Goal: Information Seeking & Learning: Learn about a topic

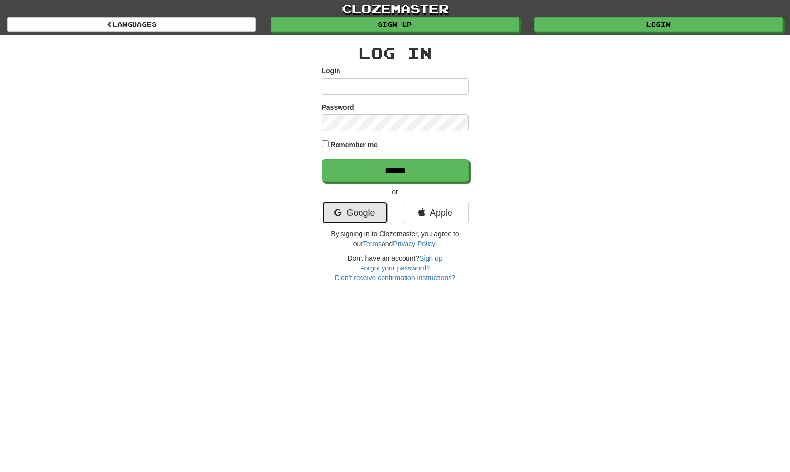
click at [365, 215] on link "Google" at bounding box center [355, 212] width 66 height 22
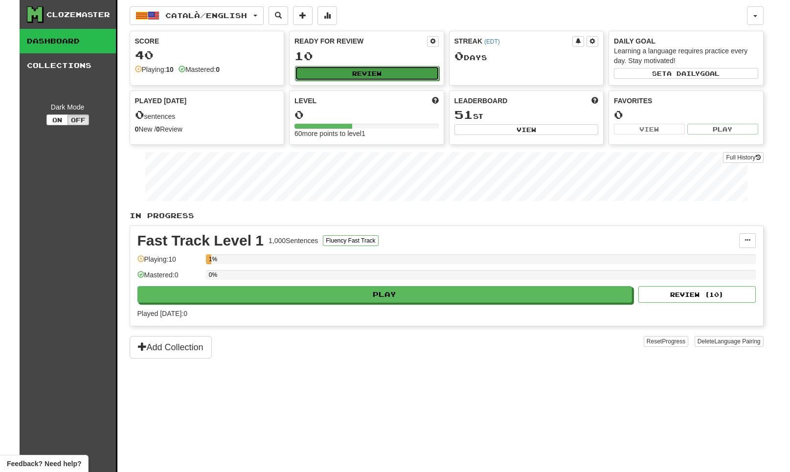
click at [318, 75] on button "Review" at bounding box center [367, 73] width 144 height 15
select select "**"
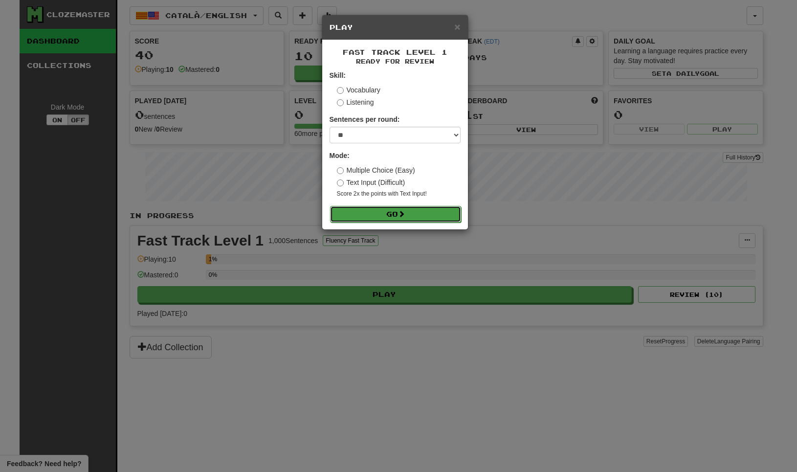
click at [360, 218] on button "Go" at bounding box center [395, 214] width 131 height 17
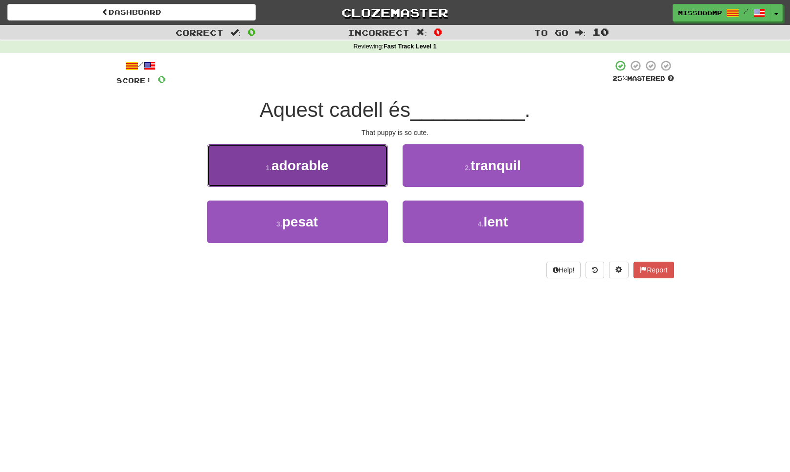
click at [357, 171] on button "1 . adorable" at bounding box center [297, 165] width 181 height 43
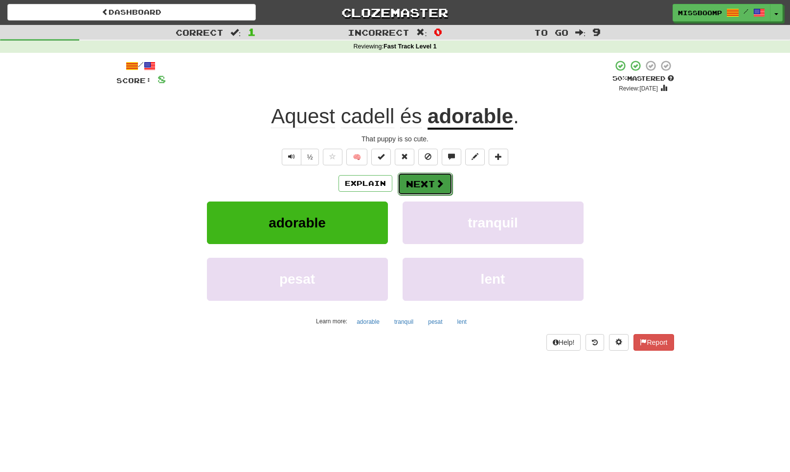
click at [407, 185] on button "Next" at bounding box center [425, 184] width 55 height 22
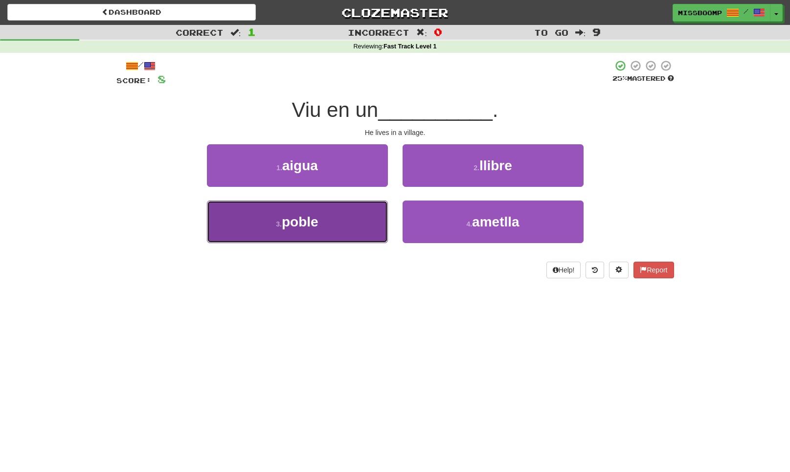
click at [368, 225] on button "3 . poble" at bounding box center [297, 221] width 181 height 43
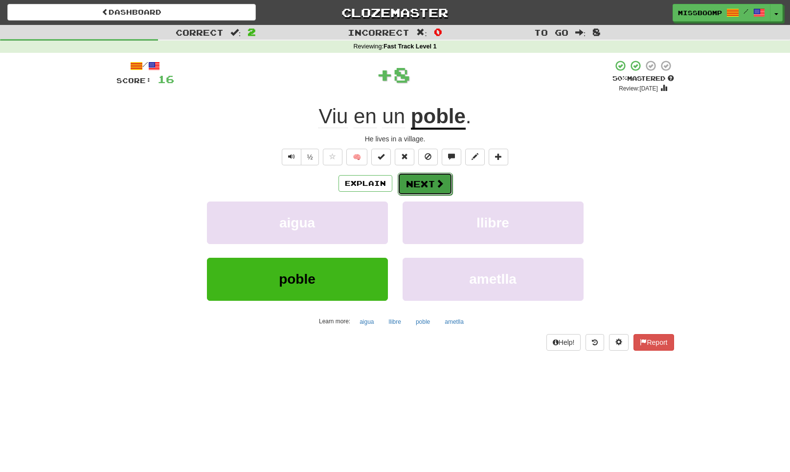
click at [423, 190] on button "Next" at bounding box center [425, 184] width 55 height 22
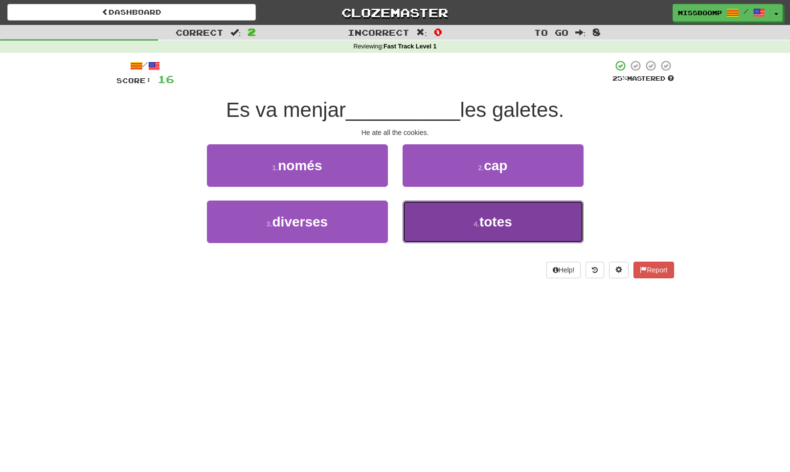
click at [433, 218] on button "4 . totes" at bounding box center [492, 221] width 181 height 43
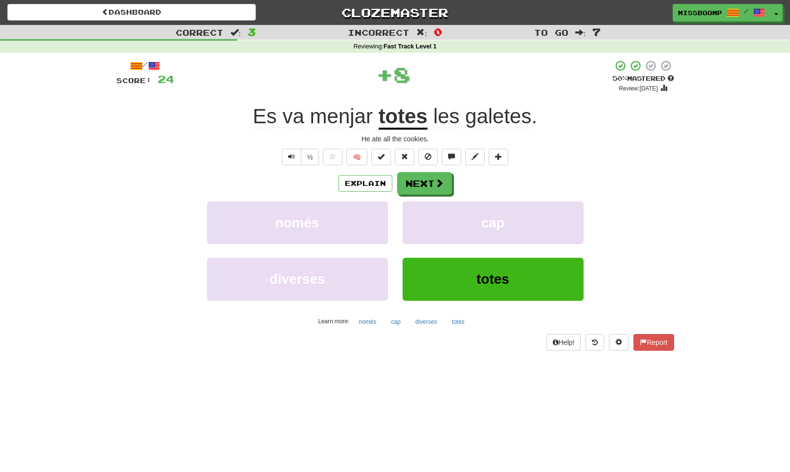
click at [434, 197] on div "Explain Next només cap diverses totes Learn more: només cap diverses totes" at bounding box center [394, 250] width 557 height 157
click at [431, 189] on button "Next" at bounding box center [425, 184] width 55 height 22
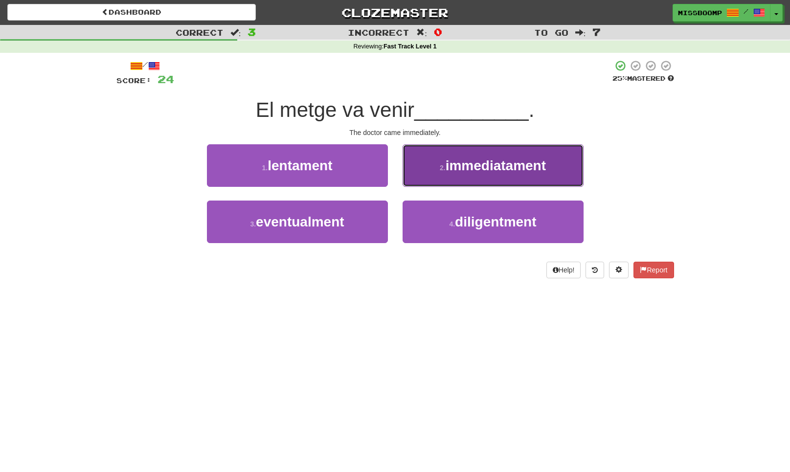
click at [441, 186] on button "2 . immediatament" at bounding box center [492, 165] width 181 height 43
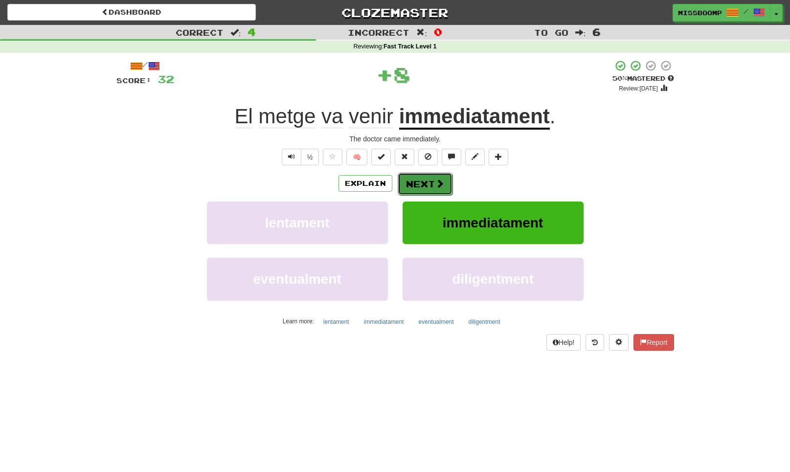
click at [417, 174] on button "Next" at bounding box center [425, 184] width 55 height 22
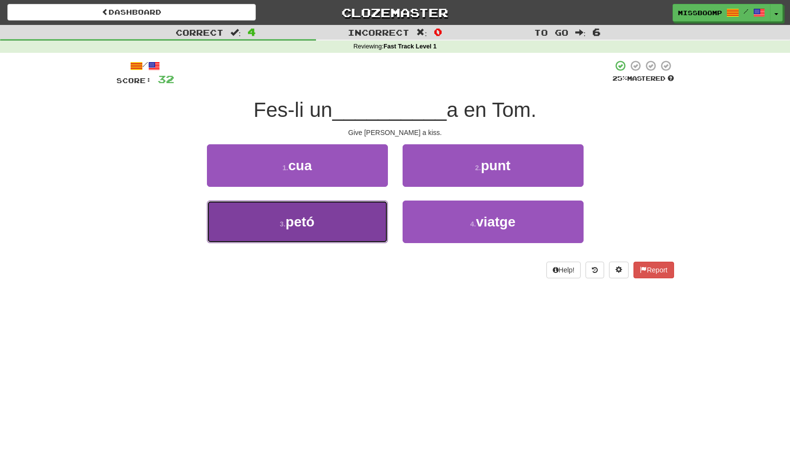
click at [375, 220] on button "3 . petó" at bounding box center [297, 221] width 181 height 43
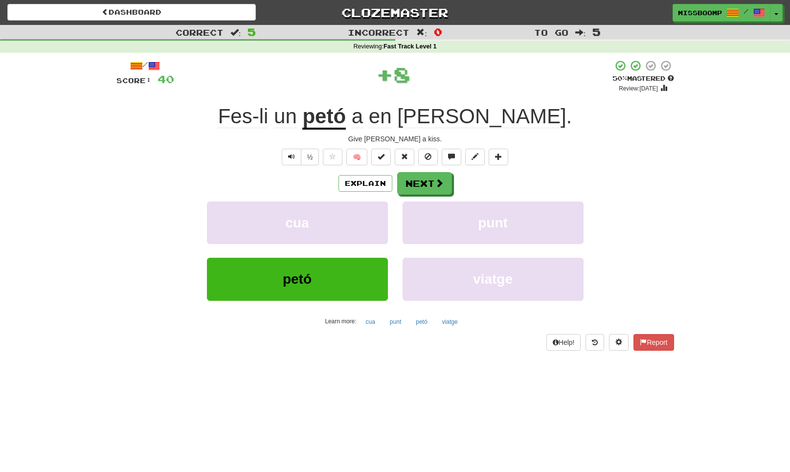
click at [404, 197] on div "Explain Next cua punt petó viatge Learn more: cua punt petó viatge" at bounding box center [394, 250] width 557 height 157
click at [407, 187] on button "Next" at bounding box center [425, 184] width 55 height 22
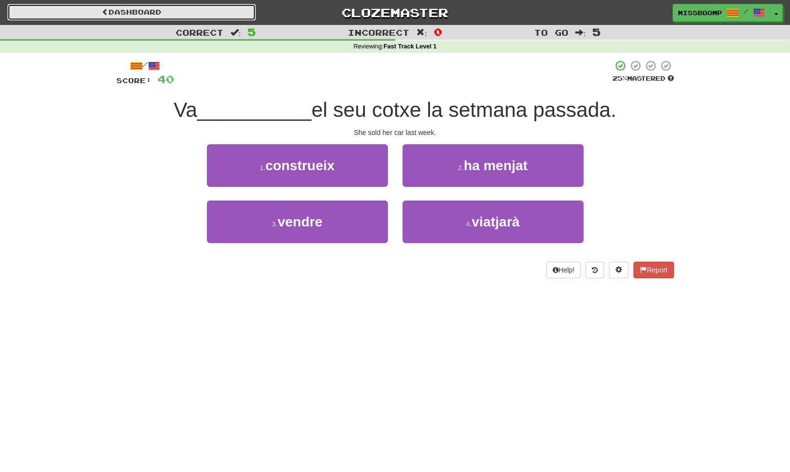
click at [237, 13] on link "Dashboard" at bounding box center [131, 12] width 248 height 17
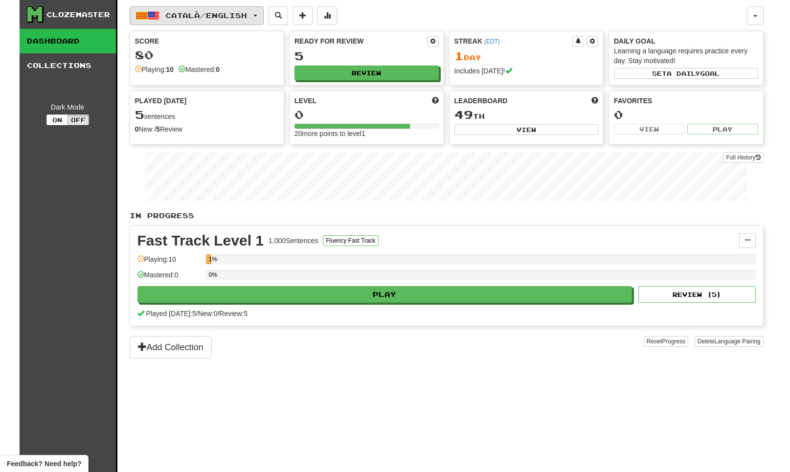
click at [208, 17] on span "Català / English" at bounding box center [206, 15] width 82 height 8
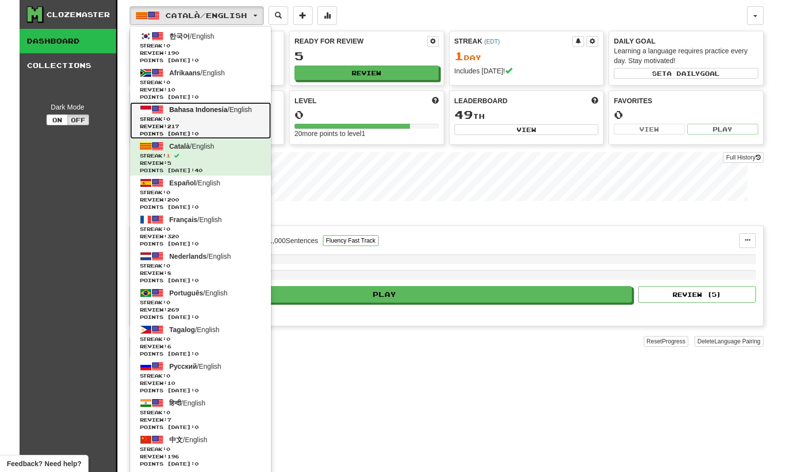
click at [198, 111] on span "Bahasa Indonesia" at bounding box center [198, 110] width 58 height 8
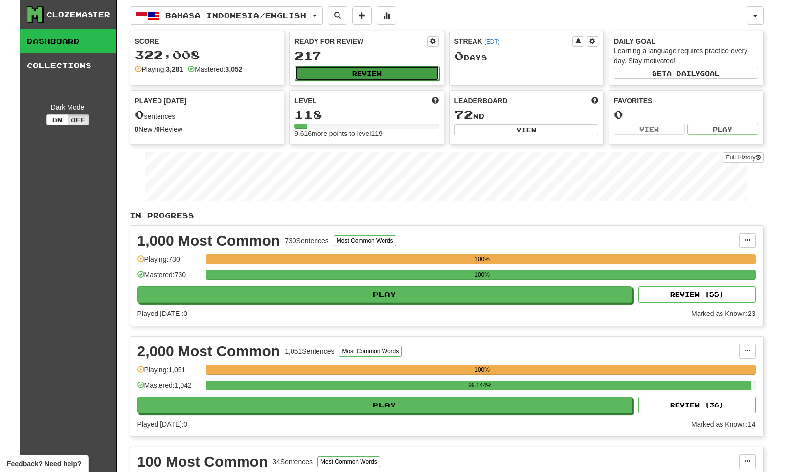
click at [397, 68] on button "Review" at bounding box center [367, 73] width 144 height 15
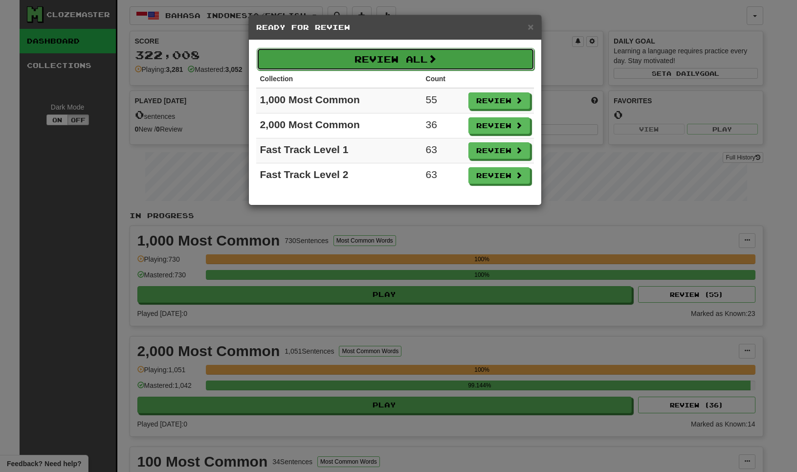
click at [421, 64] on button "Review All" at bounding box center [396, 59] width 278 height 22
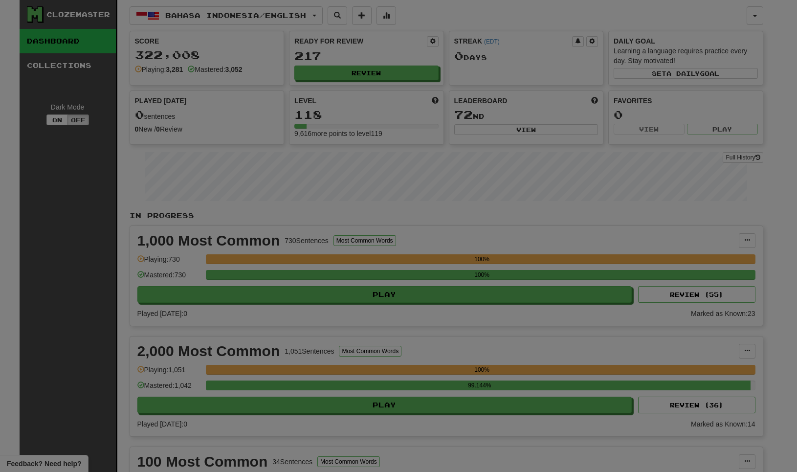
select select "**"
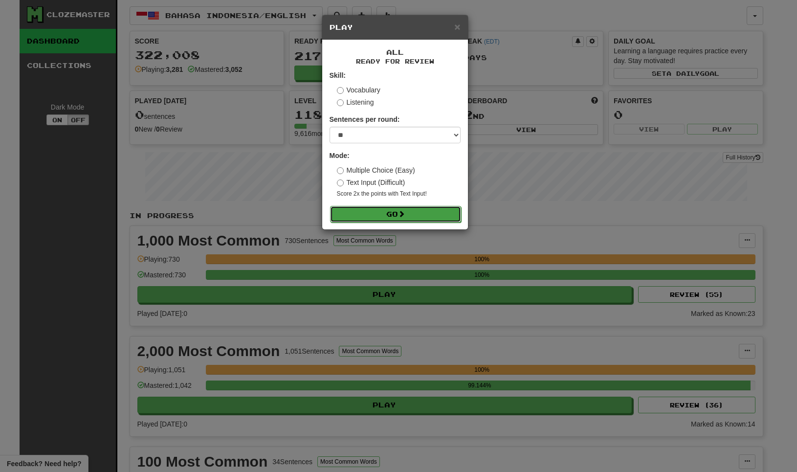
click at [430, 218] on button "Go" at bounding box center [395, 214] width 131 height 17
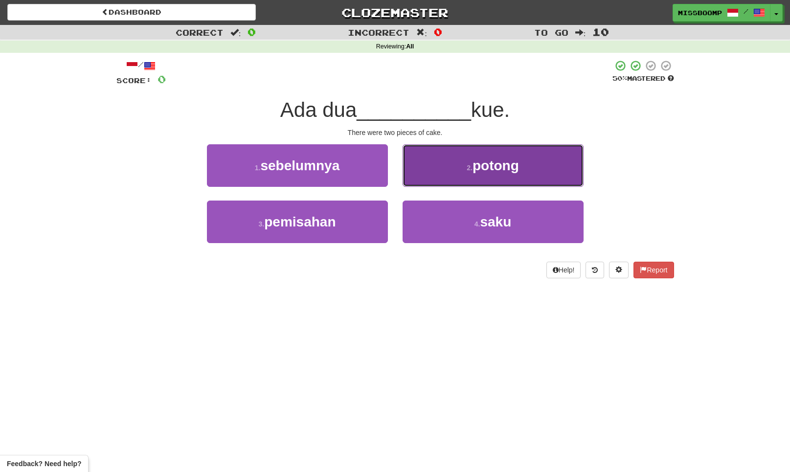
click at [420, 175] on button "2 . potong" at bounding box center [492, 165] width 181 height 43
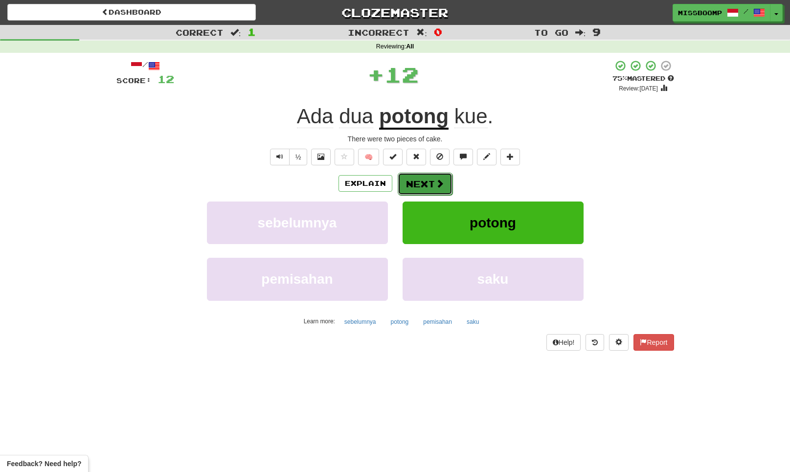
click at [433, 188] on button "Next" at bounding box center [425, 184] width 55 height 22
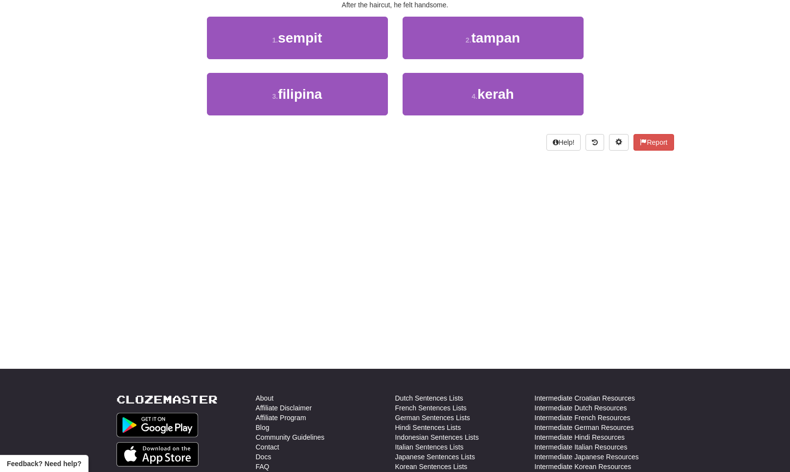
scroll to position [157, 0]
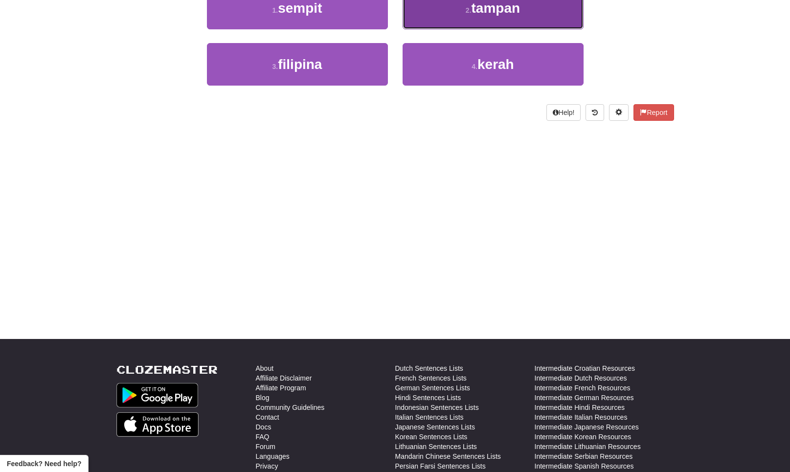
click at [463, 22] on button "2 . tampan" at bounding box center [492, 8] width 181 height 43
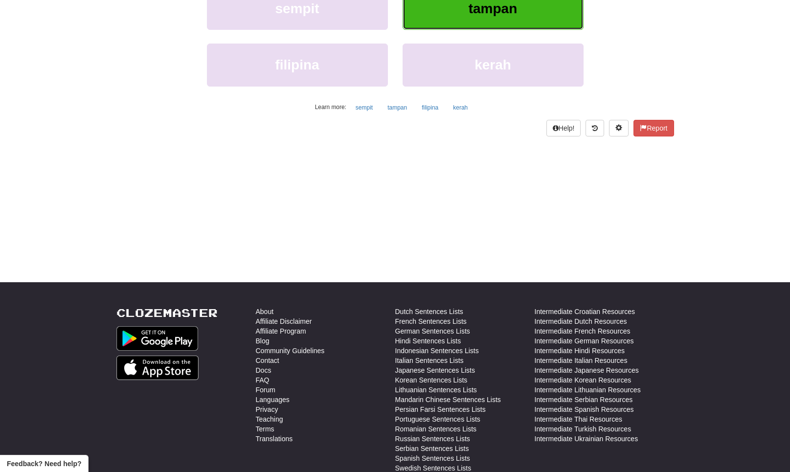
scroll to position [66, 0]
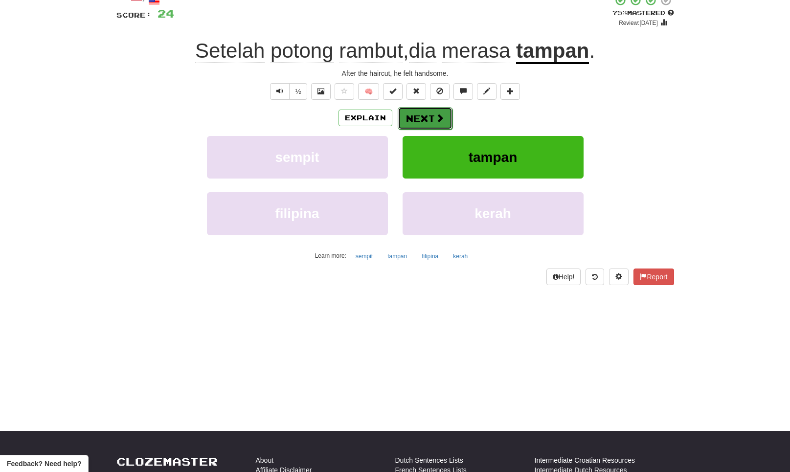
click at [427, 120] on button "Next" at bounding box center [425, 118] width 55 height 22
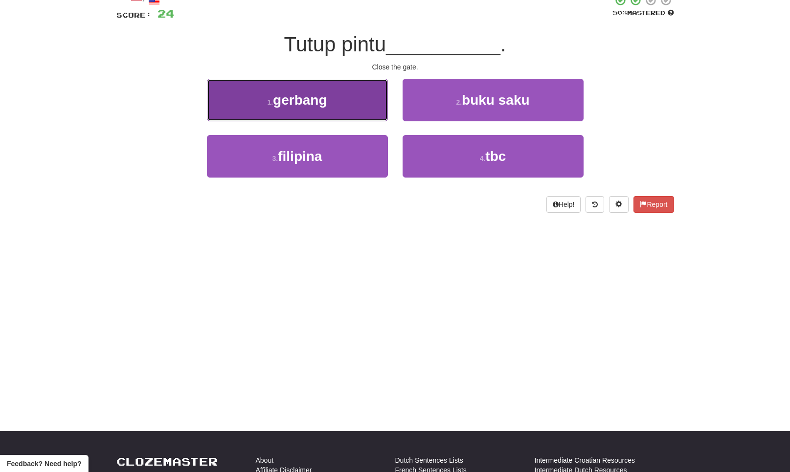
click at [343, 103] on button "1 . gerbang" at bounding box center [297, 100] width 181 height 43
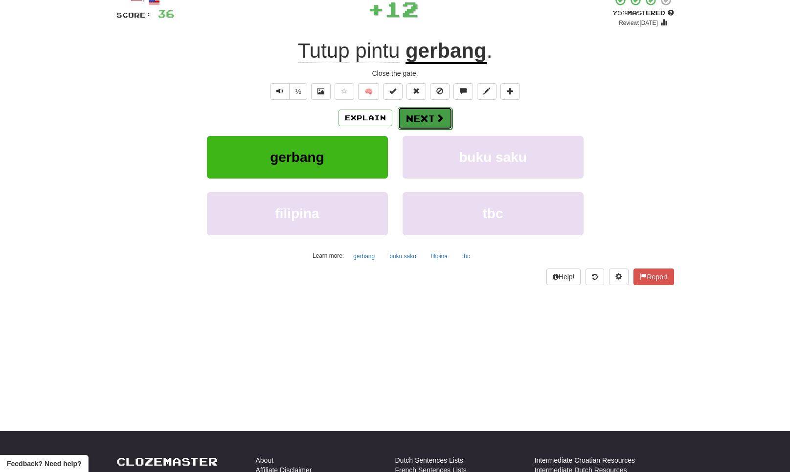
click at [401, 109] on button "Next" at bounding box center [425, 118] width 55 height 22
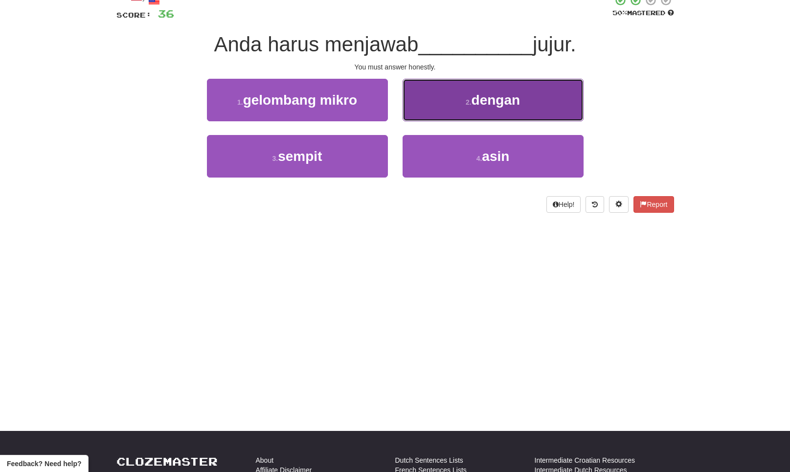
click at [435, 107] on button "2 . dengan" at bounding box center [492, 100] width 181 height 43
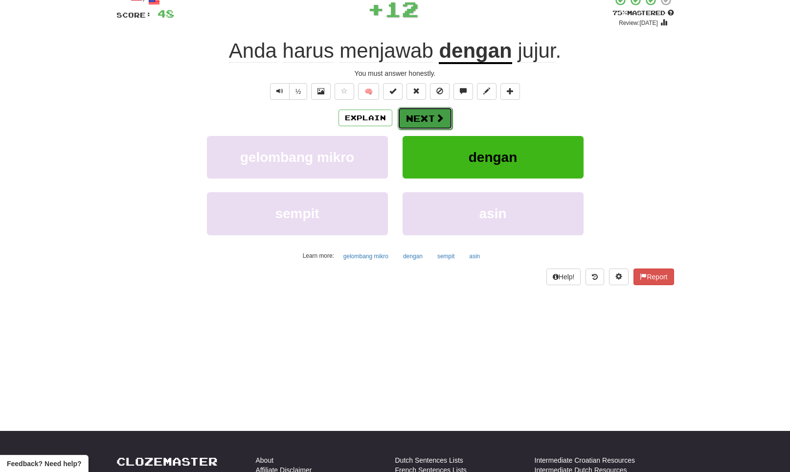
click at [427, 125] on button "Next" at bounding box center [425, 118] width 55 height 22
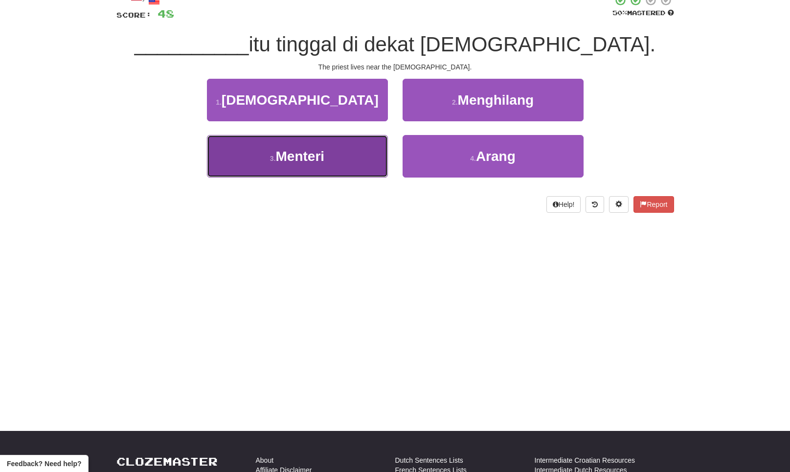
click at [378, 154] on button "3 . Menteri" at bounding box center [297, 156] width 181 height 43
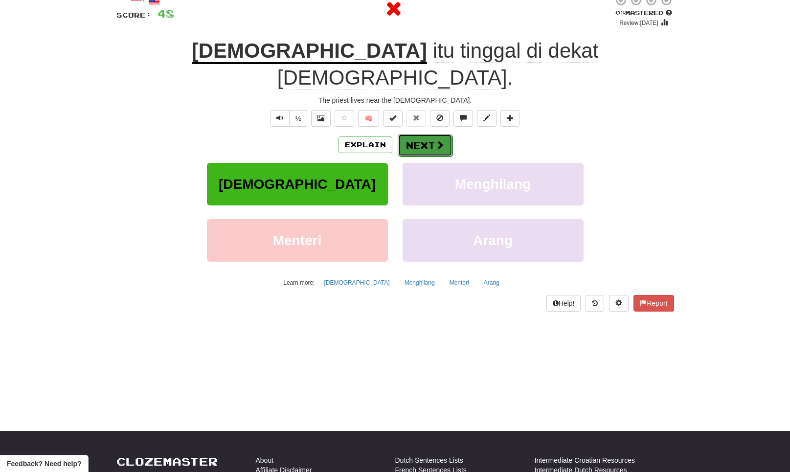
click at [415, 134] on button "Next" at bounding box center [425, 145] width 55 height 22
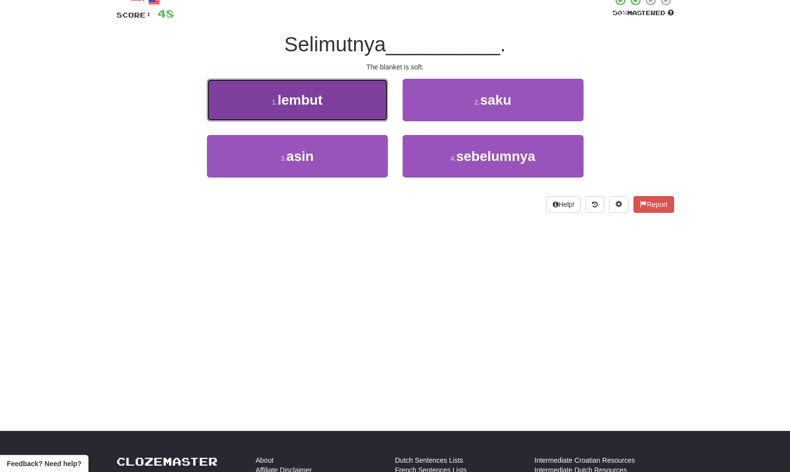
click at [380, 108] on button "1 . lembut" at bounding box center [297, 100] width 181 height 43
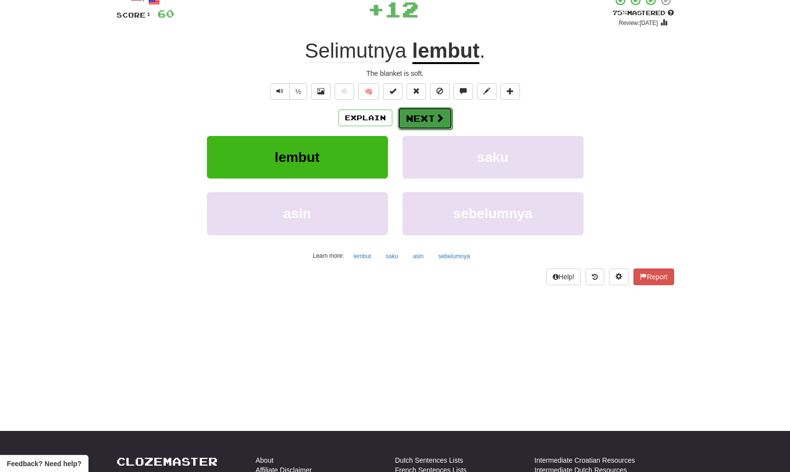
click at [416, 119] on button "Next" at bounding box center [425, 118] width 55 height 22
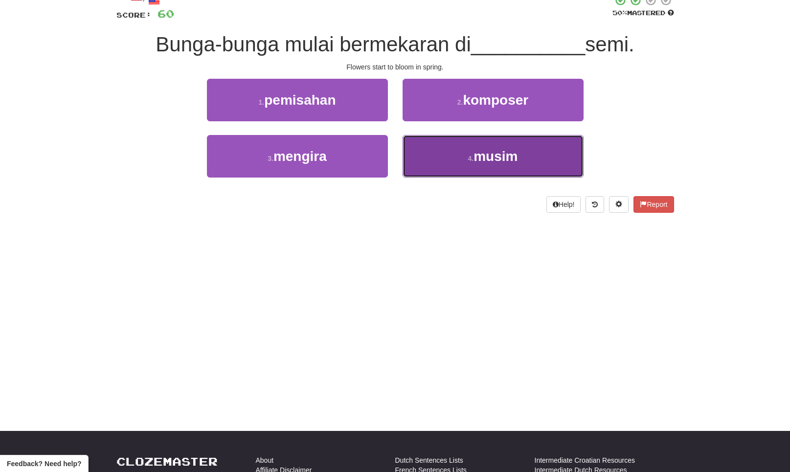
click at [417, 160] on button "4 . musim" at bounding box center [492, 156] width 181 height 43
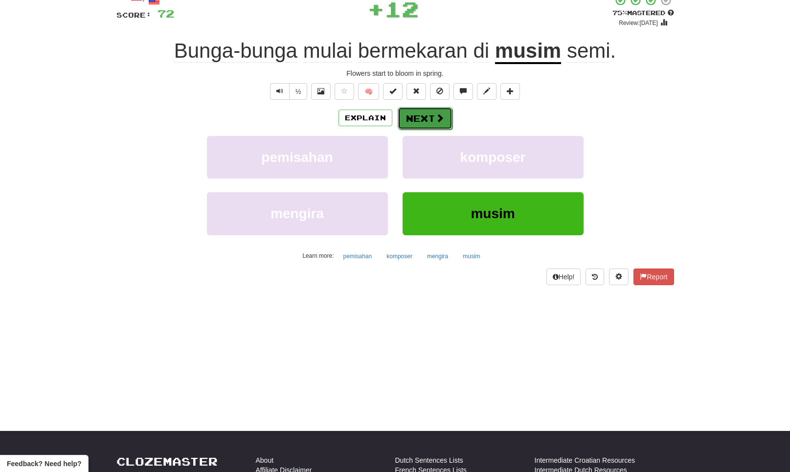
click at [412, 123] on button "Next" at bounding box center [425, 118] width 55 height 22
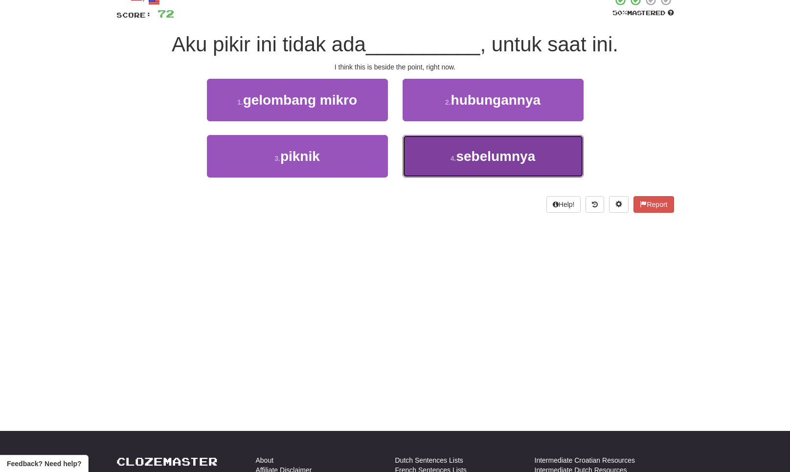
click at [433, 154] on button "4 . sebelumnya" at bounding box center [492, 156] width 181 height 43
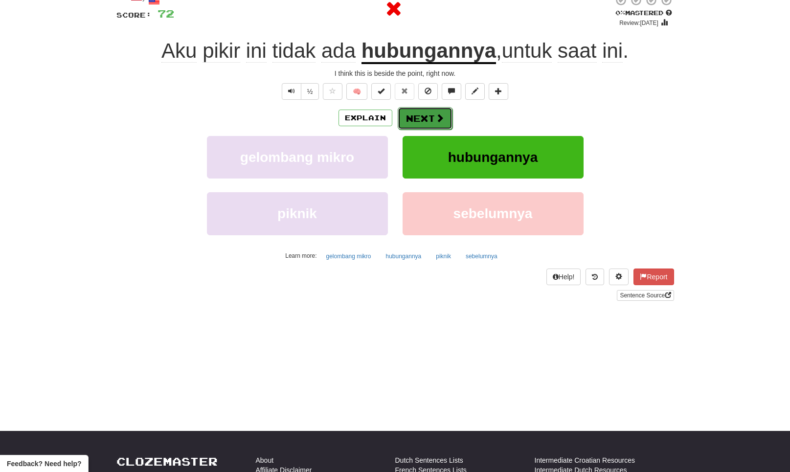
click at [432, 118] on button "Next" at bounding box center [425, 118] width 55 height 22
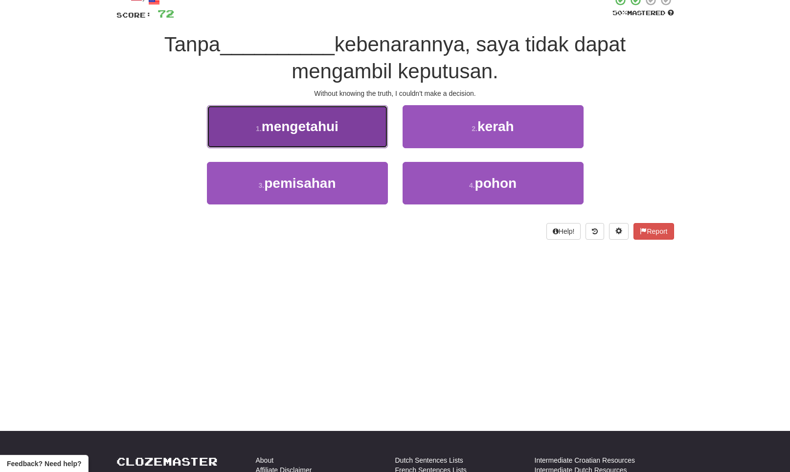
click at [378, 129] on button "1 . mengetahui" at bounding box center [297, 126] width 181 height 43
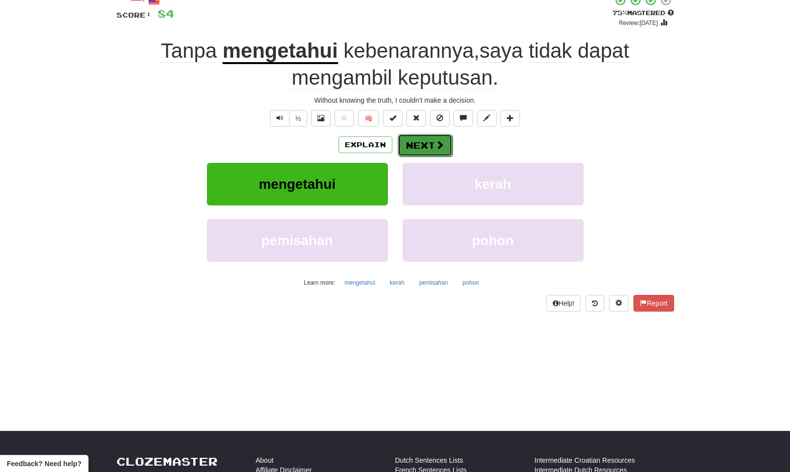
click at [443, 149] on button "Next" at bounding box center [425, 145] width 55 height 22
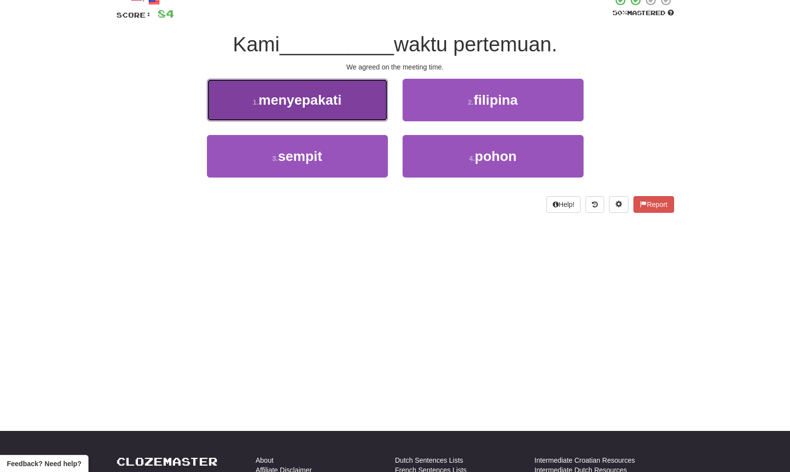
click at [371, 110] on button "1 . menyepakati" at bounding box center [297, 100] width 181 height 43
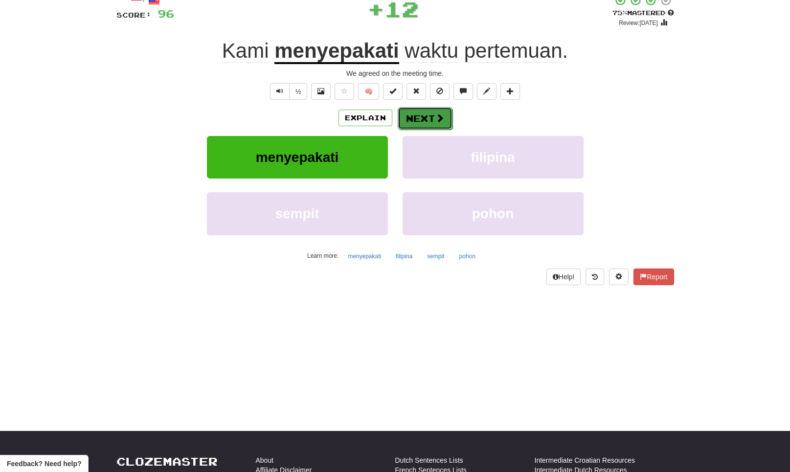
click at [441, 125] on button "Next" at bounding box center [425, 118] width 55 height 22
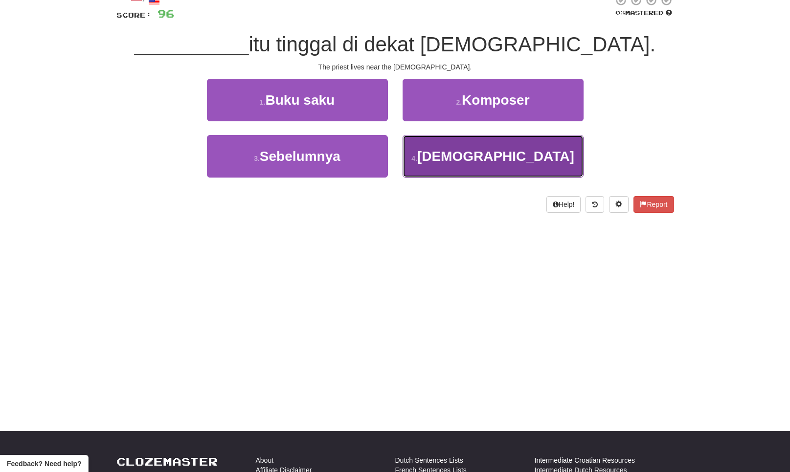
click at [442, 144] on button "4 . Pendeta" at bounding box center [492, 156] width 181 height 43
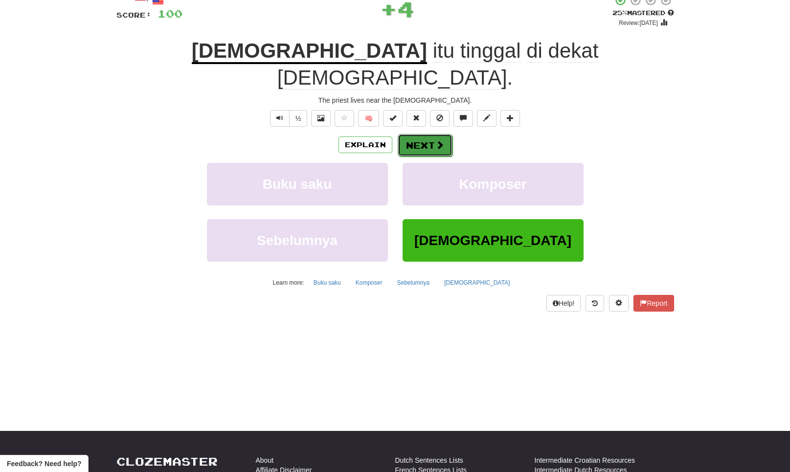
click at [418, 134] on button "Next" at bounding box center [425, 145] width 55 height 22
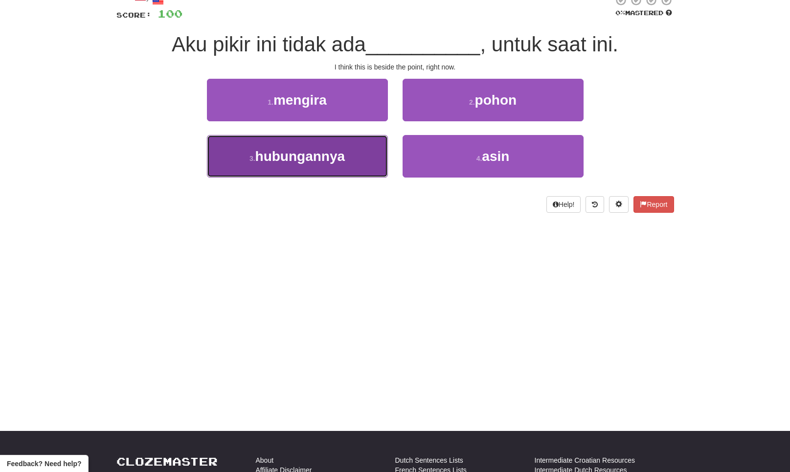
click at [304, 147] on button "3 . hubungannya" at bounding box center [297, 156] width 181 height 43
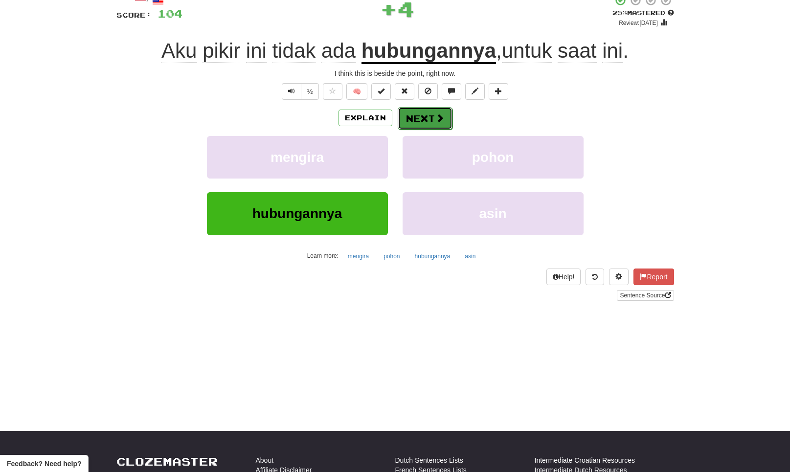
click at [435, 123] on button "Next" at bounding box center [425, 118] width 55 height 22
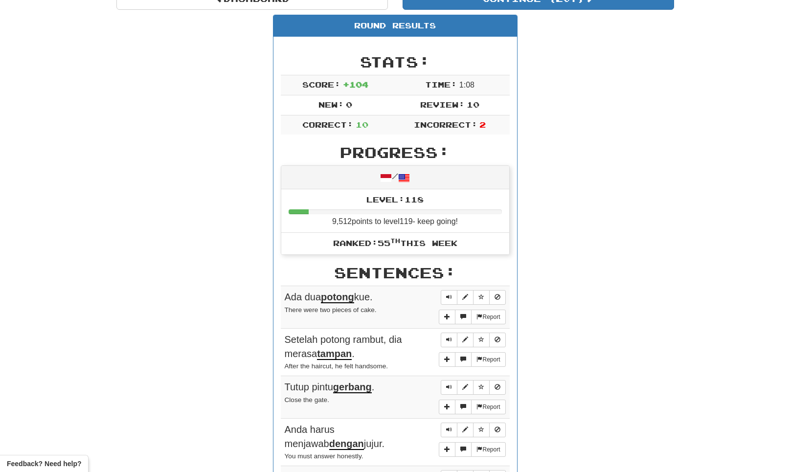
scroll to position [0, 0]
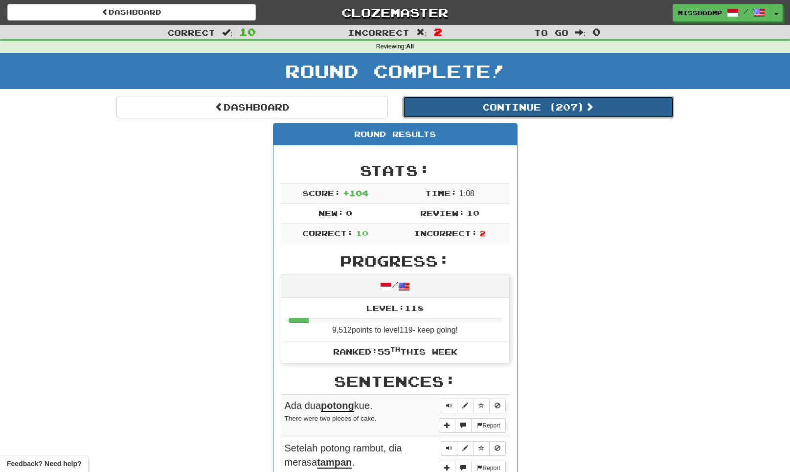
click at [566, 108] on button "Continue ( 207 )" at bounding box center [537, 107] width 271 height 22
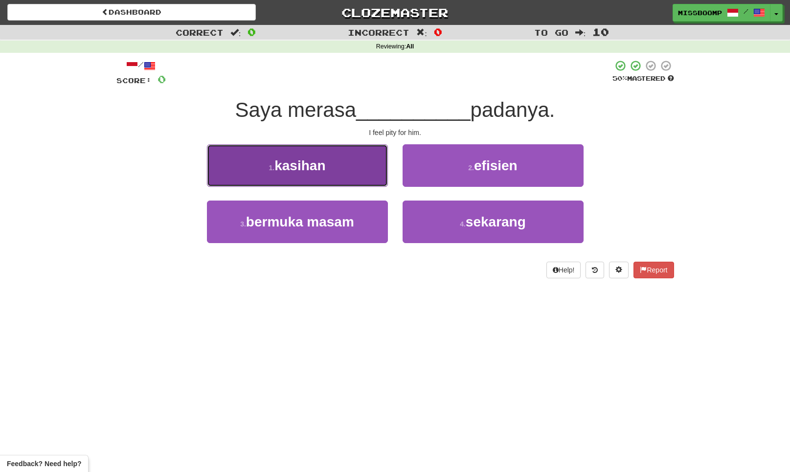
click at [366, 176] on button "1 . kasihan" at bounding box center [297, 165] width 181 height 43
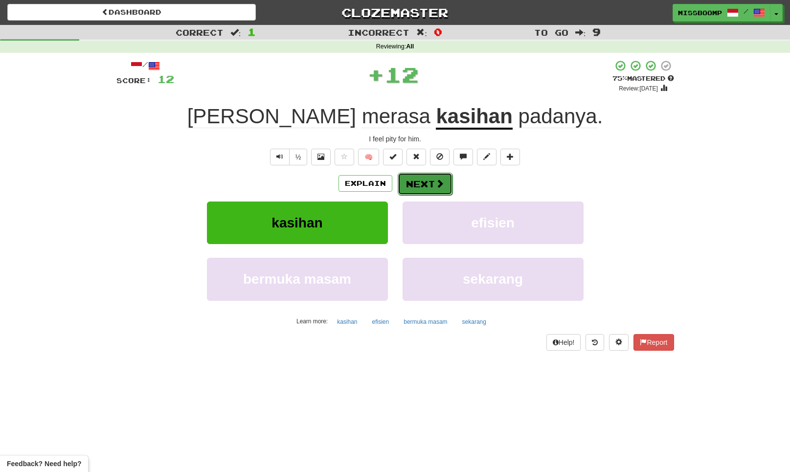
click at [437, 184] on span at bounding box center [439, 183] width 9 height 9
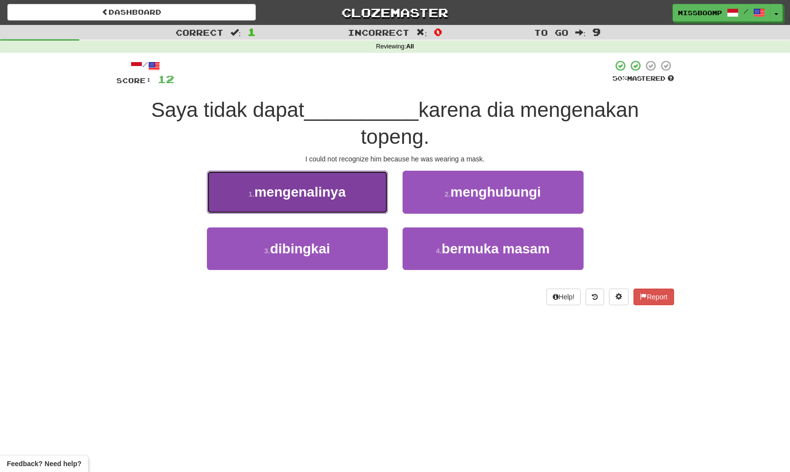
click at [378, 197] on button "1 . mengenalinya" at bounding box center [297, 192] width 181 height 43
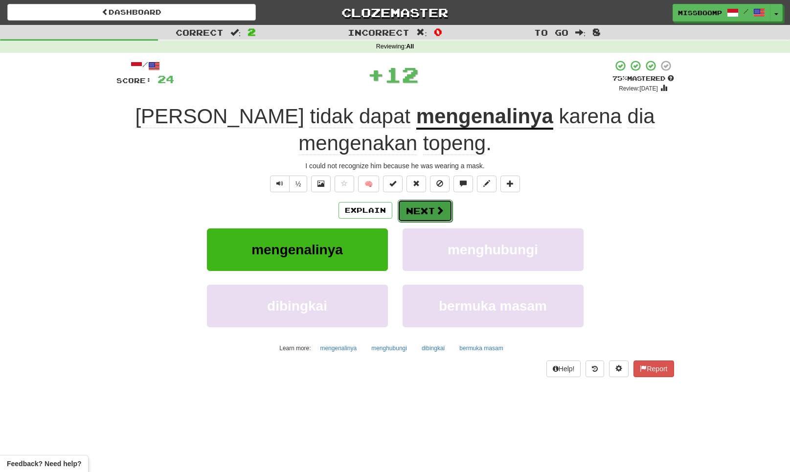
click at [423, 209] on button "Next" at bounding box center [425, 211] width 55 height 22
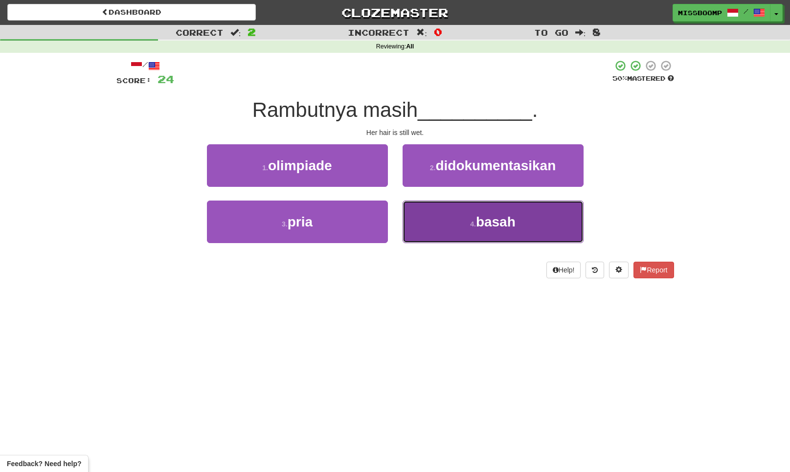
click at [422, 228] on button "4 . basah" at bounding box center [492, 221] width 181 height 43
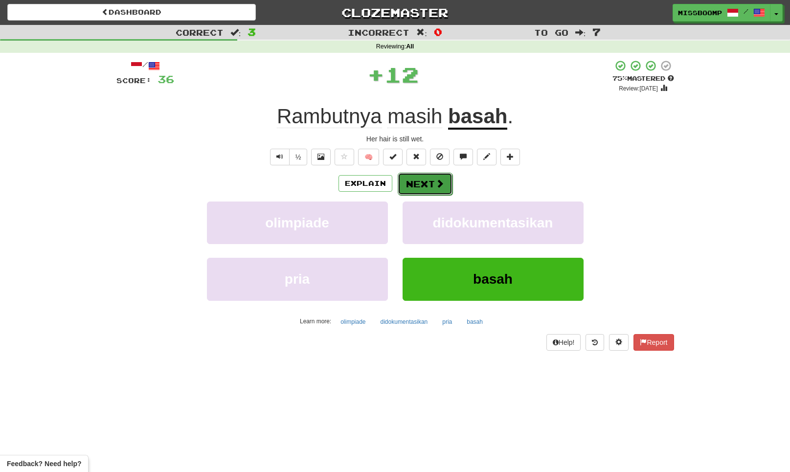
click at [408, 180] on button "Next" at bounding box center [425, 184] width 55 height 22
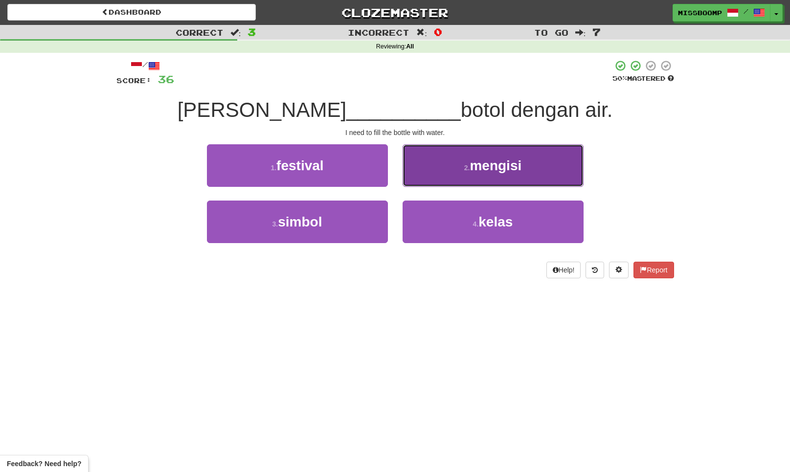
click at [436, 171] on button "2 . mengisi" at bounding box center [492, 165] width 181 height 43
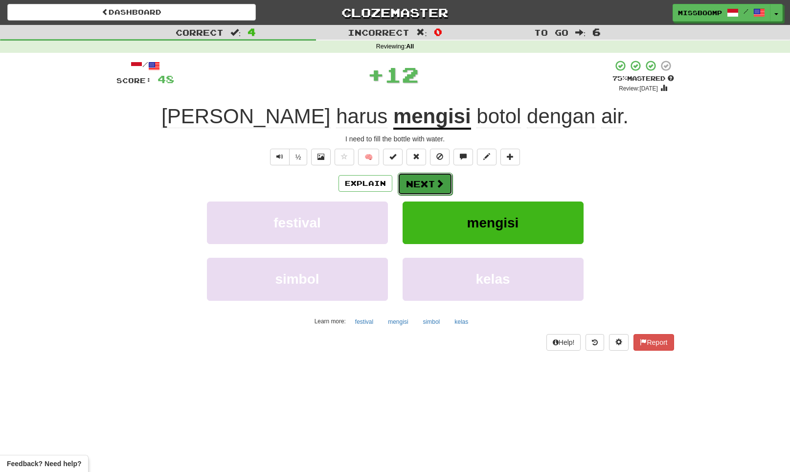
click at [427, 191] on button "Next" at bounding box center [425, 184] width 55 height 22
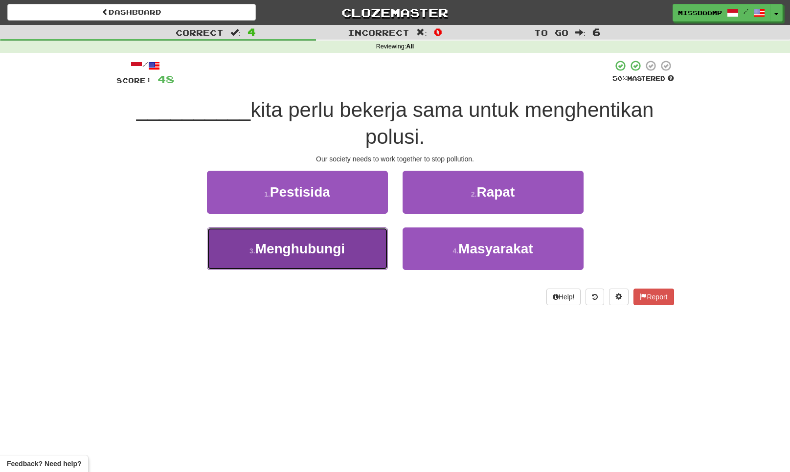
click at [372, 256] on button "3 . Menghubungi" at bounding box center [297, 248] width 181 height 43
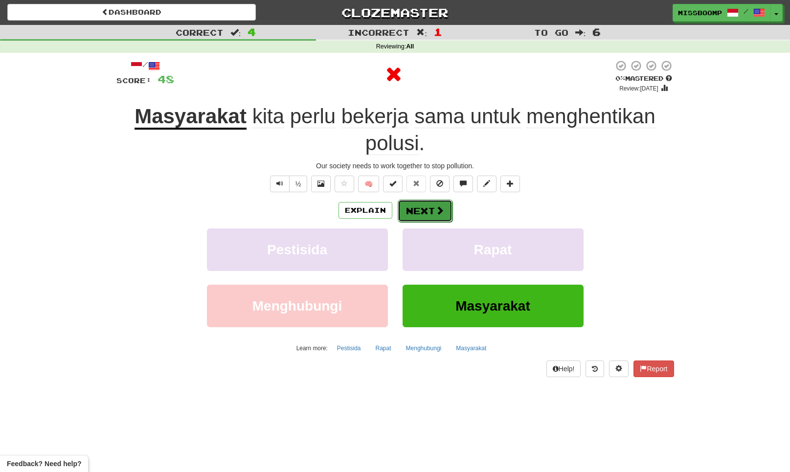
click at [423, 218] on button "Next" at bounding box center [425, 211] width 55 height 22
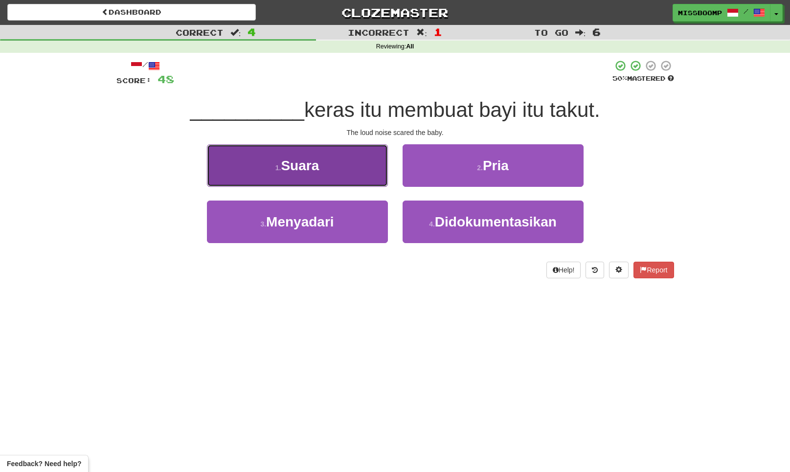
click at [387, 183] on button "1 . Suara" at bounding box center [297, 165] width 181 height 43
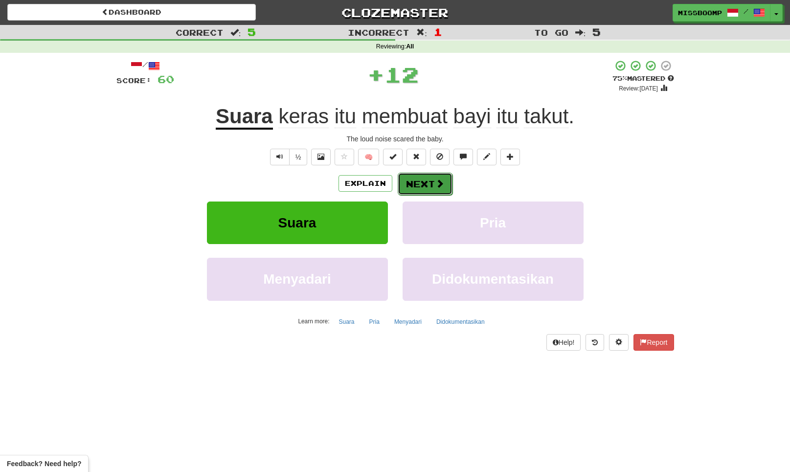
click at [411, 187] on button "Next" at bounding box center [425, 184] width 55 height 22
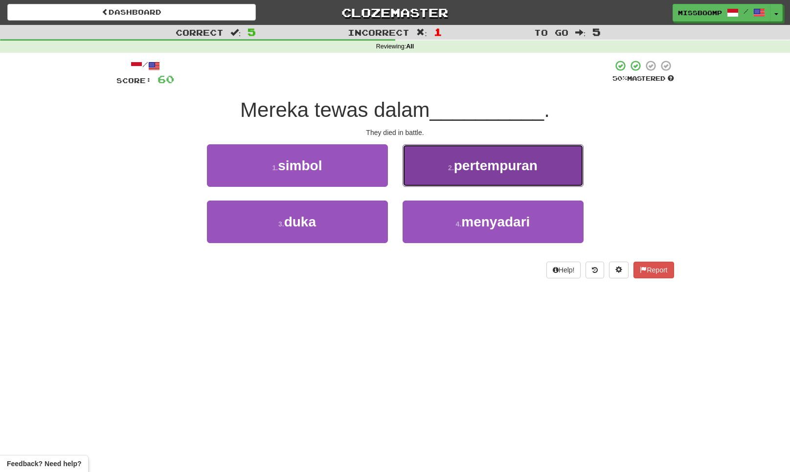
click at [420, 183] on button "2 . pertempuran" at bounding box center [492, 165] width 181 height 43
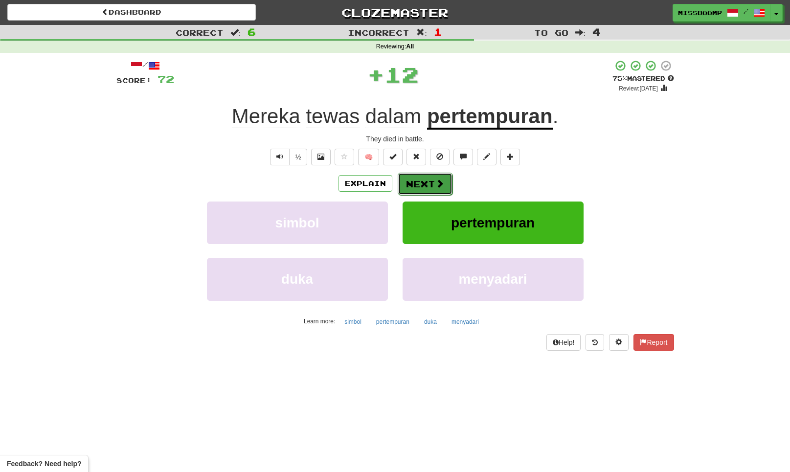
click at [414, 186] on button "Next" at bounding box center [425, 184] width 55 height 22
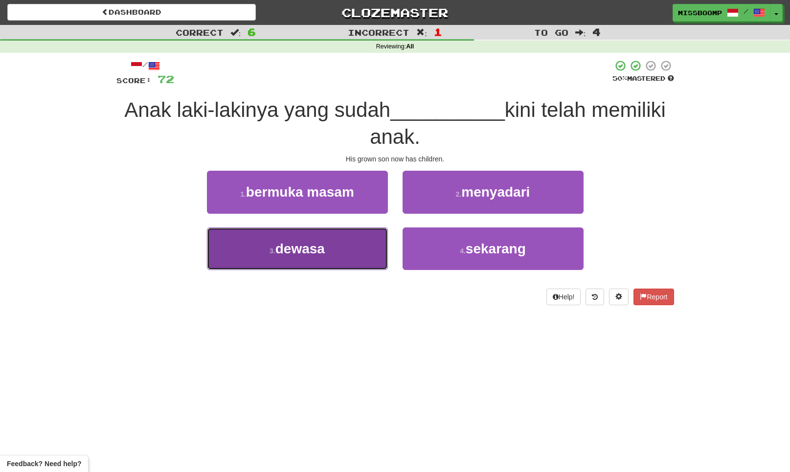
click at [373, 241] on button "3 . dewasa" at bounding box center [297, 248] width 181 height 43
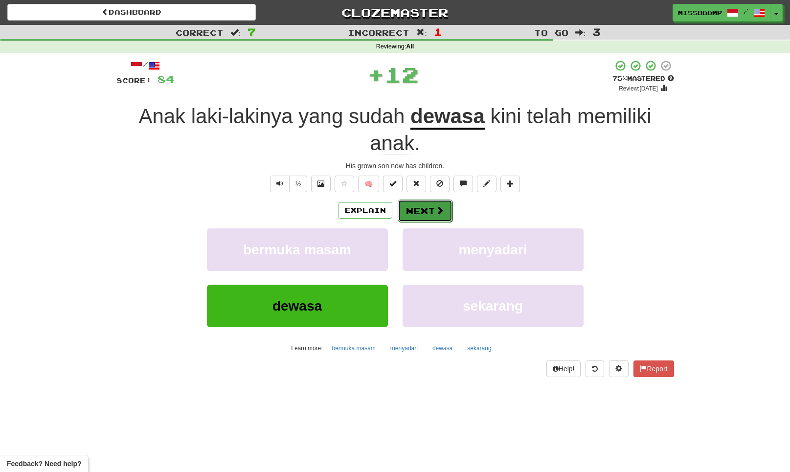
click at [415, 217] on button "Next" at bounding box center [425, 211] width 55 height 22
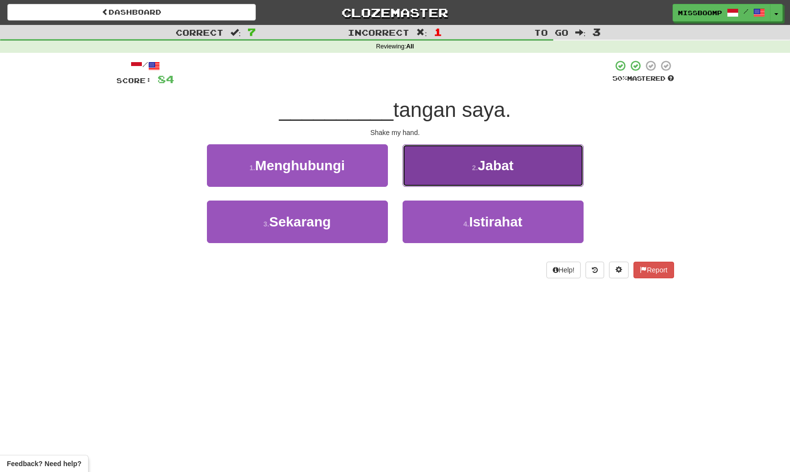
click at [440, 187] on button "2 . Jabat" at bounding box center [492, 165] width 181 height 43
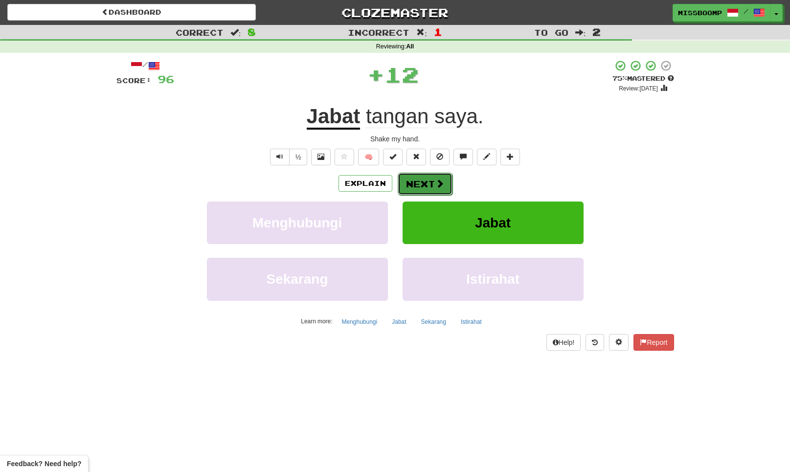
click at [437, 189] on button "Next" at bounding box center [425, 184] width 55 height 22
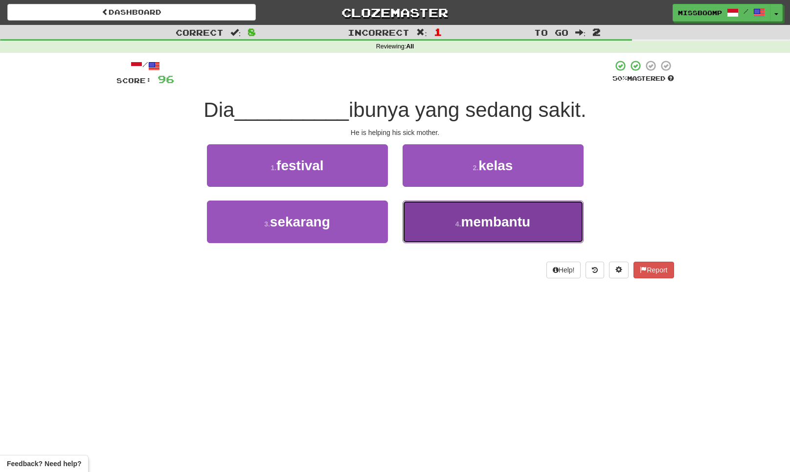
click at [422, 227] on button "4 . membantu" at bounding box center [492, 221] width 181 height 43
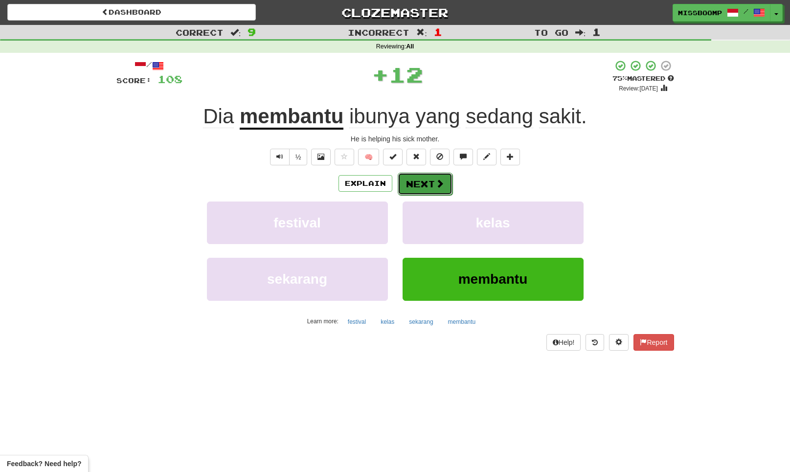
click at [414, 178] on button "Next" at bounding box center [425, 184] width 55 height 22
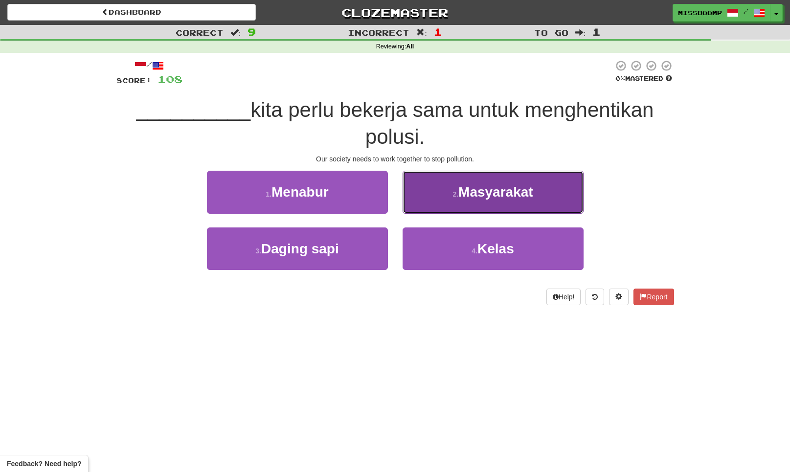
click at [429, 207] on button "2 . Masyarakat" at bounding box center [492, 192] width 181 height 43
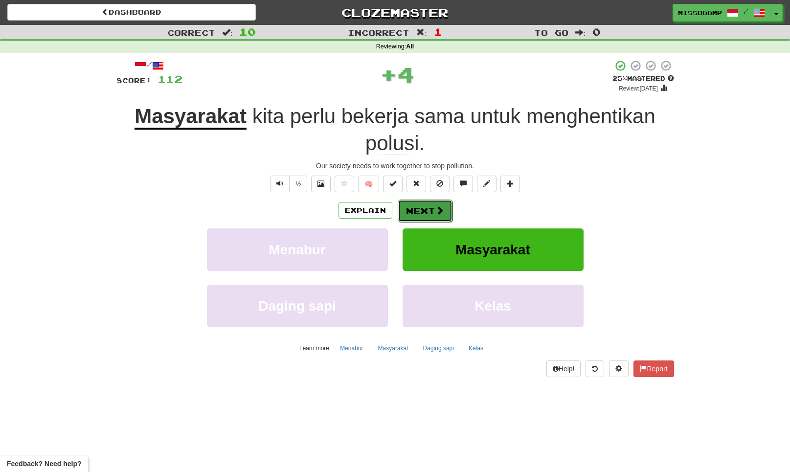
click at [411, 208] on button "Next" at bounding box center [425, 211] width 55 height 22
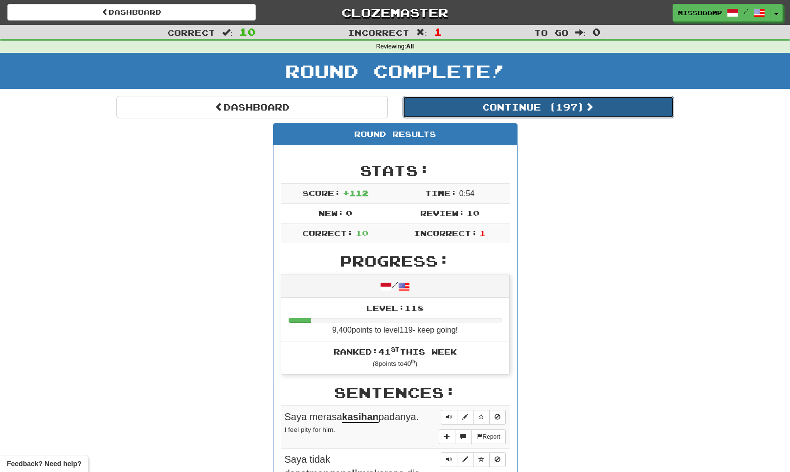
click at [487, 107] on button "Continue ( 197 )" at bounding box center [537, 107] width 271 height 22
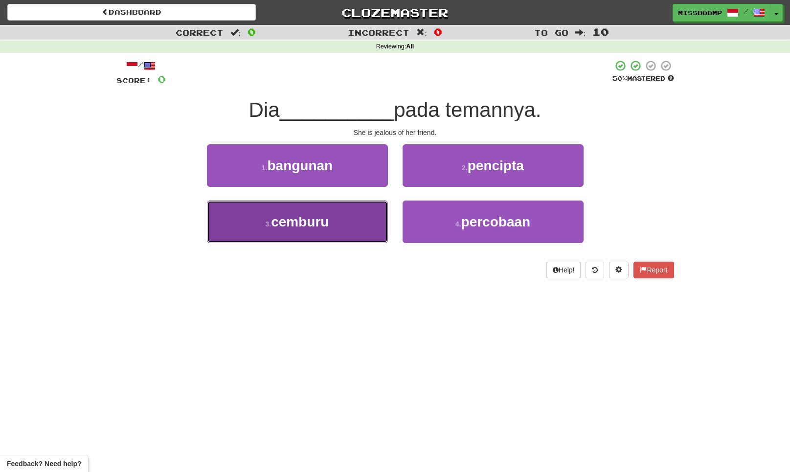
click at [378, 215] on button "3 . cemburu" at bounding box center [297, 221] width 181 height 43
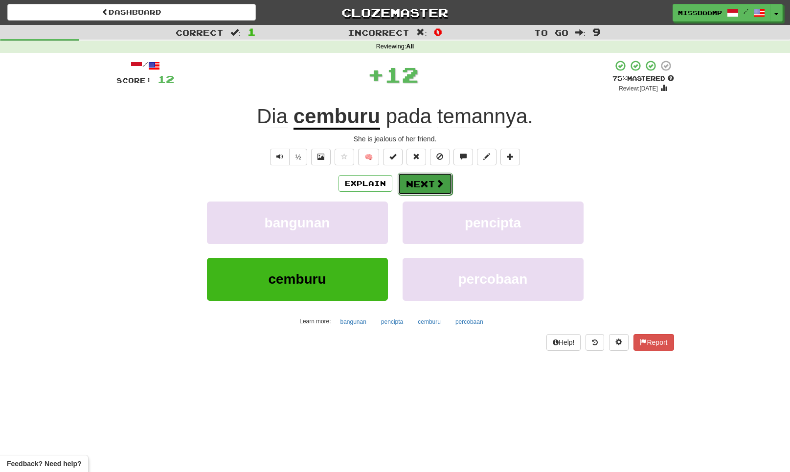
click at [416, 191] on button "Next" at bounding box center [425, 184] width 55 height 22
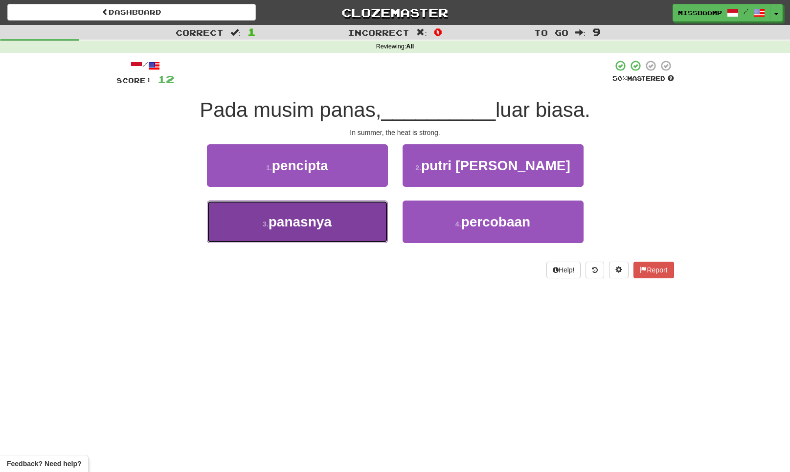
click at [360, 222] on button "3 . panasnya" at bounding box center [297, 221] width 181 height 43
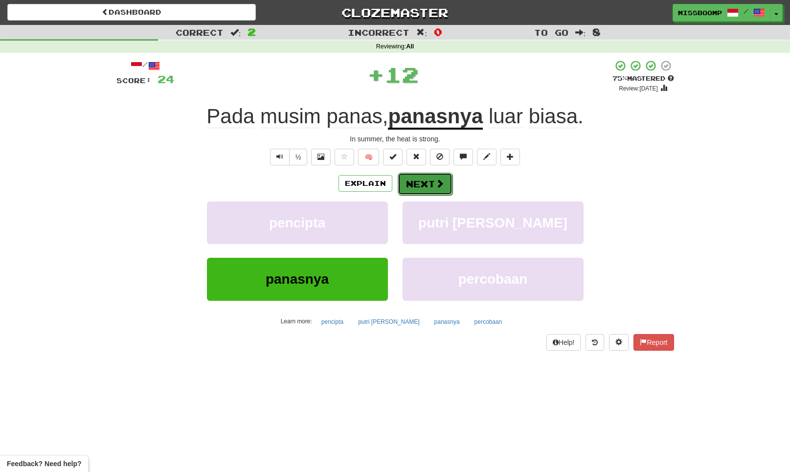
click at [409, 187] on button "Next" at bounding box center [425, 184] width 55 height 22
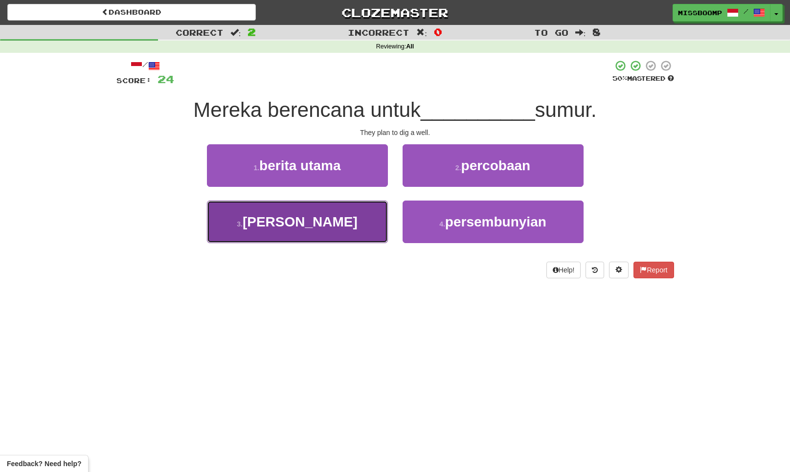
click at [380, 211] on button "3 . menggali" at bounding box center [297, 221] width 181 height 43
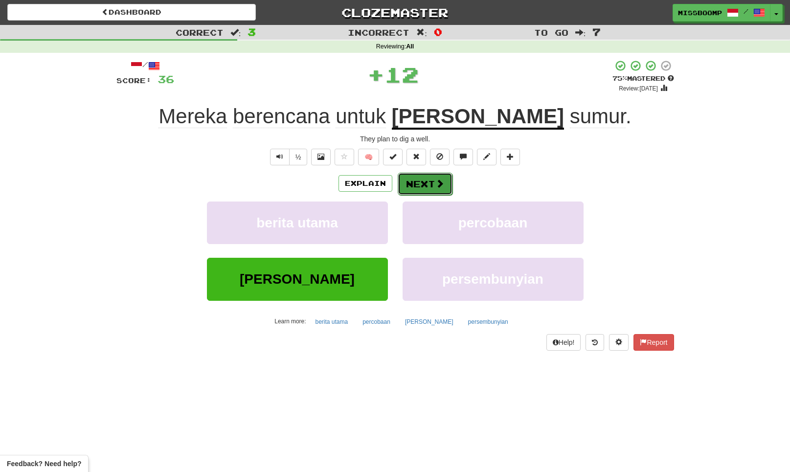
click at [417, 181] on button "Next" at bounding box center [425, 184] width 55 height 22
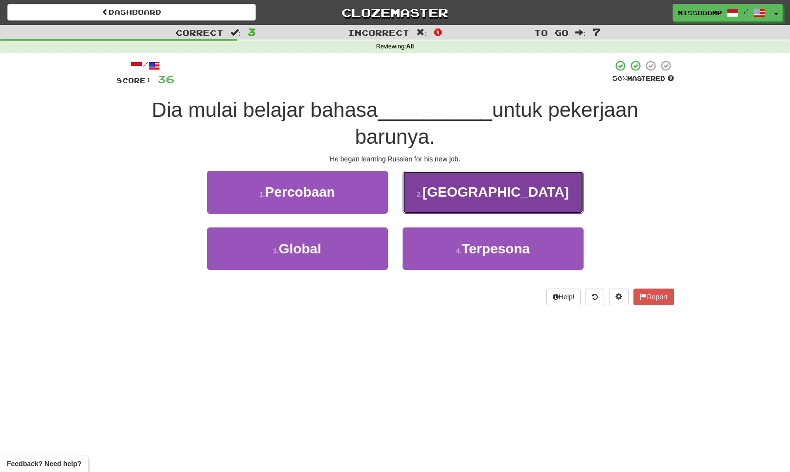
click at [422, 200] on button "2 . Rusia" at bounding box center [492, 192] width 181 height 43
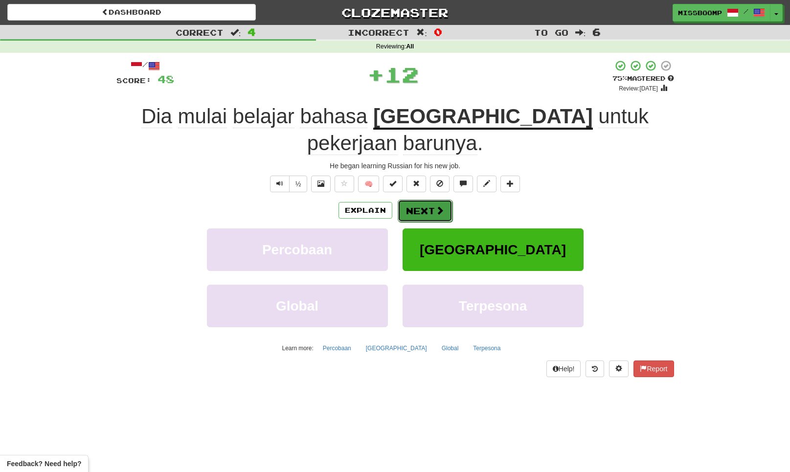
click at [407, 200] on button "Next" at bounding box center [425, 211] width 55 height 22
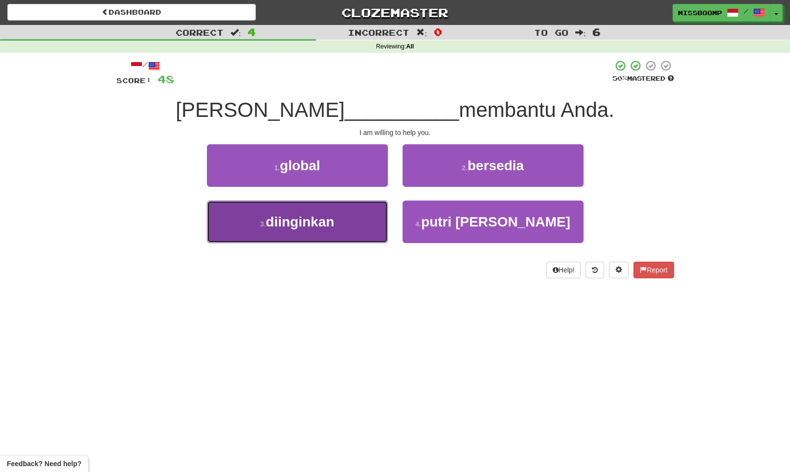
click at [366, 222] on button "3 . diinginkan" at bounding box center [297, 221] width 181 height 43
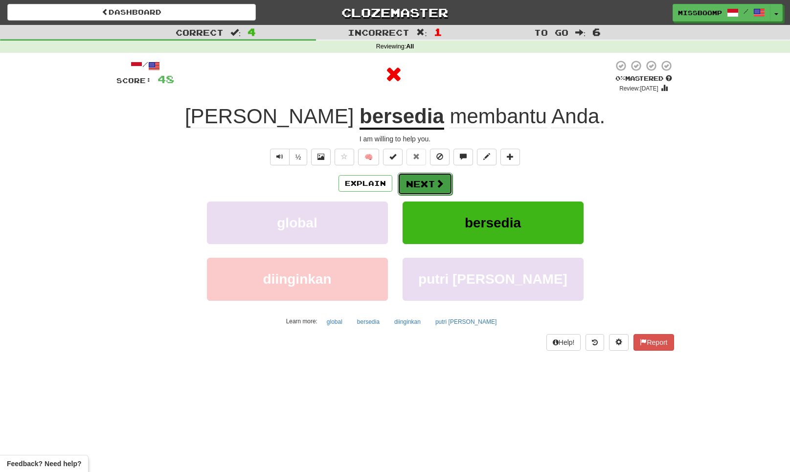
click at [416, 188] on button "Next" at bounding box center [425, 184] width 55 height 22
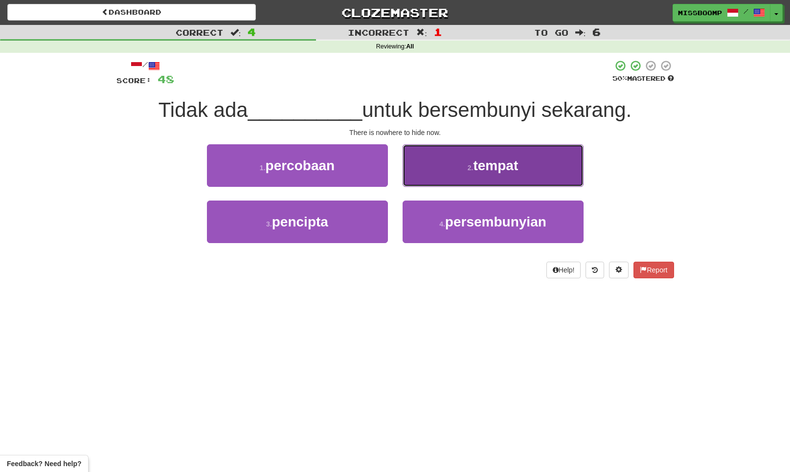
click at [428, 173] on button "2 . tempat" at bounding box center [492, 165] width 181 height 43
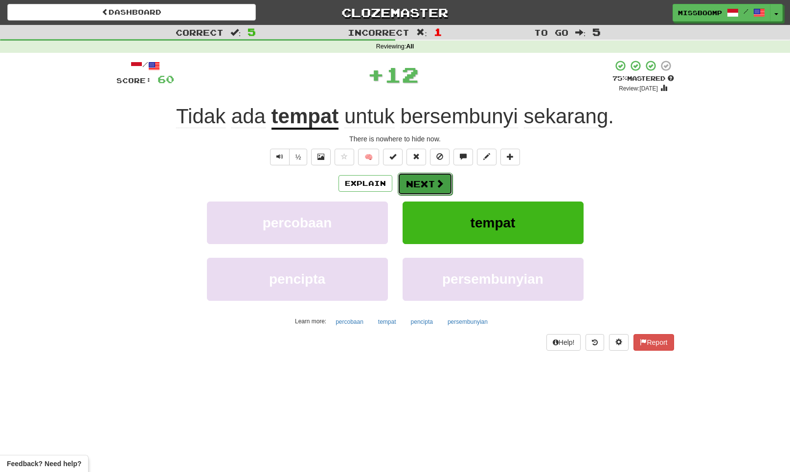
click at [419, 185] on button "Next" at bounding box center [425, 184] width 55 height 22
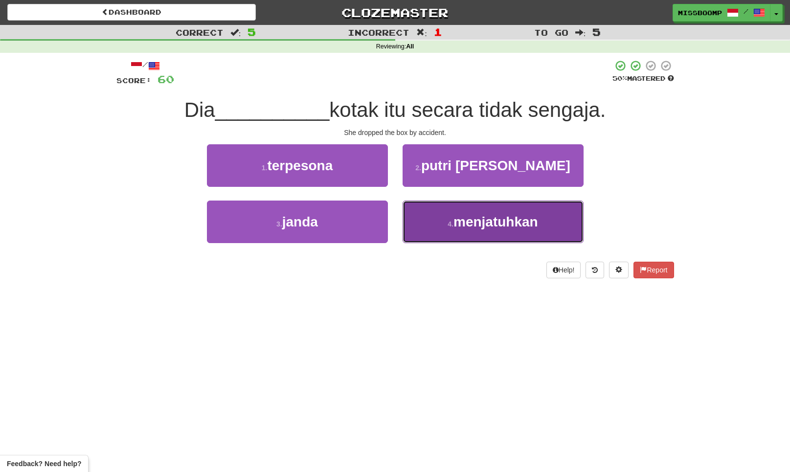
click at [437, 207] on button "4 . menjatuhkan" at bounding box center [492, 221] width 181 height 43
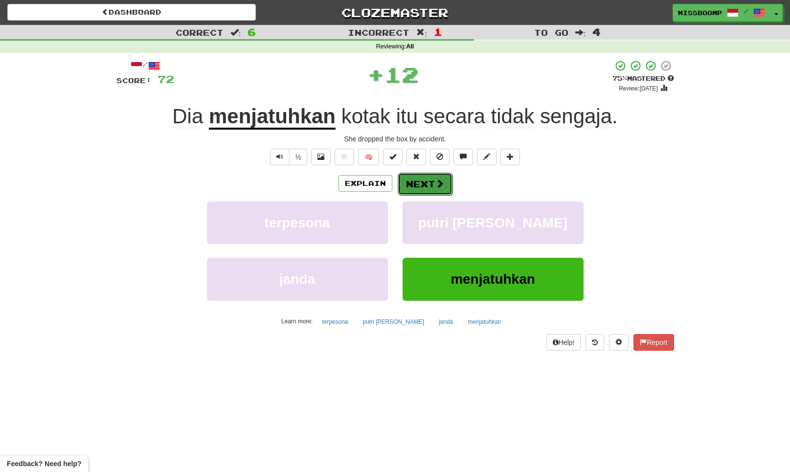
click at [435, 192] on button "Next" at bounding box center [425, 184] width 55 height 22
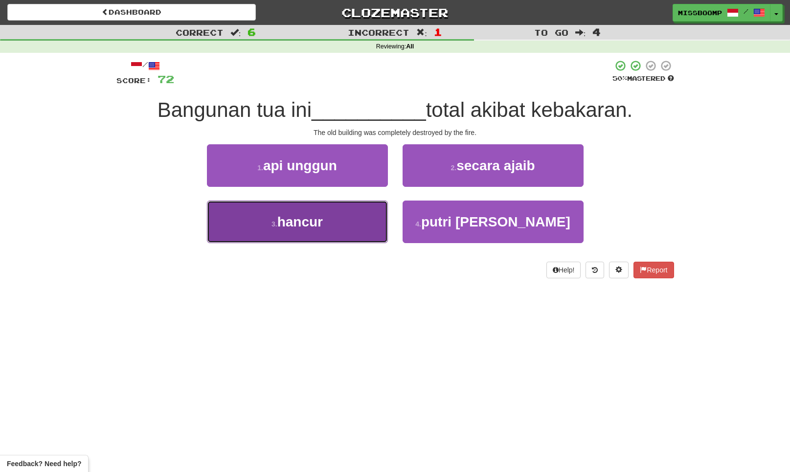
click at [373, 220] on button "3 . hancur" at bounding box center [297, 221] width 181 height 43
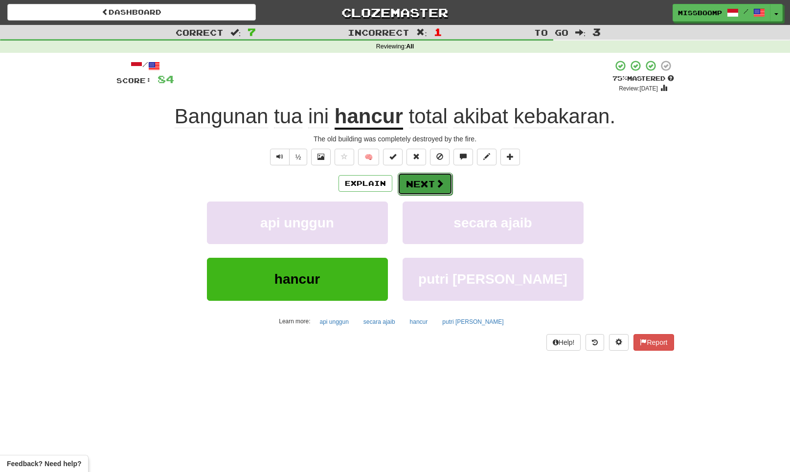
click at [411, 191] on button "Next" at bounding box center [425, 184] width 55 height 22
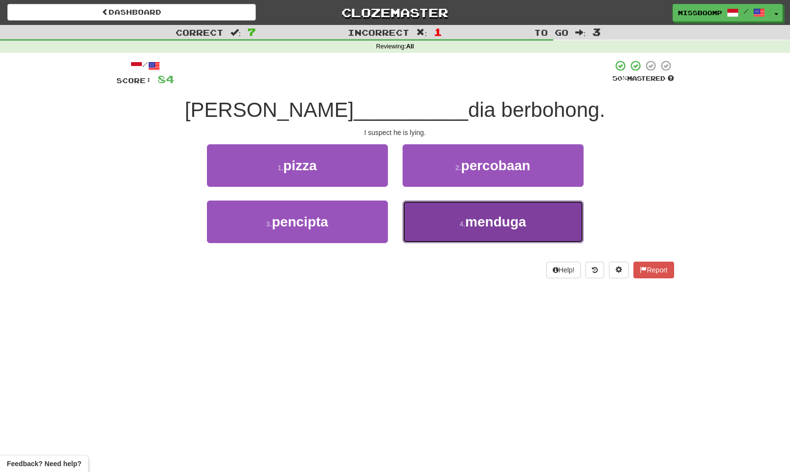
click at [429, 215] on button "4 . menduga" at bounding box center [492, 221] width 181 height 43
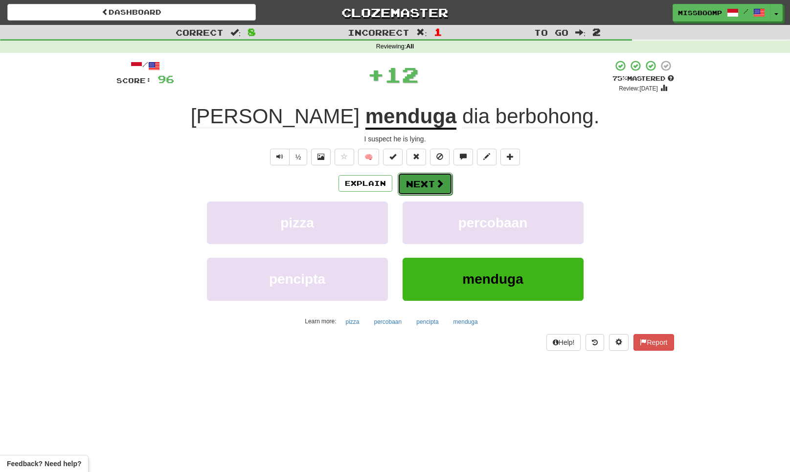
click at [422, 184] on button "Next" at bounding box center [425, 184] width 55 height 22
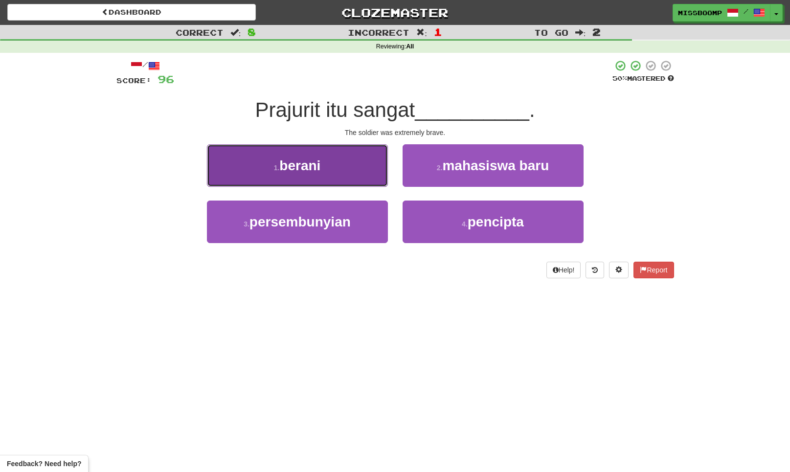
click at [377, 179] on button "1 . berani" at bounding box center [297, 165] width 181 height 43
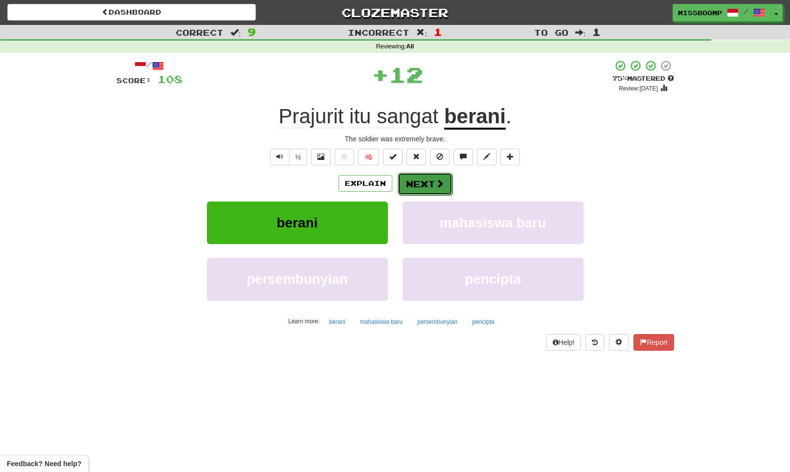
click at [434, 181] on button "Next" at bounding box center [425, 184] width 55 height 22
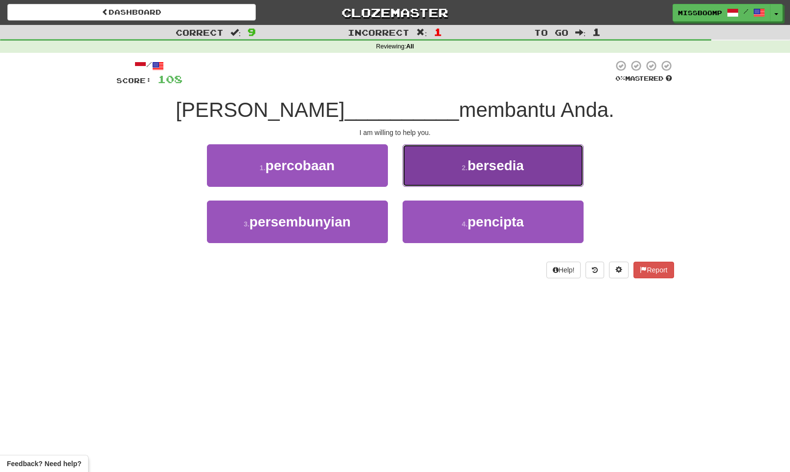
click at [427, 185] on button "2 . bersedia" at bounding box center [492, 165] width 181 height 43
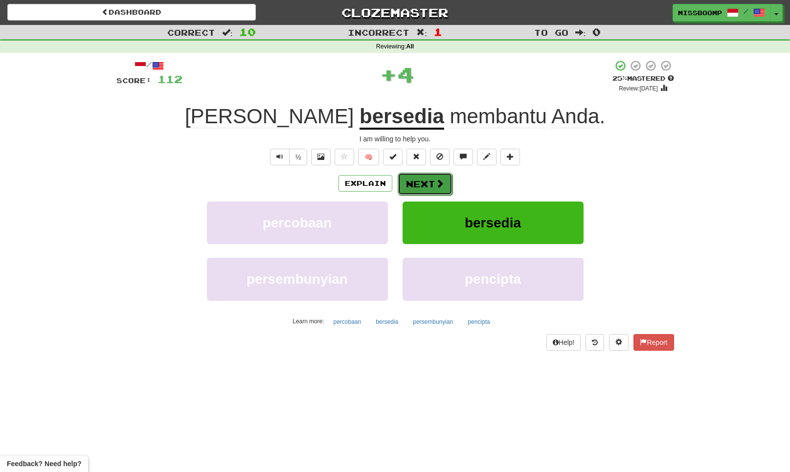
click at [414, 185] on button "Next" at bounding box center [425, 184] width 55 height 22
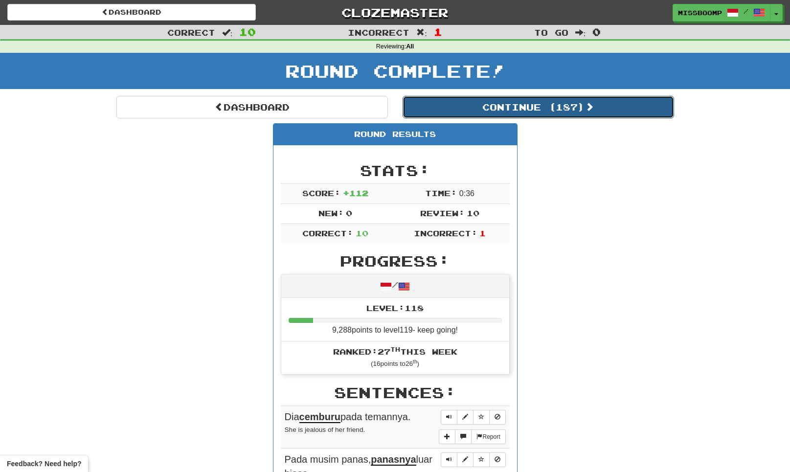
click at [474, 112] on button "Continue ( 187 )" at bounding box center [537, 107] width 271 height 22
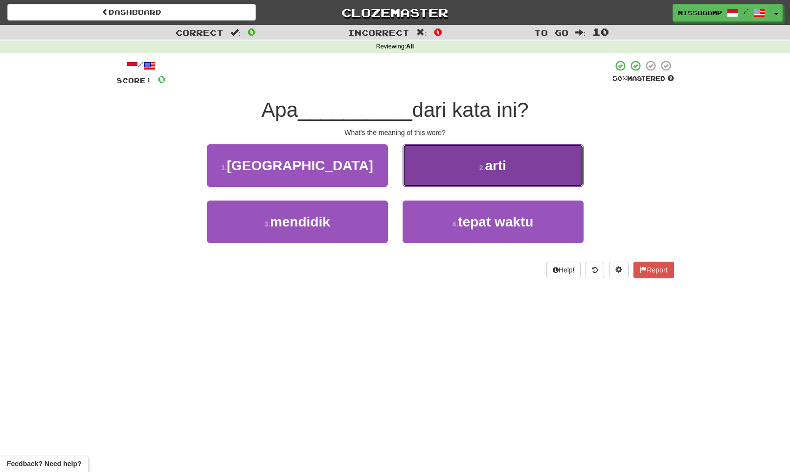
click at [434, 179] on button "2 . arti" at bounding box center [492, 165] width 181 height 43
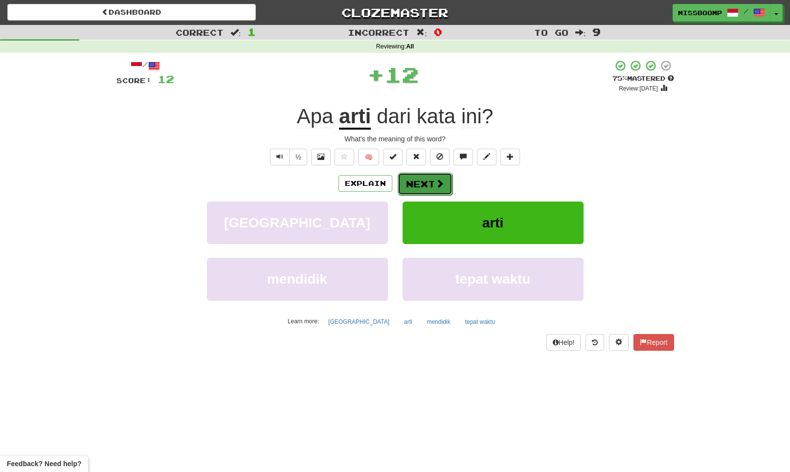
click at [427, 178] on button "Next" at bounding box center [425, 184] width 55 height 22
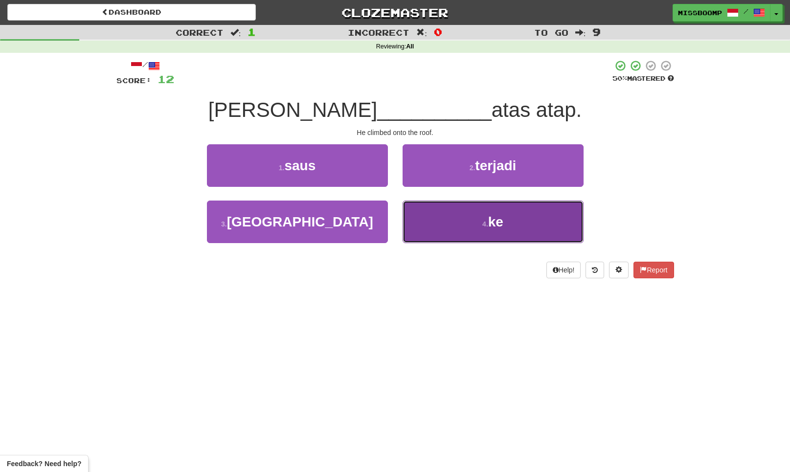
click at [421, 208] on button "4 . ke" at bounding box center [492, 221] width 181 height 43
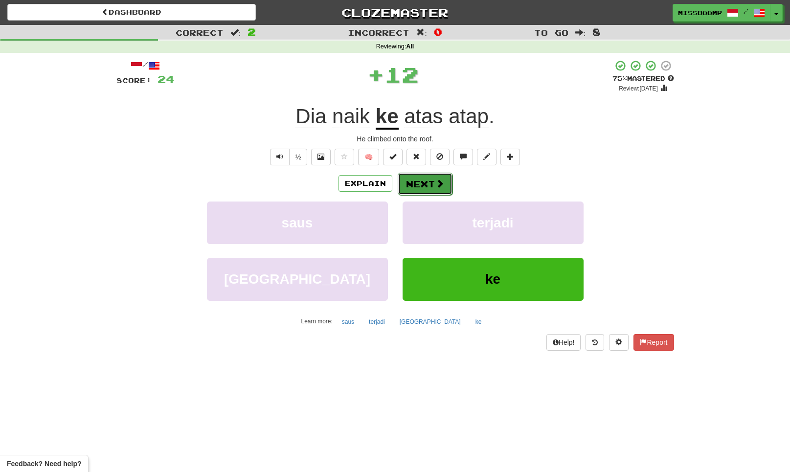
click at [415, 183] on button "Next" at bounding box center [425, 184] width 55 height 22
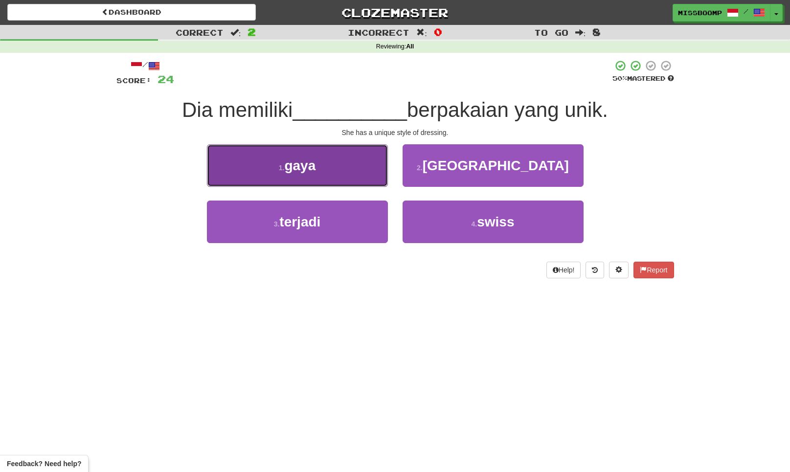
click at [377, 182] on button "1 . gaya" at bounding box center [297, 165] width 181 height 43
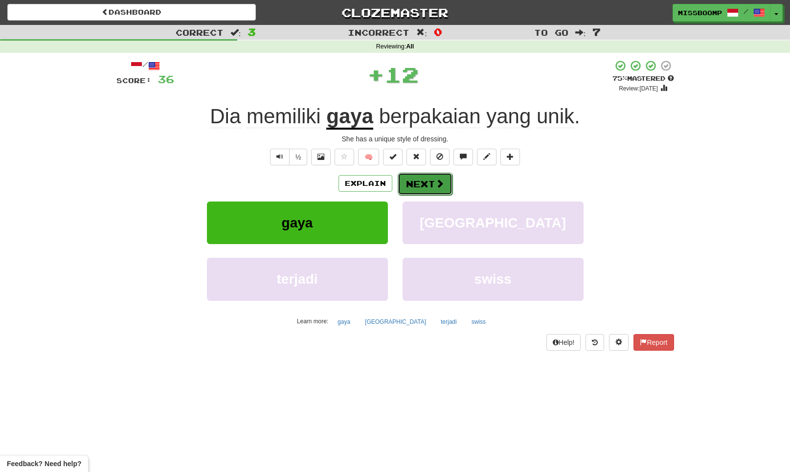
click at [411, 186] on button "Next" at bounding box center [425, 184] width 55 height 22
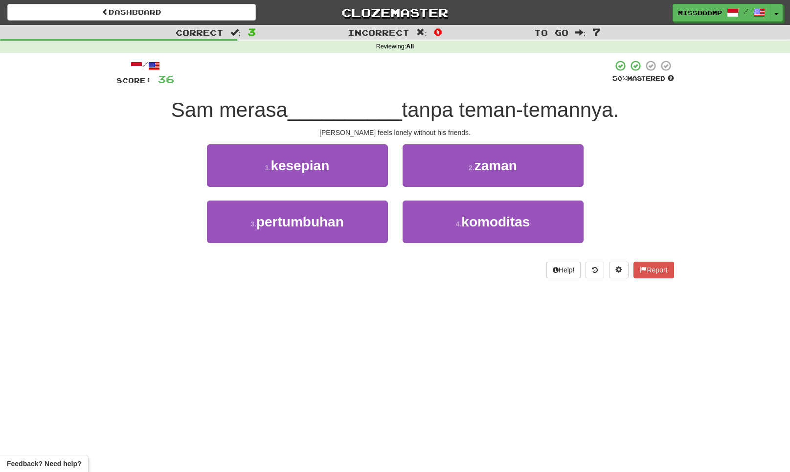
click at [362, 188] on div "1 . kesepian" at bounding box center [298, 172] width 196 height 56
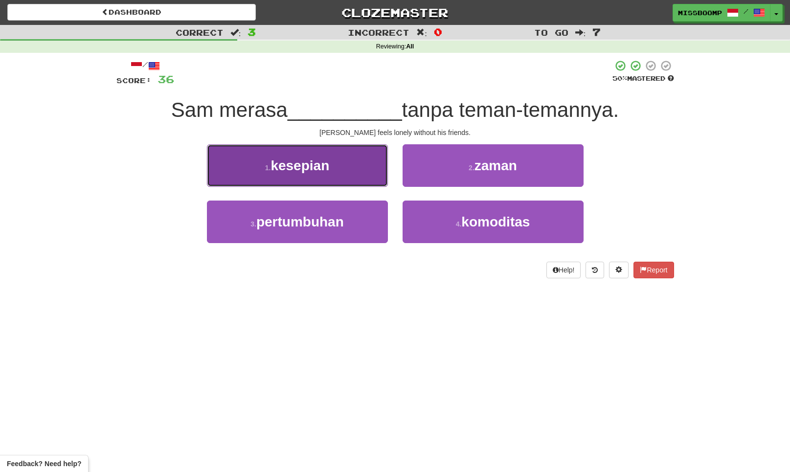
click at [359, 181] on button "1 . kesepian" at bounding box center [297, 165] width 181 height 43
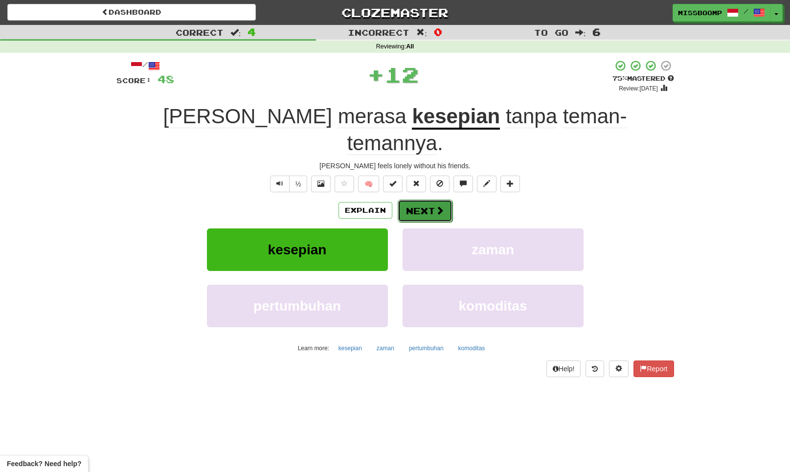
click at [412, 200] on button "Next" at bounding box center [425, 211] width 55 height 22
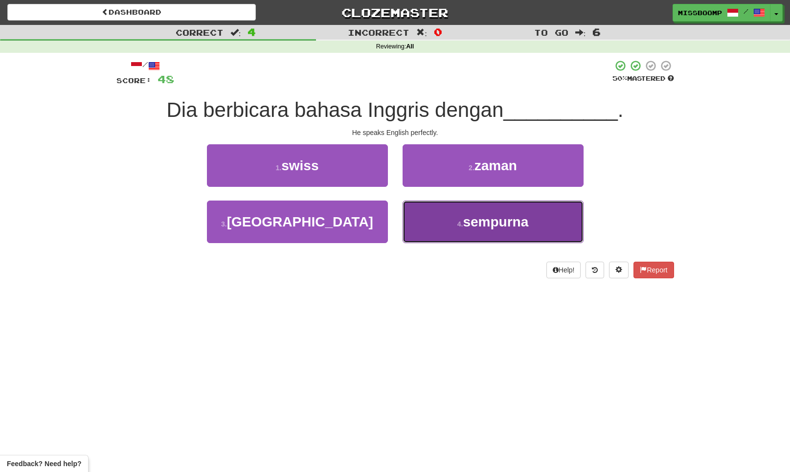
click at [426, 215] on button "4 . sempurna" at bounding box center [492, 221] width 181 height 43
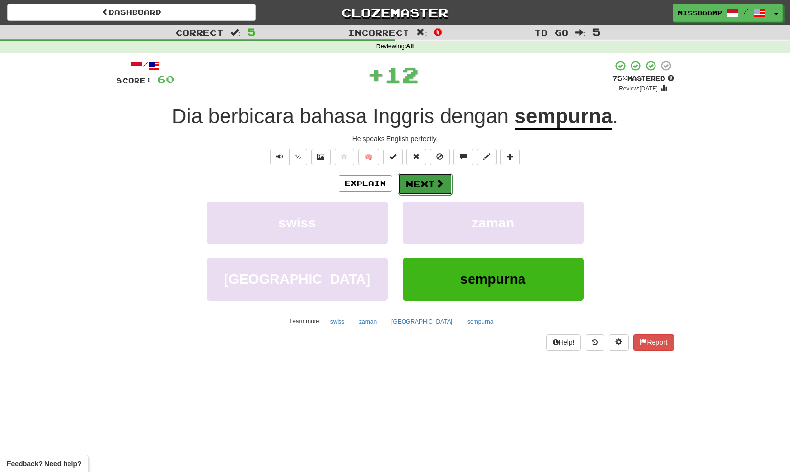
click at [416, 185] on button "Next" at bounding box center [425, 184] width 55 height 22
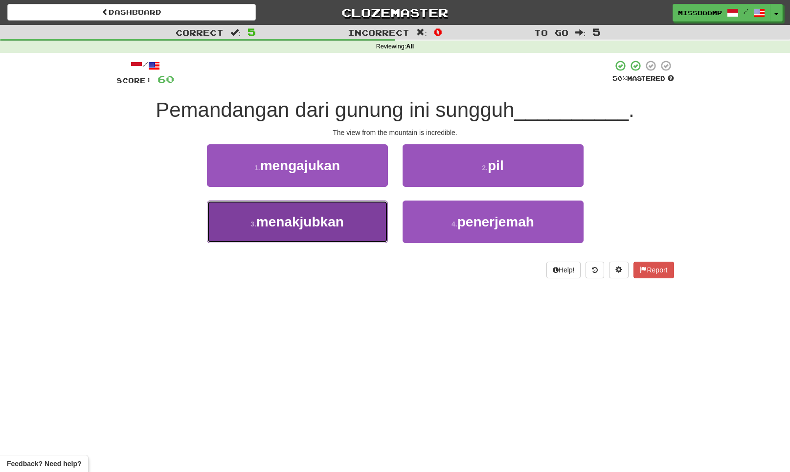
click at [360, 211] on button "3 . menakjubkan" at bounding box center [297, 221] width 181 height 43
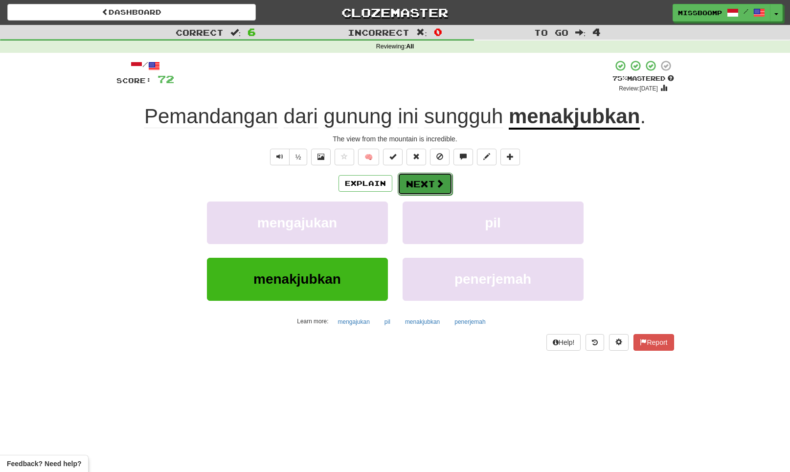
click at [418, 183] on button "Next" at bounding box center [425, 184] width 55 height 22
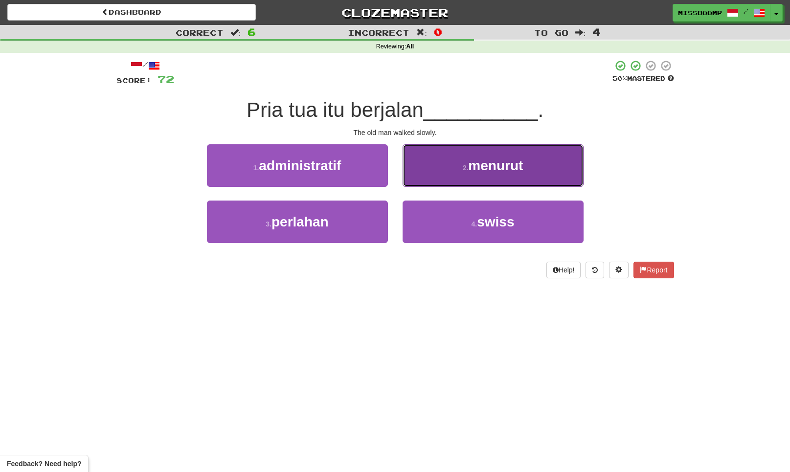
click at [417, 179] on button "2 . menurut" at bounding box center [492, 165] width 181 height 43
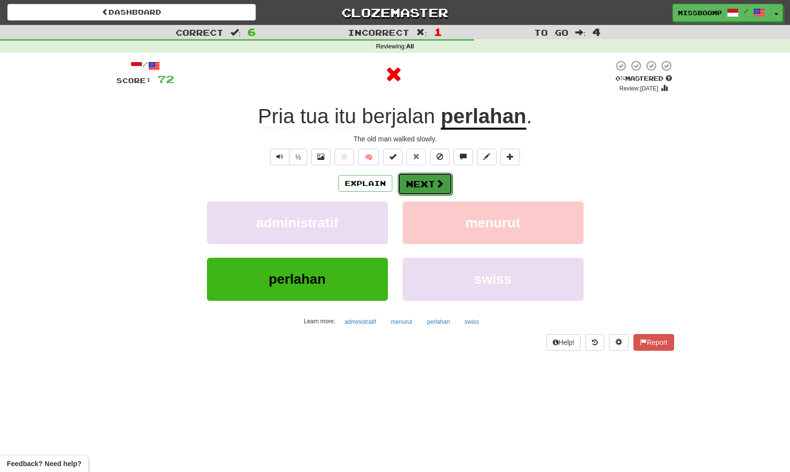
click at [413, 183] on button "Next" at bounding box center [425, 184] width 55 height 22
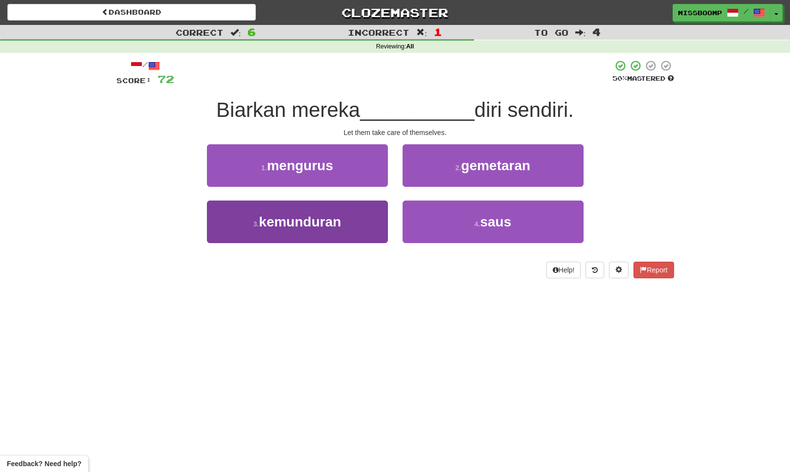
scroll to position [4, 0]
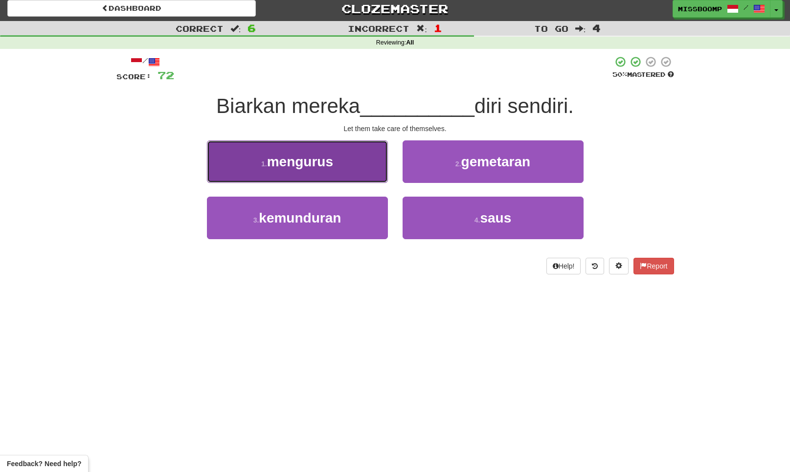
click at [364, 176] on button "1 . mengurus" at bounding box center [297, 161] width 181 height 43
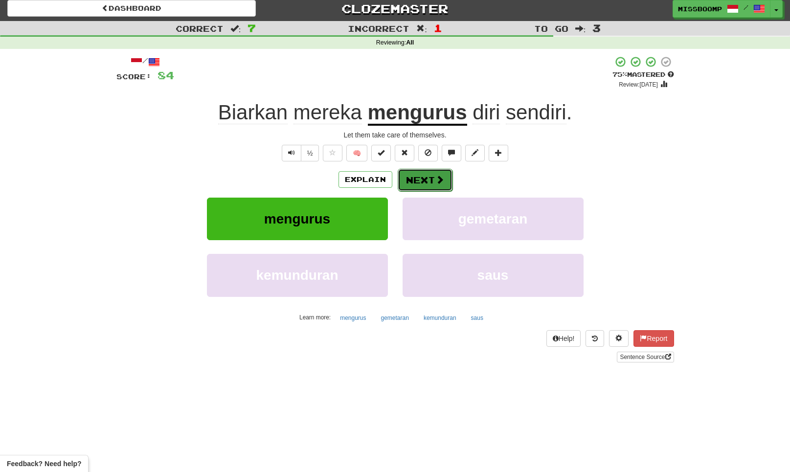
click at [417, 181] on button "Next" at bounding box center [425, 180] width 55 height 22
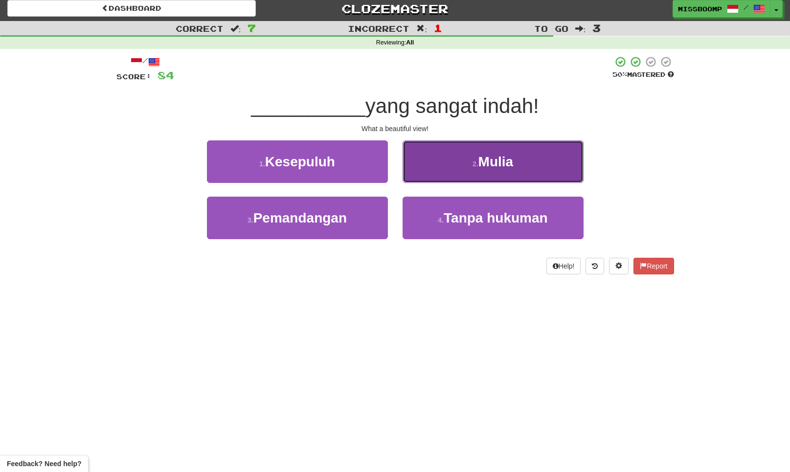
click at [418, 170] on button "2 . Mulia" at bounding box center [492, 161] width 181 height 43
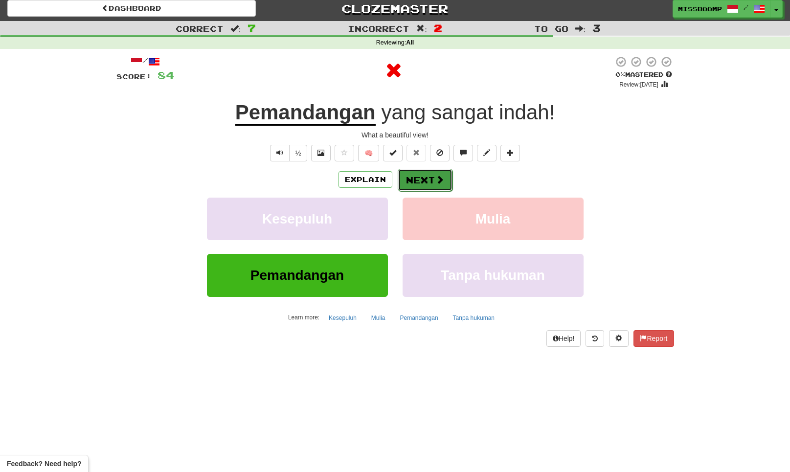
click at [418, 173] on button "Next" at bounding box center [425, 180] width 55 height 22
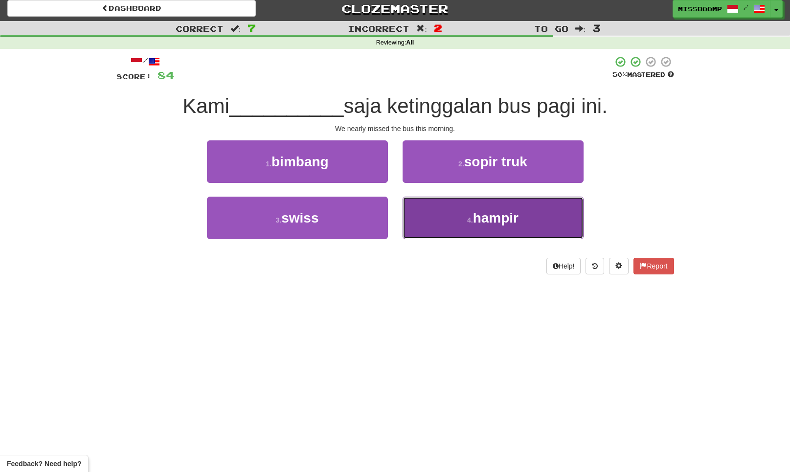
click at [429, 210] on button "4 . hampir" at bounding box center [492, 218] width 181 height 43
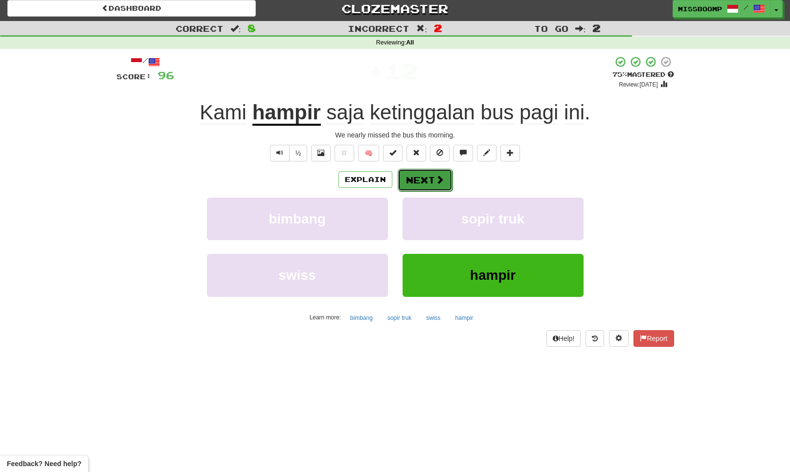
click at [428, 182] on button "Next" at bounding box center [425, 180] width 55 height 22
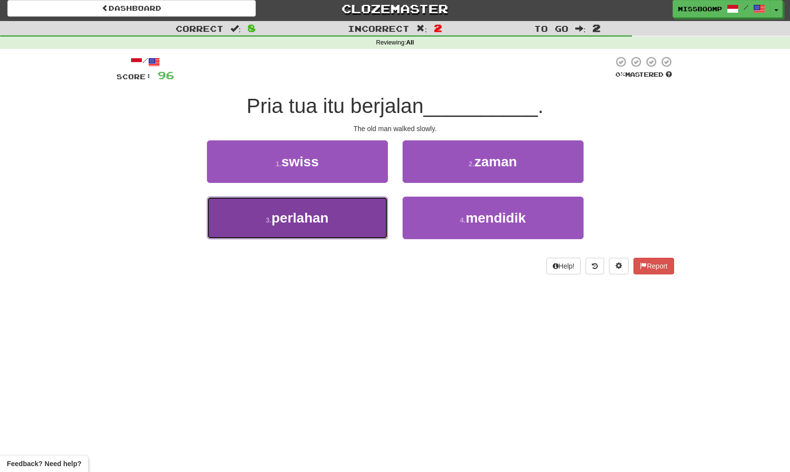
click at [367, 204] on button "3 . perlahan" at bounding box center [297, 218] width 181 height 43
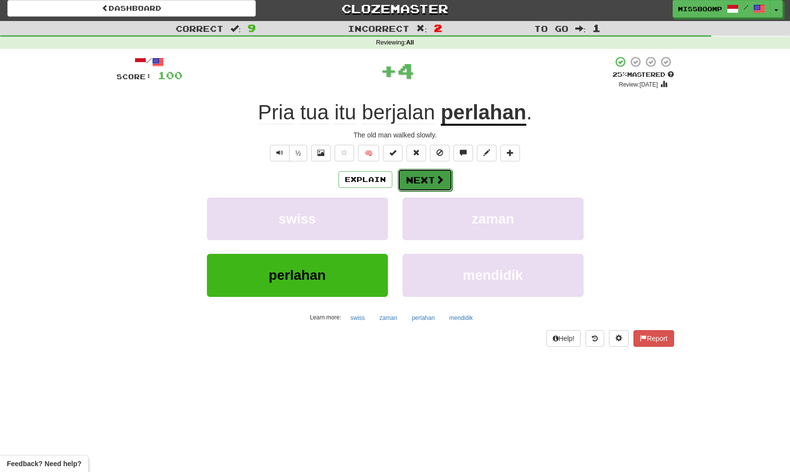
click at [426, 180] on button "Next" at bounding box center [425, 180] width 55 height 22
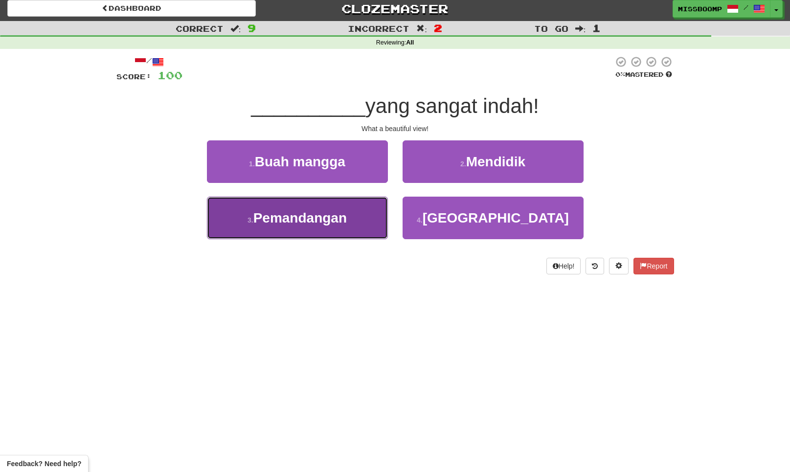
click at [368, 200] on button "3 . Pemandangan" at bounding box center [297, 218] width 181 height 43
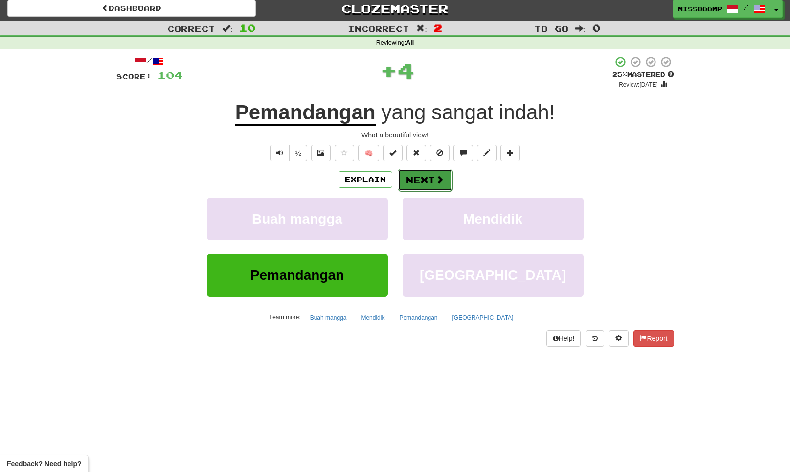
click at [430, 188] on button "Next" at bounding box center [425, 180] width 55 height 22
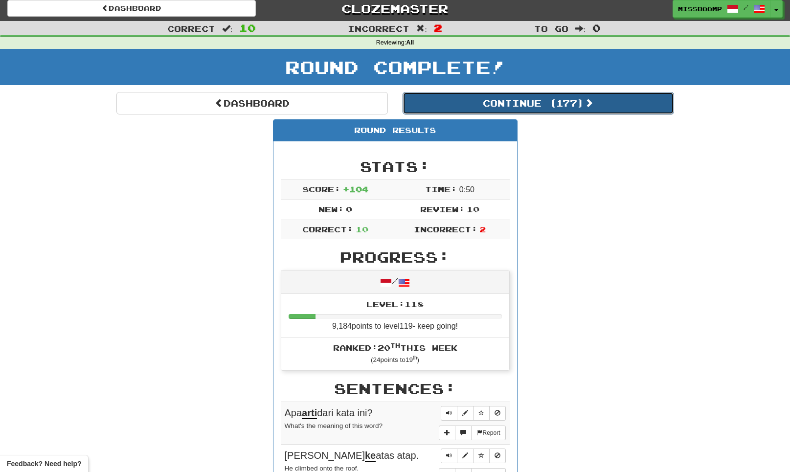
click at [526, 106] on button "Continue ( 177 )" at bounding box center [537, 103] width 271 height 22
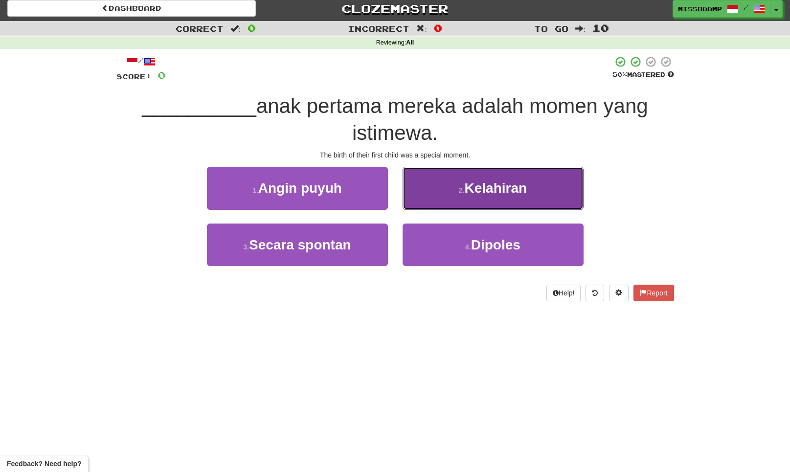
click at [427, 199] on button "2 . Kelahiran" at bounding box center [492, 188] width 181 height 43
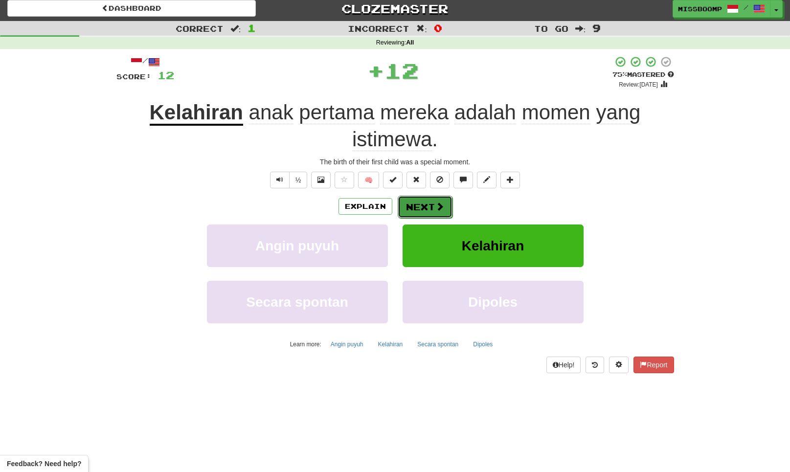
click at [424, 211] on button "Next" at bounding box center [425, 207] width 55 height 22
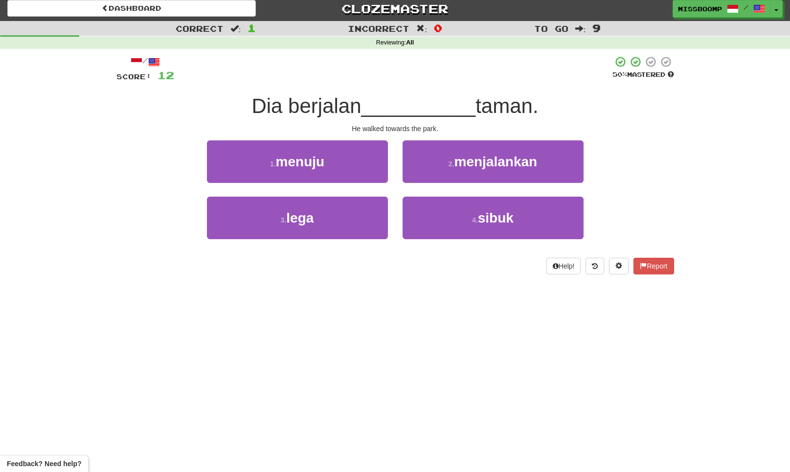
click at [393, 173] on div "1 . menuju" at bounding box center [298, 168] width 196 height 56
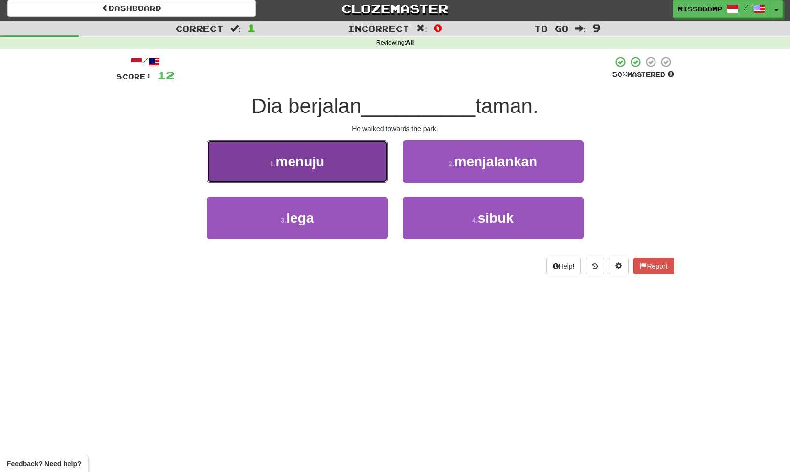
click at [378, 173] on button "1 . menuju" at bounding box center [297, 161] width 181 height 43
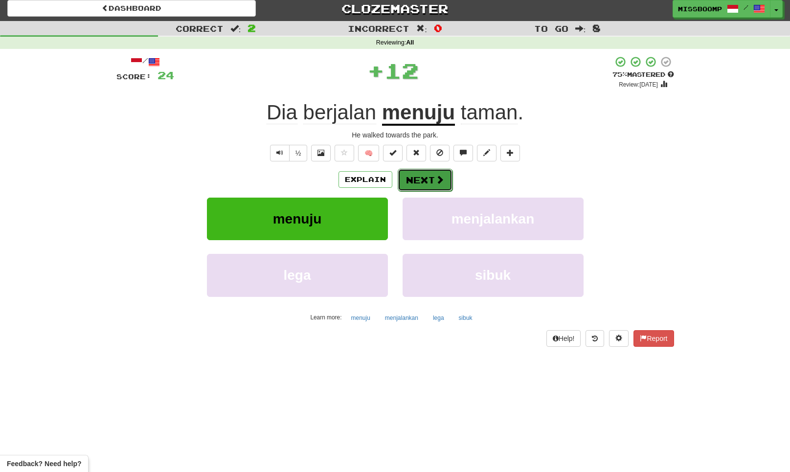
click at [428, 181] on button "Next" at bounding box center [425, 180] width 55 height 22
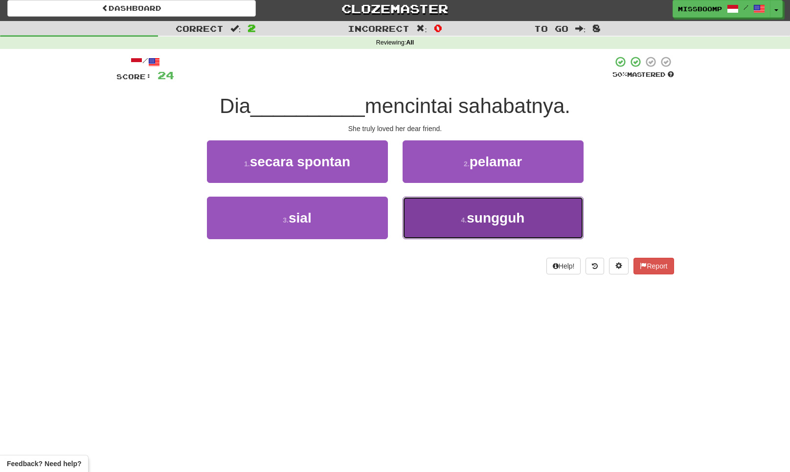
click at [433, 228] on button "4 . sungguh" at bounding box center [492, 218] width 181 height 43
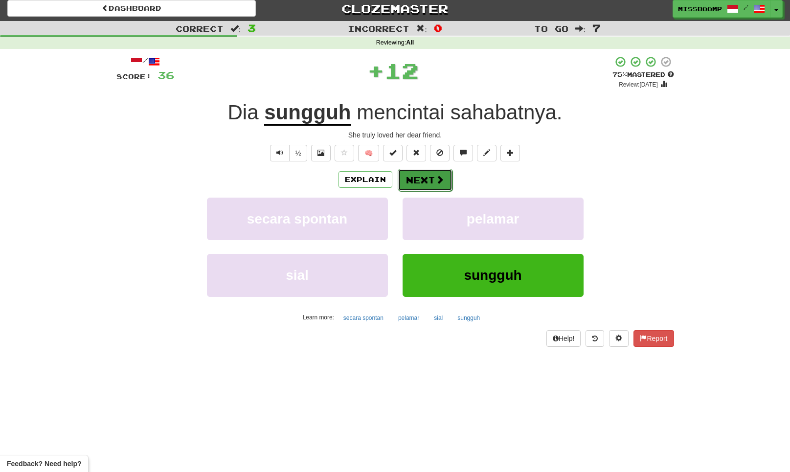
click at [419, 185] on button "Next" at bounding box center [425, 180] width 55 height 22
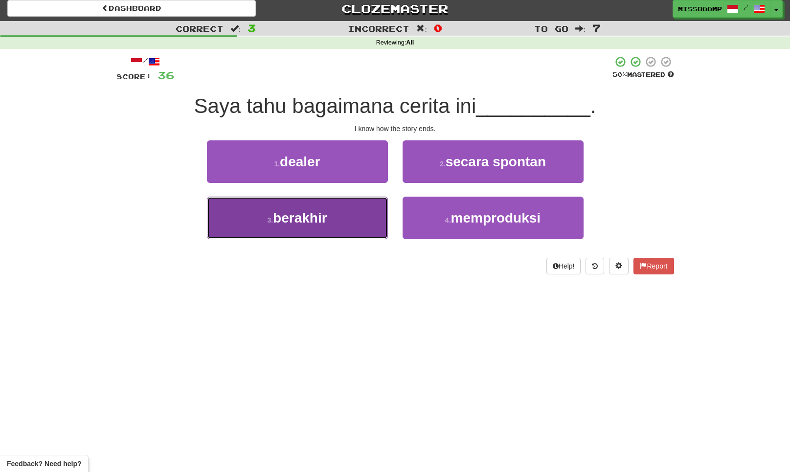
click at [387, 209] on button "3 . berakhir" at bounding box center [297, 218] width 181 height 43
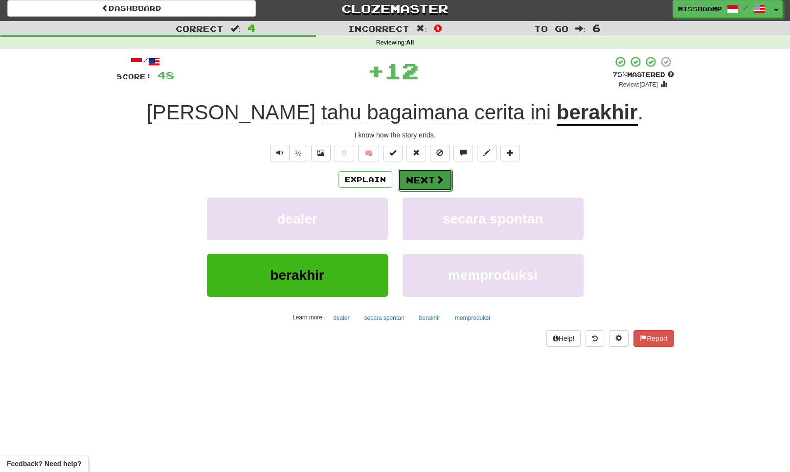
click at [410, 188] on button "Next" at bounding box center [425, 180] width 55 height 22
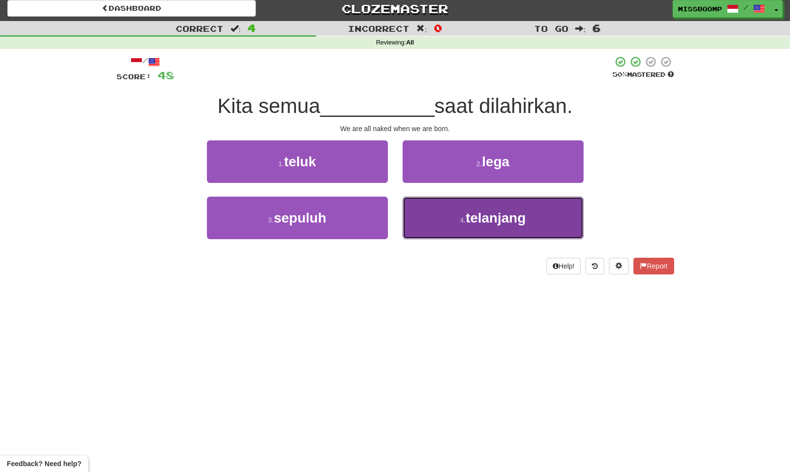
click at [423, 208] on button "4 . telanjang" at bounding box center [492, 218] width 181 height 43
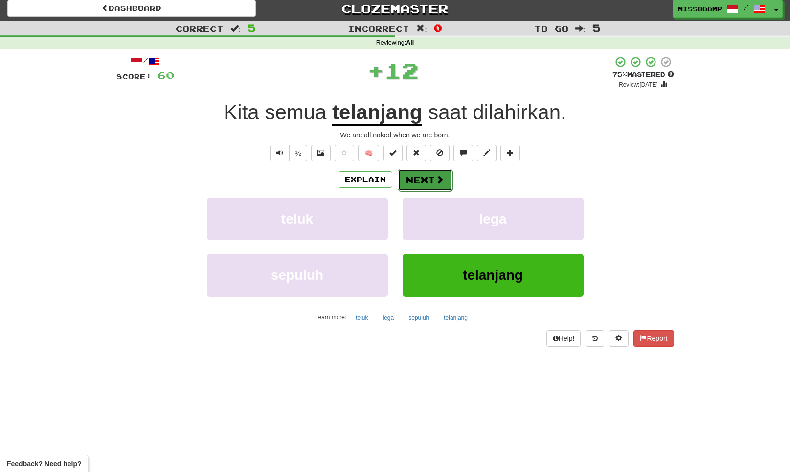
click at [421, 183] on button "Next" at bounding box center [425, 180] width 55 height 22
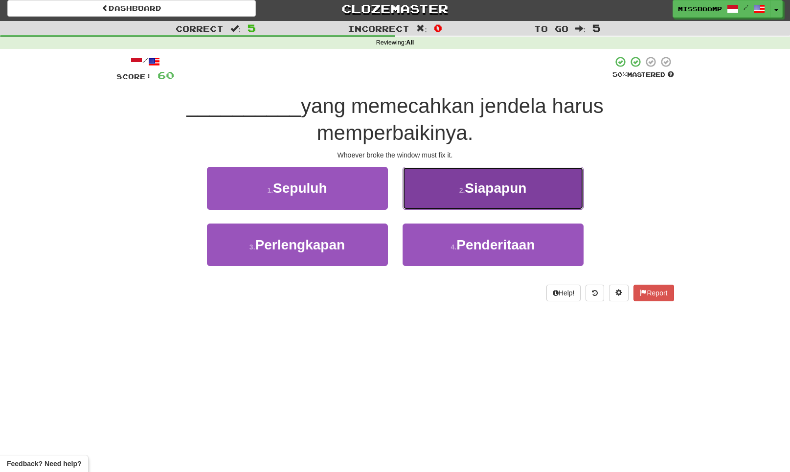
click at [430, 203] on button "2 . Siapapun" at bounding box center [492, 188] width 181 height 43
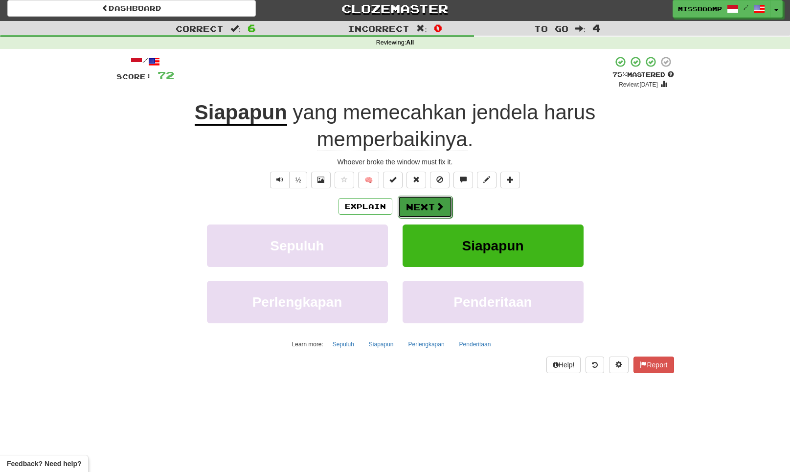
click at [418, 199] on button "Next" at bounding box center [425, 207] width 55 height 22
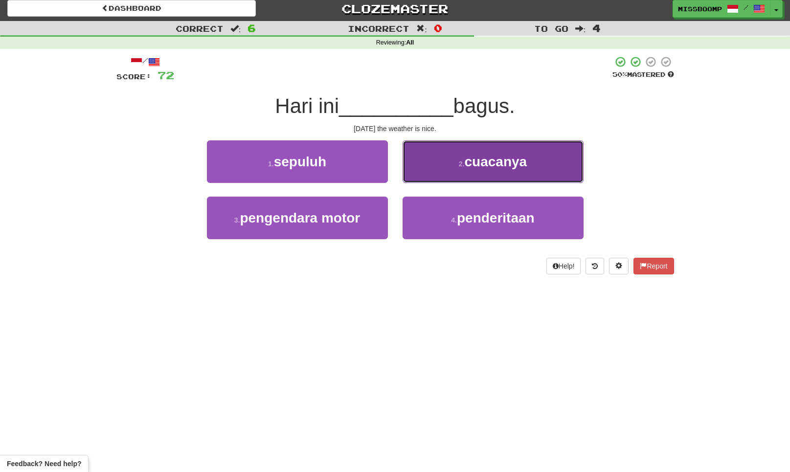
click at [424, 175] on button "2 . cuacanya" at bounding box center [492, 161] width 181 height 43
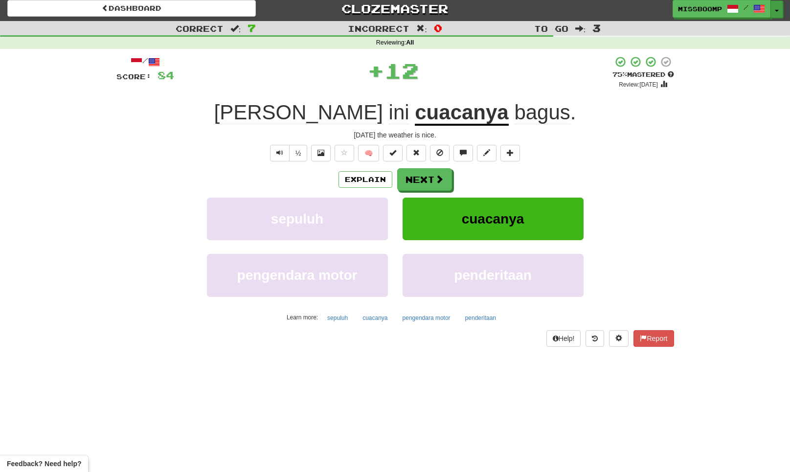
click at [774, 7] on button "Toggle Dropdown" at bounding box center [776, 9] width 13 height 18
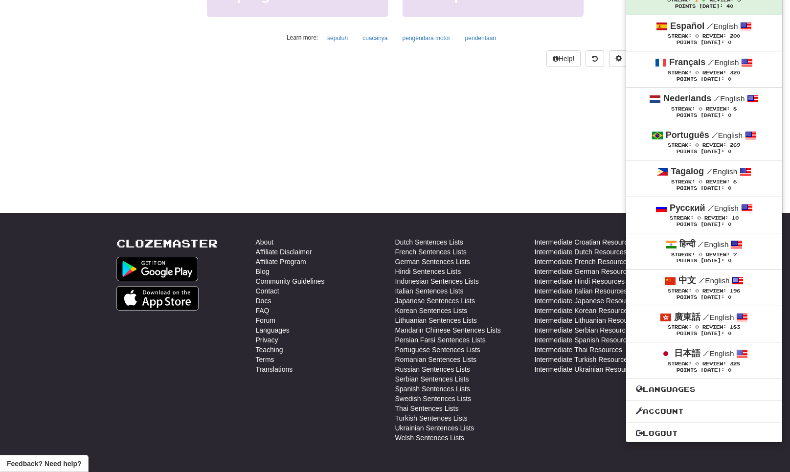
scroll to position [280, 0]
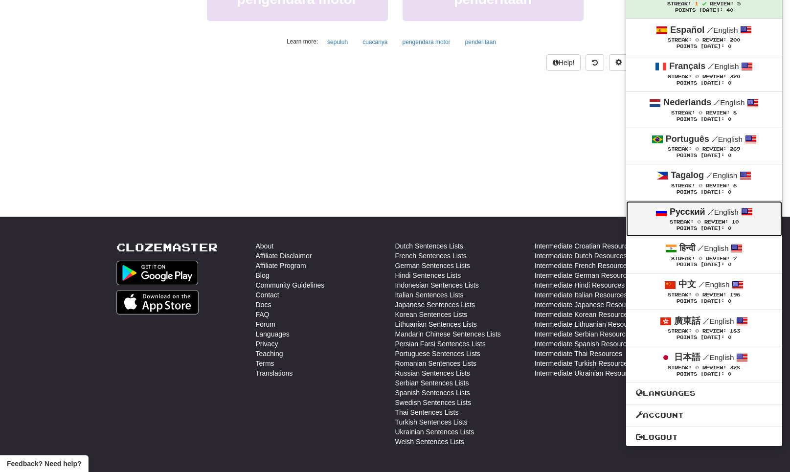
click at [745, 225] on div "Streak: 0 Review: 10" at bounding box center [704, 221] width 136 height 7
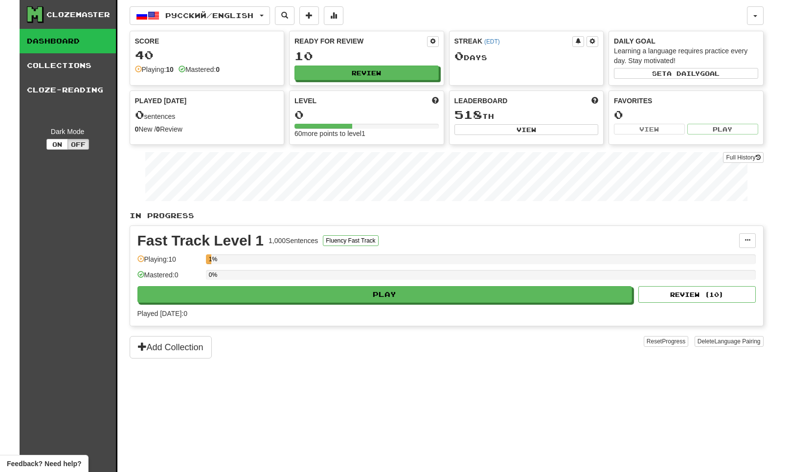
click at [417, 83] on div "Ready for Review 10 Review" at bounding box center [366, 58] width 154 height 54
click at [415, 75] on button "Review" at bounding box center [367, 73] width 144 height 15
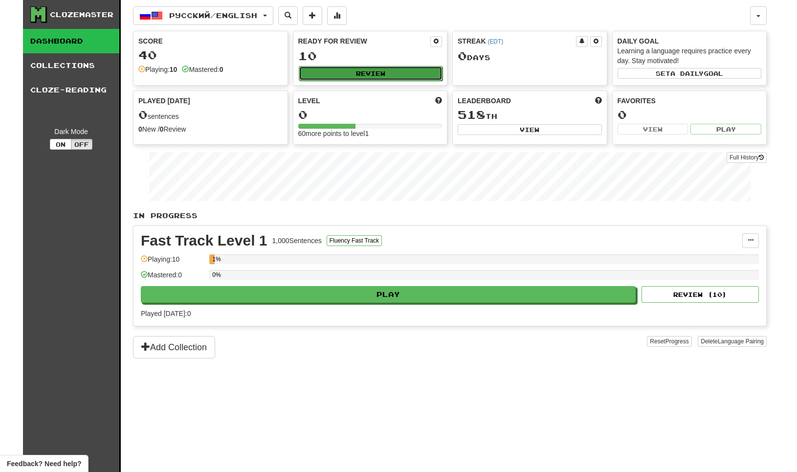
select select "**"
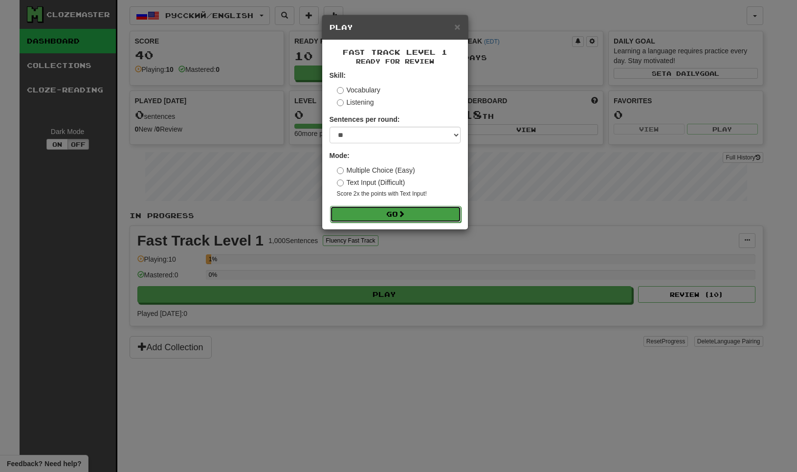
click at [356, 216] on button "Go" at bounding box center [395, 214] width 131 height 17
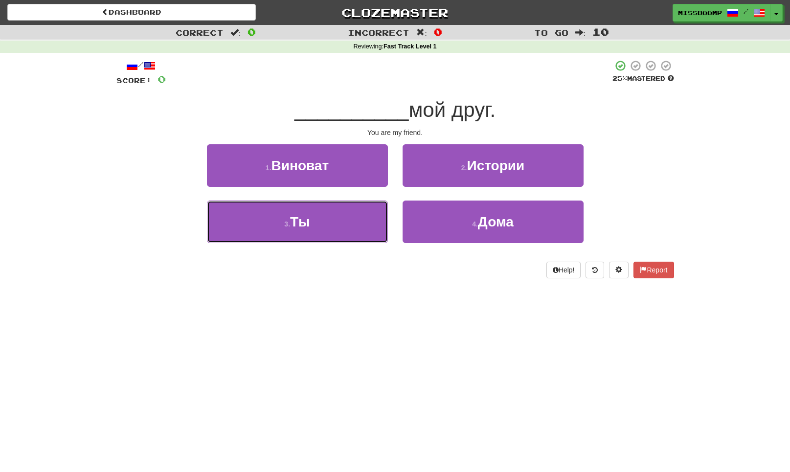
click at [362, 228] on button "3 . Ты" at bounding box center [297, 221] width 181 height 43
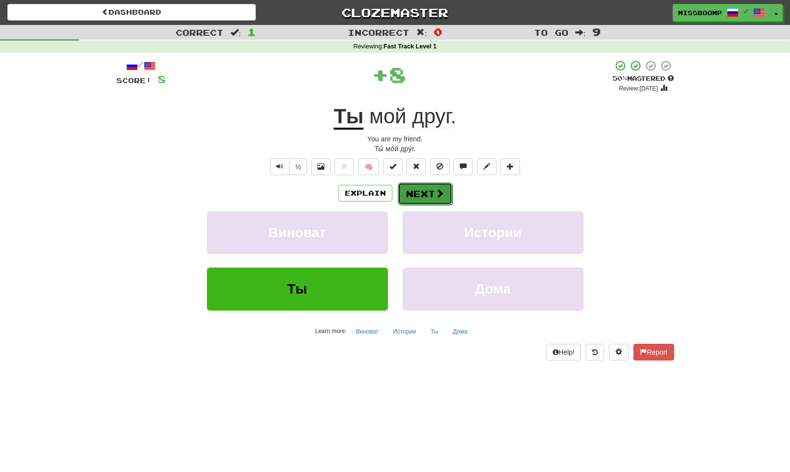
click at [413, 199] on button "Next" at bounding box center [425, 193] width 55 height 22
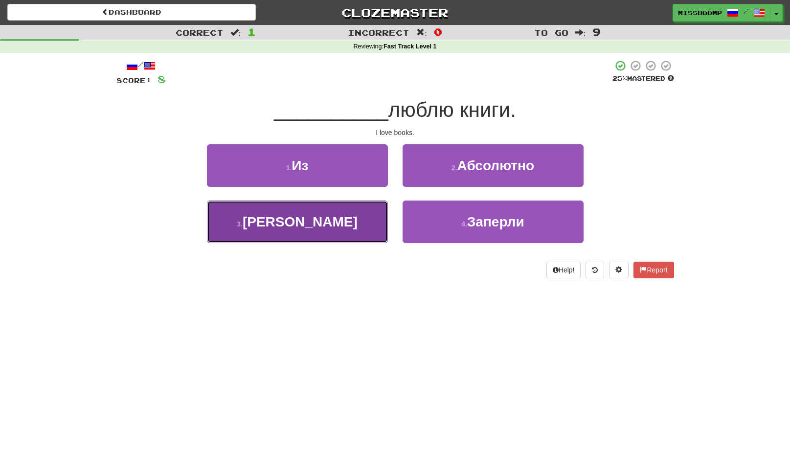
click at [367, 214] on button "3 . Я" at bounding box center [297, 221] width 181 height 43
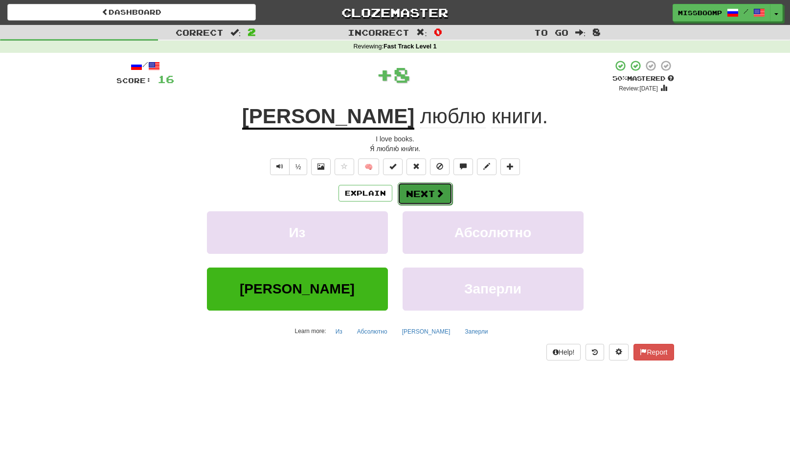
click at [414, 189] on button "Next" at bounding box center [425, 193] width 55 height 22
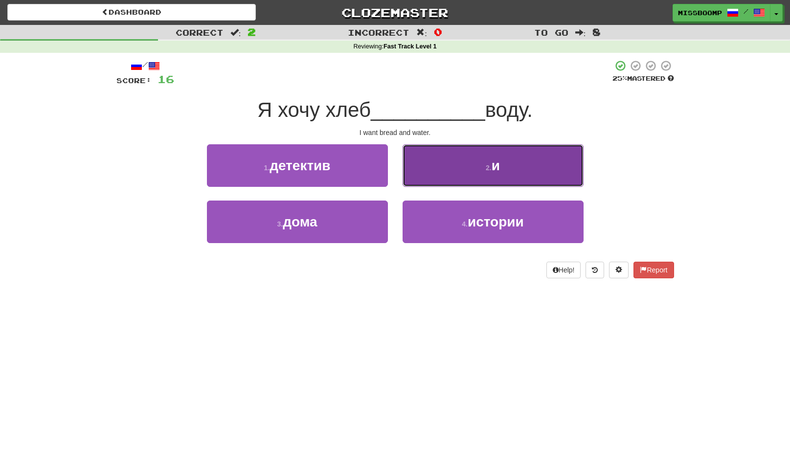
click at [438, 163] on button "2 . и" at bounding box center [492, 165] width 181 height 43
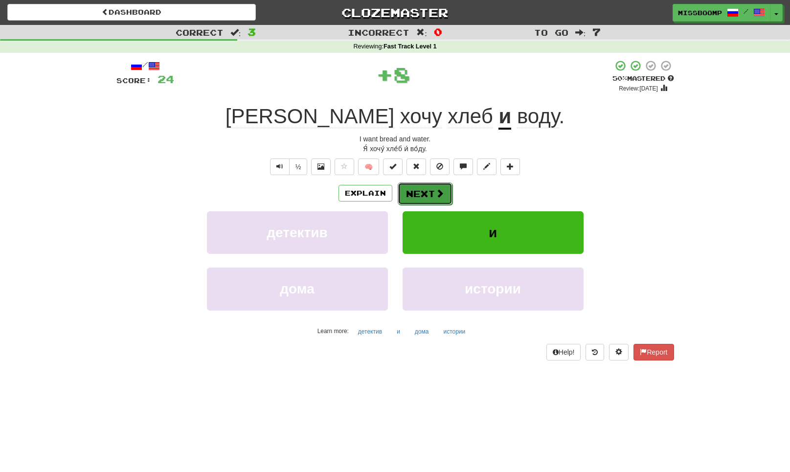
click at [432, 195] on button "Next" at bounding box center [425, 193] width 55 height 22
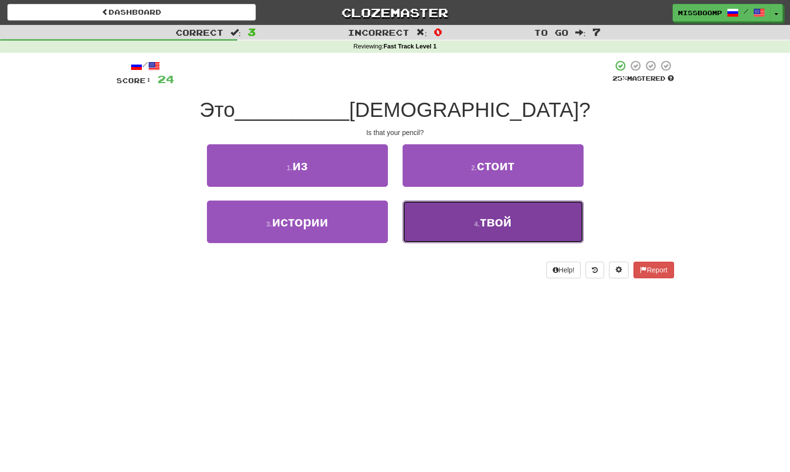
click at [437, 227] on button "4 . твой" at bounding box center [492, 221] width 181 height 43
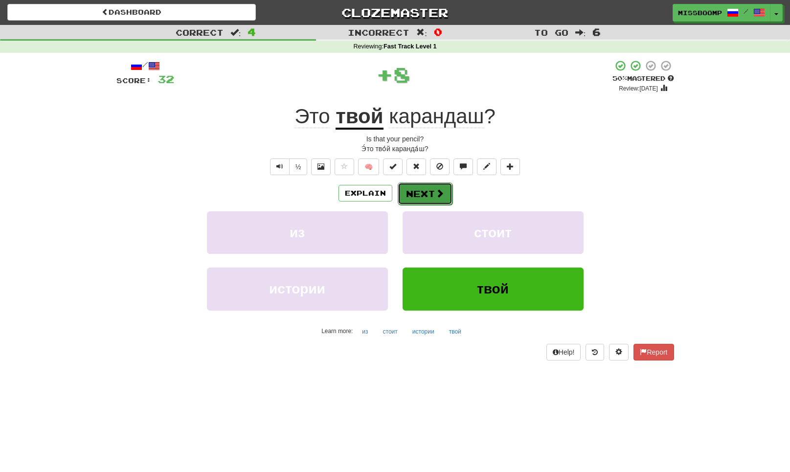
click at [426, 194] on button "Next" at bounding box center [425, 193] width 55 height 22
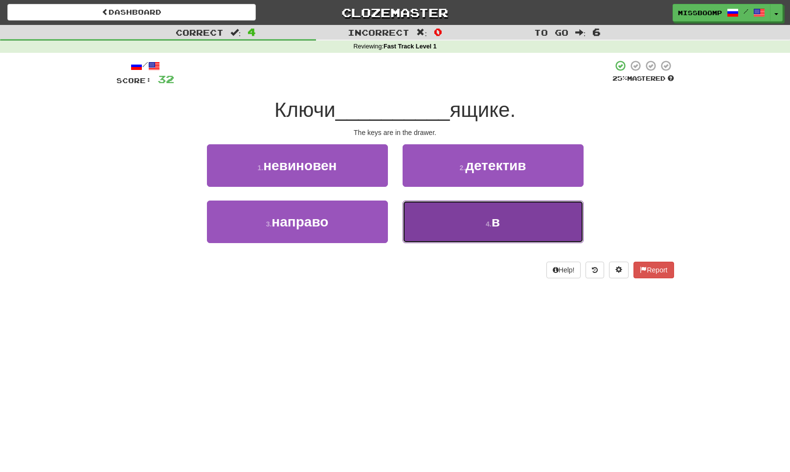
click at [432, 225] on button "4 . в" at bounding box center [492, 221] width 181 height 43
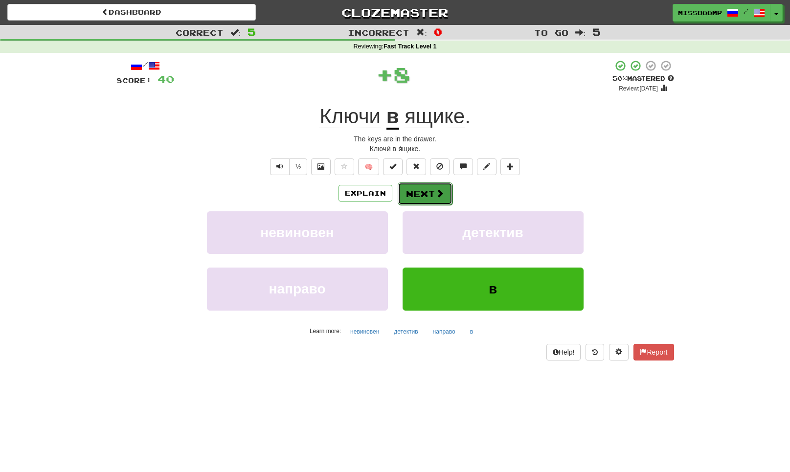
click at [421, 191] on button "Next" at bounding box center [425, 193] width 55 height 22
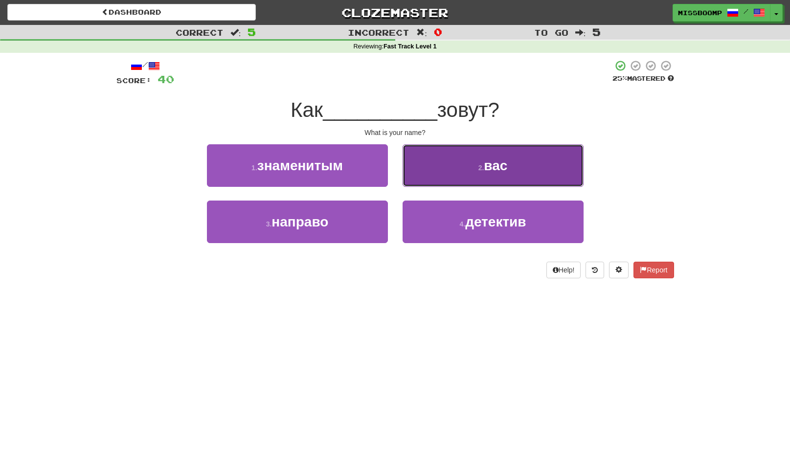
click at [417, 176] on button "2 . вас" at bounding box center [492, 165] width 181 height 43
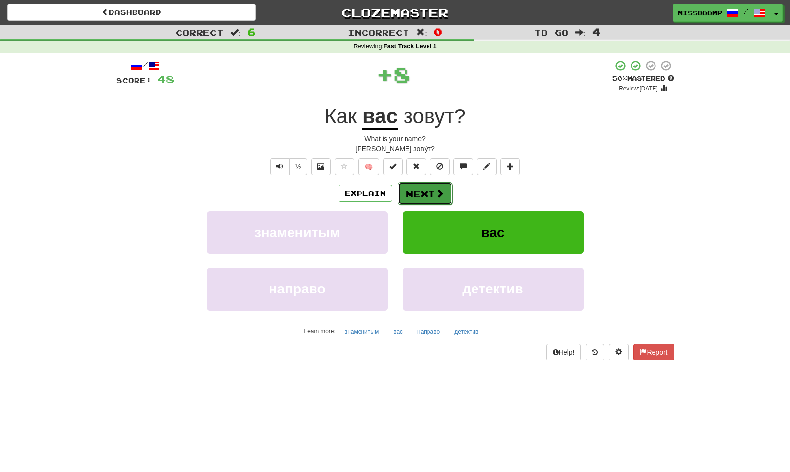
click at [419, 200] on button "Next" at bounding box center [425, 193] width 55 height 22
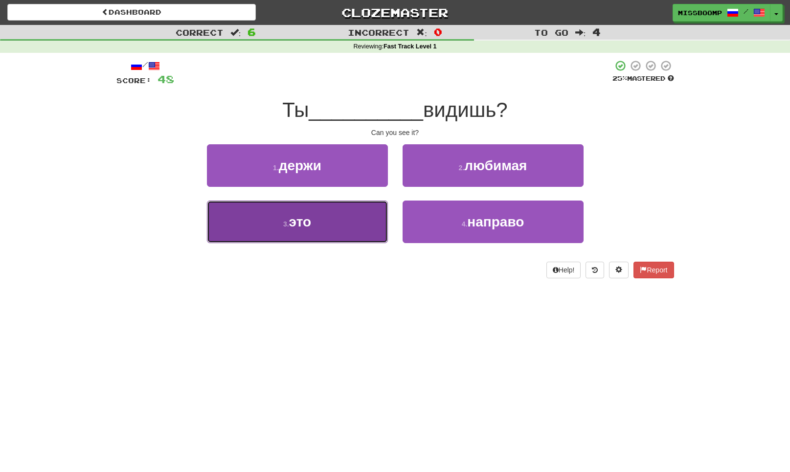
click at [367, 221] on button "3 . это" at bounding box center [297, 221] width 181 height 43
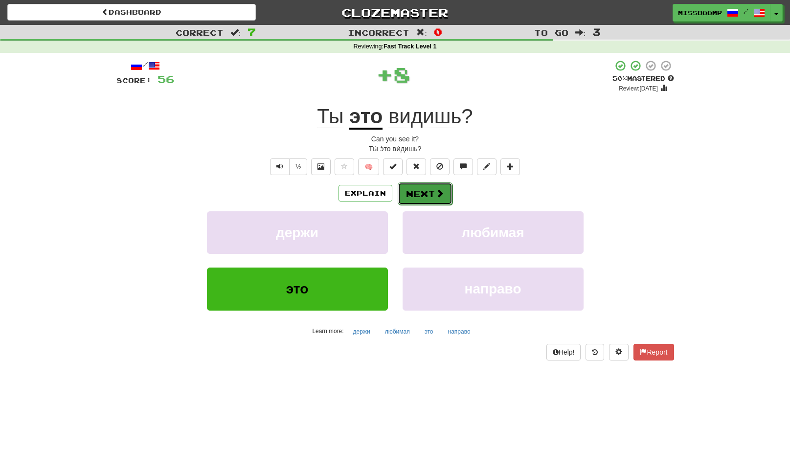
click at [415, 194] on button "Next" at bounding box center [425, 193] width 55 height 22
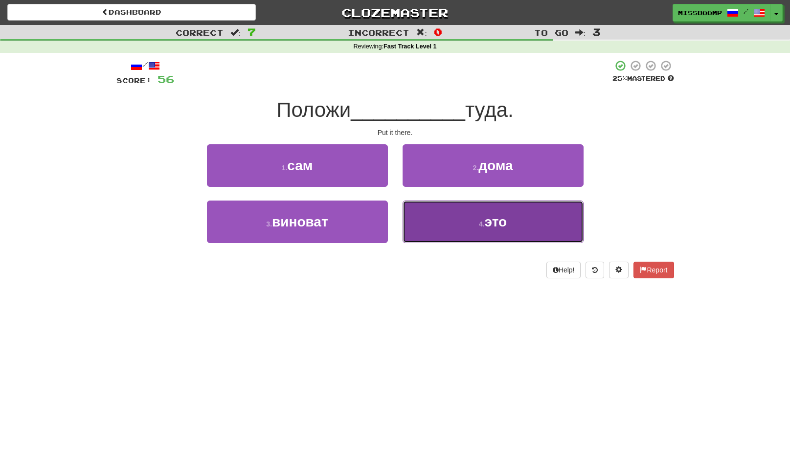
click at [410, 221] on button "4 . это" at bounding box center [492, 221] width 181 height 43
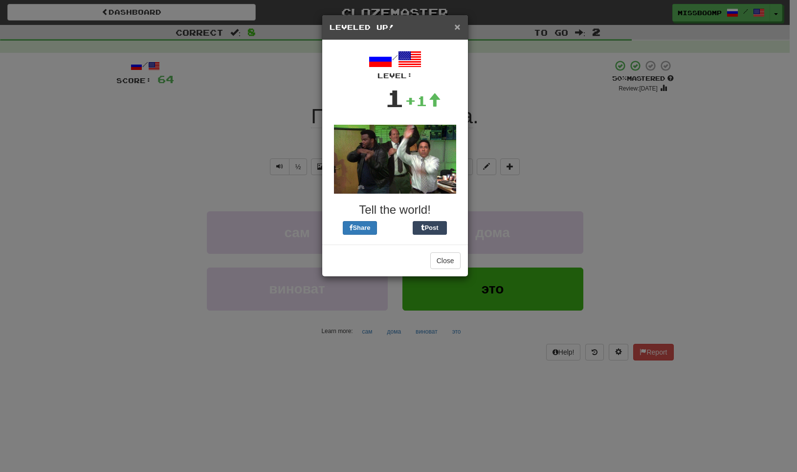
click at [459, 28] on span "×" at bounding box center [457, 26] width 6 height 11
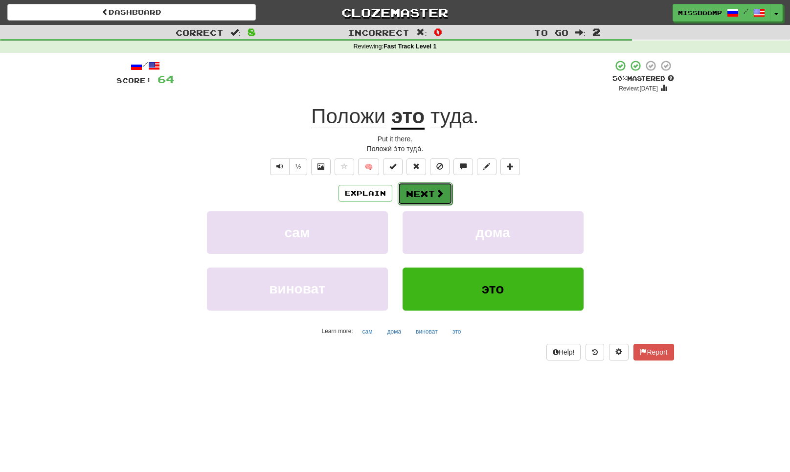
click at [422, 189] on button "Next" at bounding box center [425, 193] width 55 height 22
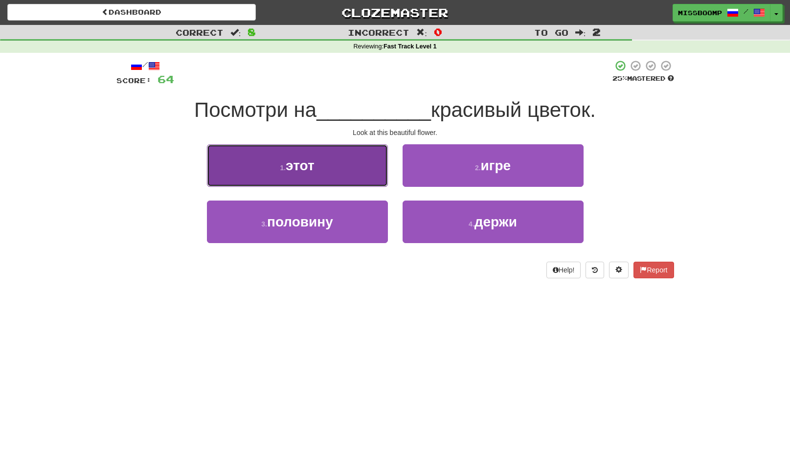
click at [370, 170] on button "1 . этот" at bounding box center [297, 165] width 181 height 43
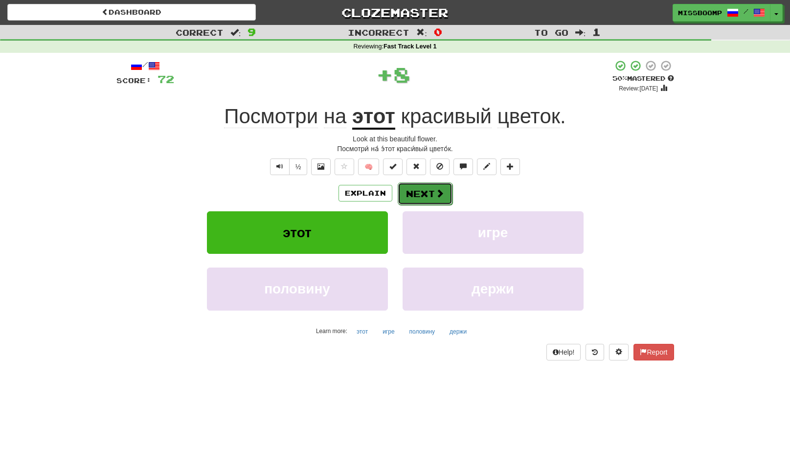
click at [406, 192] on button "Next" at bounding box center [425, 193] width 55 height 22
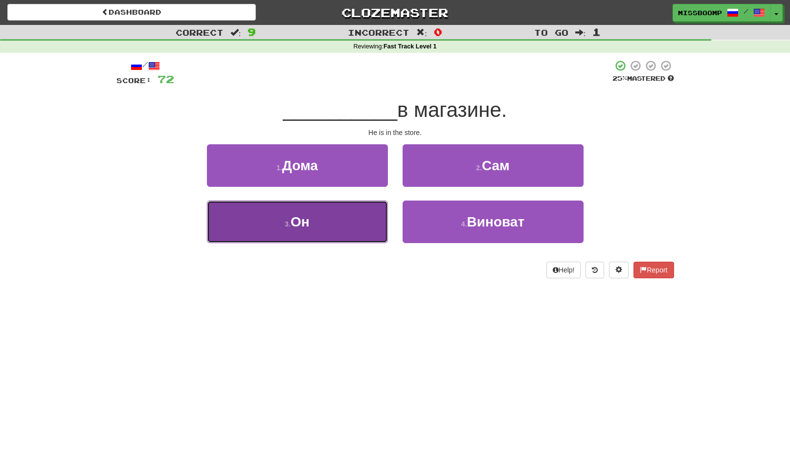
click at [374, 222] on button "3 . Он" at bounding box center [297, 221] width 181 height 43
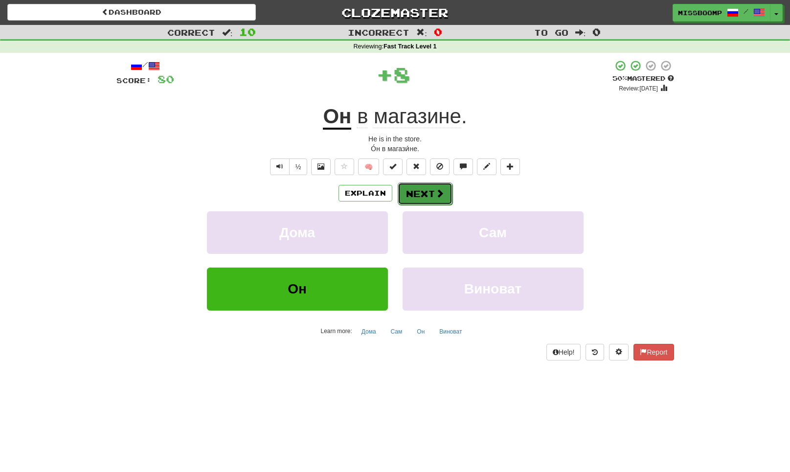
click at [418, 195] on button "Next" at bounding box center [425, 193] width 55 height 22
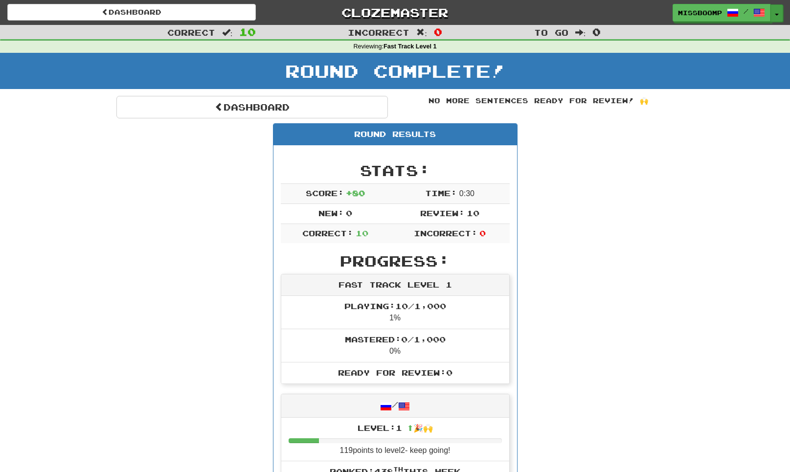
click at [782, 13] on button "Toggle Dropdown" at bounding box center [776, 13] width 13 height 18
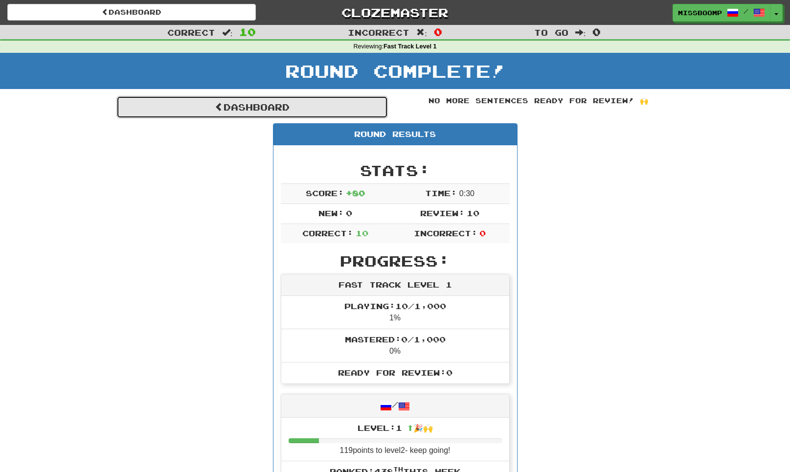
click at [184, 111] on link "Dashboard" at bounding box center [251, 107] width 271 height 22
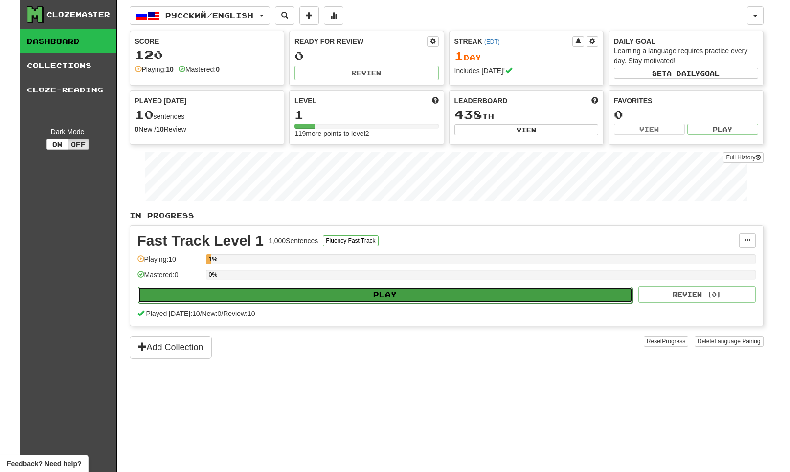
click at [295, 301] on button "Play" at bounding box center [385, 295] width 495 height 17
select select "**"
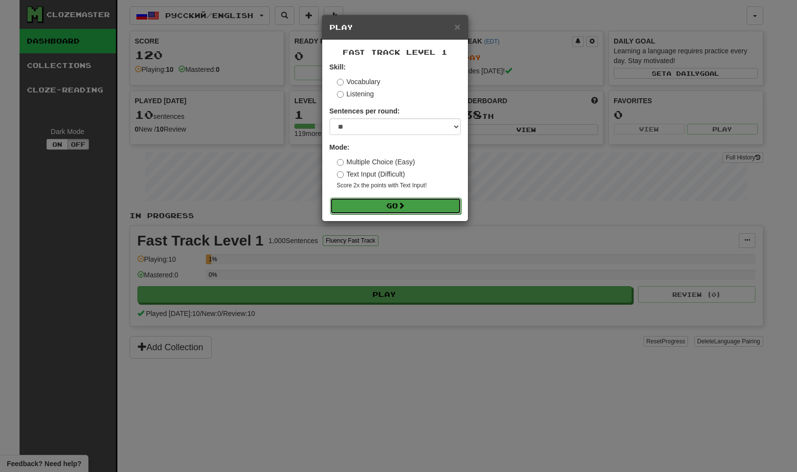
click at [392, 211] on button "Go" at bounding box center [395, 206] width 131 height 17
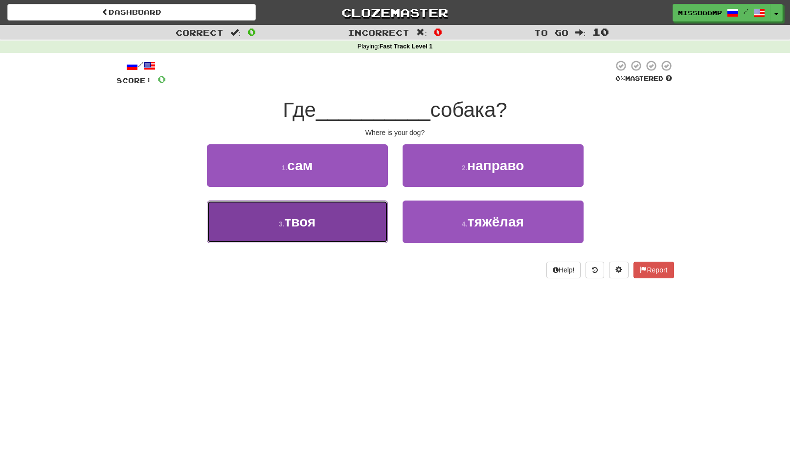
click at [362, 222] on button "3 . твоя" at bounding box center [297, 221] width 181 height 43
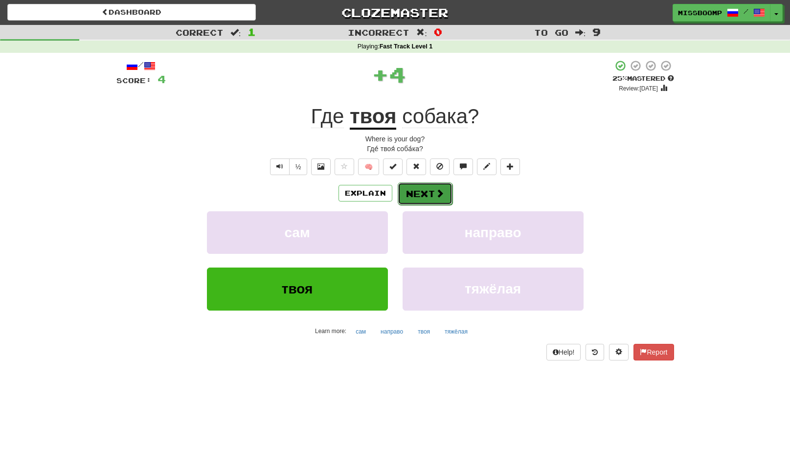
click at [423, 199] on button "Next" at bounding box center [425, 193] width 55 height 22
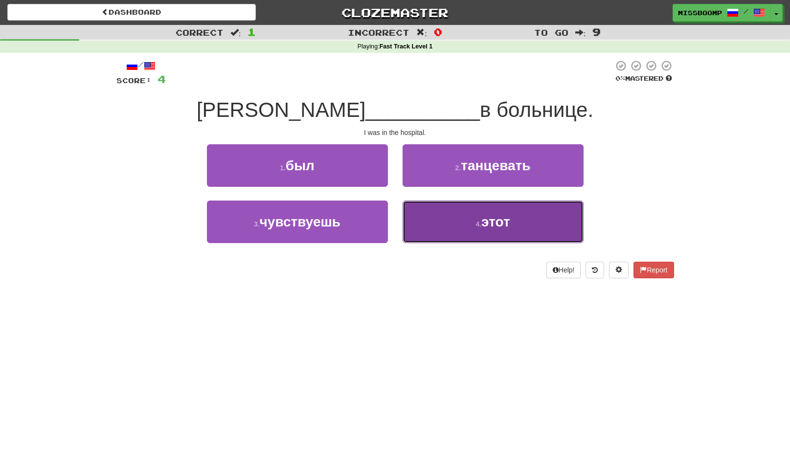
click at [426, 225] on button "4 . этот" at bounding box center [492, 221] width 181 height 43
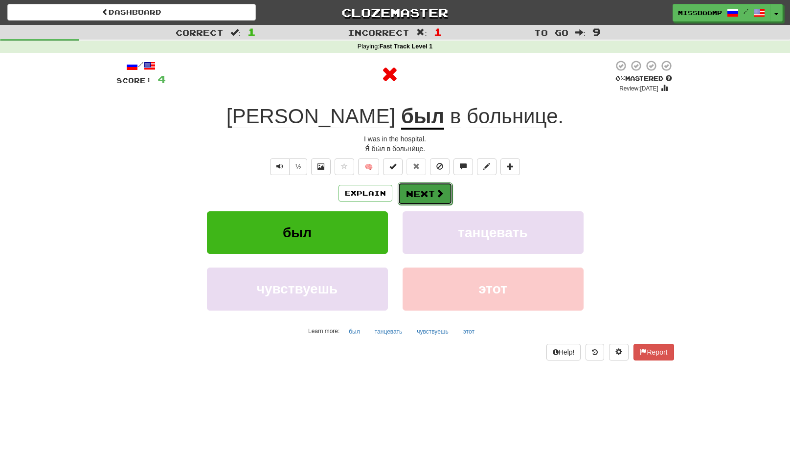
click at [418, 193] on button "Next" at bounding box center [425, 193] width 55 height 22
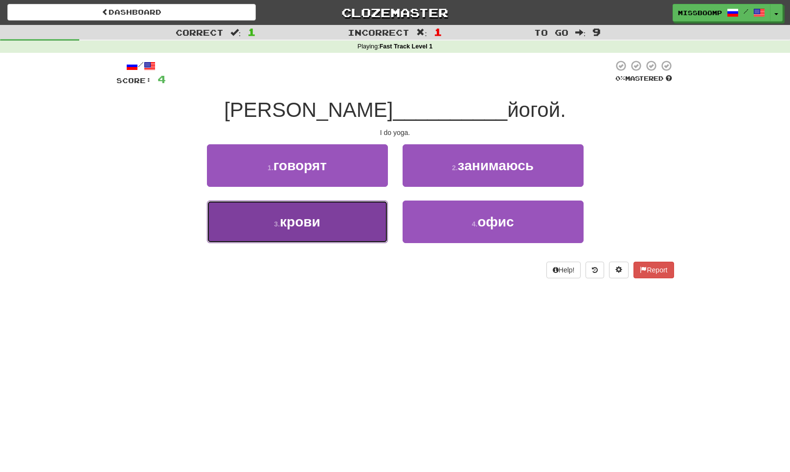
click at [364, 214] on button "3 . крови" at bounding box center [297, 221] width 181 height 43
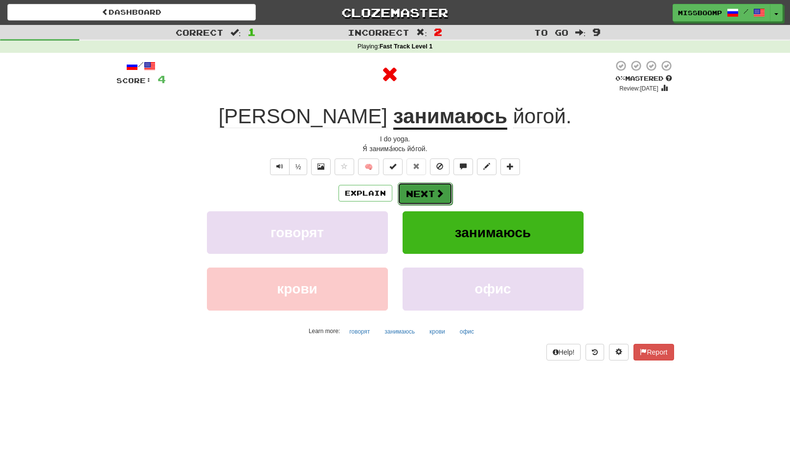
click at [403, 193] on button "Next" at bounding box center [425, 193] width 55 height 22
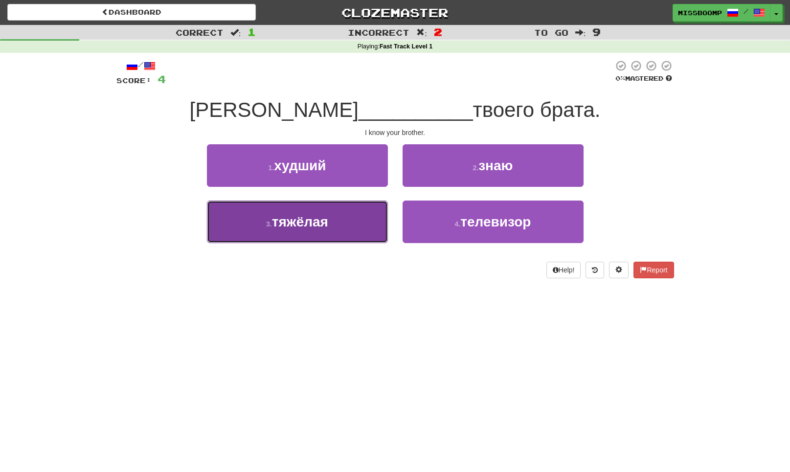
click at [364, 213] on button "3 . тяжёлая" at bounding box center [297, 221] width 181 height 43
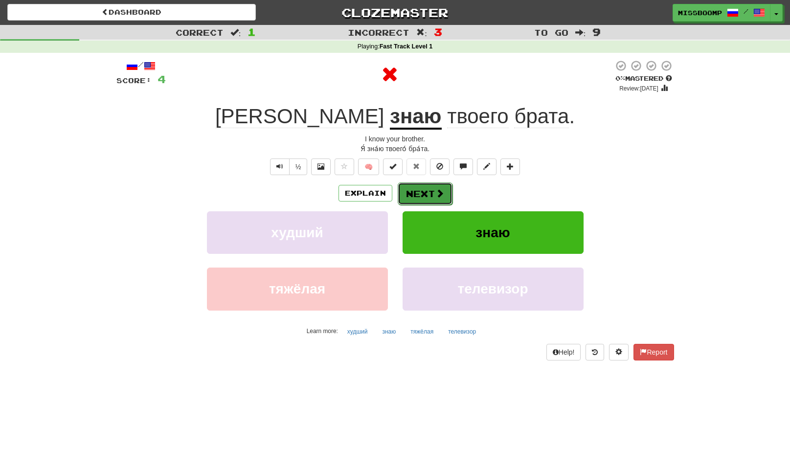
click at [406, 200] on button "Next" at bounding box center [425, 193] width 55 height 22
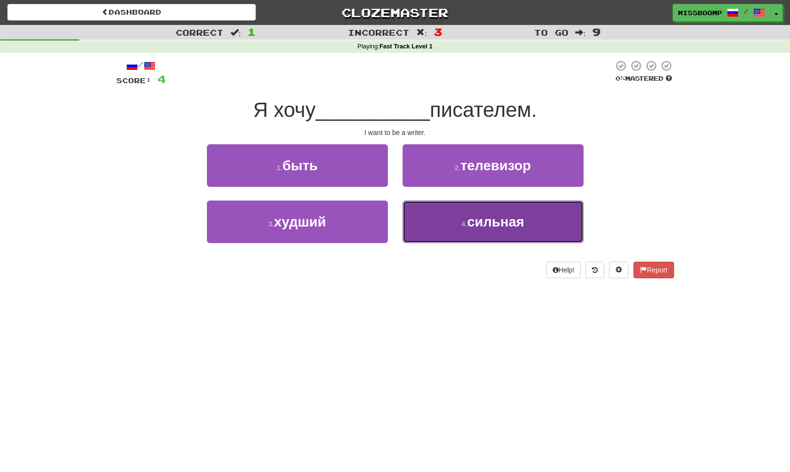
click at [431, 224] on button "4 . сильная" at bounding box center [492, 221] width 181 height 43
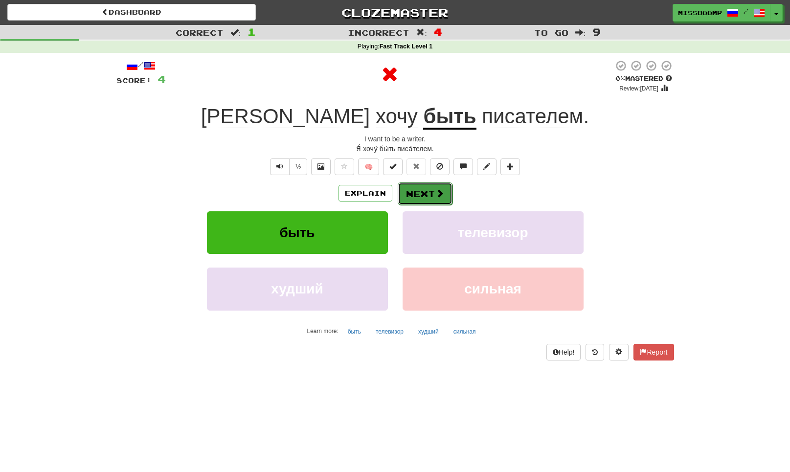
click at [417, 200] on button "Next" at bounding box center [425, 193] width 55 height 22
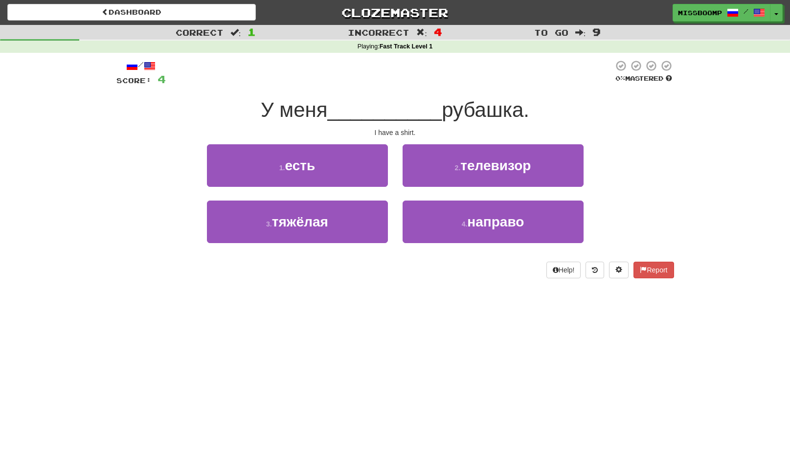
click at [370, 189] on div "1 . есть" at bounding box center [298, 172] width 196 height 56
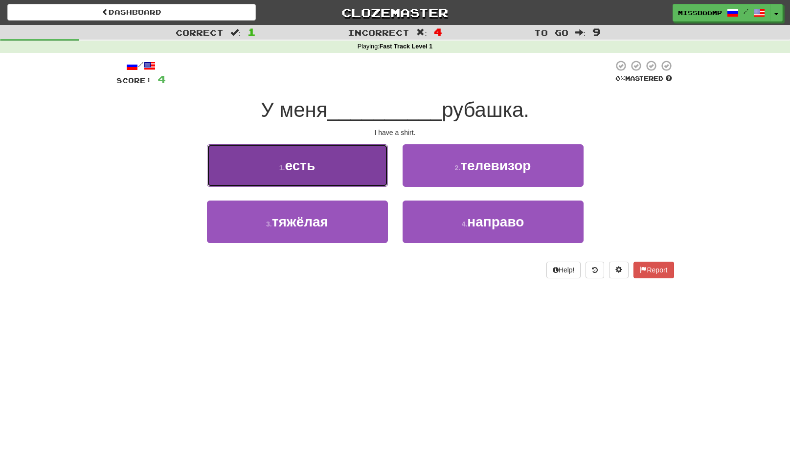
click at [359, 181] on button "1 . есть" at bounding box center [297, 165] width 181 height 43
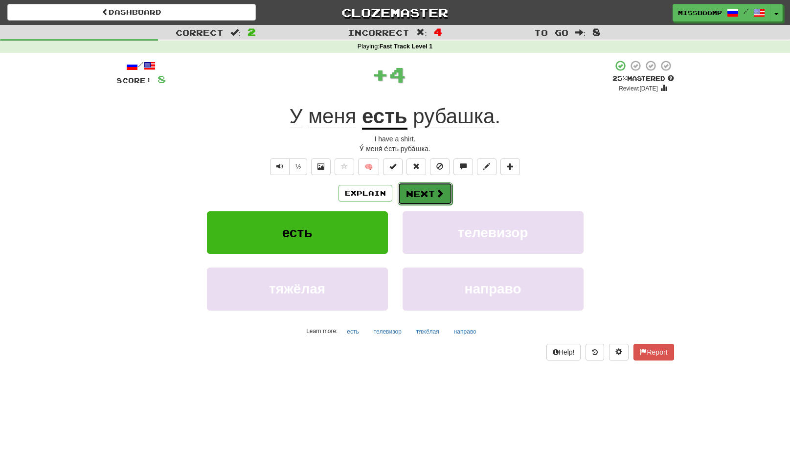
click at [426, 190] on button "Next" at bounding box center [425, 193] width 55 height 22
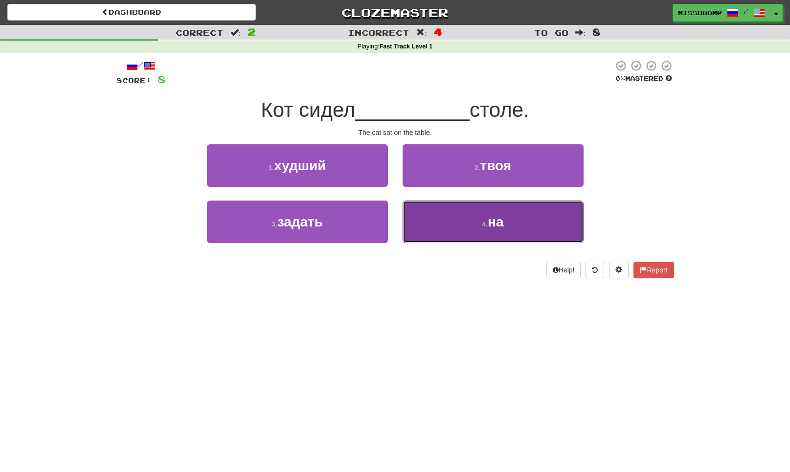
click at [453, 224] on button "4 . на" at bounding box center [492, 221] width 181 height 43
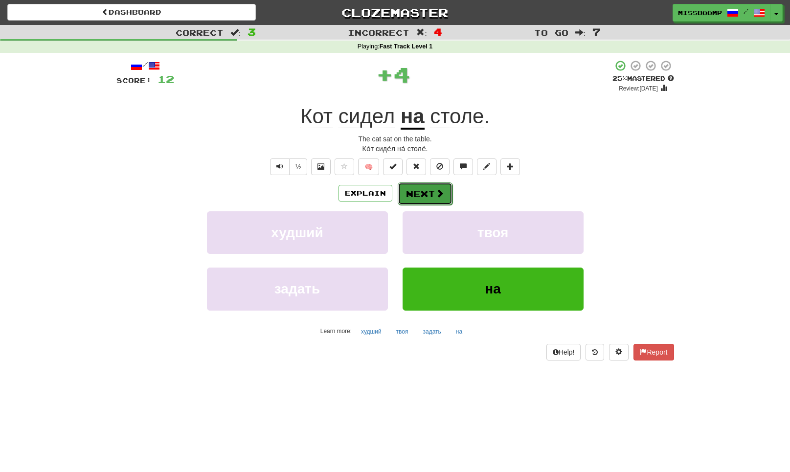
click at [435, 197] on span at bounding box center [439, 193] width 9 height 9
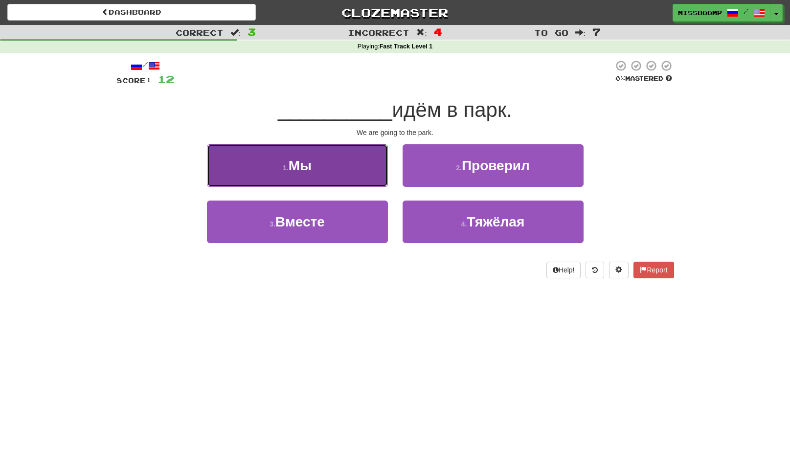
click at [380, 179] on button "1 . Мы" at bounding box center [297, 165] width 181 height 43
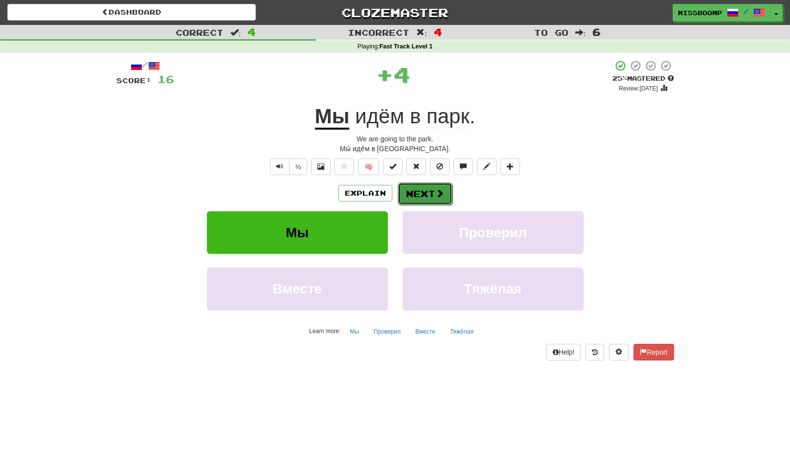
click at [416, 195] on button "Next" at bounding box center [425, 193] width 55 height 22
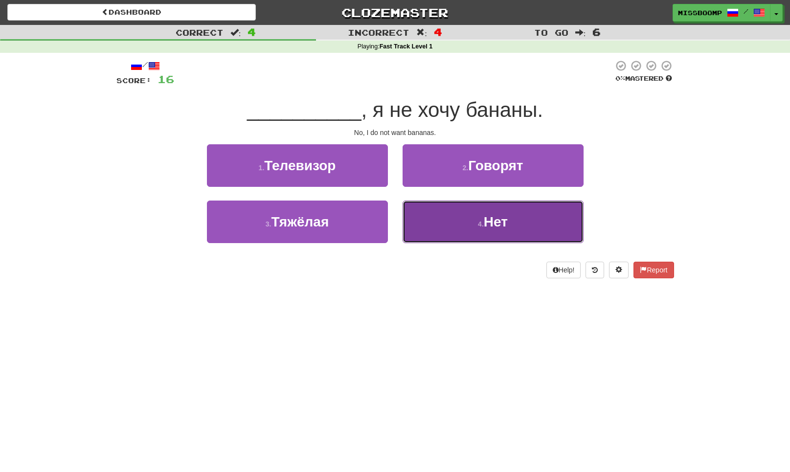
click at [422, 210] on button "4 . Нет" at bounding box center [492, 221] width 181 height 43
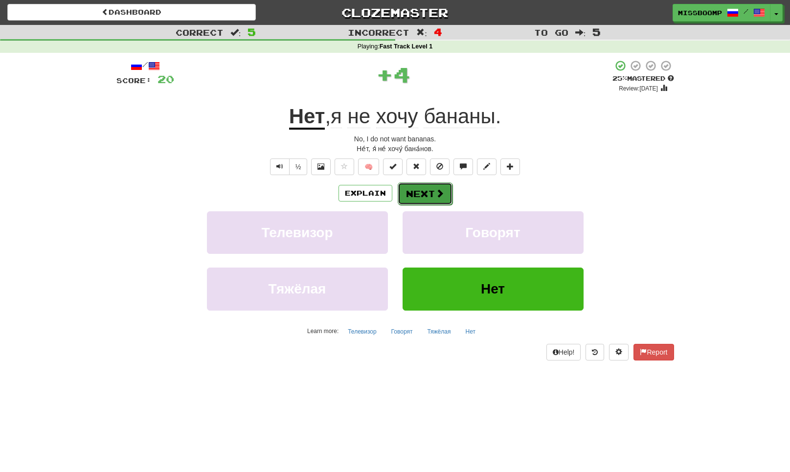
click at [419, 196] on button "Next" at bounding box center [425, 193] width 55 height 22
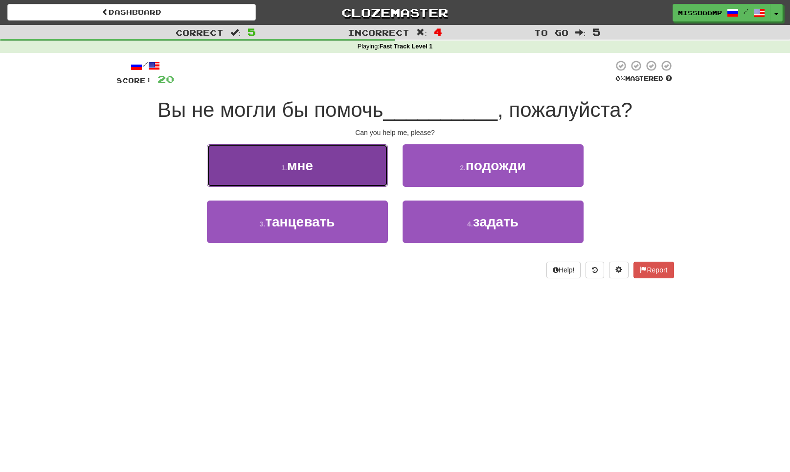
click at [381, 161] on button "1 . мне" at bounding box center [297, 165] width 181 height 43
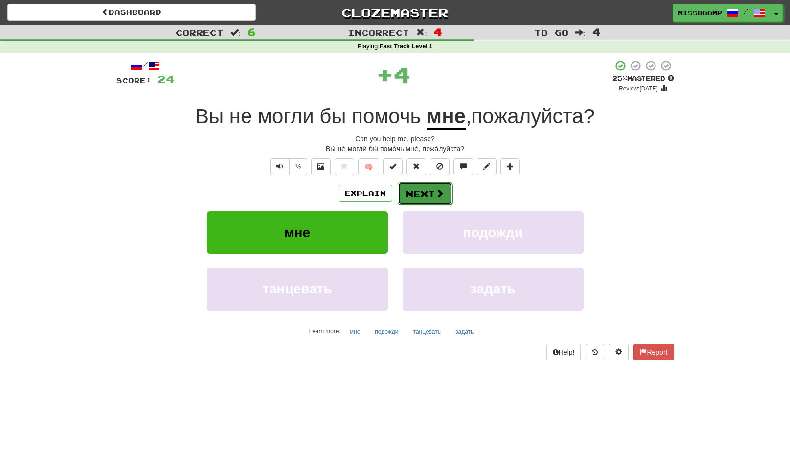
click at [425, 189] on button "Next" at bounding box center [425, 193] width 55 height 22
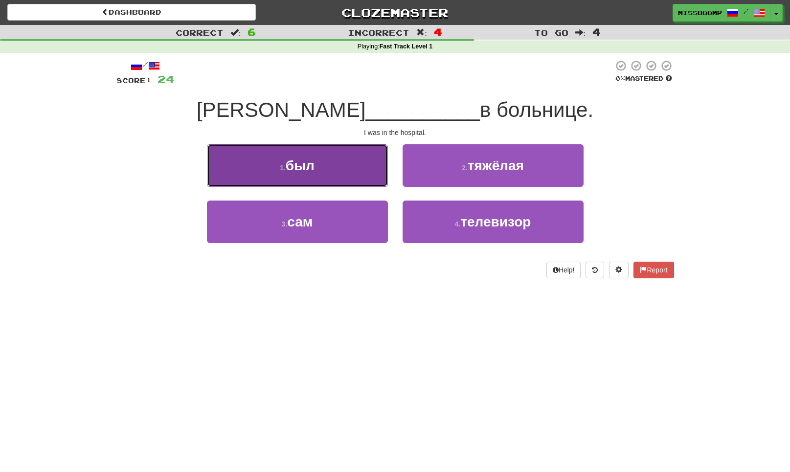
click at [373, 178] on button "1 . был" at bounding box center [297, 165] width 181 height 43
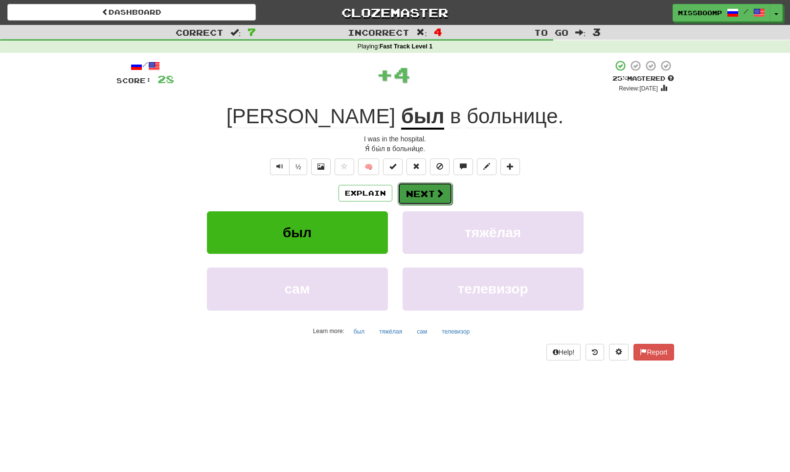
click at [418, 194] on button "Next" at bounding box center [425, 193] width 55 height 22
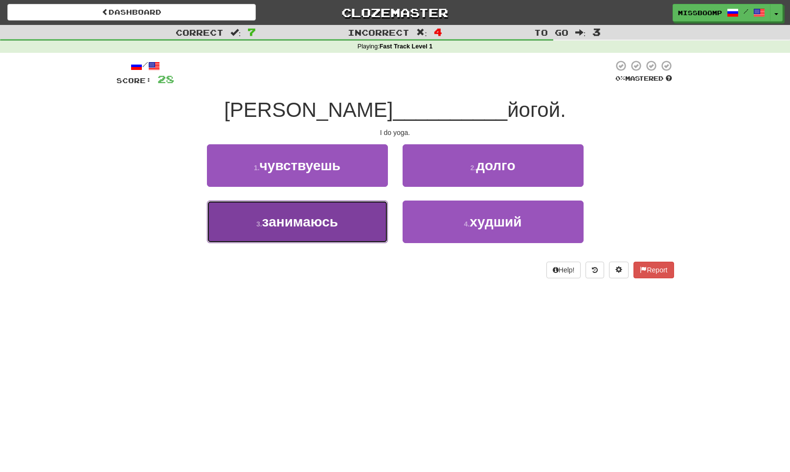
click at [384, 215] on button "3 . занимаюсь" at bounding box center [297, 221] width 181 height 43
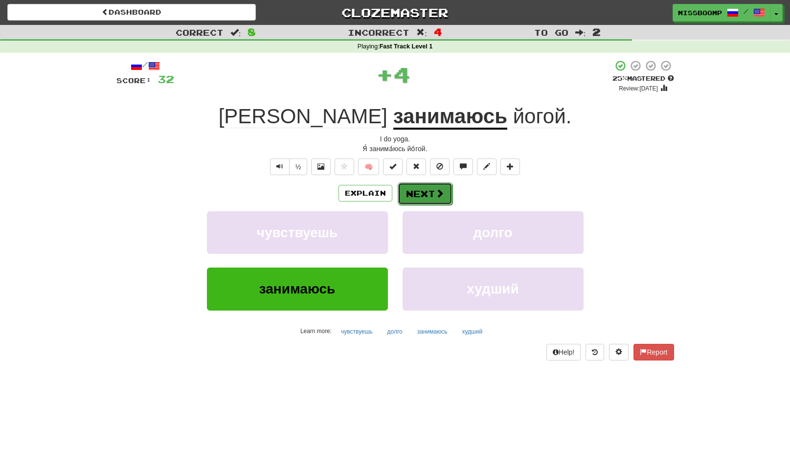
click at [416, 195] on button "Next" at bounding box center [425, 193] width 55 height 22
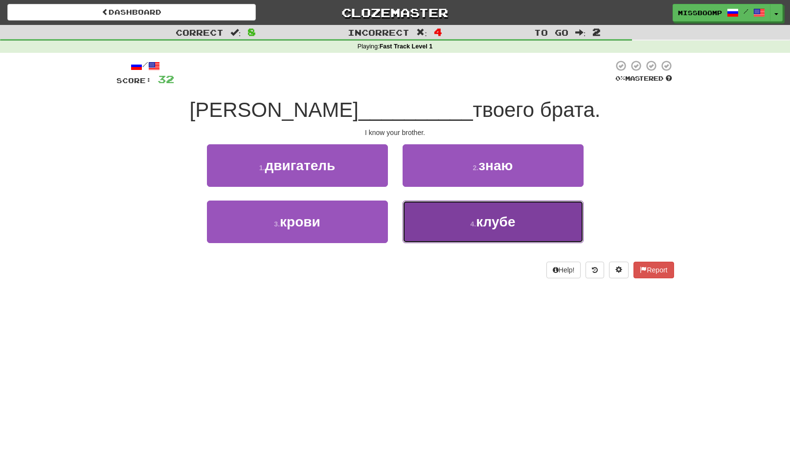
click at [430, 228] on button "4 . клубе" at bounding box center [492, 221] width 181 height 43
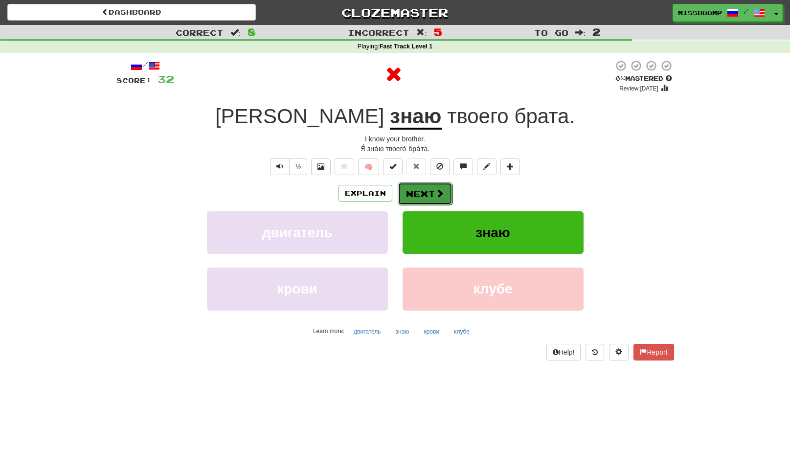
click at [420, 191] on button "Next" at bounding box center [425, 193] width 55 height 22
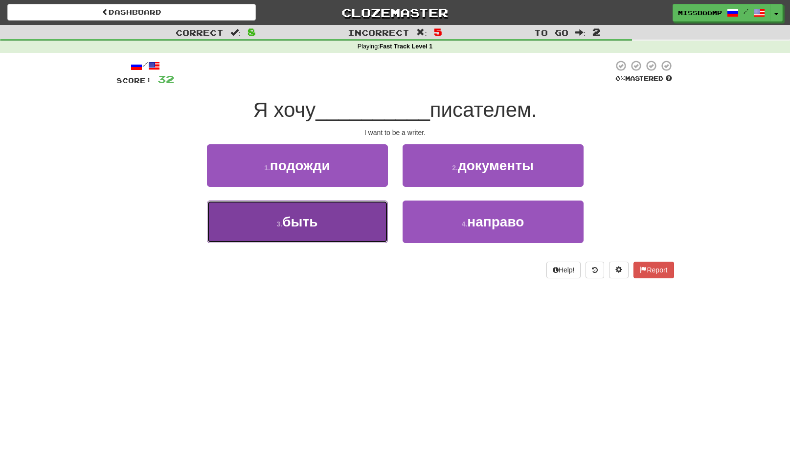
click at [378, 209] on button "3 . быть" at bounding box center [297, 221] width 181 height 43
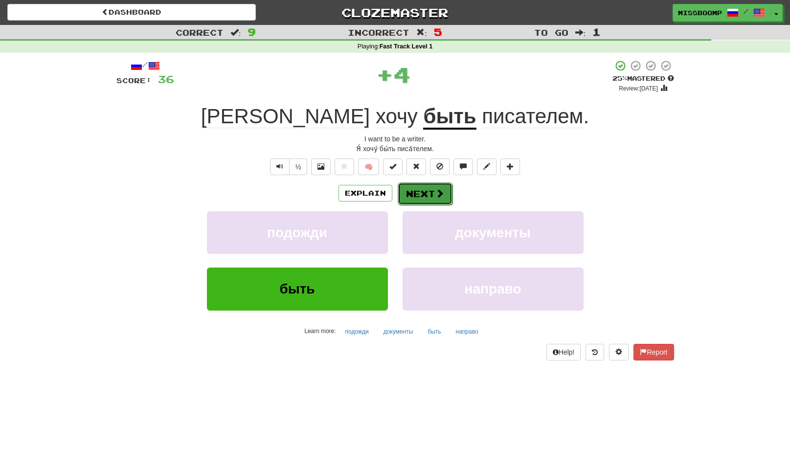
click at [428, 194] on button "Next" at bounding box center [425, 193] width 55 height 22
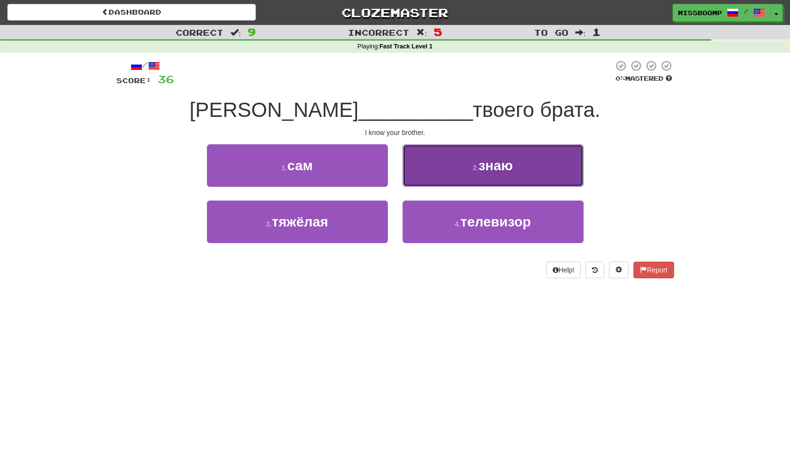
click at [429, 181] on button "2 . знаю" at bounding box center [492, 165] width 181 height 43
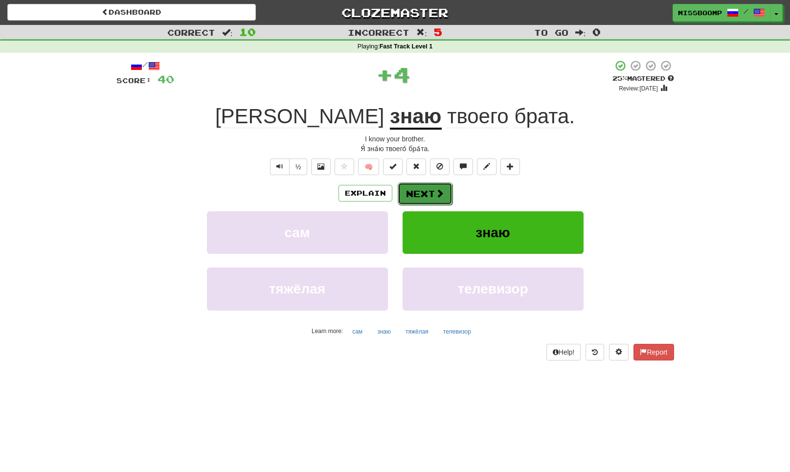
click at [432, 190] on button "Next" at bounding box center [425, 193] width 55 height 22
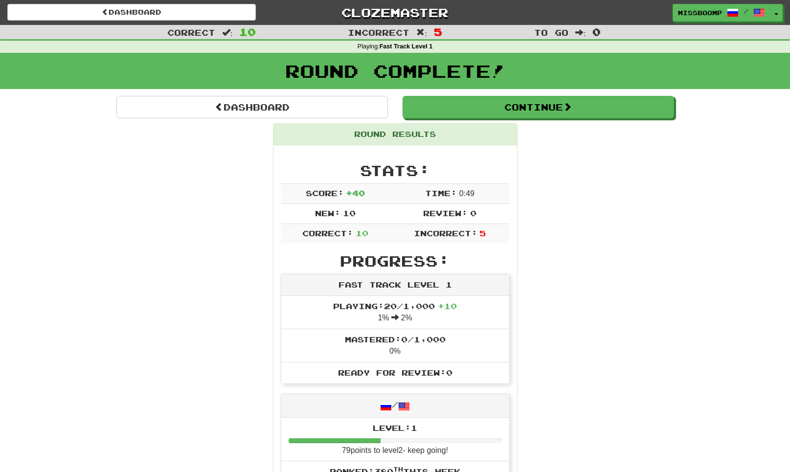
scroll to position [0, 0]
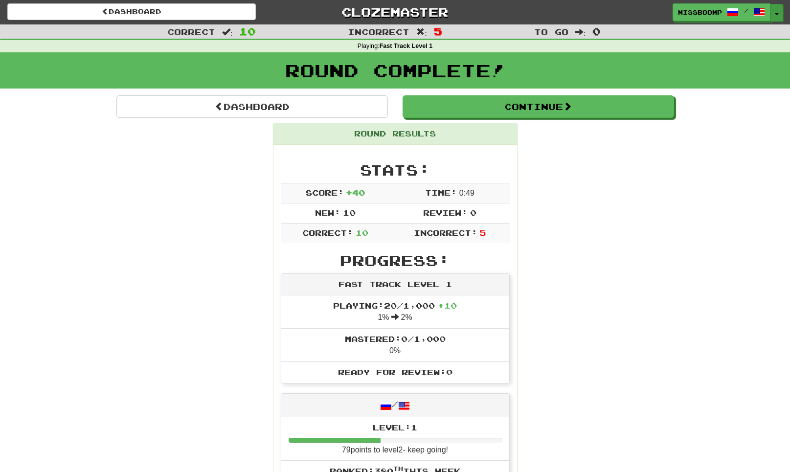
click at [778, 12] on button "Toggle Dropdown" at bounding box center [776, 13] width 13 height 18
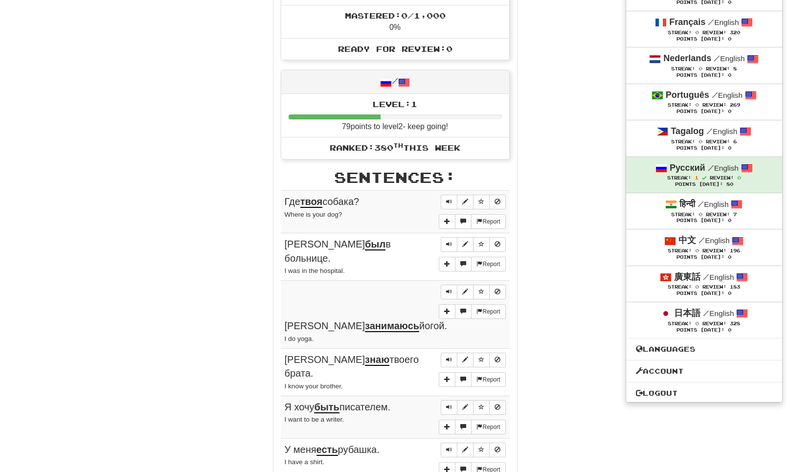
scroll to position [327, 0]
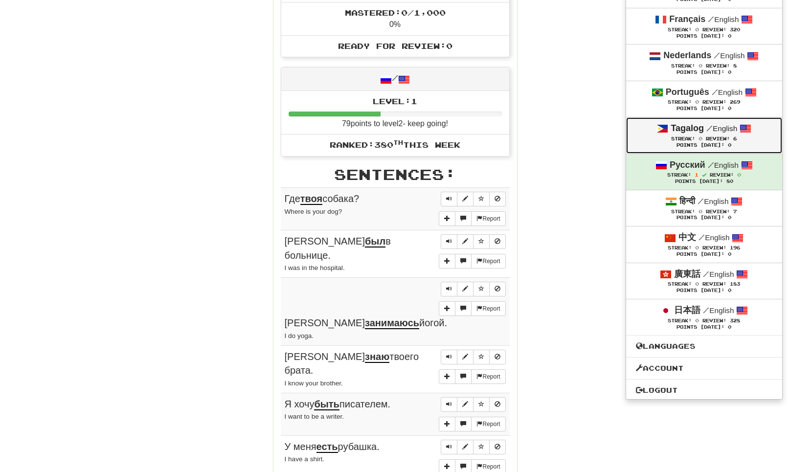
click at [759, 135] on div "Tagalog / English" at bounding box center [704, 128] width 136 height 13
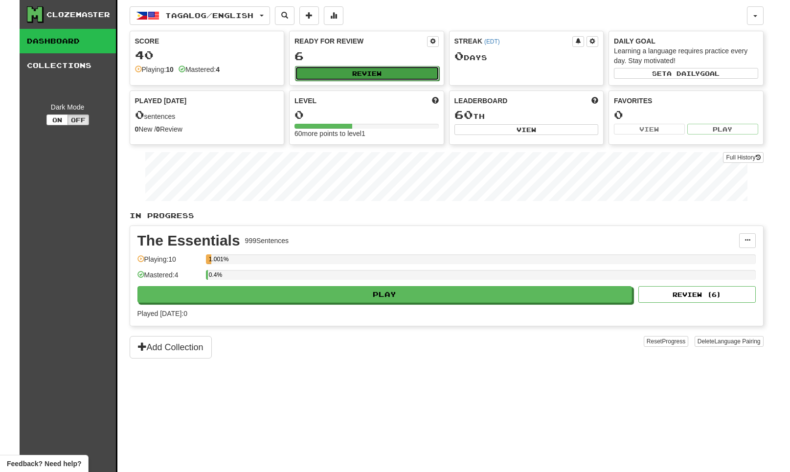
click at [394, 72] on button "Review" at bounding box center [367, 73] width 144 height 15
select select "**"
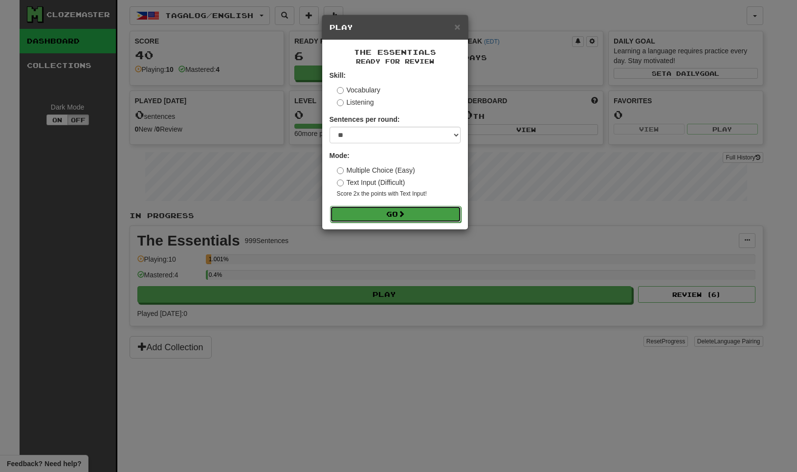
click at [360, 213] on button "Go" at bounding box center [395, 214] width 131 height 17
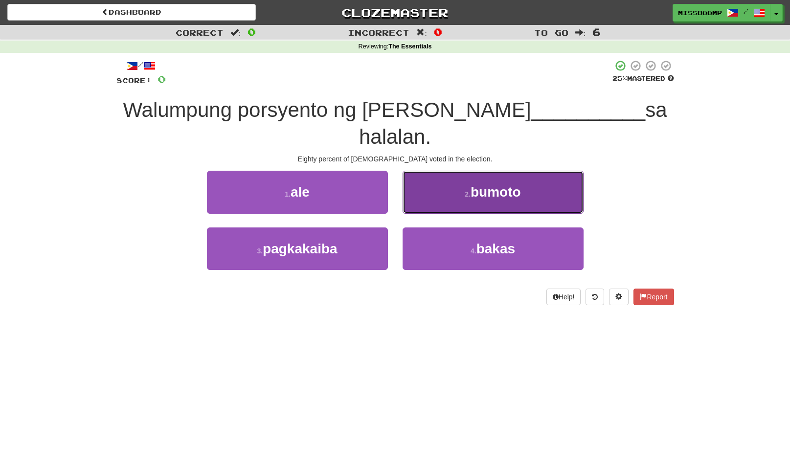
click at [473, 189] on span "bumoto" at bounding box center [495, 191] width 50 height 15
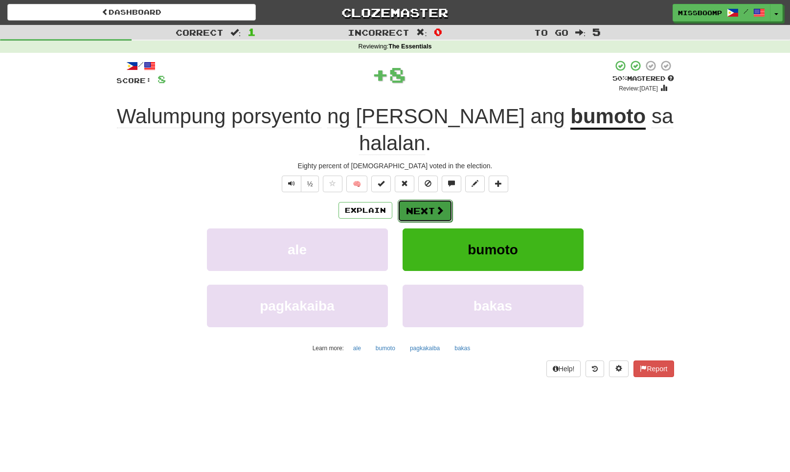
click at [439, 200] on button "Next" at bounding box center [425, 211] width 55 height 22
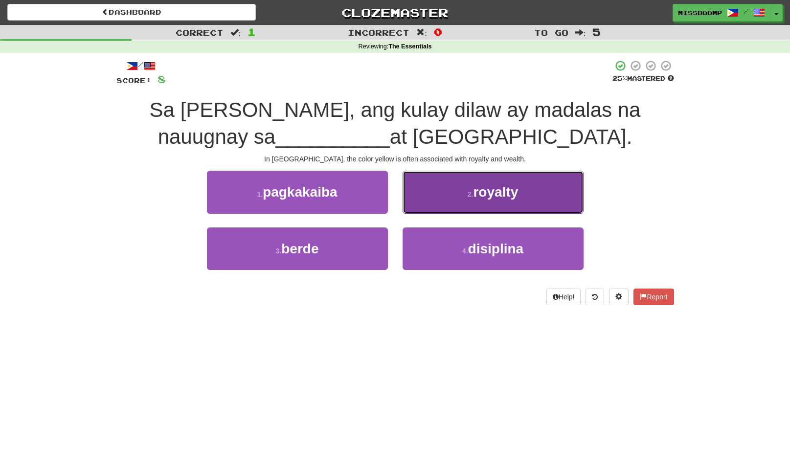
click at [443, 195] on button "2 . royalty" at bounding box center [492, 192] width 181 height 43
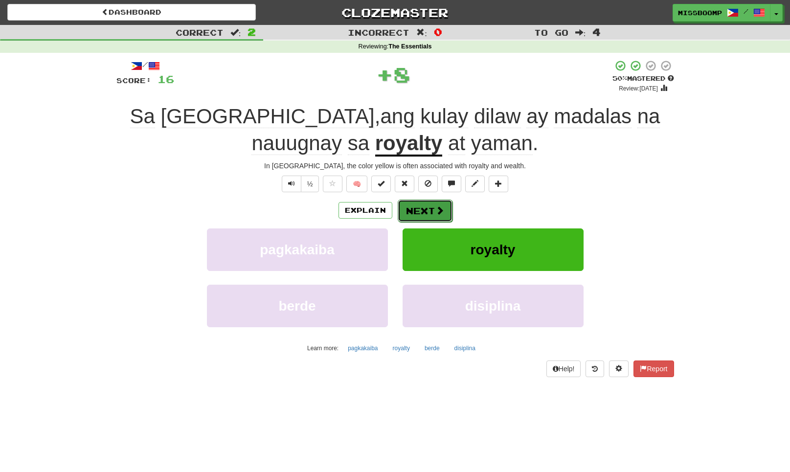
click at [434, 210] on button "Next" at bounding box center [425, 211] width 55 height 22
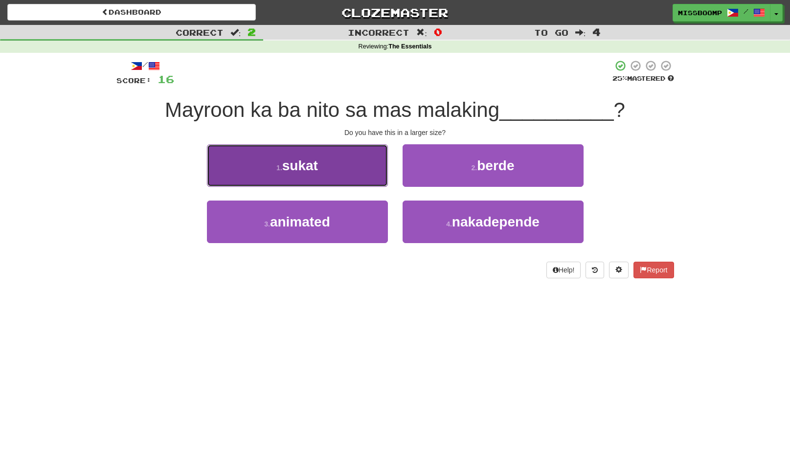
click at [371, 178] on button "1 . sukat" at bounding box center [297, 165] width 181 height 43
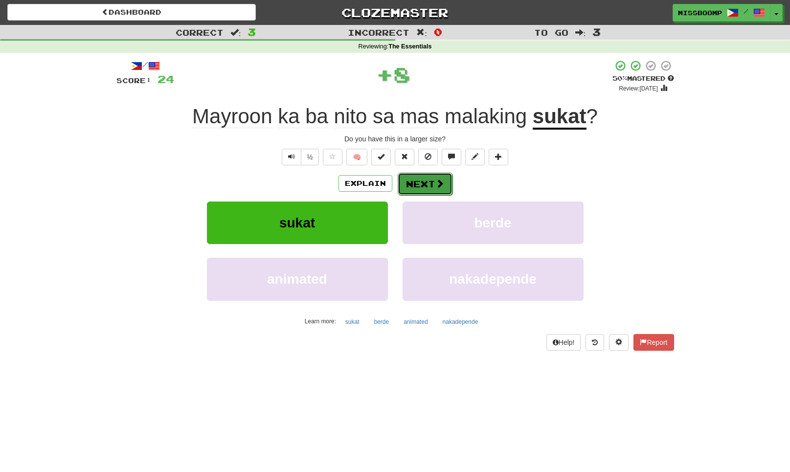
click at [425, 175] on button "Next" at bounding box center [425, 184] width 55 height 22
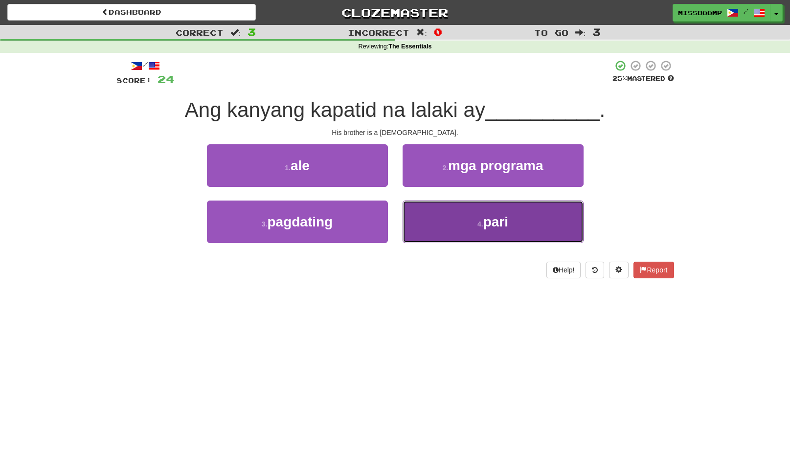
click at [433, 222] on button "4 . pari" at bounding box center [492, 221] width 181 height 43
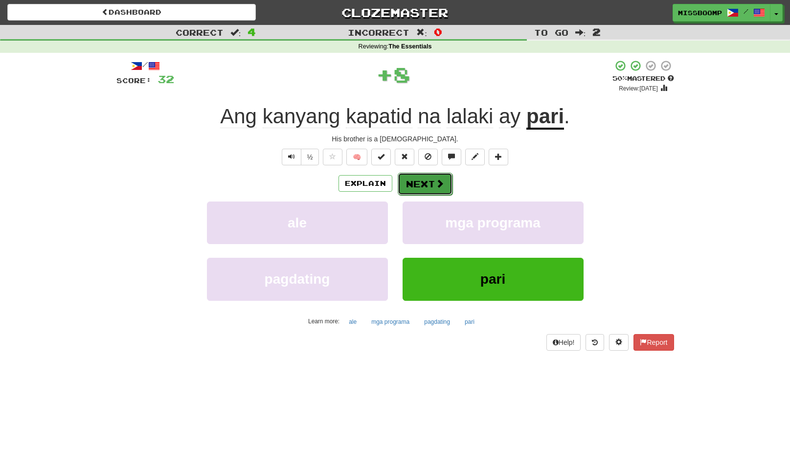
click at [425, 190] on button "Next" at bounding box center [425, 184] width 55 height 22
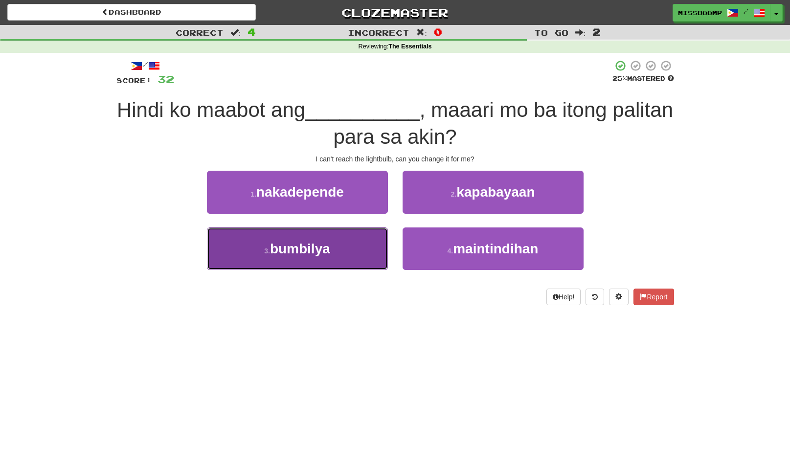
click at [375, 230] on button "3 . bumbilya" at bounding box center [297, 248] width 181 height 43
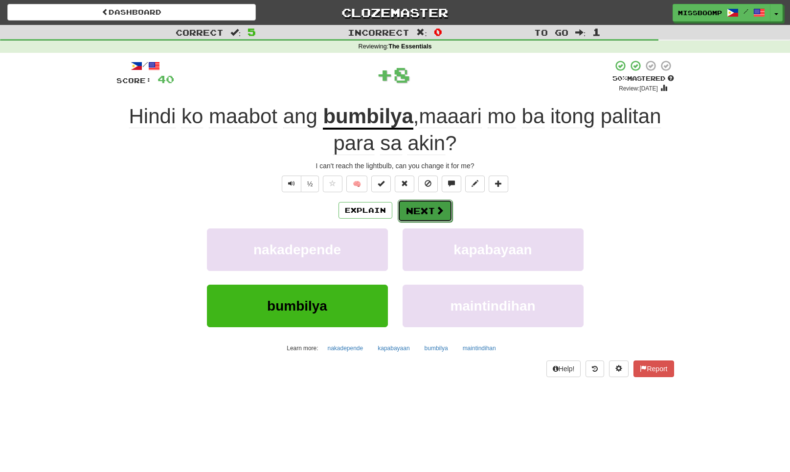
click at [411, 216] on button "Next" at bounding box center [425, 211] width 55 height 22
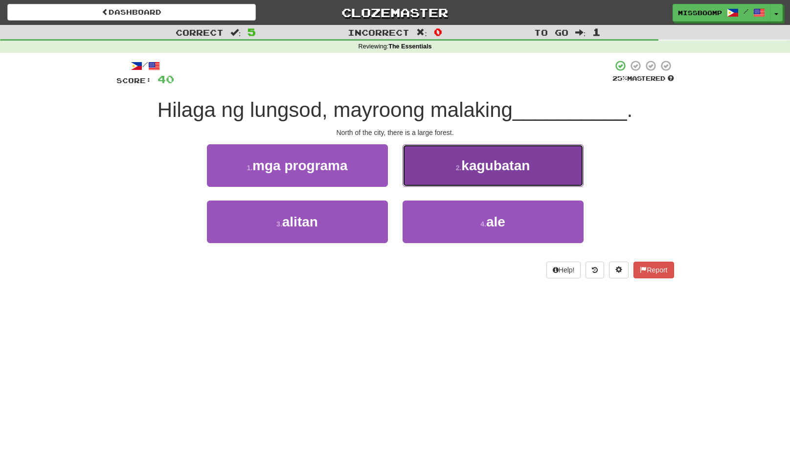
click at [441, 178] on button "2 . kagubatan" at bounding box center [492, 165] width 181 height 43
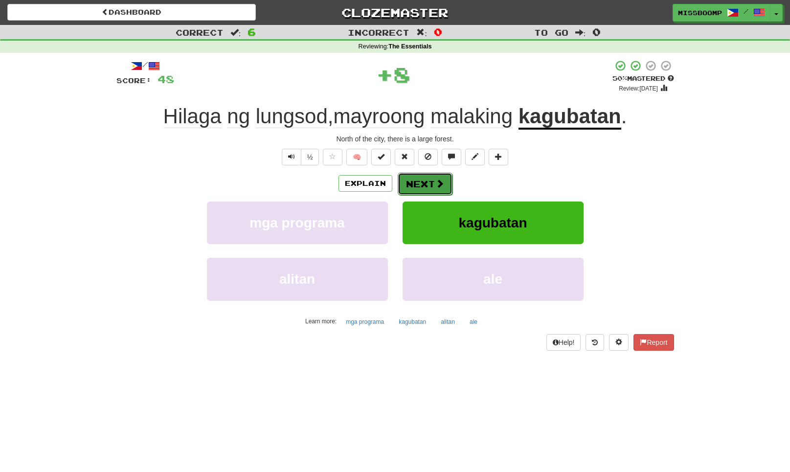
click at [417, 194] on button "Next" at bounding box center [425, 184] width 55 height 22
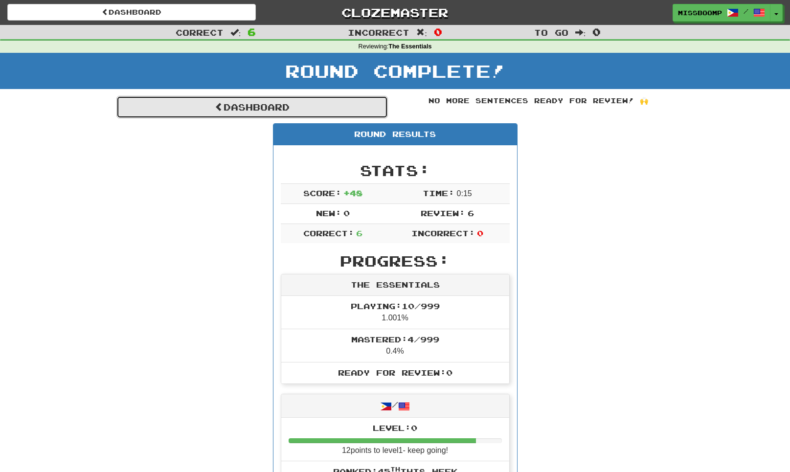
click at [296, 105] on link "Dashboard" at bounding box center [251, 107] width 271 height 22
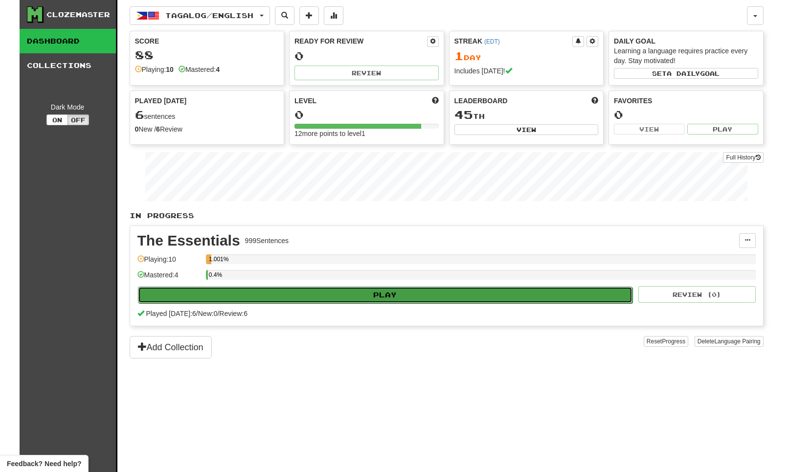
click at [343, 293] on button "Play" at bounding box center [385, 295] width 495 height 17
select select "**"
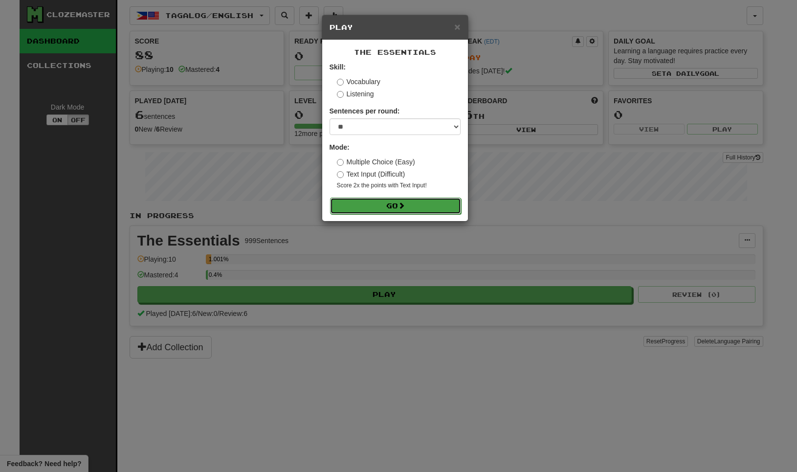
click at [391, 210] on button "Go" at bounding box center [395, 206] width 131 height 17
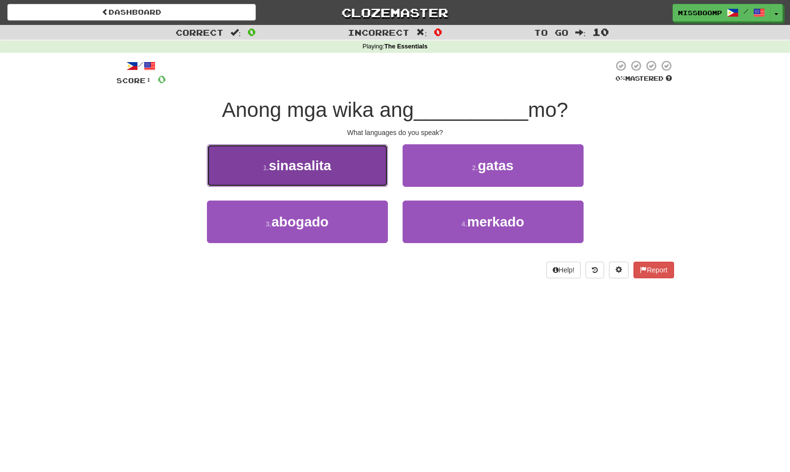
click at [374, 184] on button "1 . sinasalita" at bounding box center [297, 165] width 181 height 43
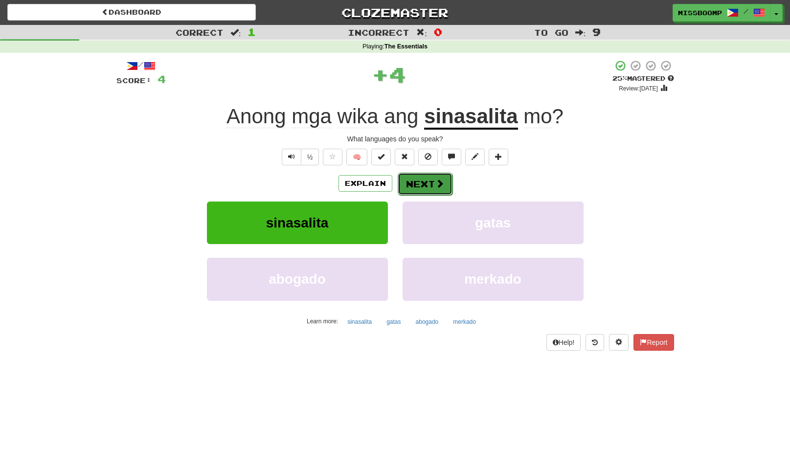
click at [411, 186] on button "Next" at bounding box center [425, 184] width 55 height 22
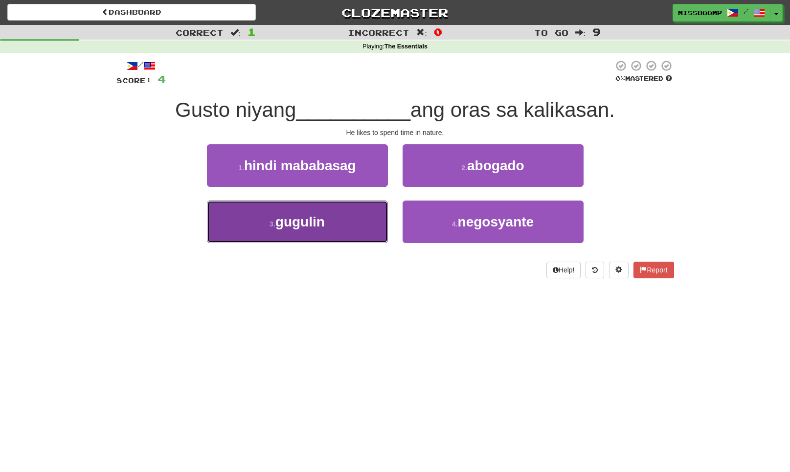
click at [386, 230] on button "3 . gugulin" at bounding box center [297, 221] width 181 height 43
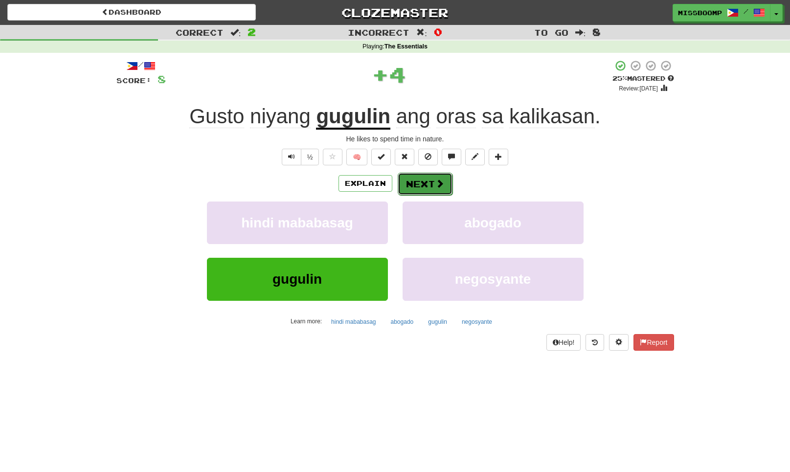
click at [431, 190] on button "Next" at bounding box center [425, 184] width 55 height 22
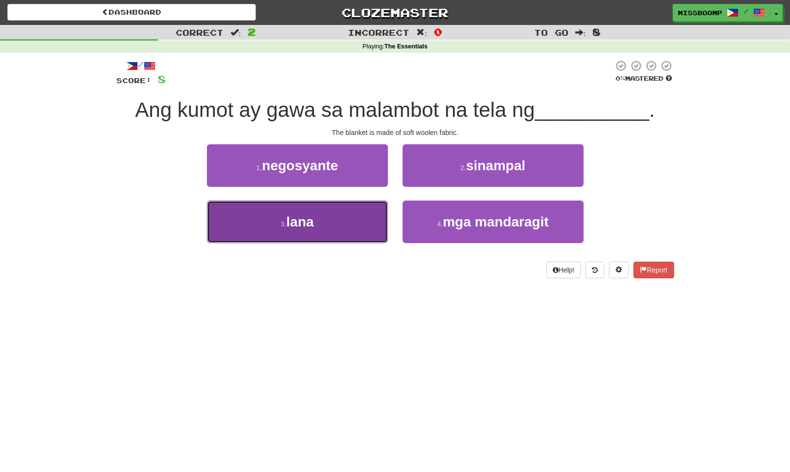
click at [376, 216] on button "3 . lana" at bounding box center [297, 221] width 181 height 43
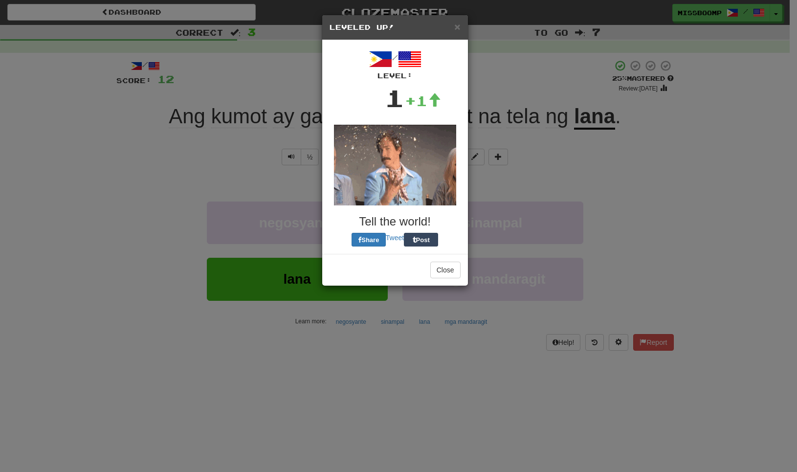
click at [435, 183] on img at bounding box center [395, 165] width 122 height 81
click at [460, 26] on span "×" at bounding box center [457, 26] width 6 height 11
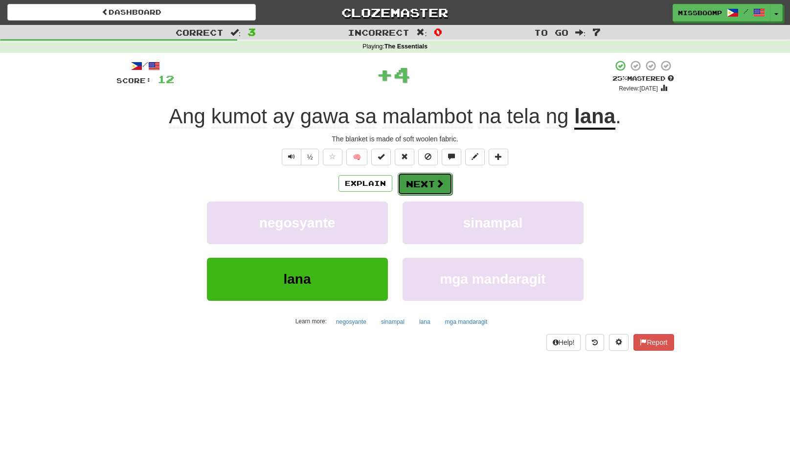
click at [436, 177] on button "Next" at bounding box center [425, 184] width 55 height 22
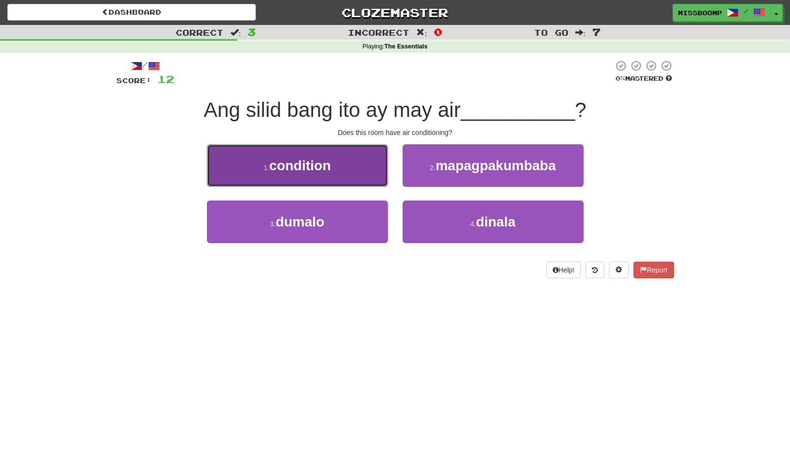
click at [370, 175] on button "1 . condition" at bounding box center [297, 165] width 181 height 43
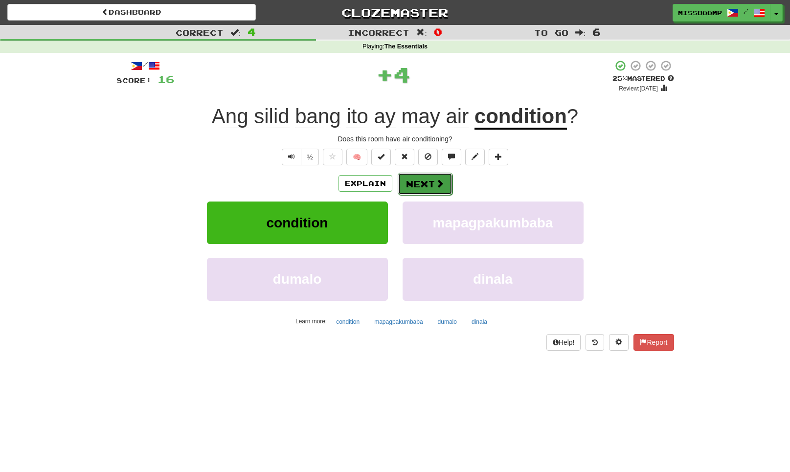
click at [415, 183] on button "Next" at bounding box center [425, 184] width 55 height 22
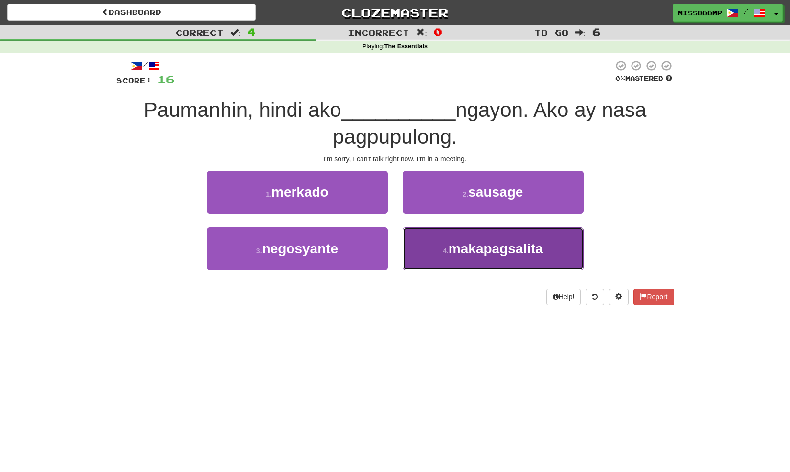
click at [421, 244] on button "4 . makapagsalita" at bounding box center [492, 248] width 181 height 43
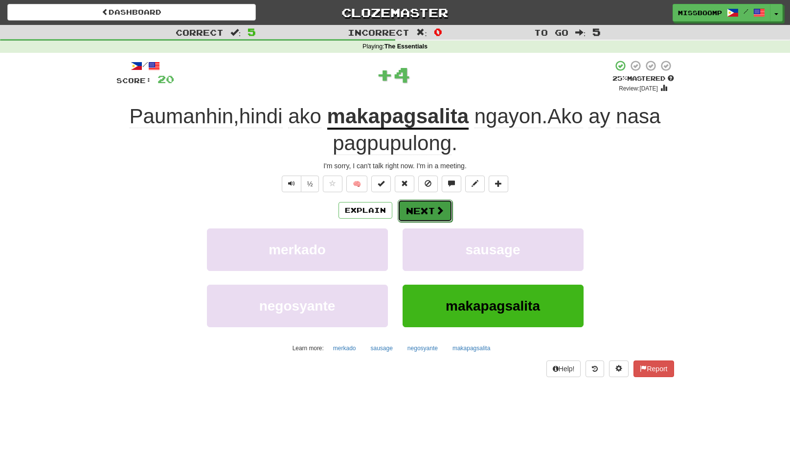
click at [411, 203] on button "Next" at bounding box center [425, 211] width 55 height 22
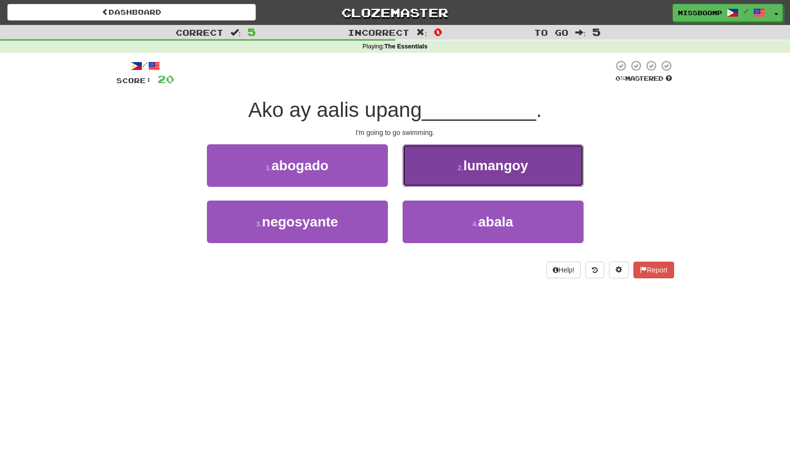
click at [421, 178] on button "2 . lumangoy" at bounding box center [492, 165] width 181 height 43
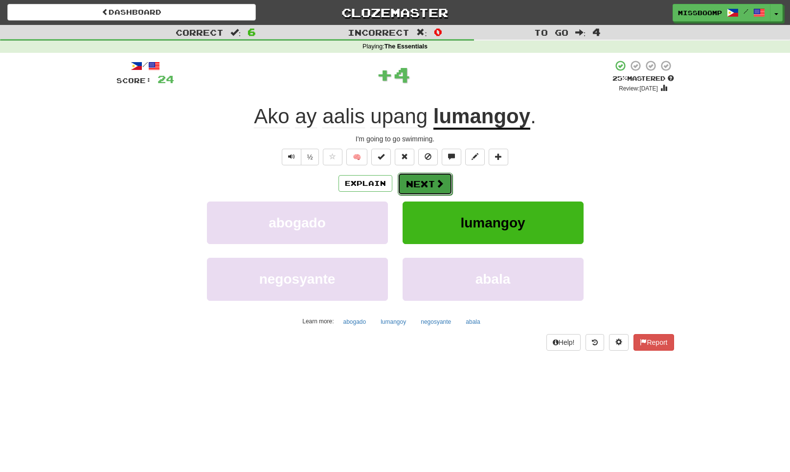
click at [422, 184] on button "Next" at bounding box center [425, 184] width 55 height 22
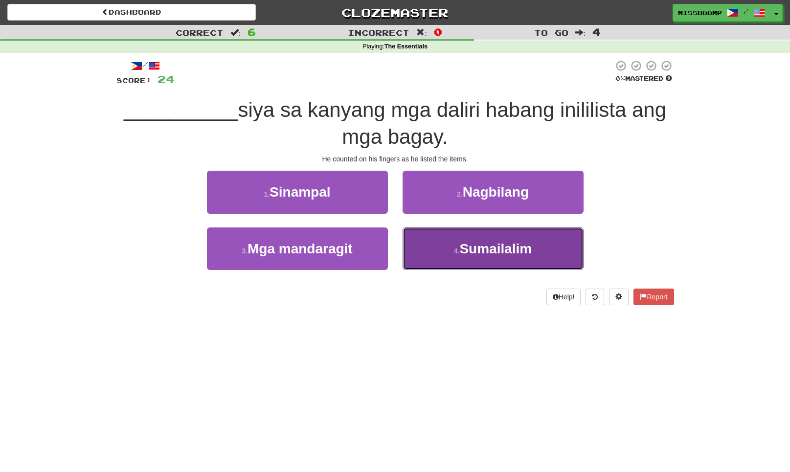
click at [425, 248] on button "4 . Sumailalim" at bounding box center [492, 248] width 181 height 43
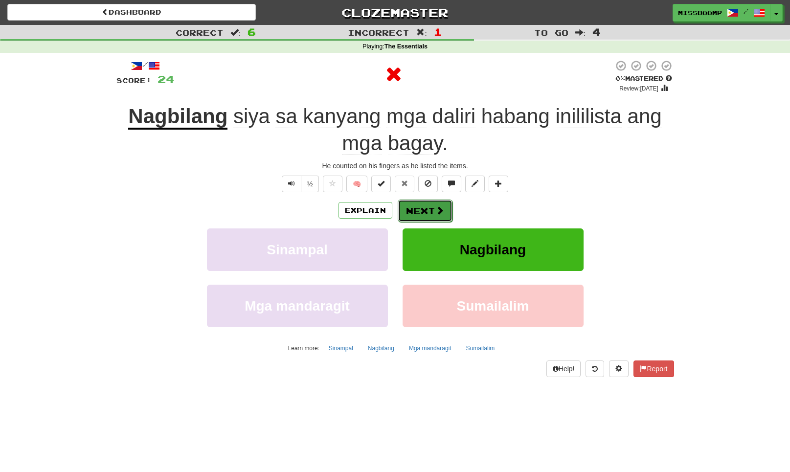
click at [408, 206] on button "Next" at bounding box center [425, 211] width 55 height 22
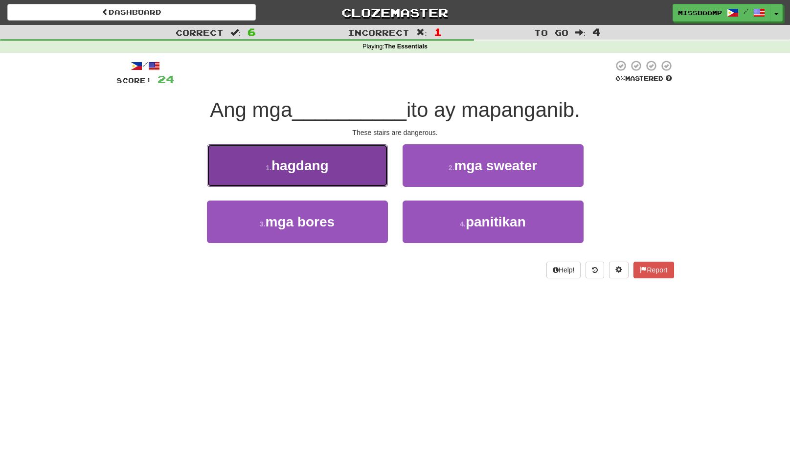
click at [378, 186] on button "1 . hagdang" at bounding box center [297, 165] width 181 height 43
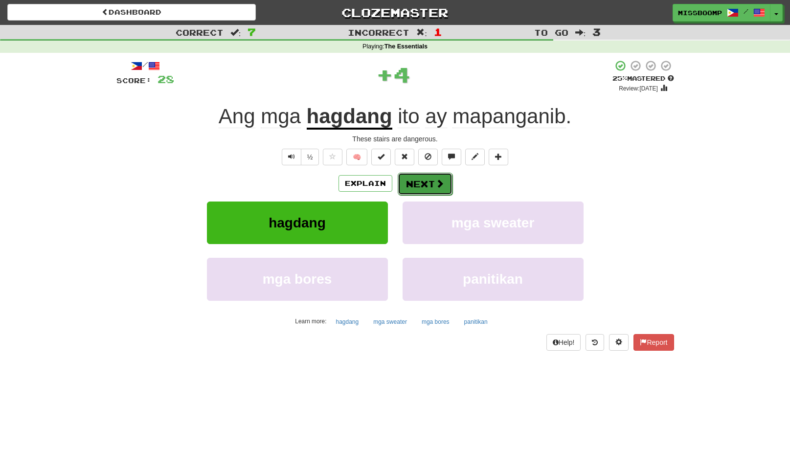
click at [417, 178] on button "Next" at bounding box center [425, 184] width 55 height 22
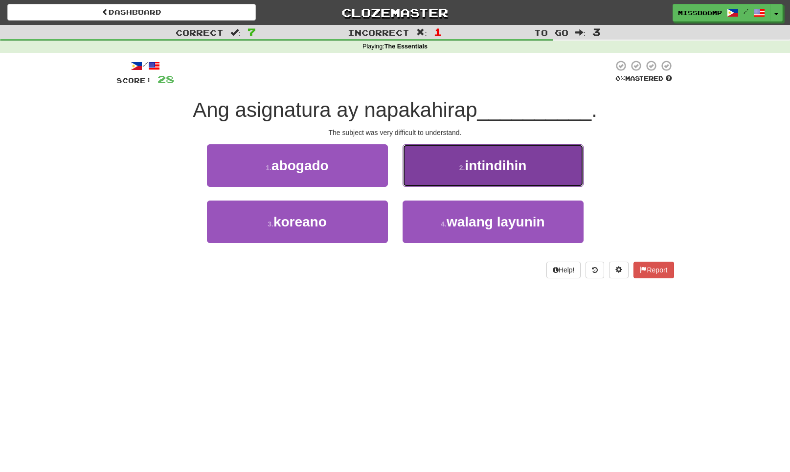
click at [433, 167] on button "2 . intindihin" at bounding box center [492, 165] width 181 height 43
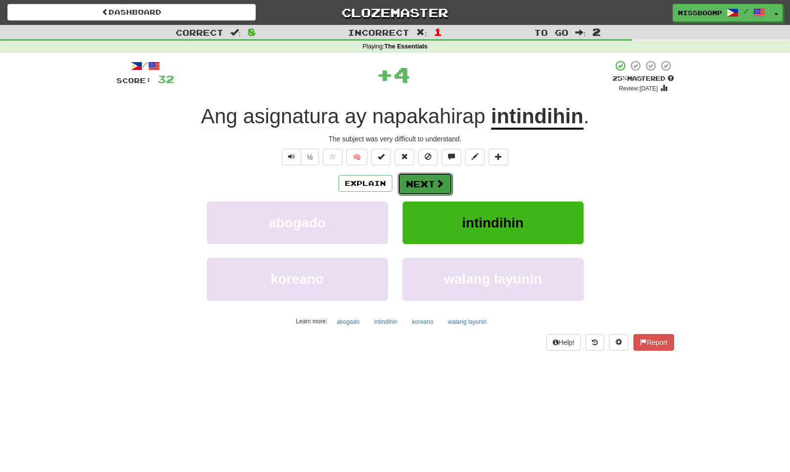
click at [424, 180] on button "Next" at bounding box center [425, 184] width 55 height 22
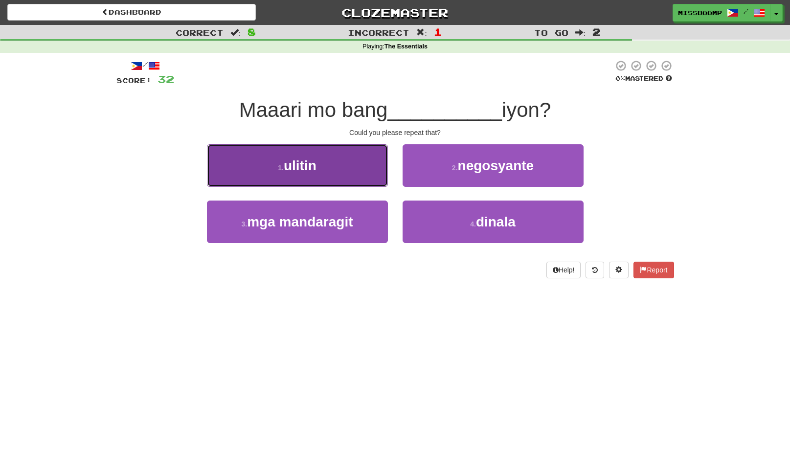
click at [368, 174] on button "1 . ulitin" at bounding box center [297, 165] width 181 height 43
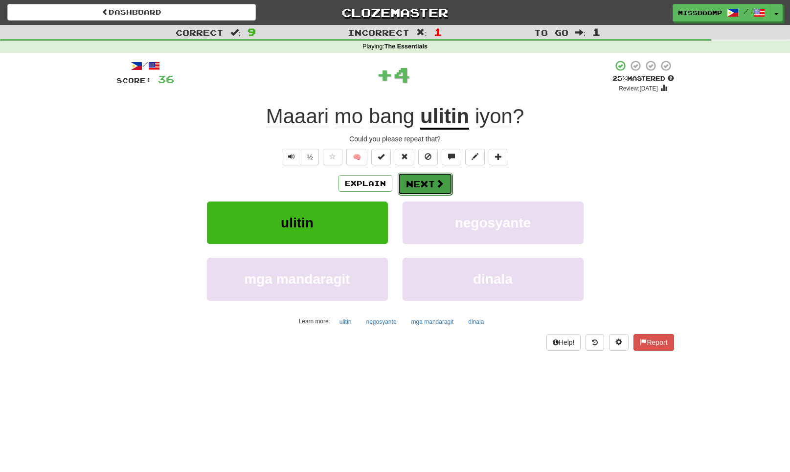
click at [414, 180] on button "Next" at bounding box center [425, 184] width 55 height 22
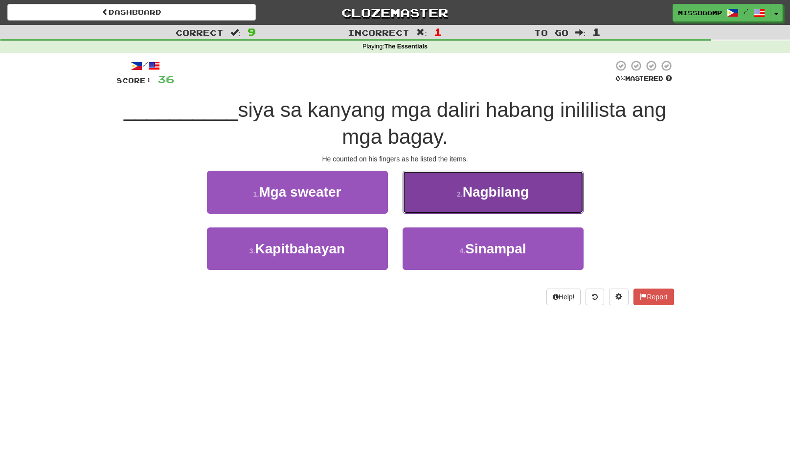
click at [448, 208] on button "2 . Nagbilang" at bounding box center [492, 192] width 181 height 43
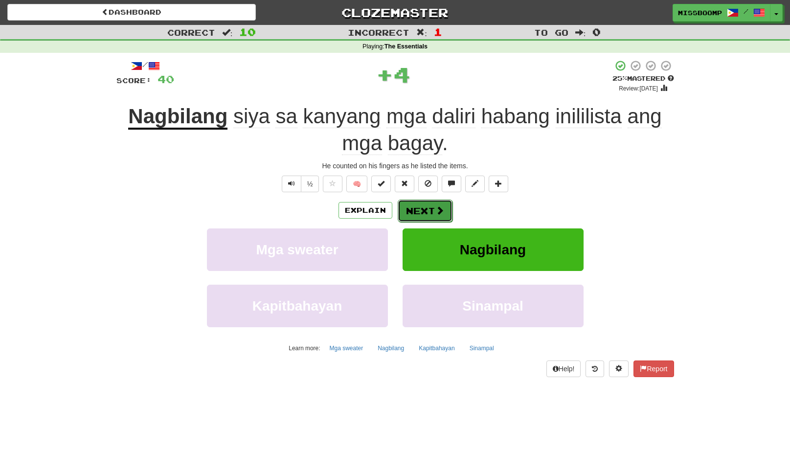
click at [427, 217] on button "Next" at bounding box center [425, 211] width 55 height 22
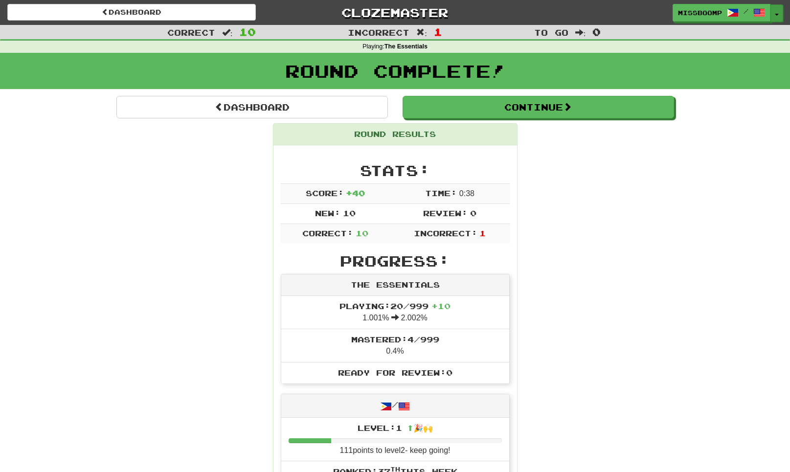
click at [776, 16] on button "Toggle Dropdown" at bounding box center [776, 13] width 13 height 18
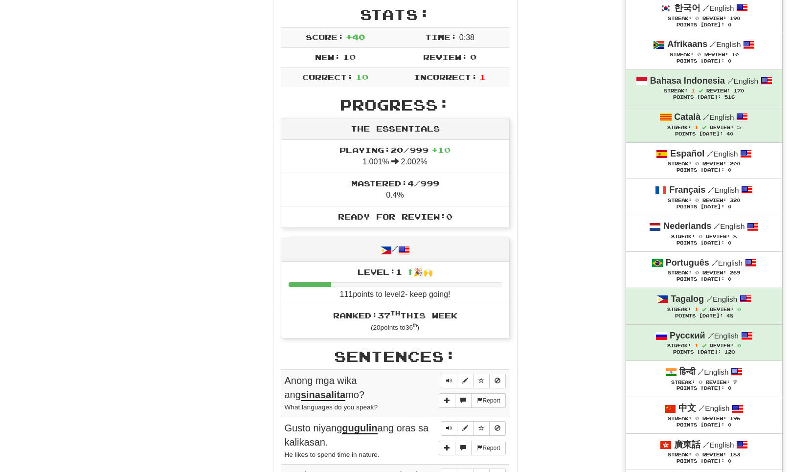
scroll to position [155, 0]
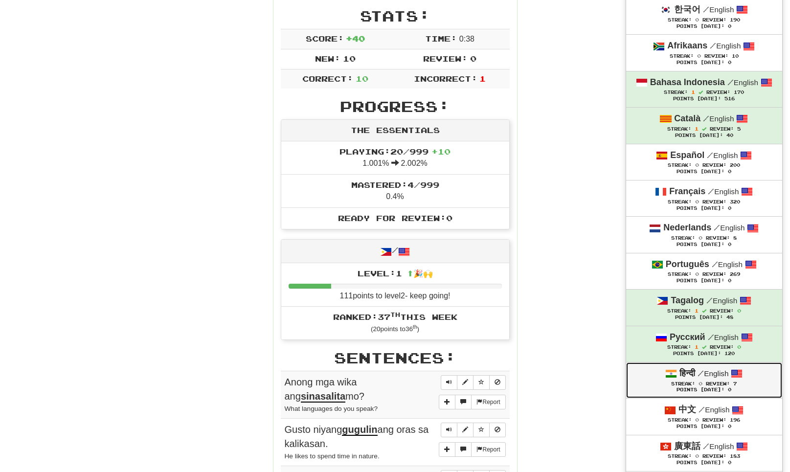
click at [751, 380] on div "हिन्दी / English" at bounding box center [704, 373] width 136 height 13
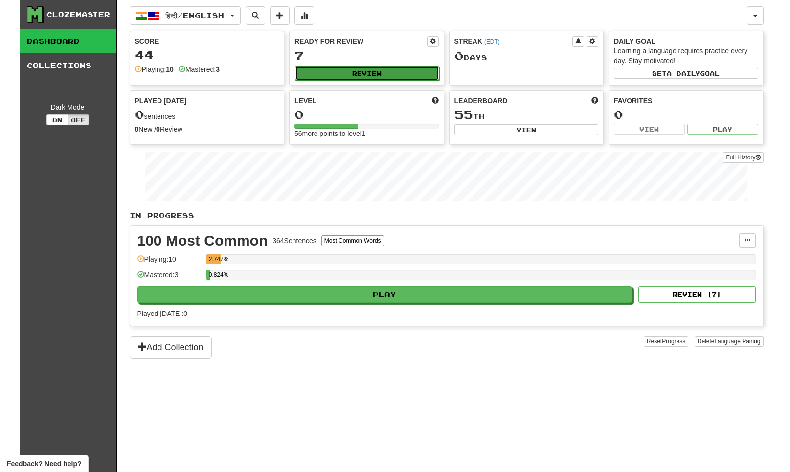
click at [370, 76] on button "Review" at bounding box center [367, 73] width 144 height 15
select select "**"
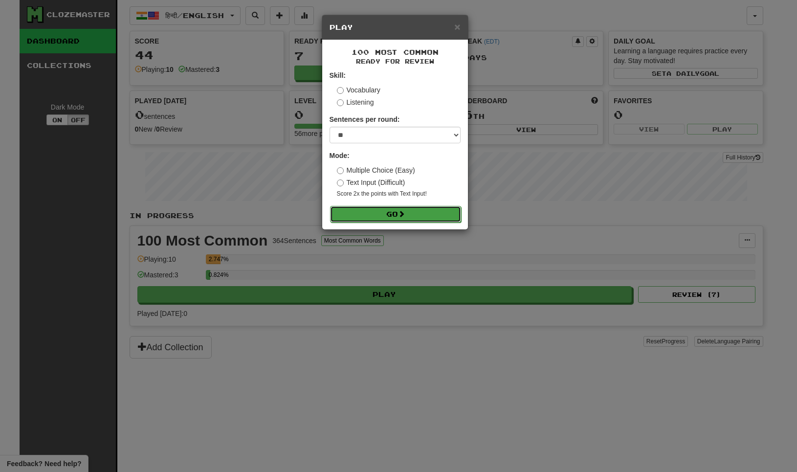
click at [381, 217] on button "Go" at bounding box center [395, 214] width 131 height 17
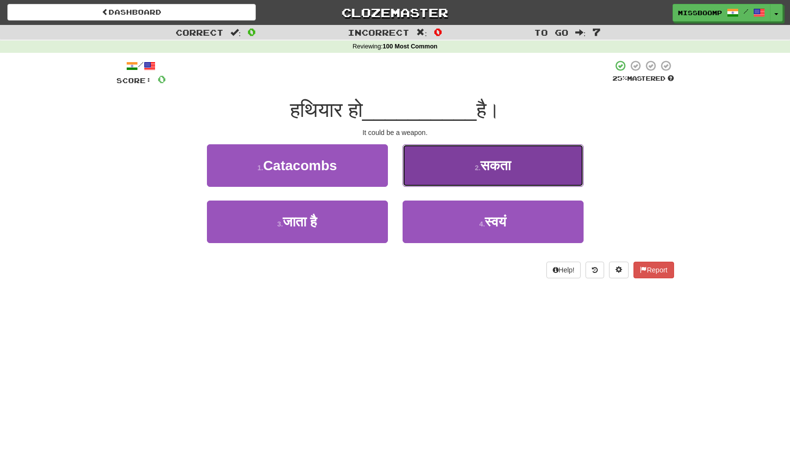
click at [459, 182] on button "2 . सकता" at bounding box center [492, 165] width 181 height 43
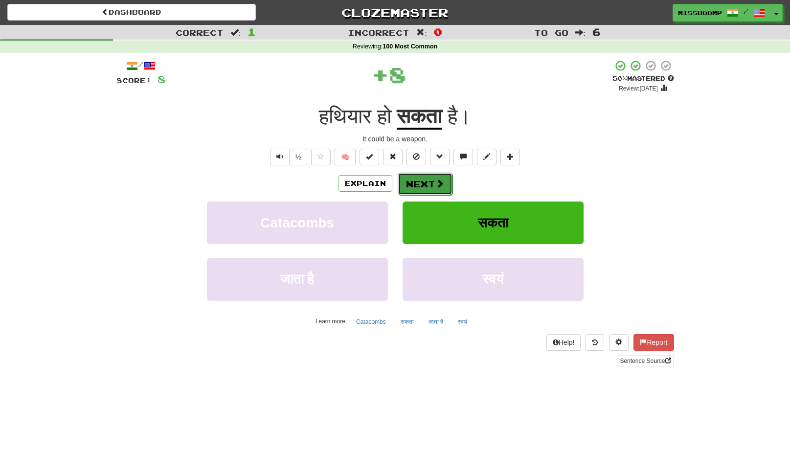
click at [435, 190] on button "Next" at bounding box center [425, 184] width 55 height 22
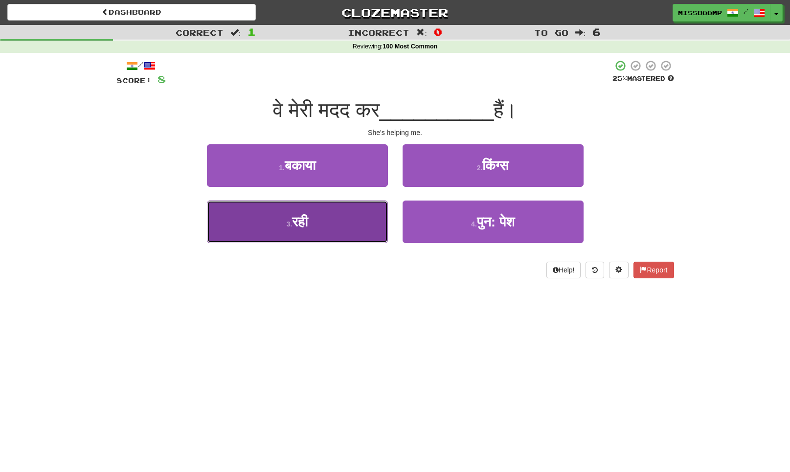
click at [366, 215] on button "3 . रही" at bounding box center [297, 221] width 181 height 43
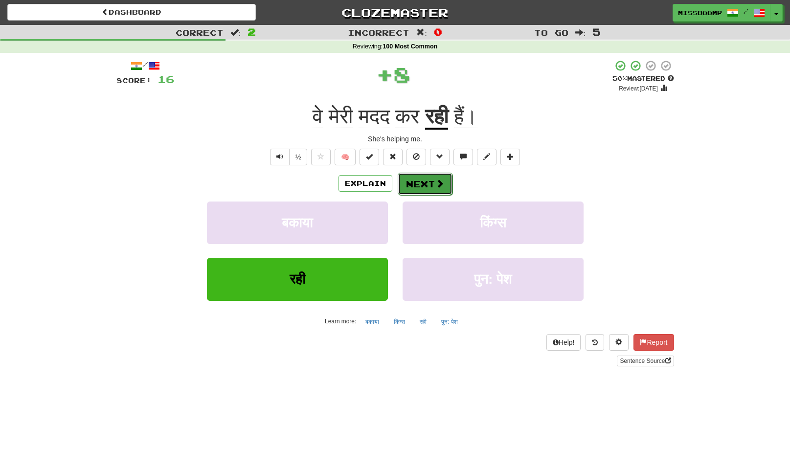
click at [431, 179] on button "Next" at bounding box center [425, 184] width 55 height 22
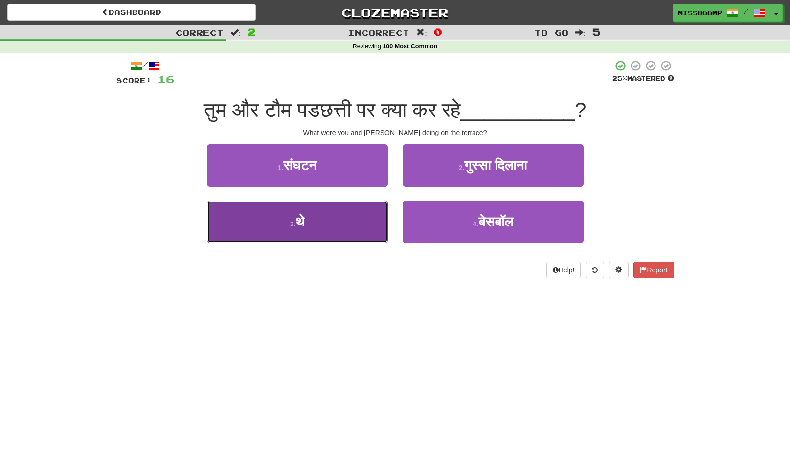
click at [337, 220] on button "3 . थे" at bounding box center [297, 221] width 181 height 43
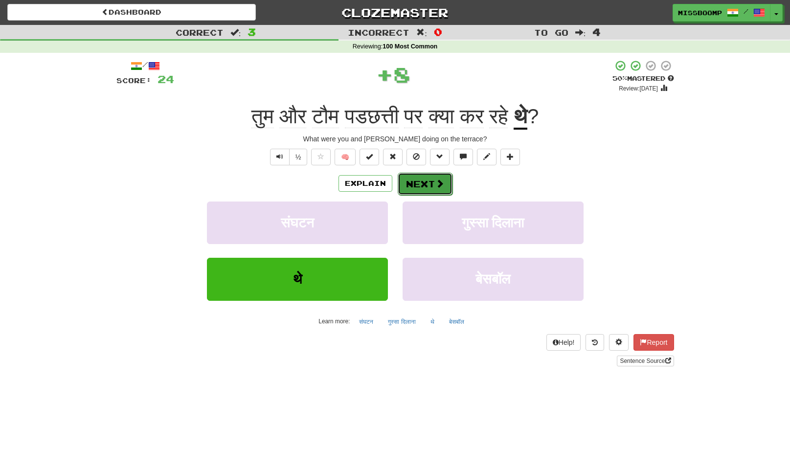
click at [414, 181] on button "Next" at bounding box center [425, 184] width 55 height 22
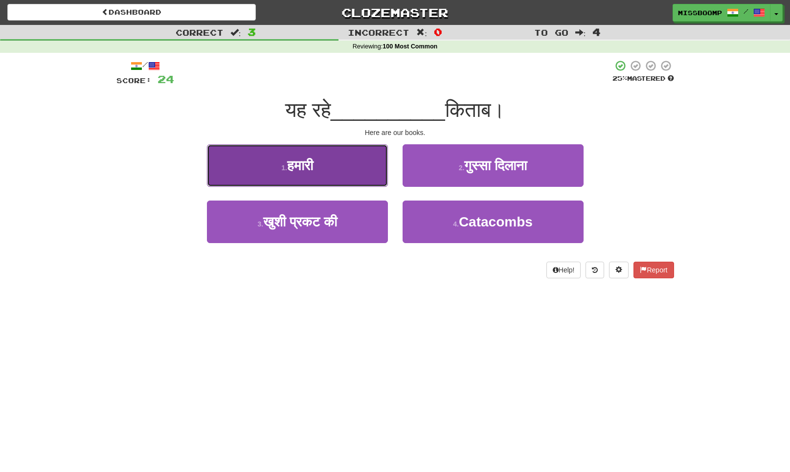
click at [356, 179] on button "1 . हमारी" at bounding box center [297, 165] width 181 height 43
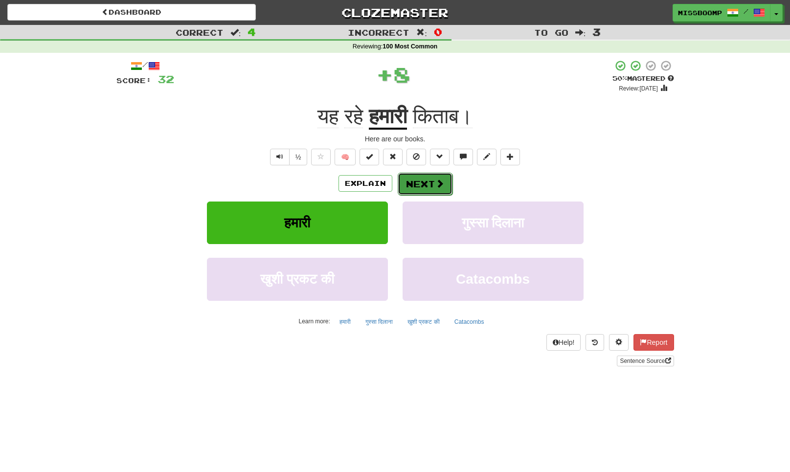
click at [406, 183] on button "Next" at bounding box center [425, 184] width 55 height 22
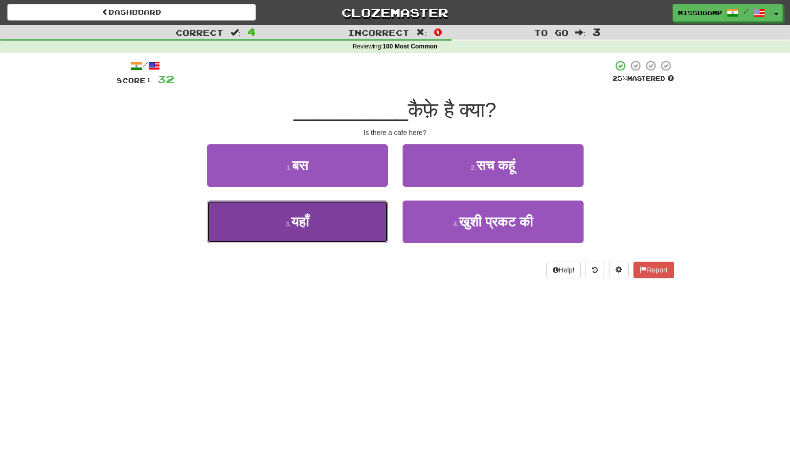
click at [362, 216] on button "3 . यहाँ" at bounding box center [297, 221] width 181 height 43
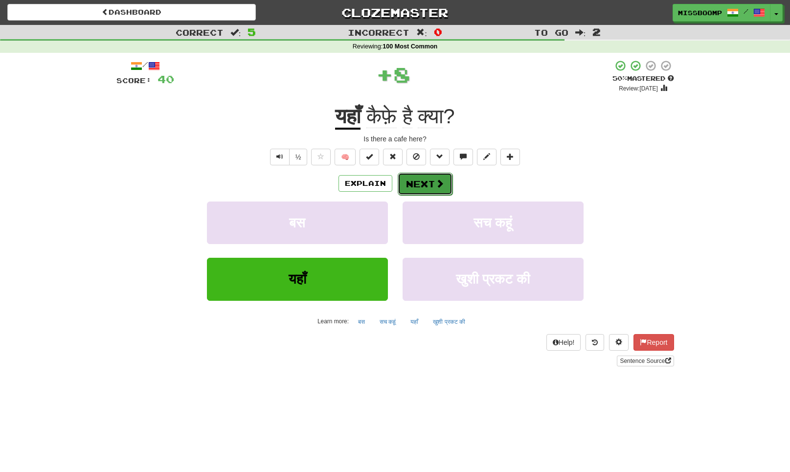
click at [418, 181] on button "Next" at bounding box center [425, 184] width 55 height 22
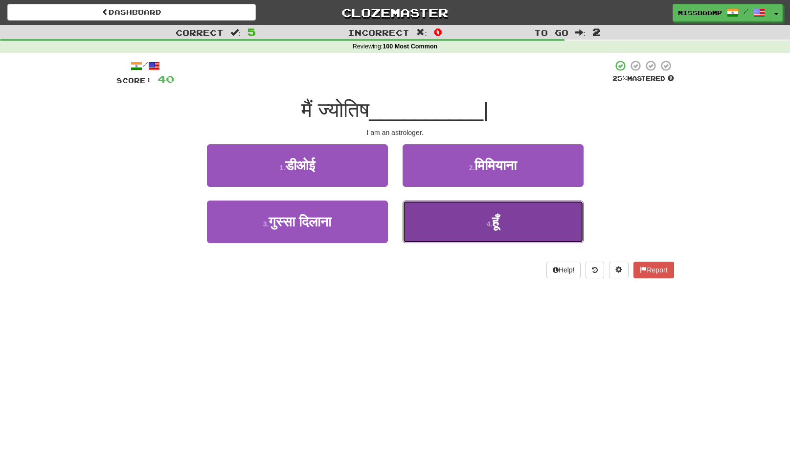
click at [446, 222] on button "4 . हूँ" at bounding box center [492, 221] width 181 height 43
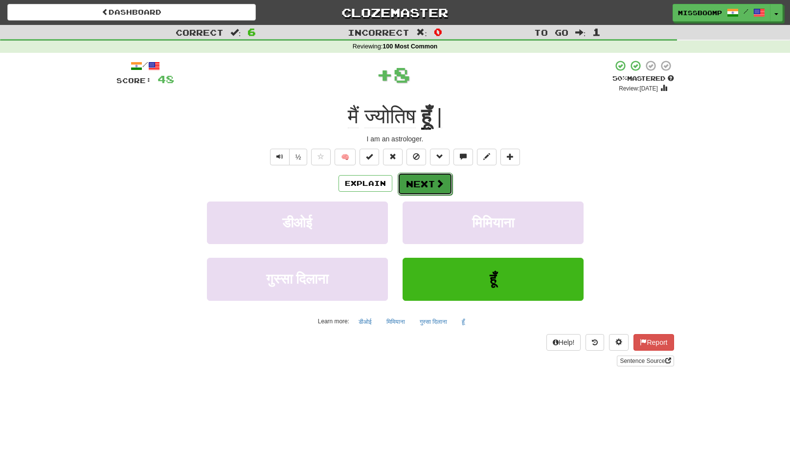
click at [438, 184] on span at bounding box center [439, 183] width 9 height 9
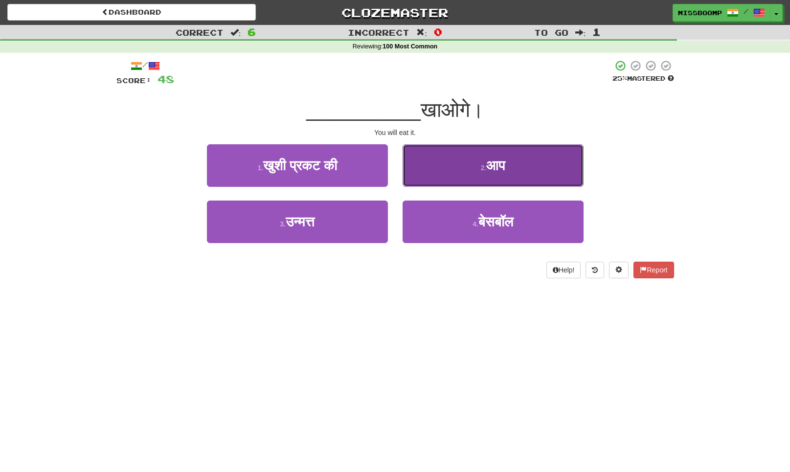
click at [429, 165] on button "2 . आप" at bounding box center [492, 165] width 181 height 43
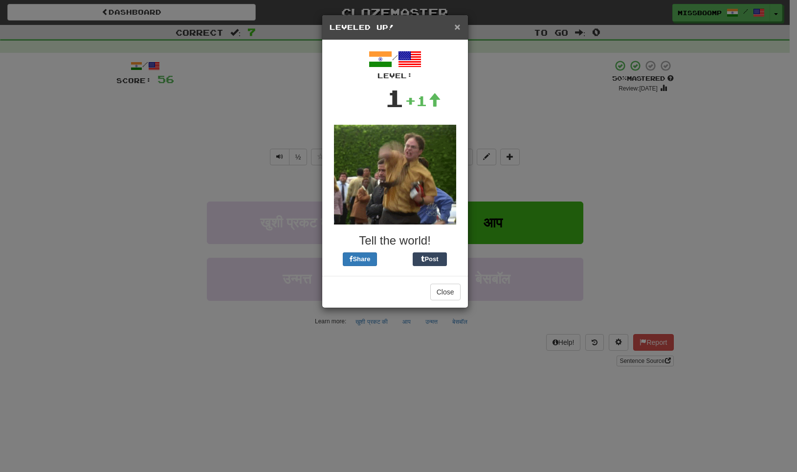
click at [459, 28] on span "×" at bounding box center [457, 26] width 6 height 11
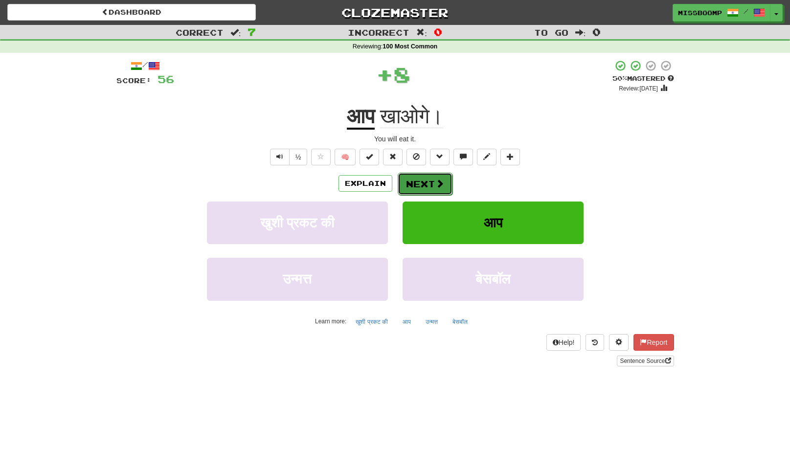
click at [441, 174] on button "Next" at bounding box center [425, 184] width 55 height 22
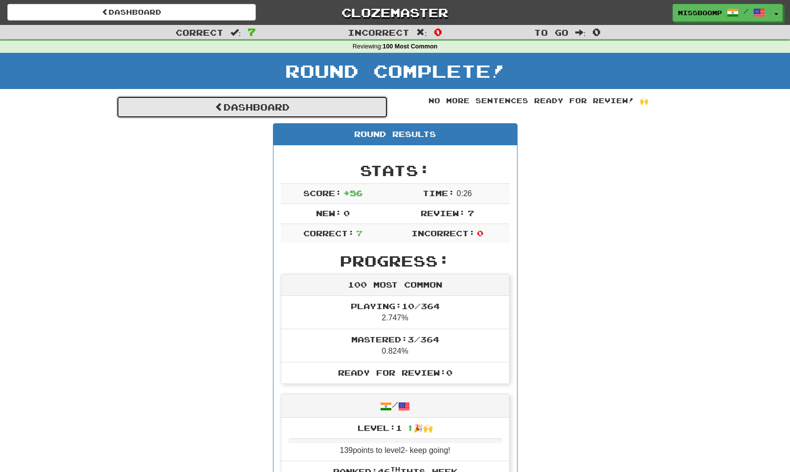
click at [238, 107] on link "Dashboard" at bounding box center [251, 107] width 271 height 22
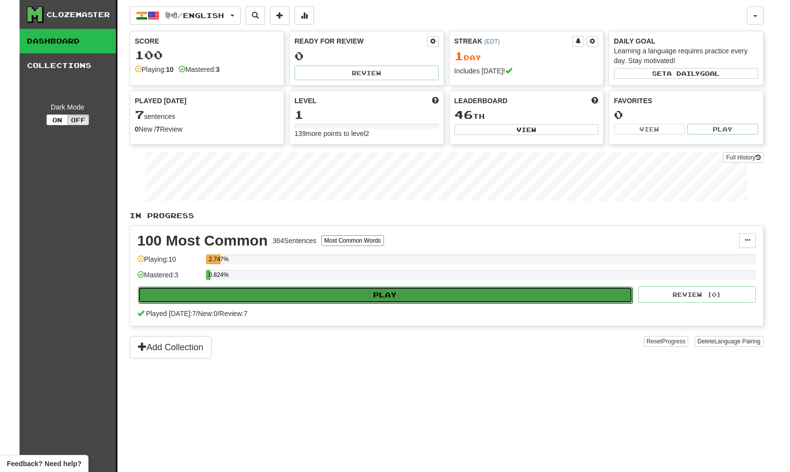
click at [399, 296] on button "Play" at bounding box center [385, 295] width 495 height 17
select select "**"
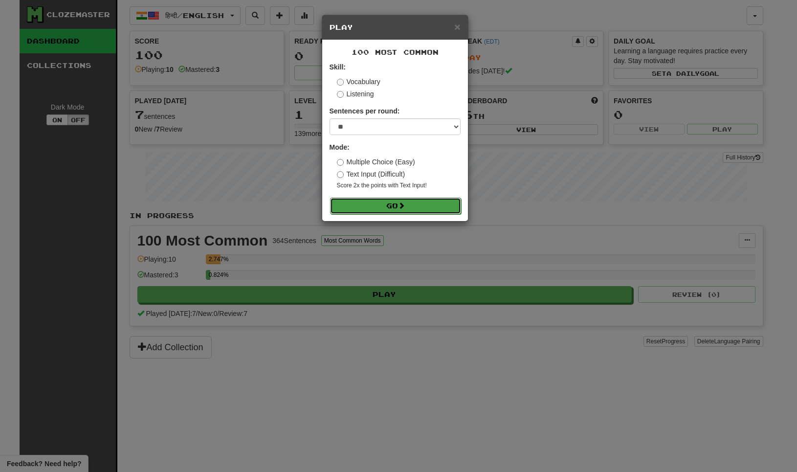
click at [417, 211] on button "Go" at bounding box center [395, 206] width 131 height 17
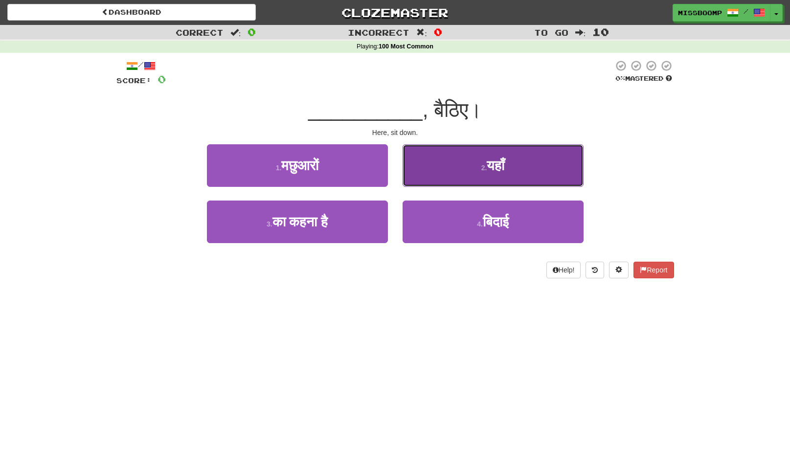
click at [489, 173] on span "यहाँ" at bounding box center [496, 165] width 18 height 15
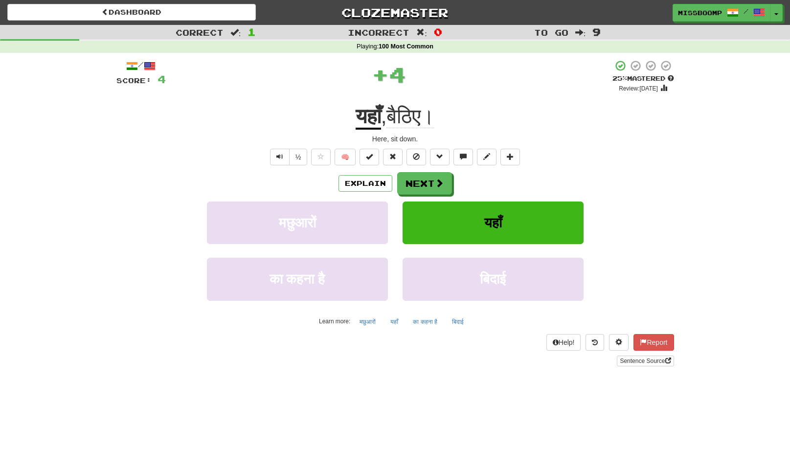
click at [429, 172] on div "/ Score: 4 + 4 25 % Mastered Review: [DATE] यहाँ , बैठिए। Here, sit down. ½ 🧠 E…" at bounding box center [394, 213] width 557 height 307
click at [416, 183] on button "Next" at bounding box center [425, 184] width 55 height 22
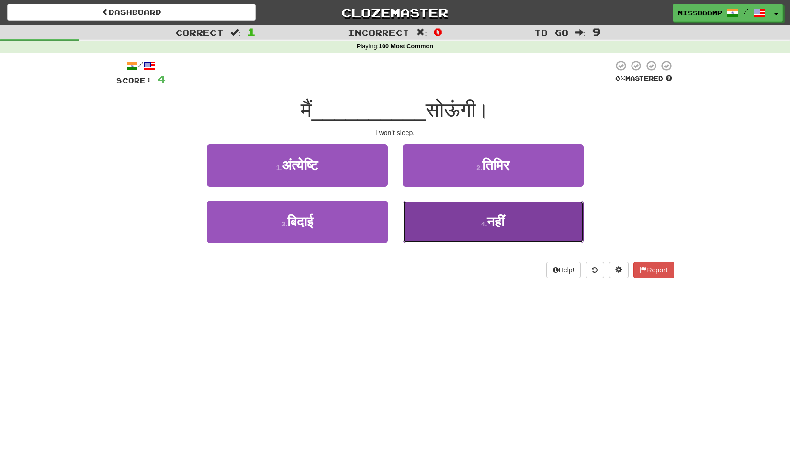
click at [451, 229] on button "4 . नहीं" at bounding box center [492, 221] width 181 height 43
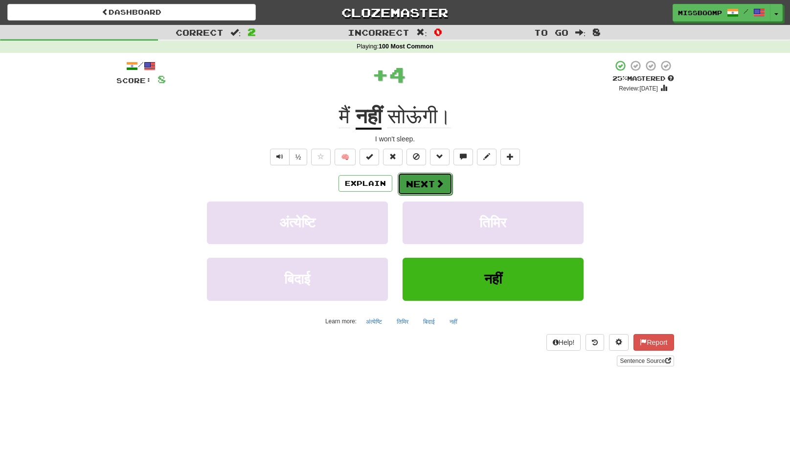
click at [435, 186] on span at bounding box center [439, 183] width 9 height 9
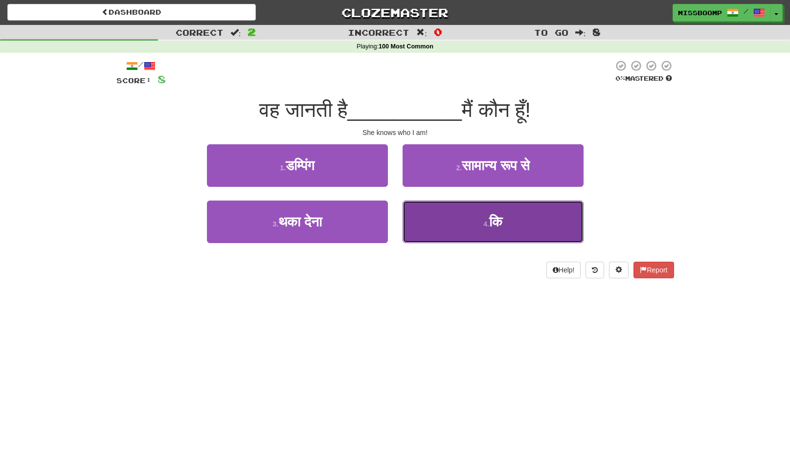
click at [418, 228] on button "4 . कि" at bounding box center [492, 221] width 181 height 43
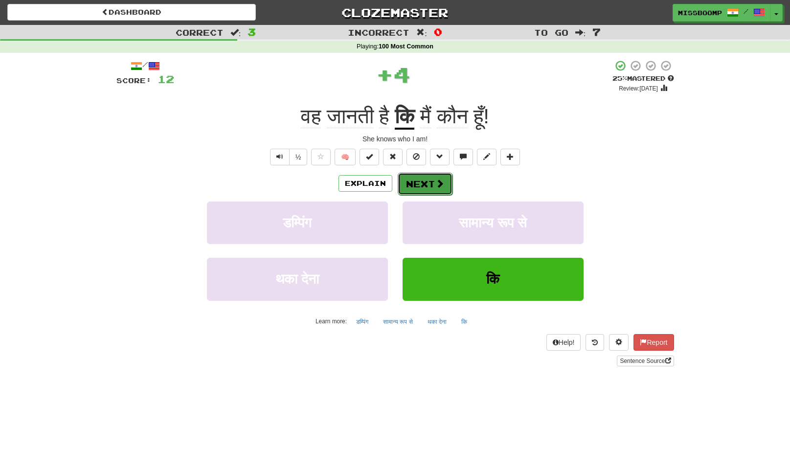
click at [413, 179] on button "Next" at bounding box center [425, 184] width 55 height 22
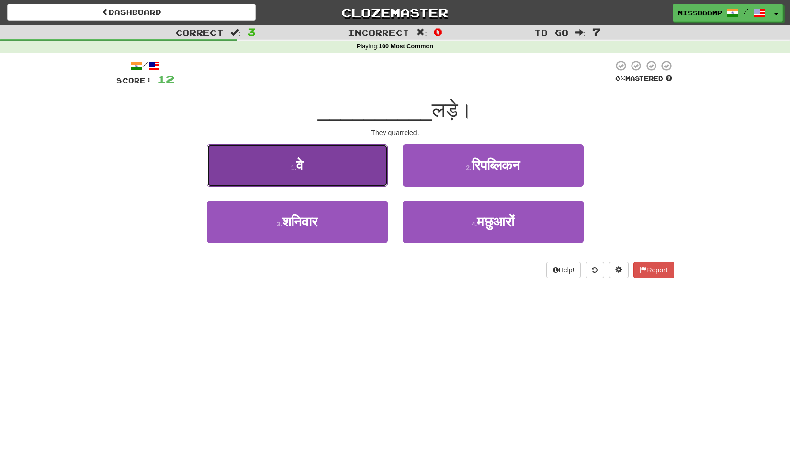
click at [370, 163] on button "1 . वे" at bounding box center [297, 165] width 181 height 43
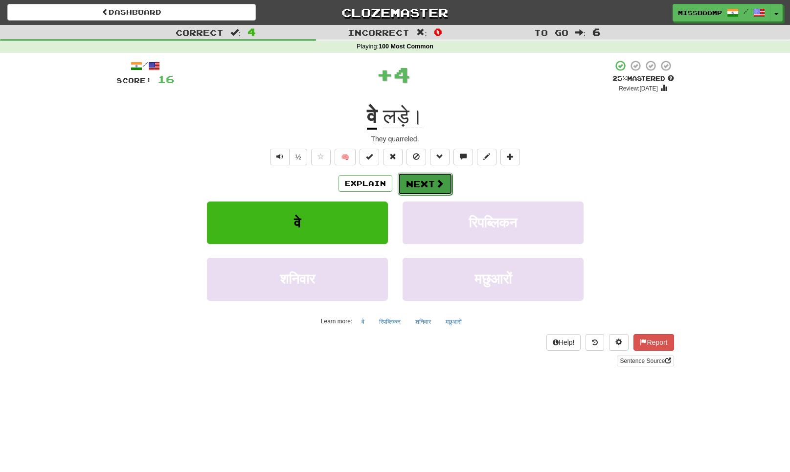
click at [436, 185] on span at bounding box center [439, 183] width 9 height 9
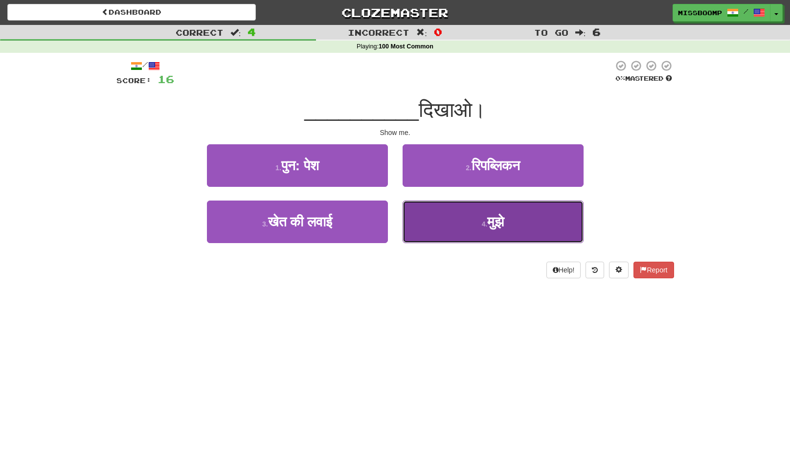
click at [435, 213] on button "4 . मुझे" at bounding box center [492, 221] width 181 height 43
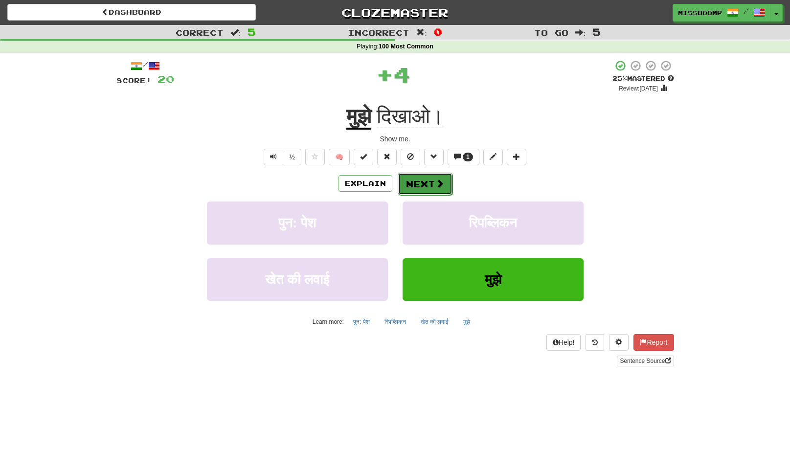
click at [421, 188] on button "Next" at bounding box center [425, 184] width 55 height 22
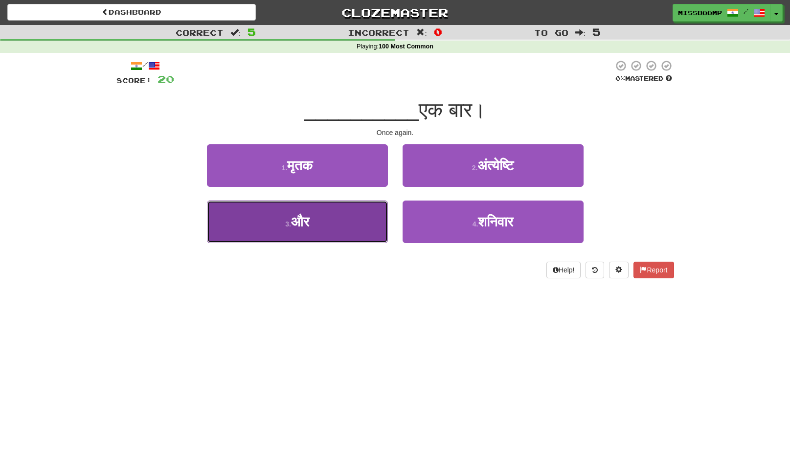
click at [367, 218] on button "3 . और" at bounding box center [297, 221] width 181 height 43
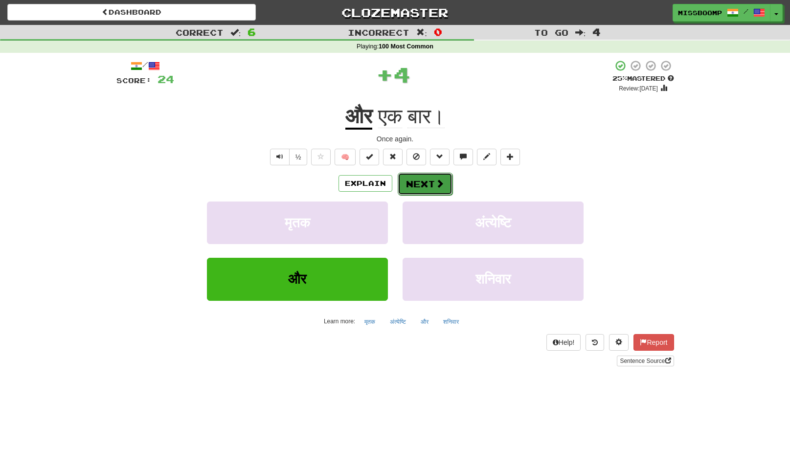
click at [412, 180] on button "Next" at bounding box center [425, 184] width 55 height 22
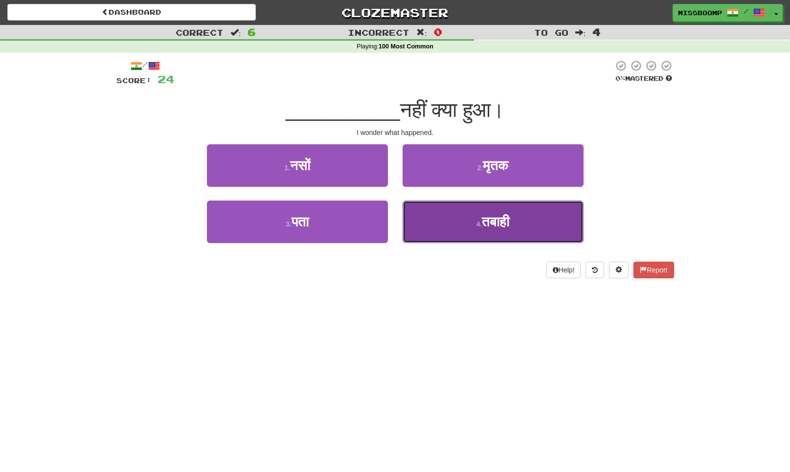
click at [422, 218] on button "4 . तबाही" at bounding box center [492, 221] width 181 height 43
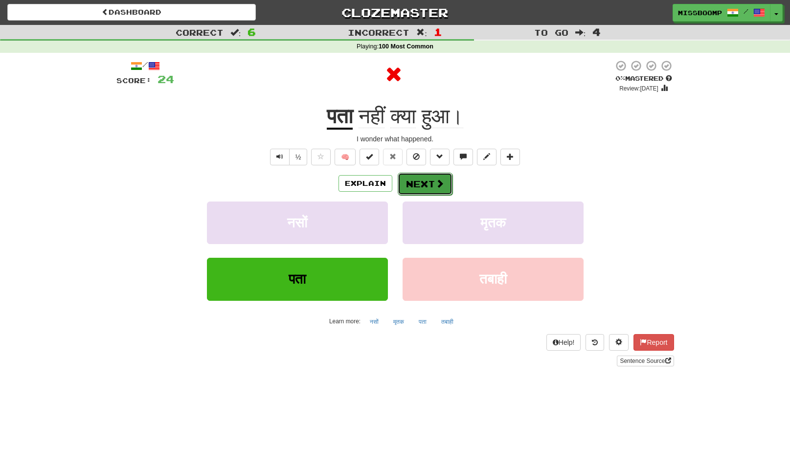
click at [417, 190] on button "Next" at bounding box center [425, 184] width 55 height 22
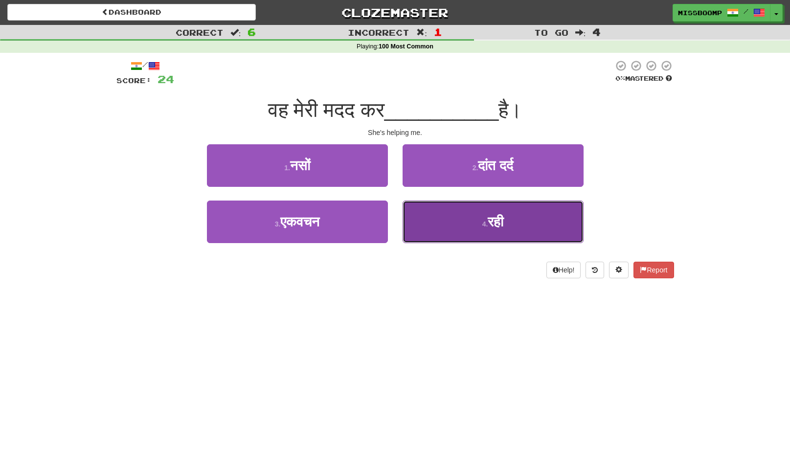
click at [419, 214] on button "4 . रही" at bounding box center [492, 221] width 181 height 43
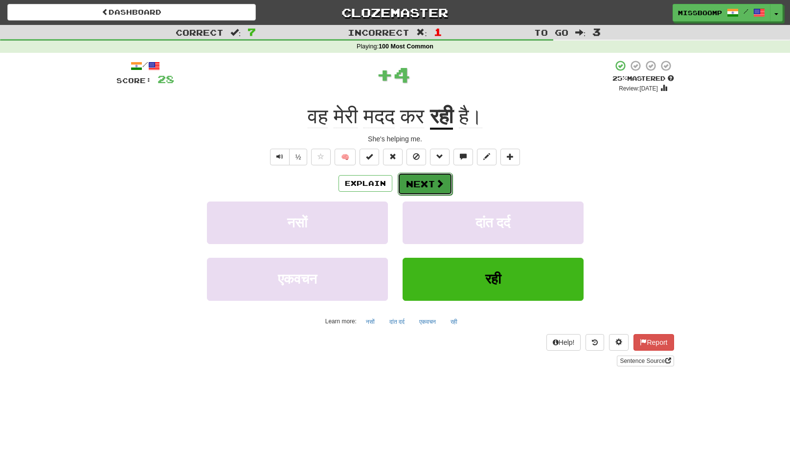
click at [427, 186] on button "Next" at bounding box center [425, 184] width 55 height 22
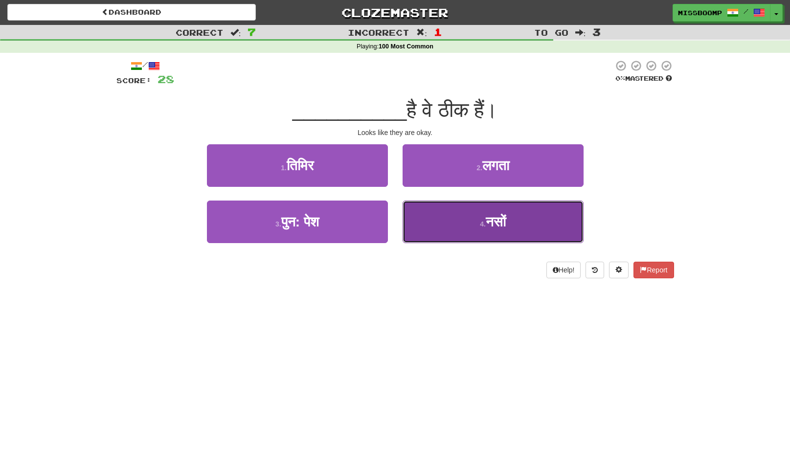
click at [414, 211] on button "4 . नसों" at bounding box center [492, 221] width 181 height 43
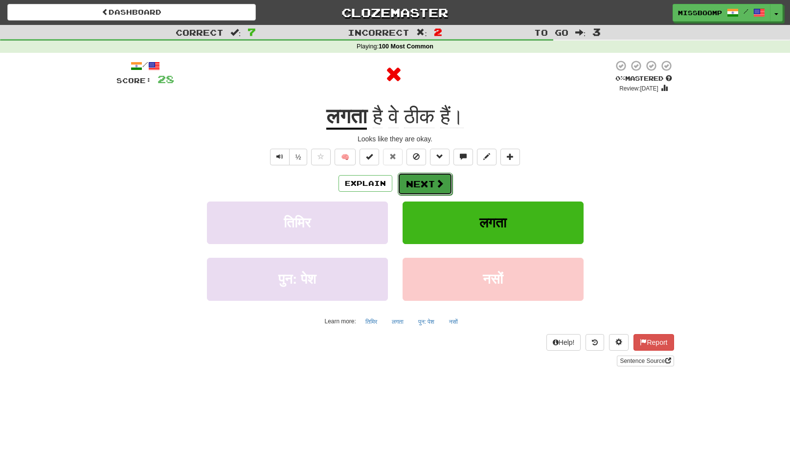
click at [406, 183] on button "Next" at bounding box center [425, 184] width 55 height 22
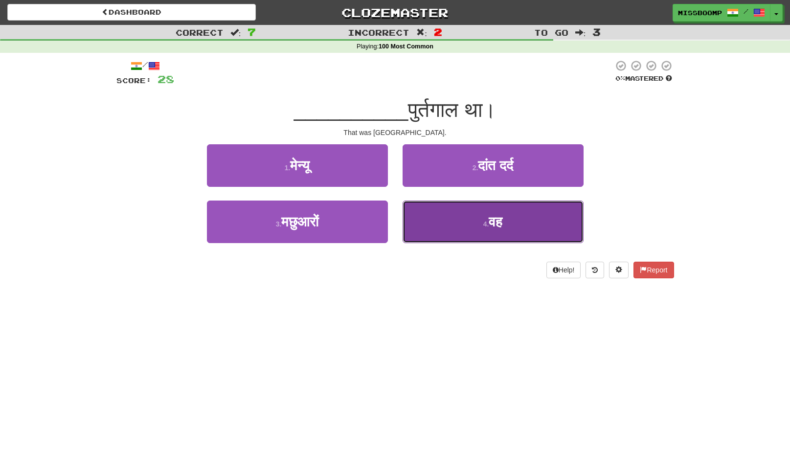
click at [413, 210] on button "4 . वह" at bounding box center [492, 221] width 181 height 43
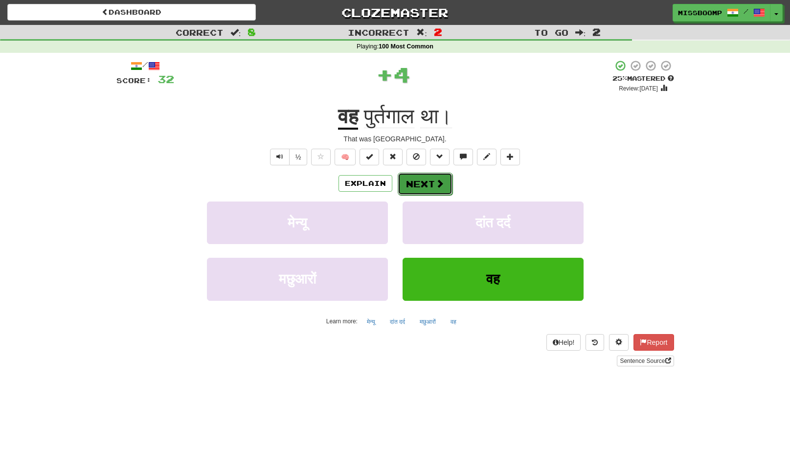
click at [436, 175] on button "Next" at bounding box center [425, 184] width 55 height 22
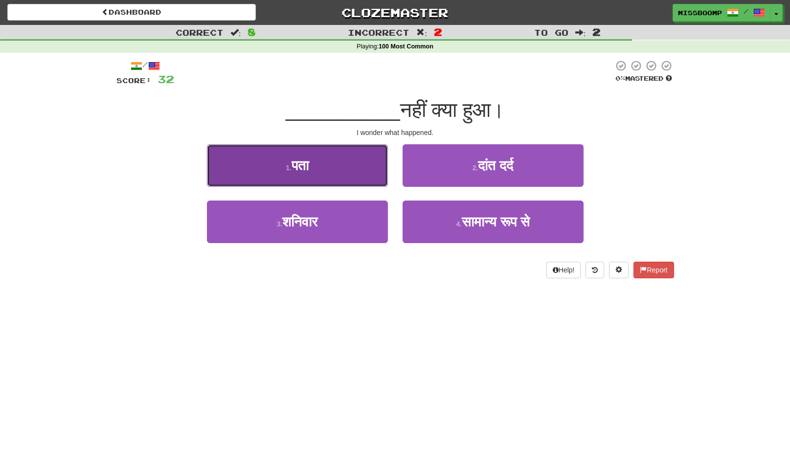
click at [386, 181] on button "1 . पता" at bounding box center [297, 165] width 181 height 43
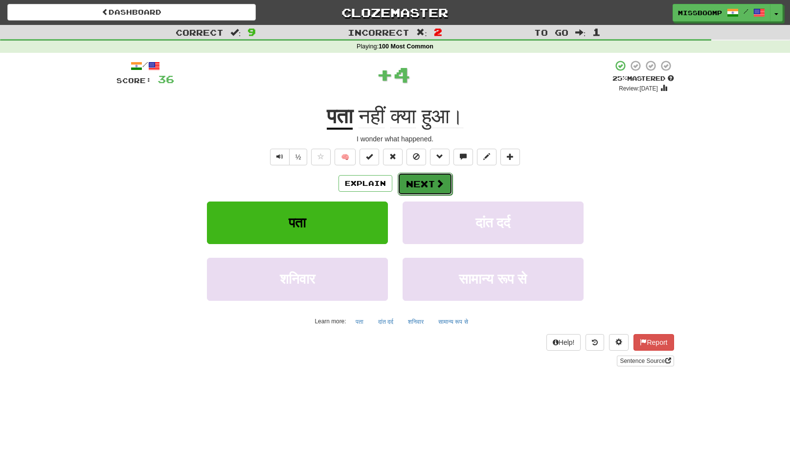
click at [415, 184] on button "Next" at bounding box center [425, 184] width 55 height 22
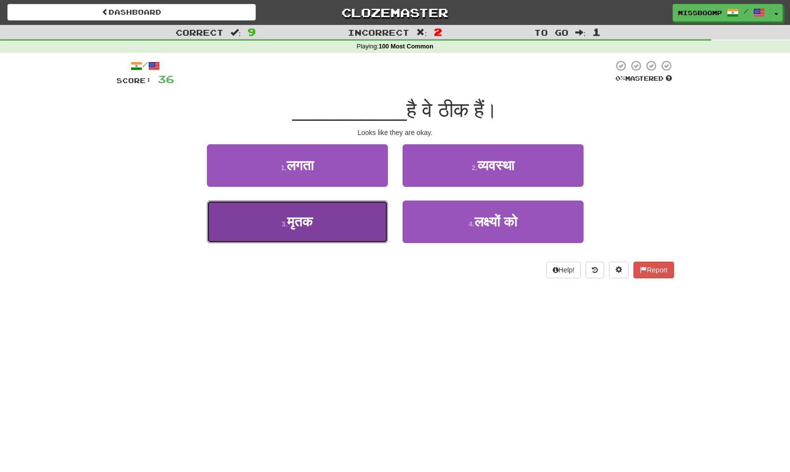
click at [382, 217] on button "3 . मृतक" at bounding box center [297, 221] width 181 height 43
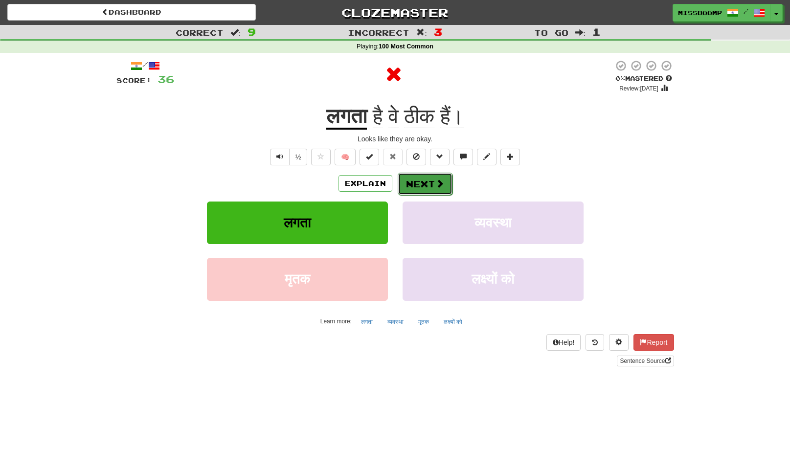
click at [416, 193] on button "Next" at bounding box center [425, 184] width 55 height 22
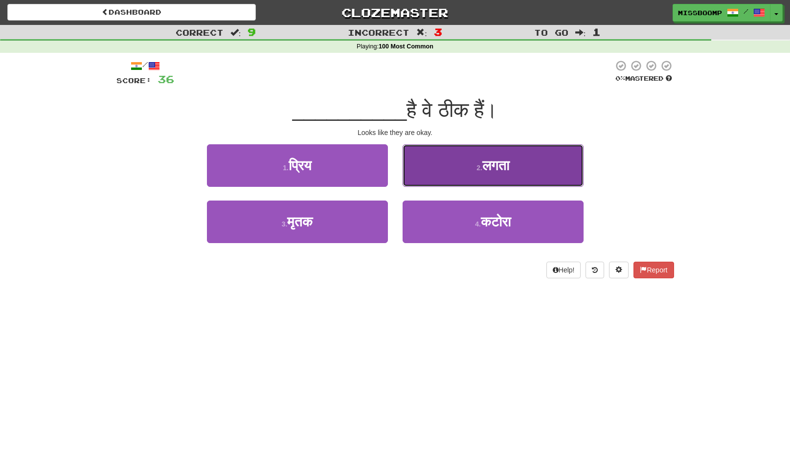
click at [444, 181] on button "2 . लगता" at bounding box center [492, 165] width 181 height 43
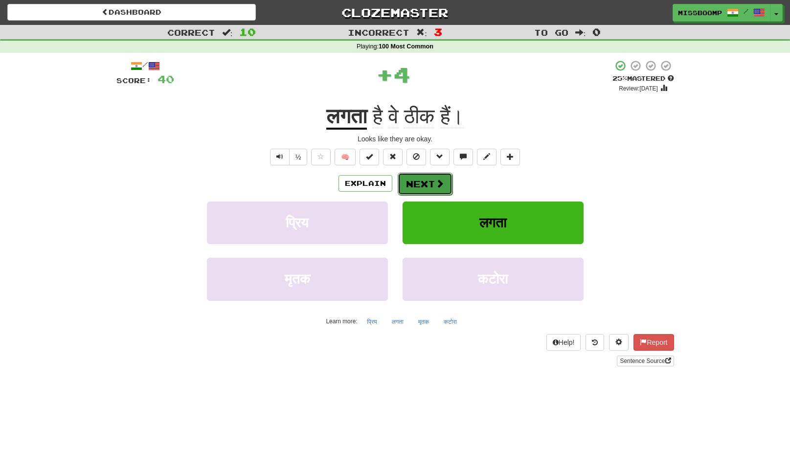
click at [432, 185] on button "Next" at bounding box center [425, 184] width 55 height 22
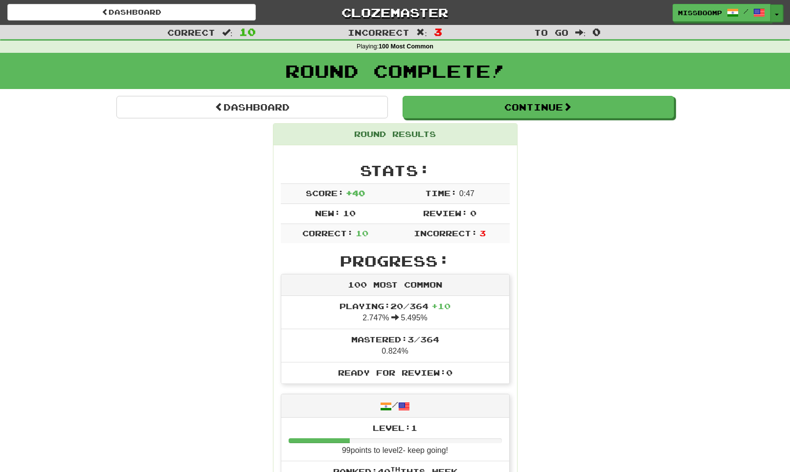
click at [778, 14] on button "Toggle Dropdown" at bounding box center [776, 13] width 13 height 18
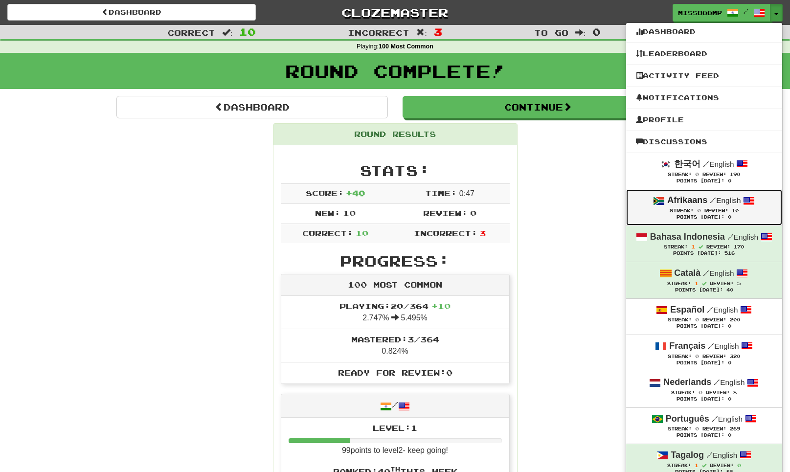
click at [756, 213] on div "Streak: 0 Review: 10" at bounding box center [704, 210] width 136 height 7
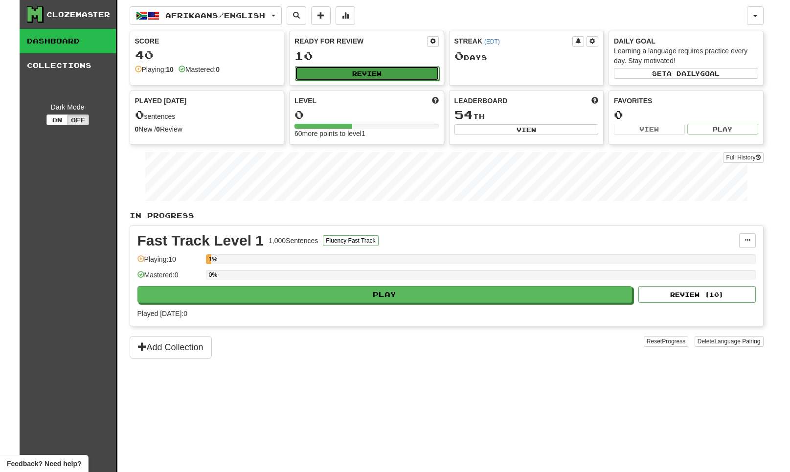
click at [400, 75] on button "Review" at bounding box center [367, 73] width 144 height 15
select select "**"
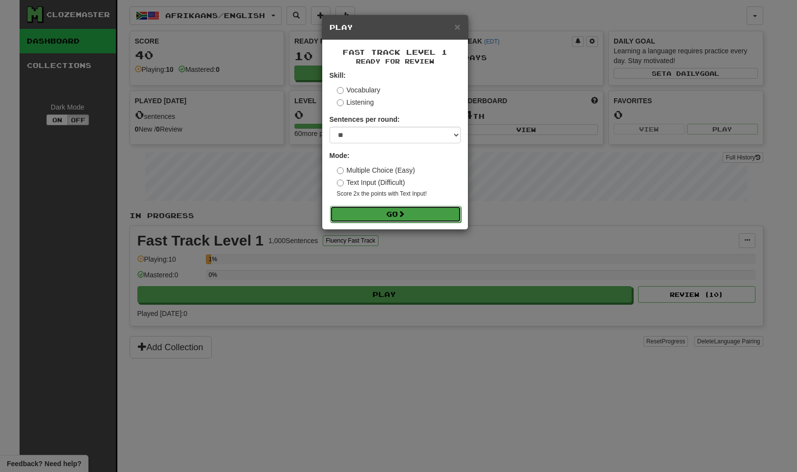
click at [382, 219] on button "Go" at bounding box center [395, 214] width 131 height 17
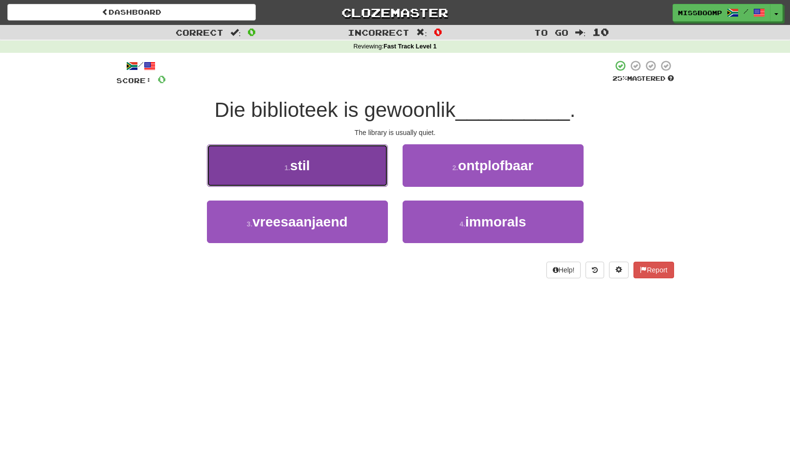
click at [362, 162] on button "1 . stil" at bounding box center [297, 165] width 181 height 43
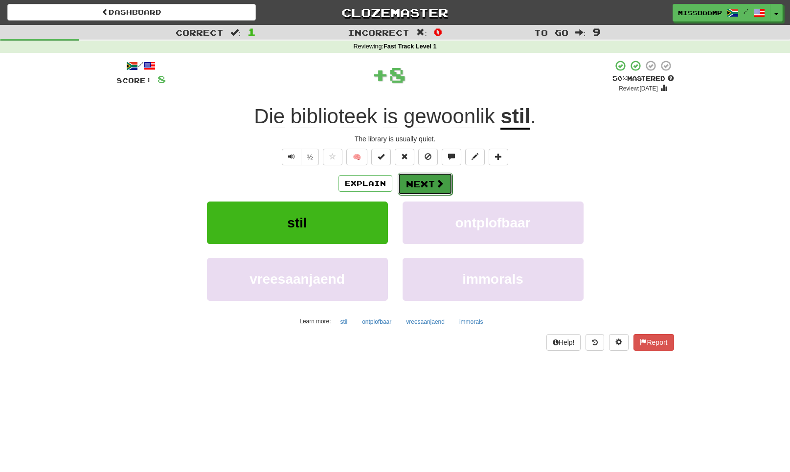
click at [419, 187] on button "Next" at bounding box center [425, 184] width 55 height 22
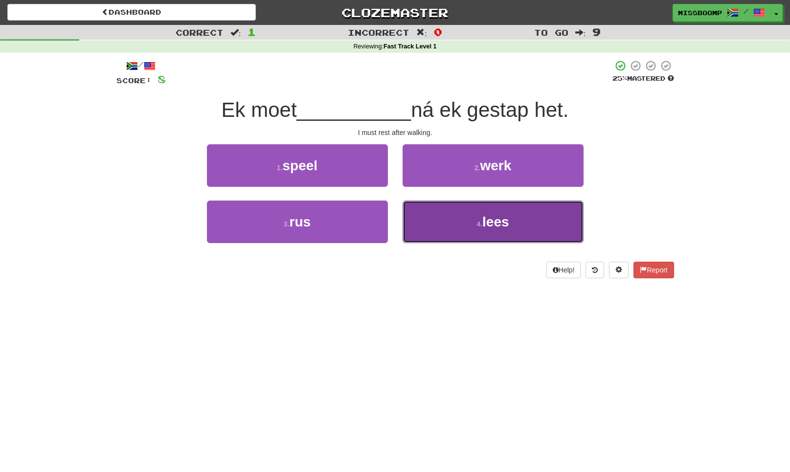
click at [448, 218] on button "4 . lees" at bounding box center [492, 221] width 181 height 43
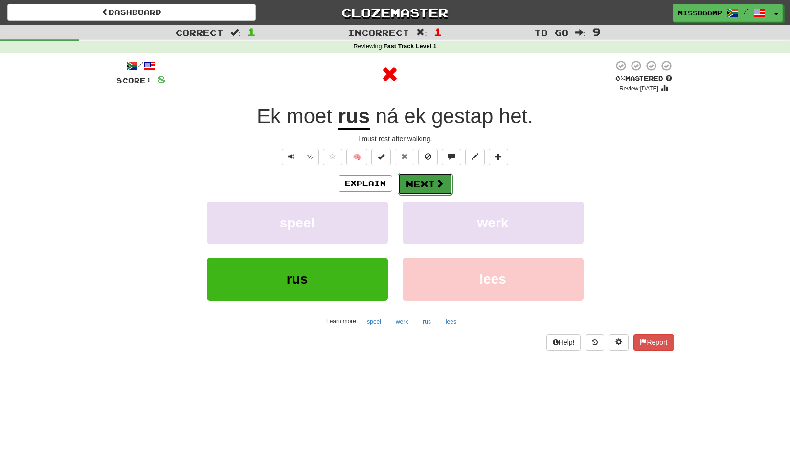
click at [435, 180] on span at bounding box center [439, 183] width 9 height 9
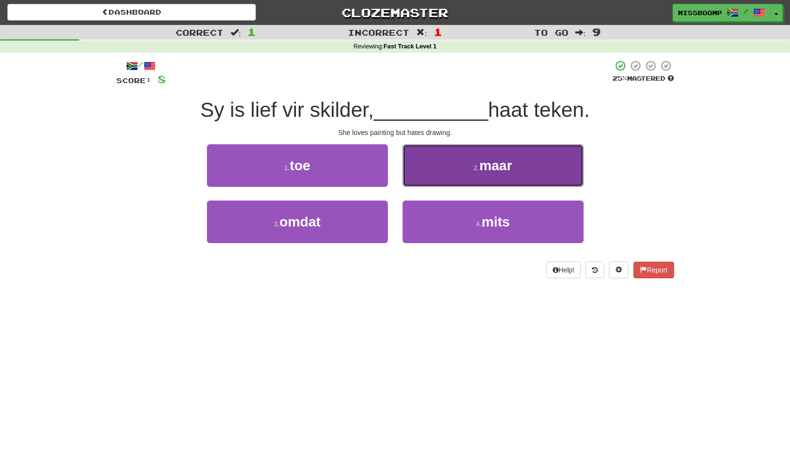
click at [416, 179] on button "2 . maar" at bounding box center [492, 165] width 181 height 43
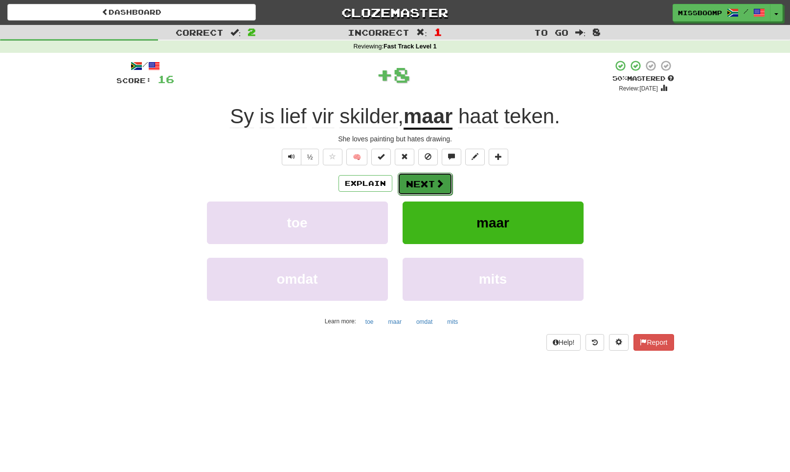
click at [413, 184] on button "Next" at bounding box center [425, 184] width 55 height 22
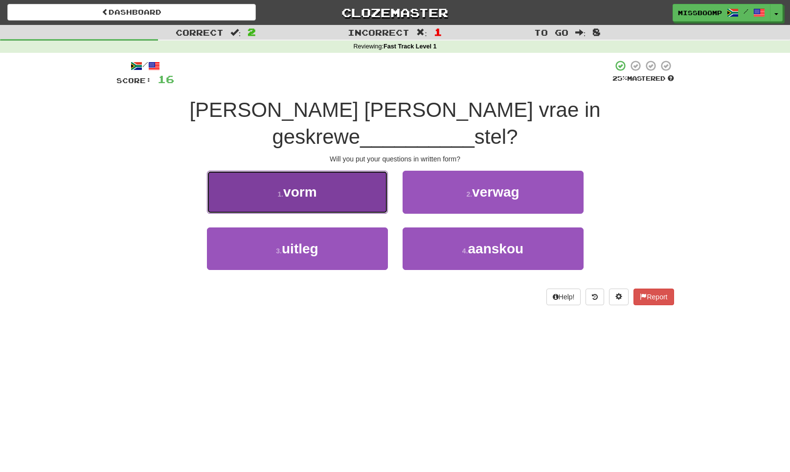
click at [377, 172] on button "1 . vorm" at bounding box center [297, 192] width 181 height 43
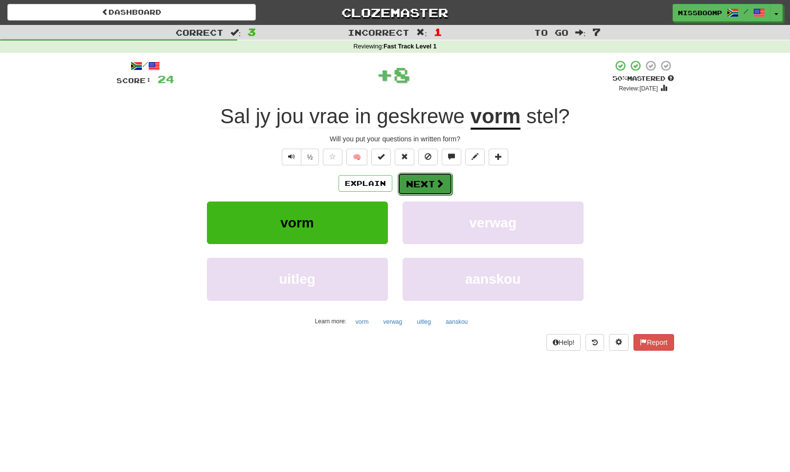
click at [423, 183] on button "Next" at bounding box center [425, 184] width 55 height 22
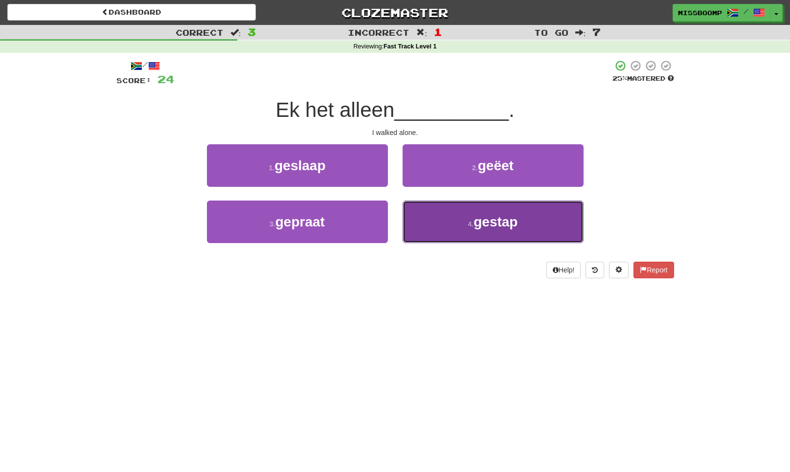
click at [413, 210] on button "4 . gestap" at bounding box center [492, 221] width 181 height 43
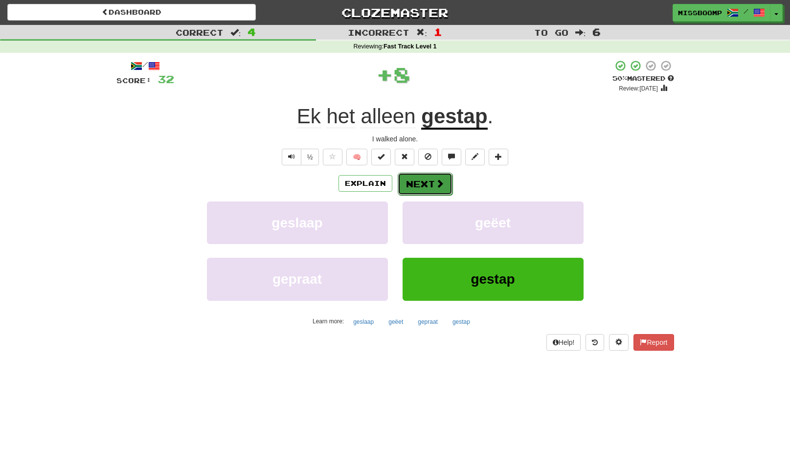
click at [435, 188] on span at bounding box center [439, 183] width 9 height 9
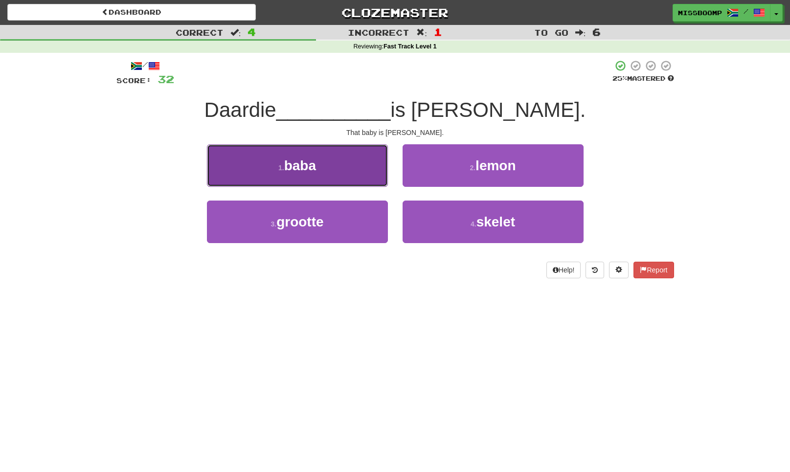
click at [381, 173] on button "1 . baba" at bounding box center [297, 165] width 181 height 43
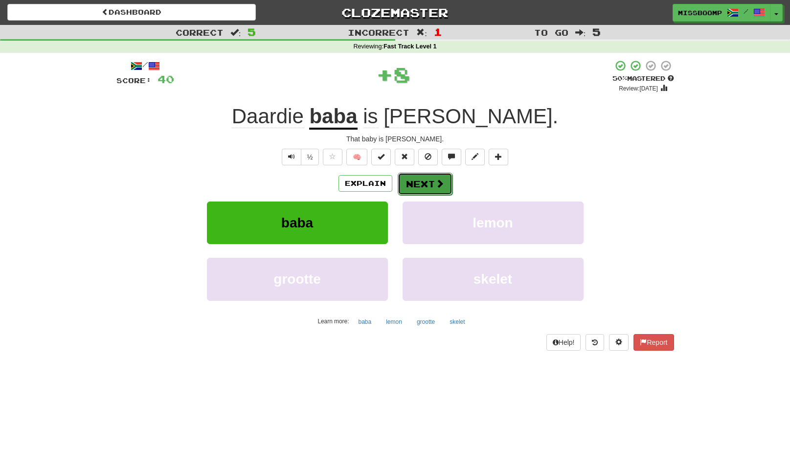
click at [417, 185] on button "Next" at bounding box center [425, 184] width 55 height 22
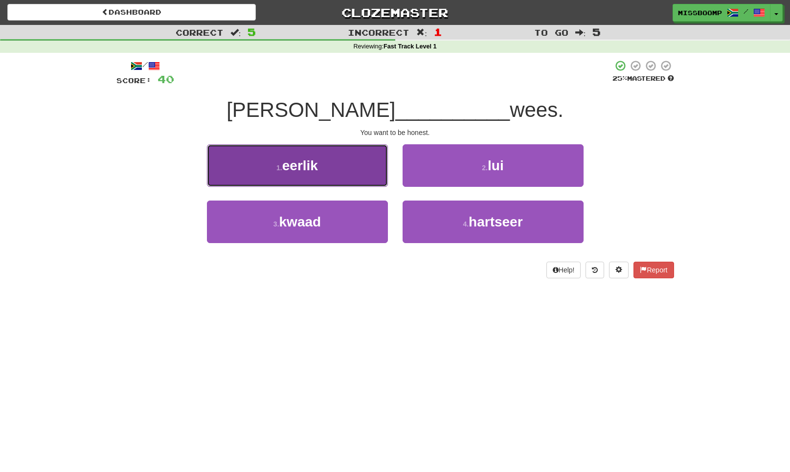
click at [381, 181] on button "1 . eerlik" at bounding box center [297, 165] width 181 height 43
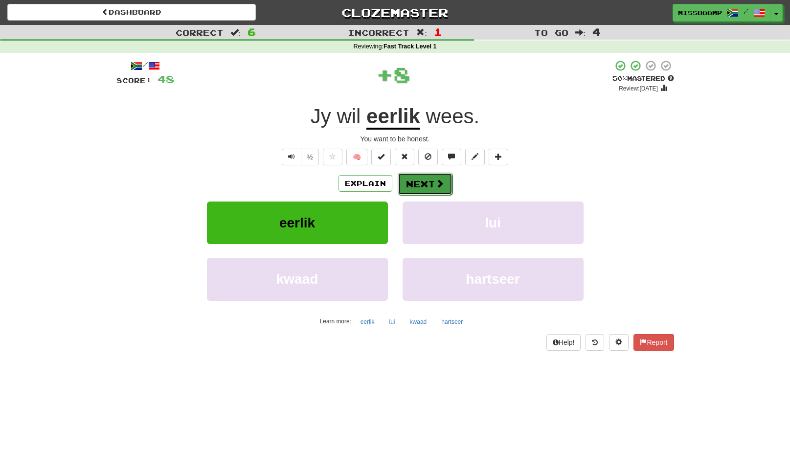
click at [413, 183] on button "Next" at bounding box center [425, 184] width 55 height 22
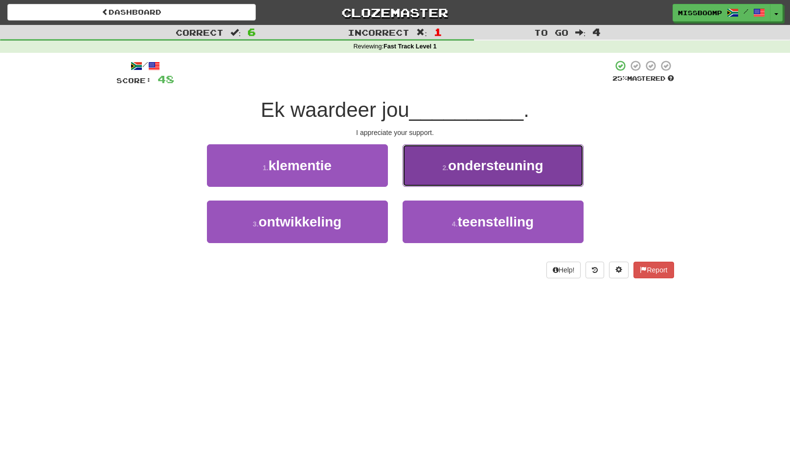
click at [420, 171] on button "2 . ondersteuning" at bounding box center [492, 165] width 181 height 43
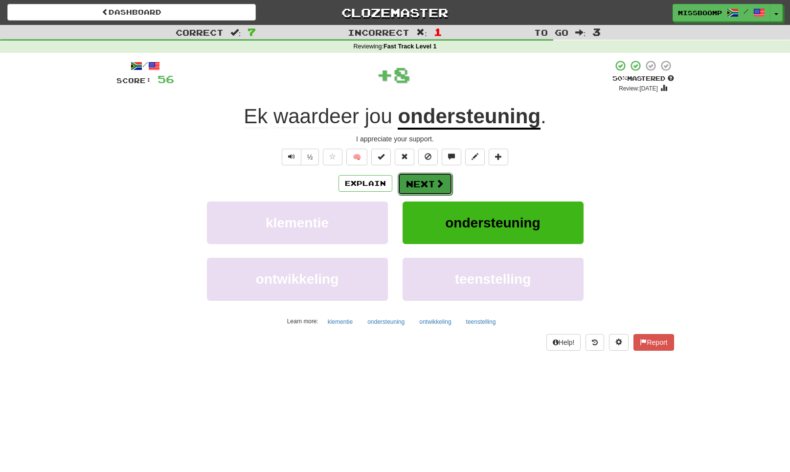
click at [420, 190] on button "Next" at bounding box center [425, 184] width 55 height 22
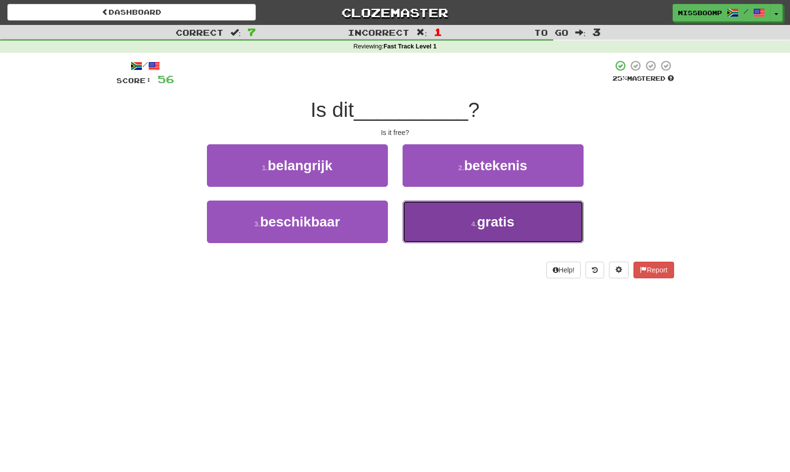
click at [430, 230] on button "4 . gratis" at bounding box center [492, 221] width 181 height 43
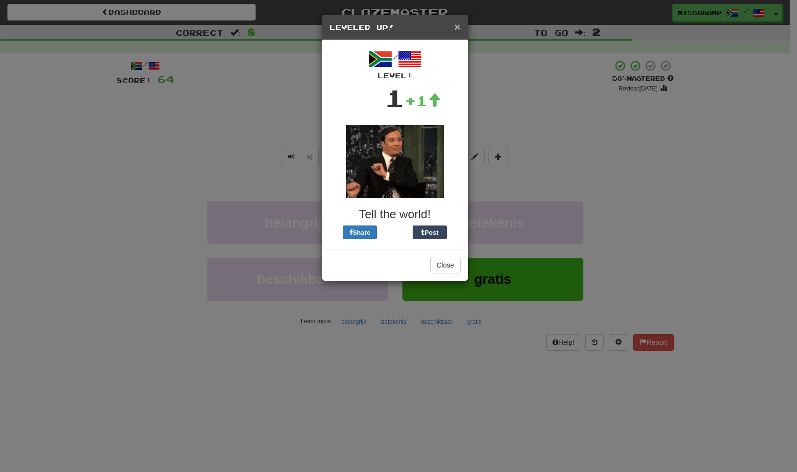
click at [459, 28] on span "×" at bounding box center [457, 26] width 6 height 11
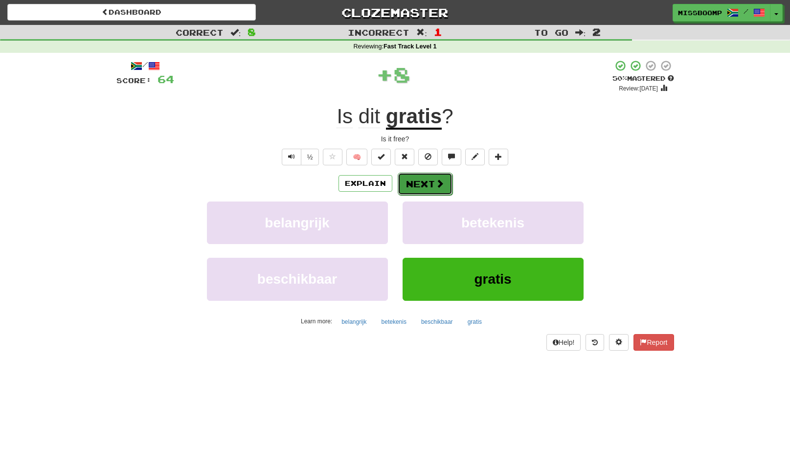
click at [440, 188] on span at bounding box center [439, 183] width 9 height 9
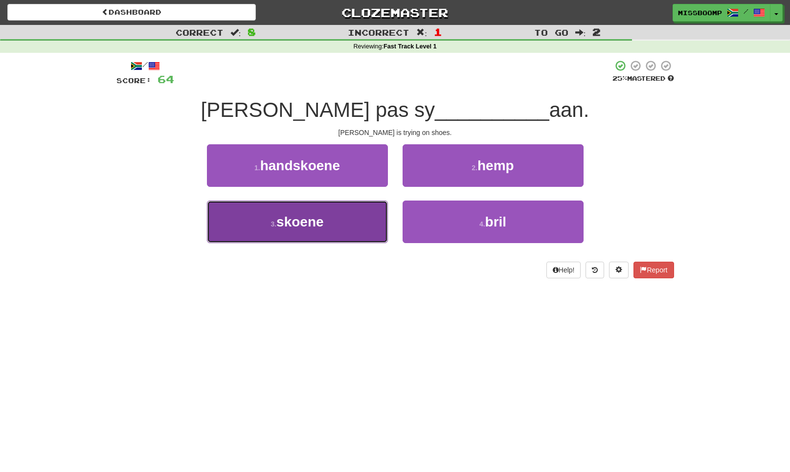
click at [378, 217] on button "3 . skoene" at bounding box center [297, 221] width 181 height 43
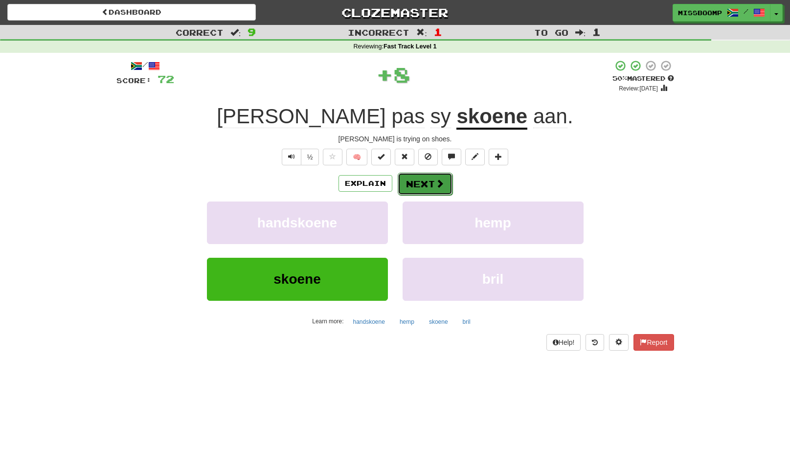
click at [420, 191] on button "Next" at bounding box center [425, 184] width 55 height 22
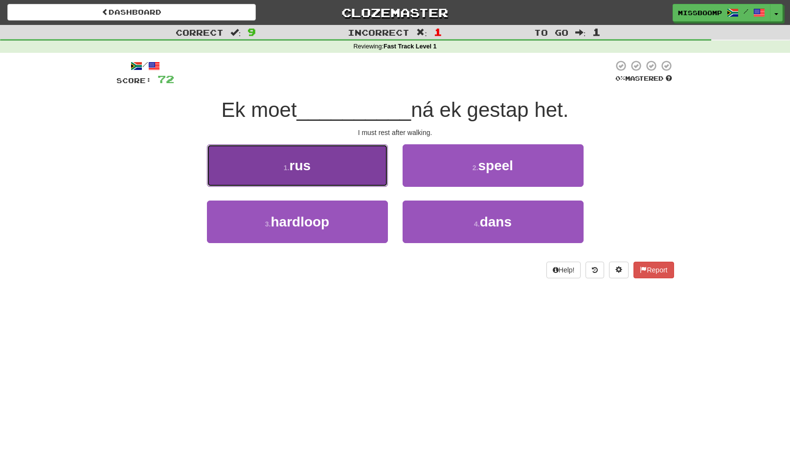
click at [366, 182] on button "1 . rus" at bounding box center [297, 165] width 181 height 43
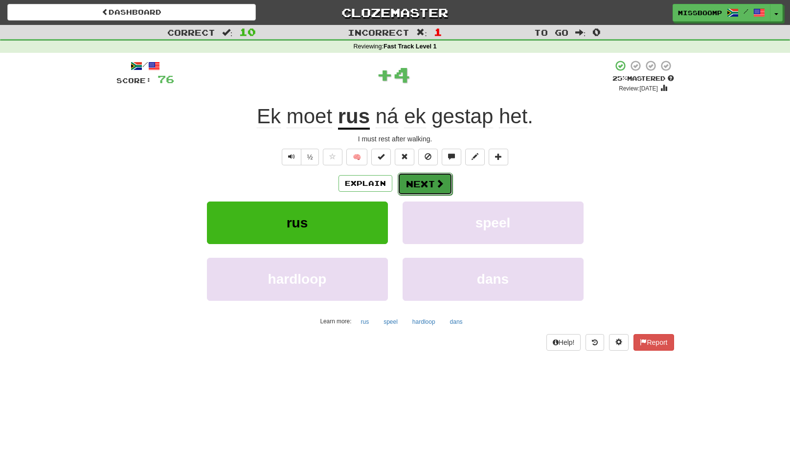
click at [419, 180] on button "Next" at bounding box center [425, 184] width 55 height 22
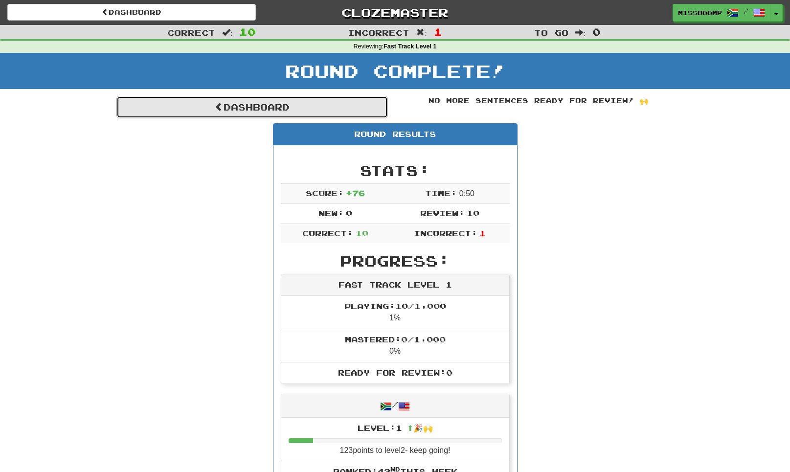
click at [296, 106] on link "Dashboard" at bounding box center [251, 107] width 271 height 22
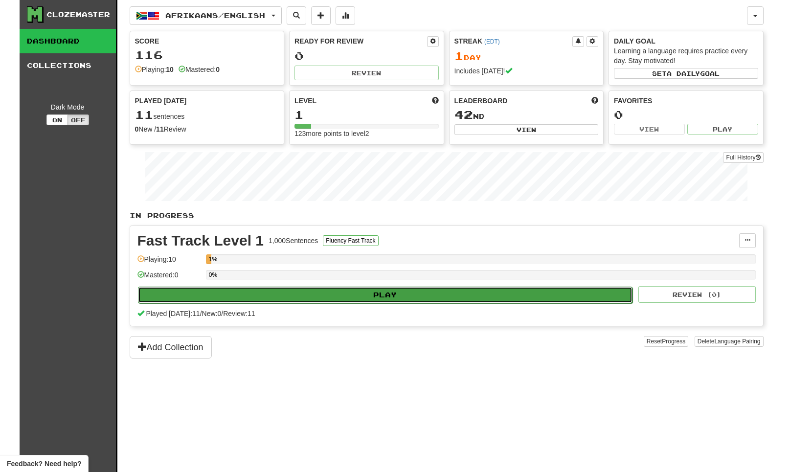
click at [334, 294] on button "Play" at bounding box center [385, 295] width 495 height 17
select select "**"
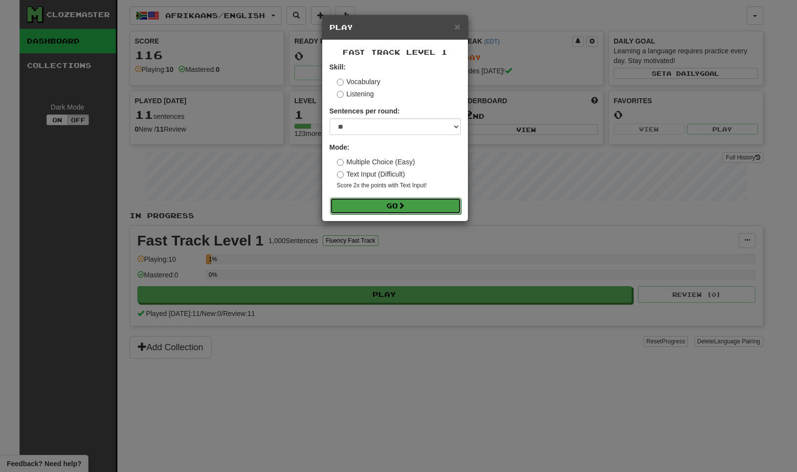
click at [392, 204] on button "Go" at bounding box center [395, 206] width 131 height 17
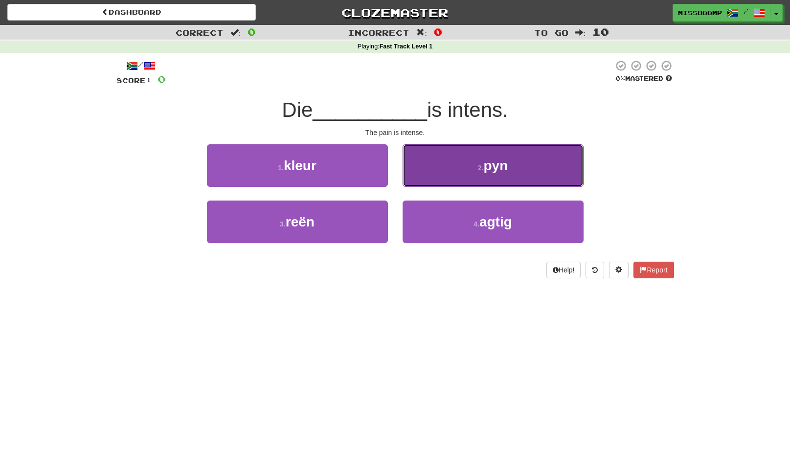
click at [450, 174] on button "2 . pyn" at bounding box center [492, 165] width 181 height 43
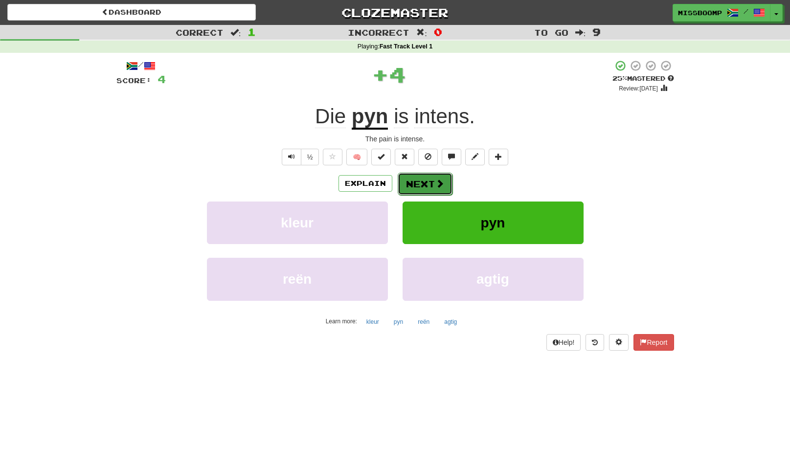
click at [436, 184] on span at bounding box center [439, 183] width 9 height 9
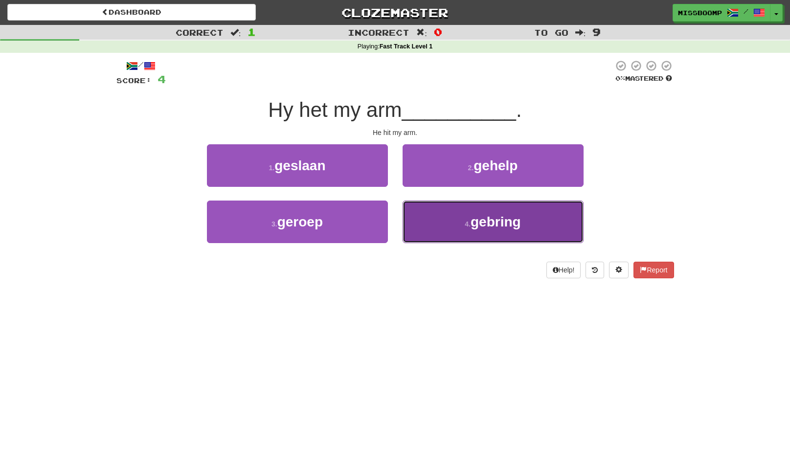
click at [426, 206] on button "4 . gebring" at bounding box center [492, 221] width 181 height 43
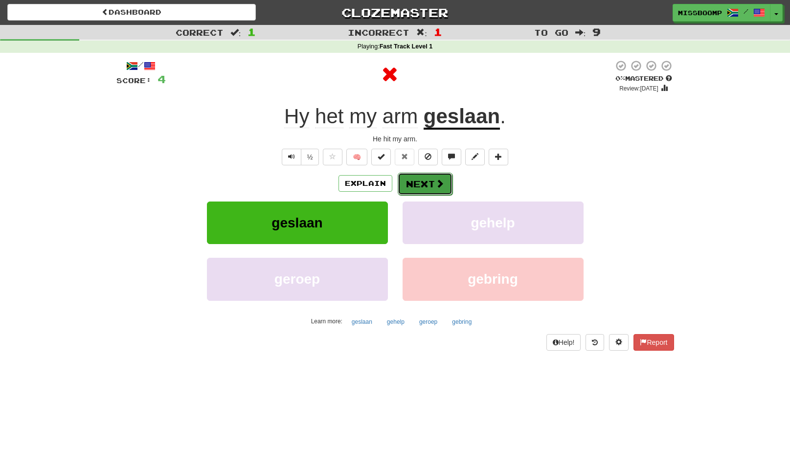
click at [416, 183] on button "Next" at bounding box center [425, 184] width 55 height 22
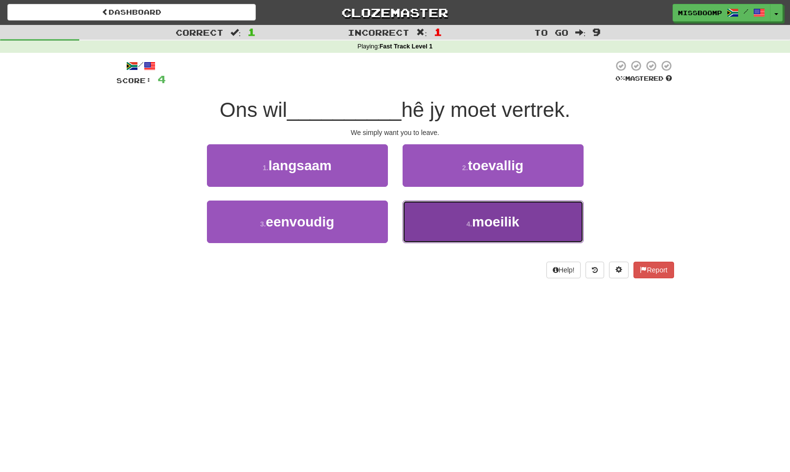
click at [442, 211] on button "4 . moeilik" at bounding box center [492, 221] width 181 height 43
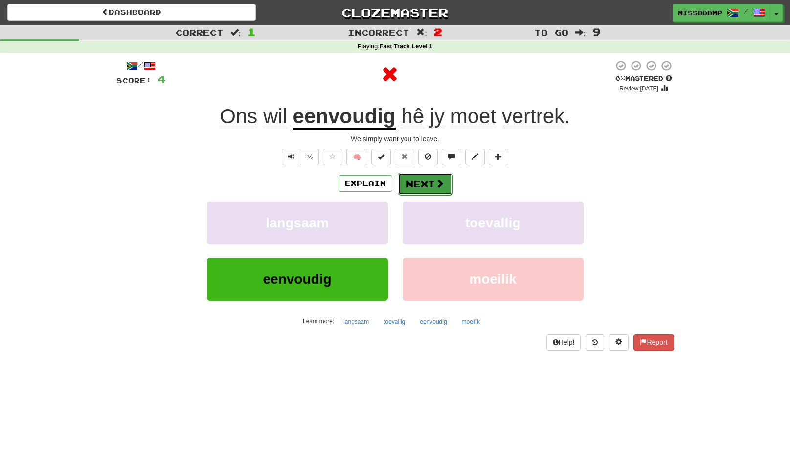
click at [429, 183] on button "Next" at bounding box center [425, 184] width 55 height 22
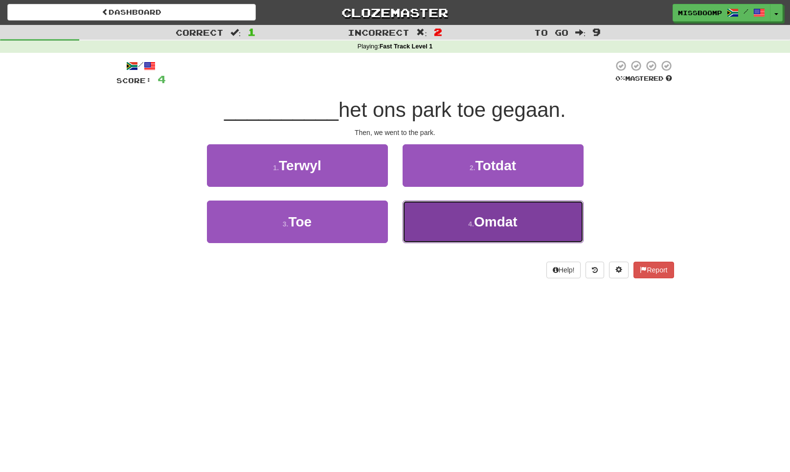
click at [413, 210] on button "4 . Omdat" at bounding box center [492, 221] width 181 height 43
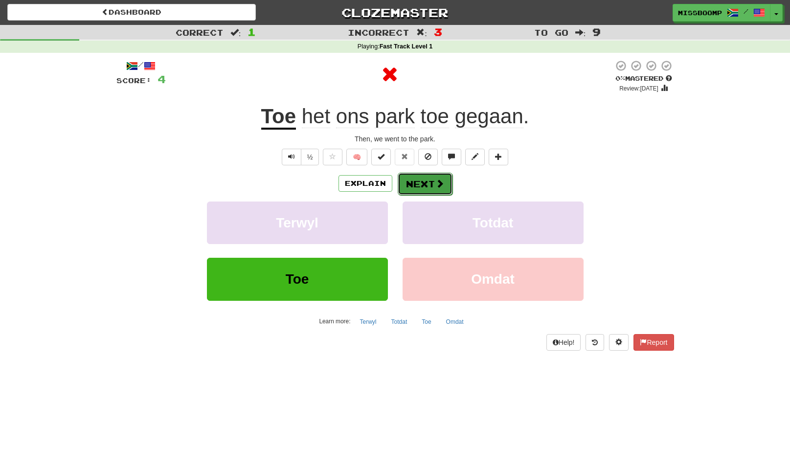
click at [413, 178] on button "Next" at bounding box center [425, 184] width 55 height 22
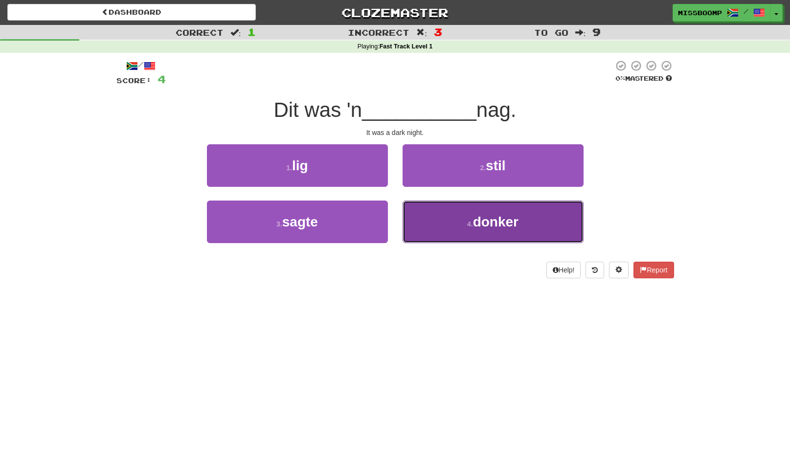
click at [432, 212] on button "4 . donker" at bounding box center [492, 221] width 181 height 43
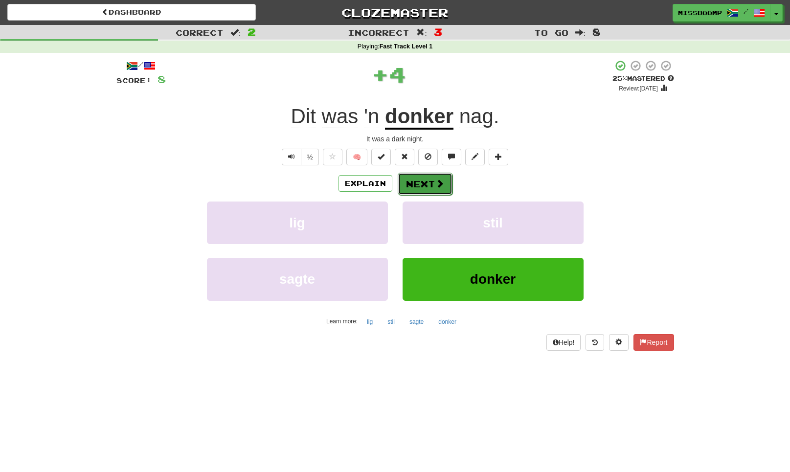
click at [433, 188] on button "Next" at bounding box center [425, 184] width 55 height 22
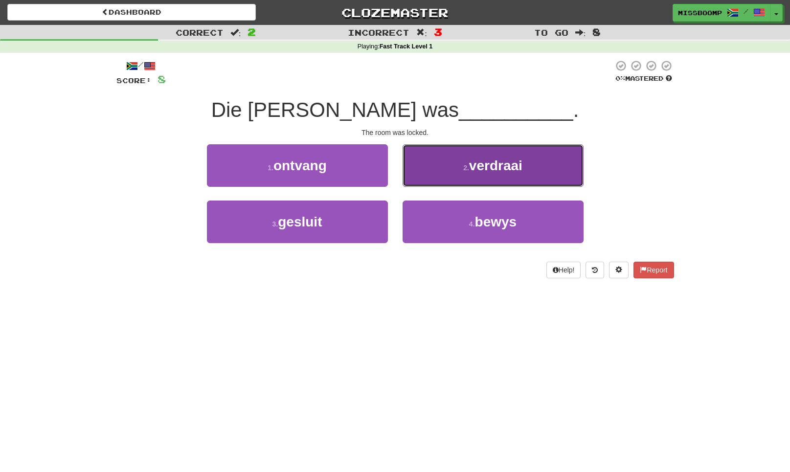
click at [427, 169] on button "2 . verdraai" at bounding box center [492, 165] width 181 height 43
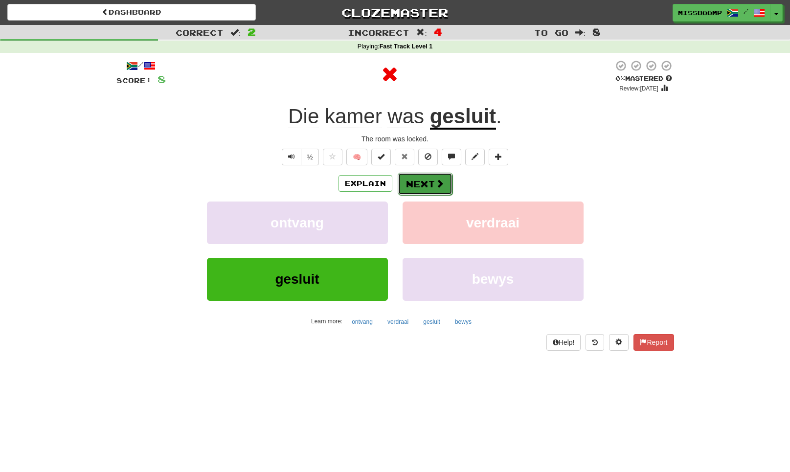
click at [422, 182] on button "Next" at bounding box center [425, 184] width 55 height 22
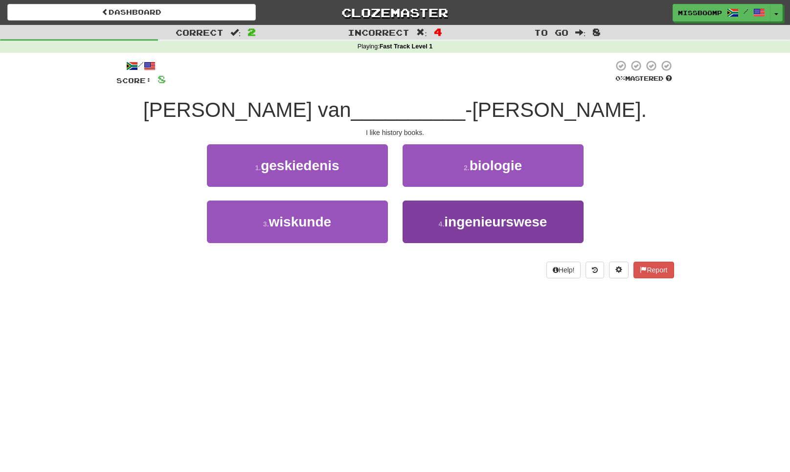
scroll to position [3, 0]
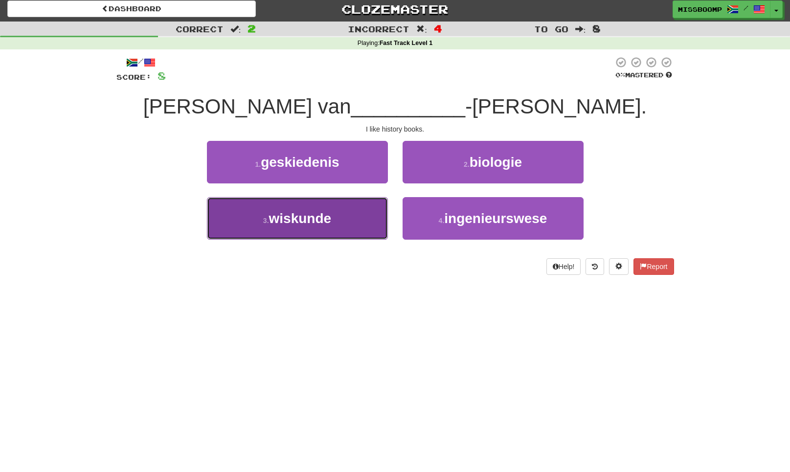
click at [354, 206] on button "3 . wiskunde" at bounding box center [297, 218] width 181 height 43
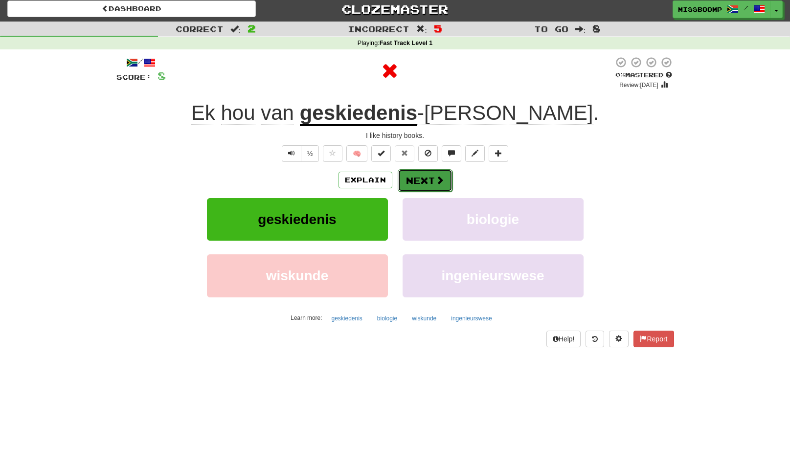
click at [430, 179] on button "Next" at bounding box center [425, 180] width 55 height 22
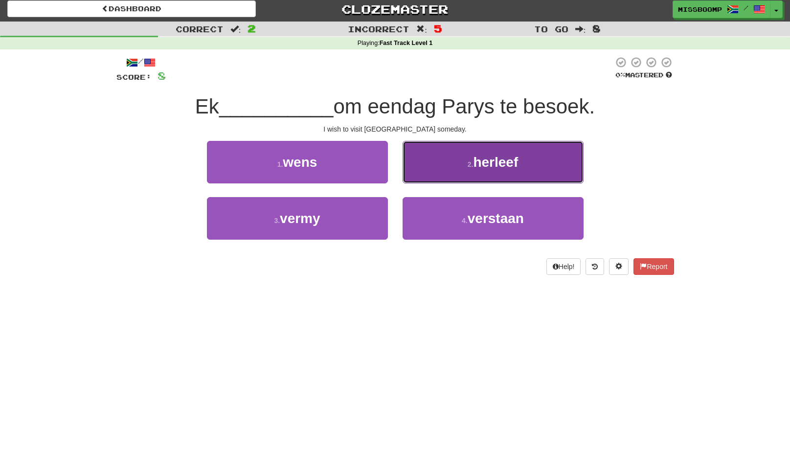
click at [431, 169] on button "2 . herleef" at bounding box center [492, 162] width 181 height 43
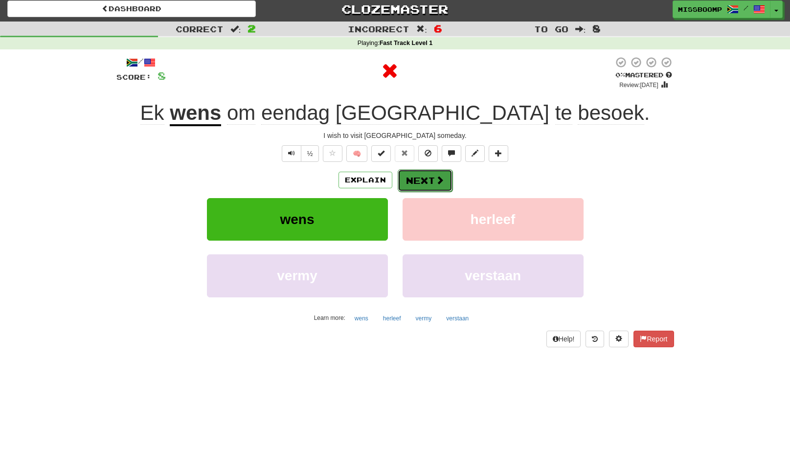
click at [427, 181] on button "Next" at bounding box center [425, 180] width 55 height 22
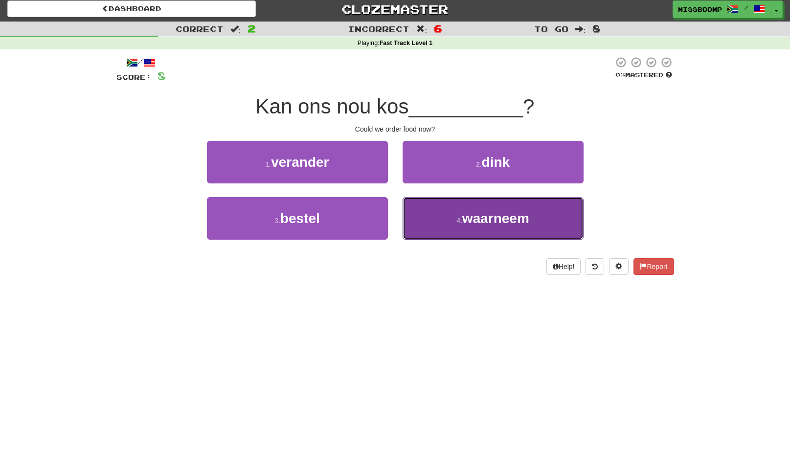
click at [447, 212] on button "4 . waarneem" at bounding box center [492, 218] width 181 height 43
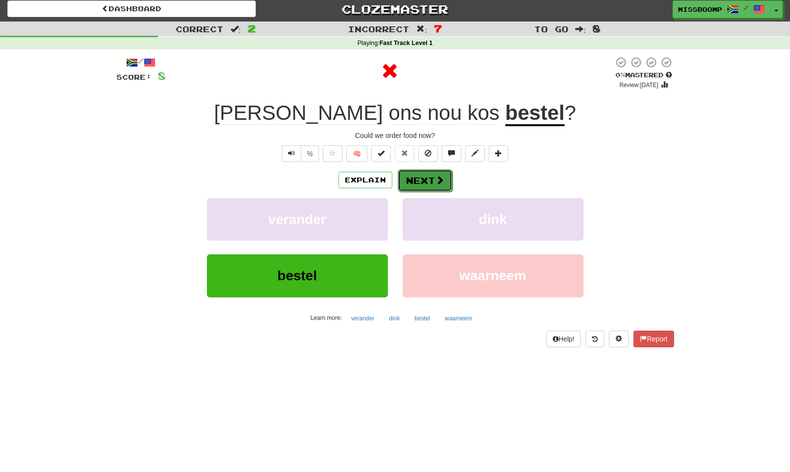
click at [430, 180] on button "Next" at bounding box center [425, 180] width 55 height 22
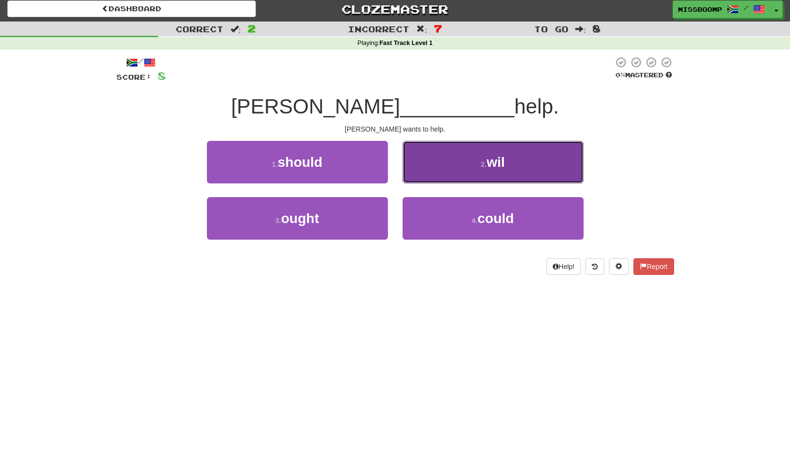
click at [444, 164] on button "2 . wil" at bounding box center [492, 162] width 181 height 43
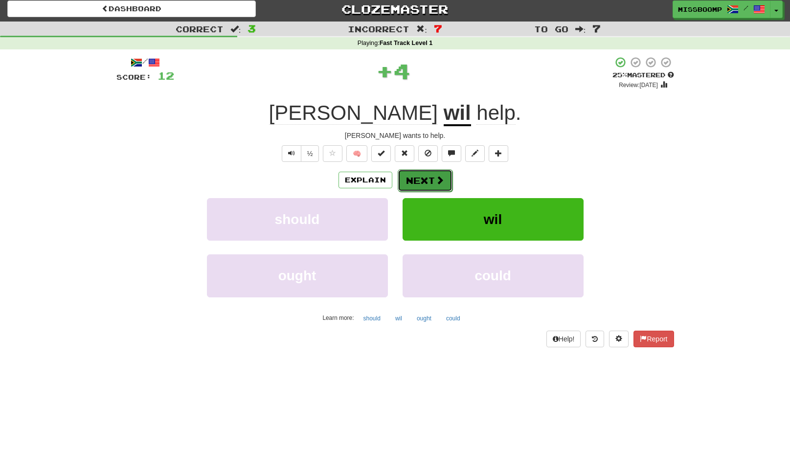
click at [441, 181] on span at bounding box center [439, 180] width 9 height 9
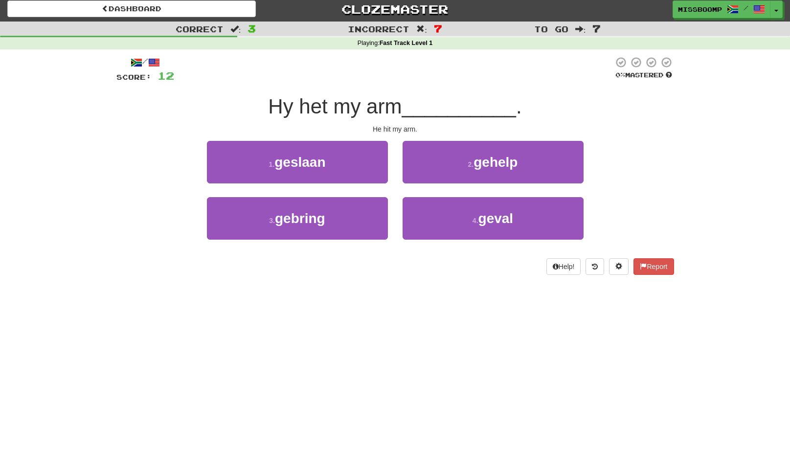
click at [378, 186] on div "1 . geslaan" at bounding box center [298, 169] width 196 height 56
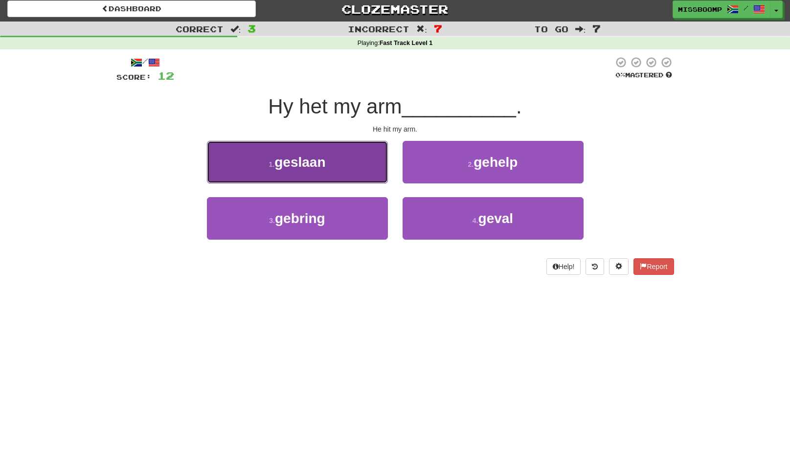
click at [375, 174] on button "1 . geslaan" at bounding box center [297, 162] width 181 height 43
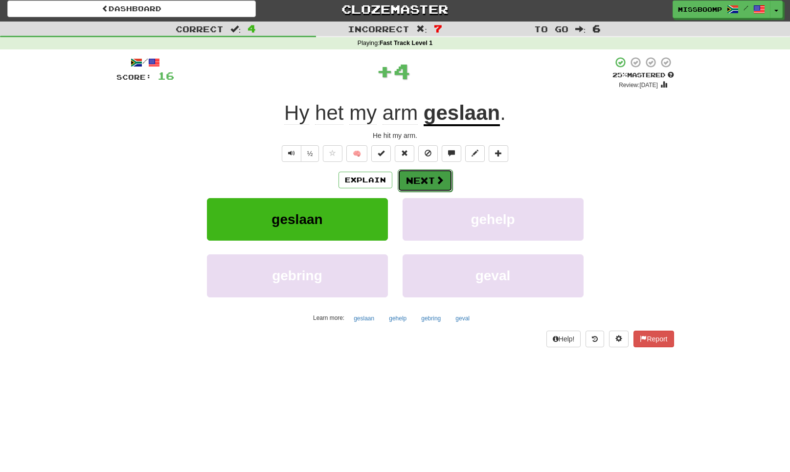
click at [430, 174] on button "Next" at bounding box center [425, 180] width 55 height 22
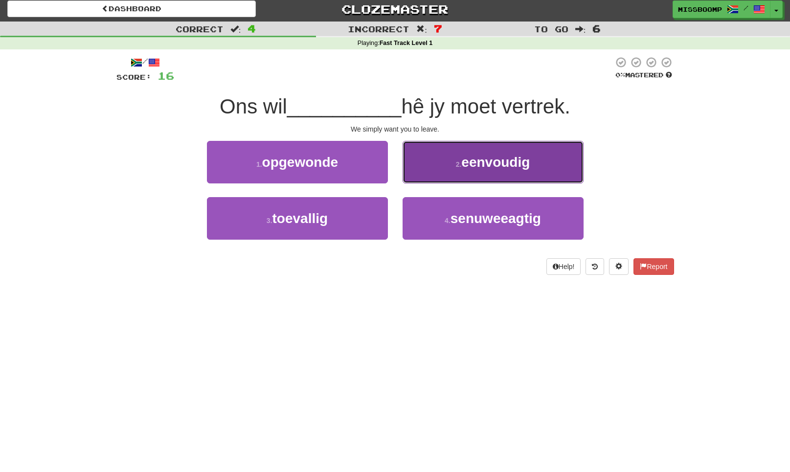
click at [433, 180] on button "2 . eenvoudig" at bounding box center [492, 162] width 181 height 43
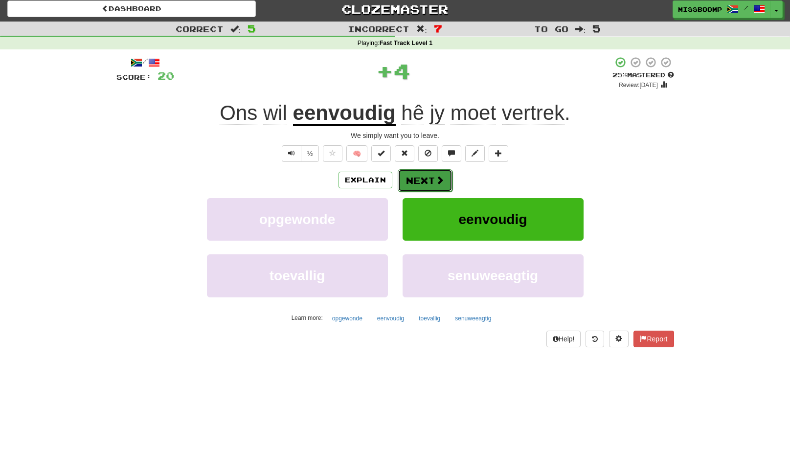
click at [426, 187] on button "Next" at bounding box center [425, 180] width 55 height 22
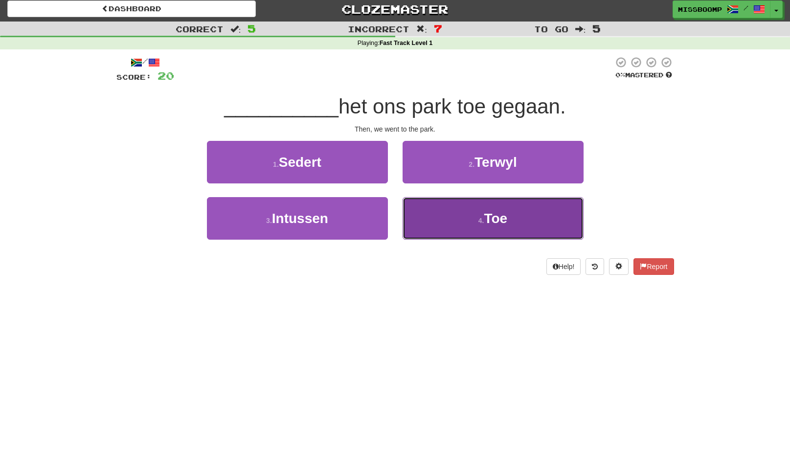
click at [408, 219] on button "4 . Toe" at bounding box center [492, 218] width 181 height 43
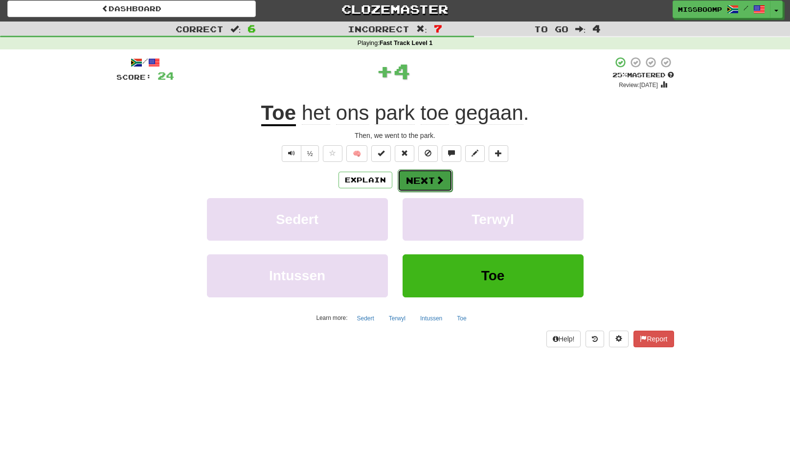
click at [423, 184] on button "Next" at bounding box center [425, 180] width 55 height 22
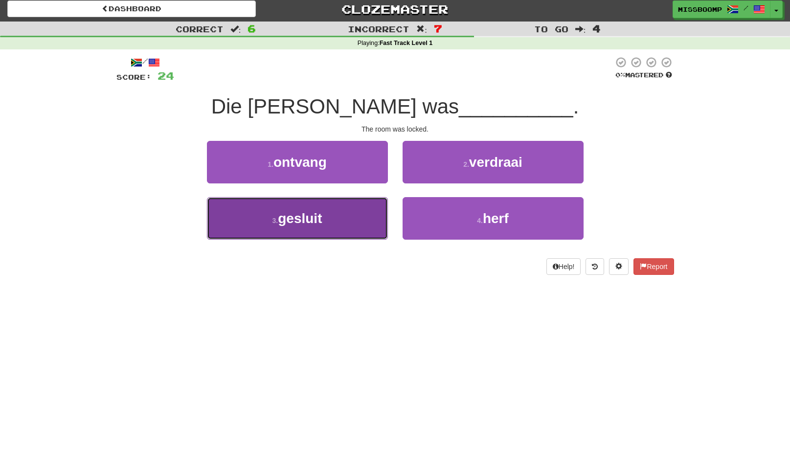
click at [382, 218] on button "3 . gesluit" at bounding box center [297, 218] width 181 height 43
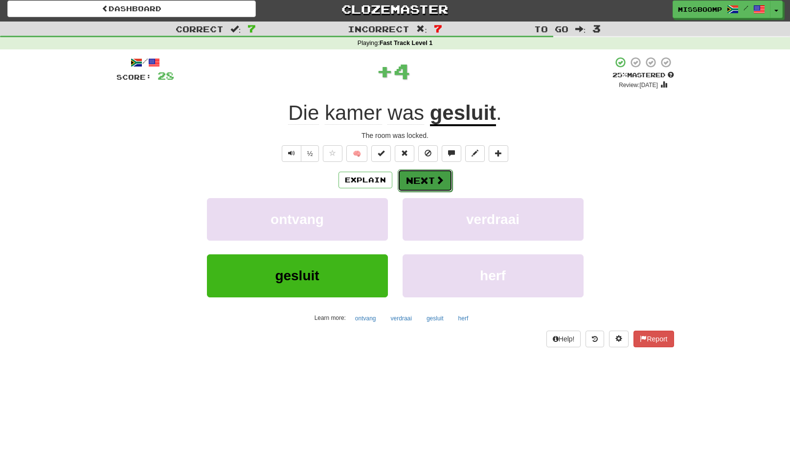
click at [414, 188] on button "Next" at bounding box center [425, 180] width 55 height 22
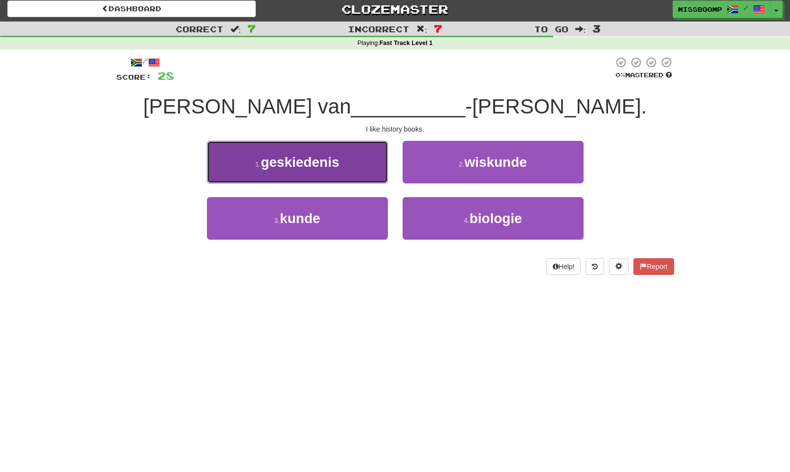
click at [383, 176] on button "1 . geskiedenis" at bounding box center [297, 162] width 181 height 43
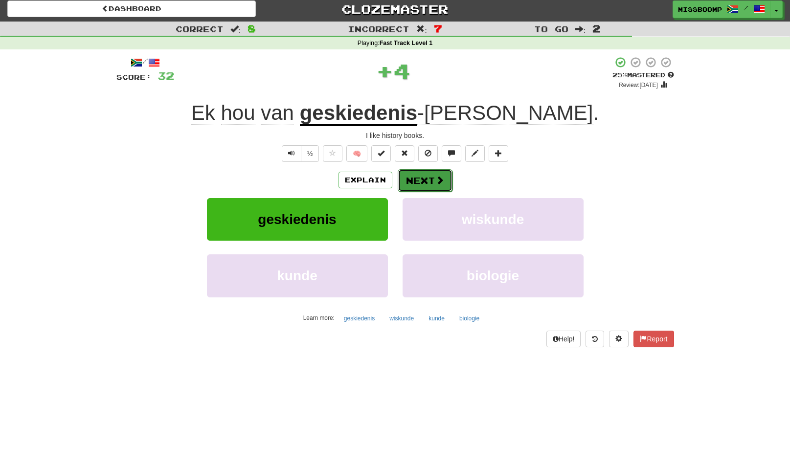
click at [442, 180] on span at bounding box center [439, 180] width 9 height 9
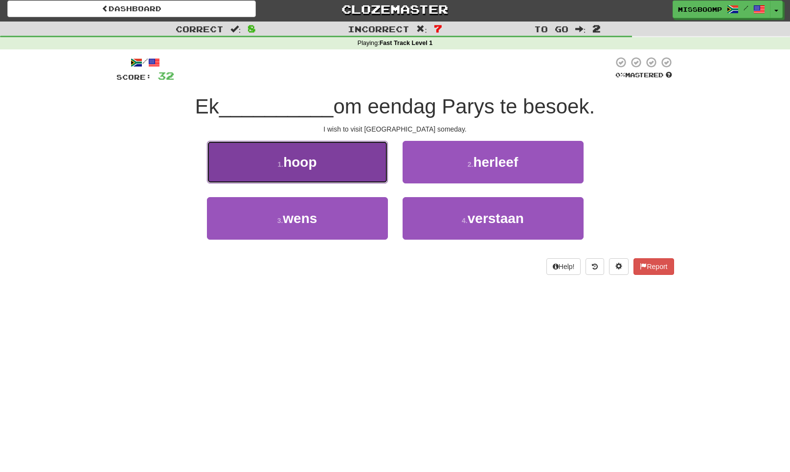
click at [364, 171] on button "1 . hoop" at bounding box center [297, 162] width 181 height 43
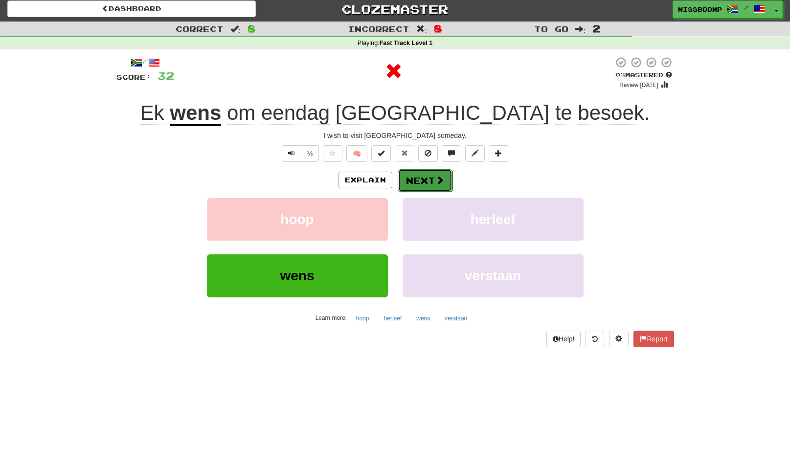
click at [423, 181] on button "Next" at bounding box center [425, 180] width 55 height 22
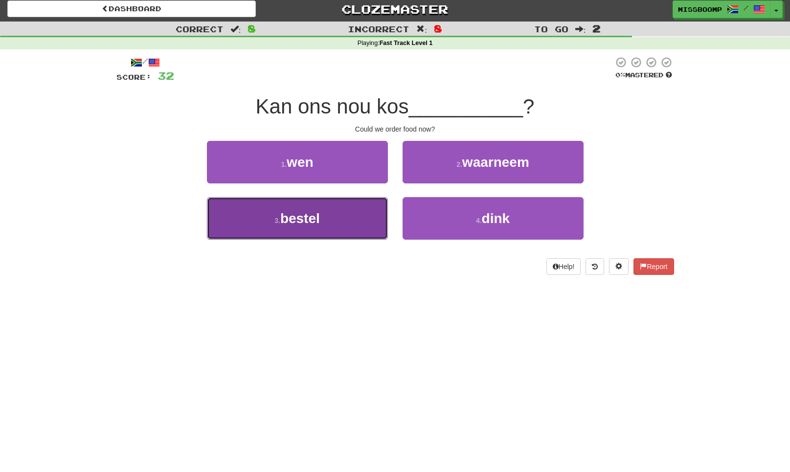
click at [368, 206] on button "3 . bestel" at bounding box center [297, 218] width 181 height 43
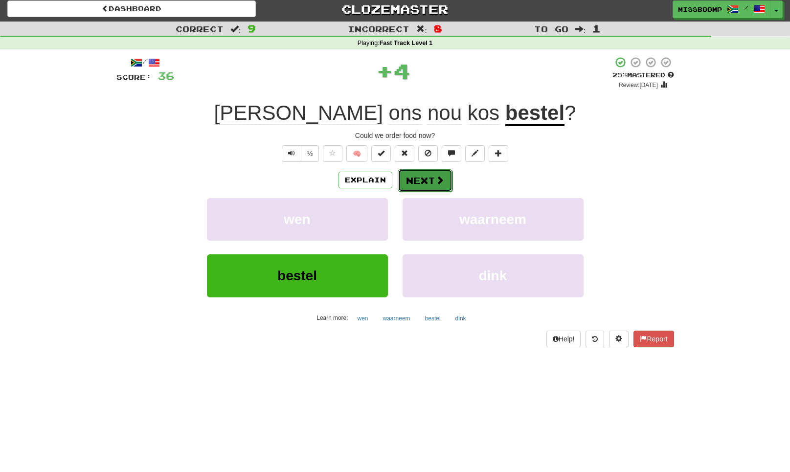
click at [415, 182] on button "Next" at bounding box center [425, 180] width 55 height 22
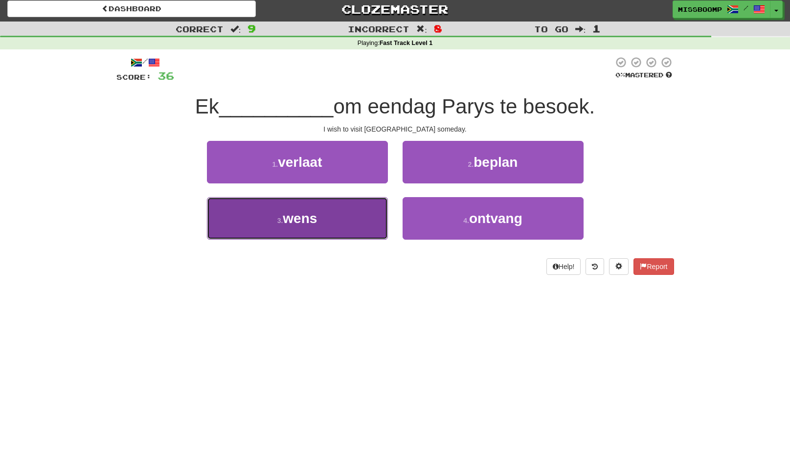
click at [357, 219] on button "3 . wens" at bounding box center [297, 218] width 181 height 43
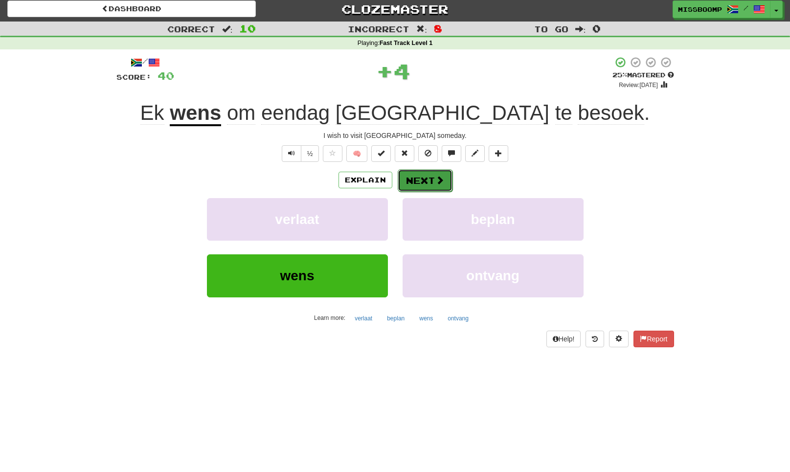
click at [436, 182] on span at bounding box center [439, 180] width 9 height 9
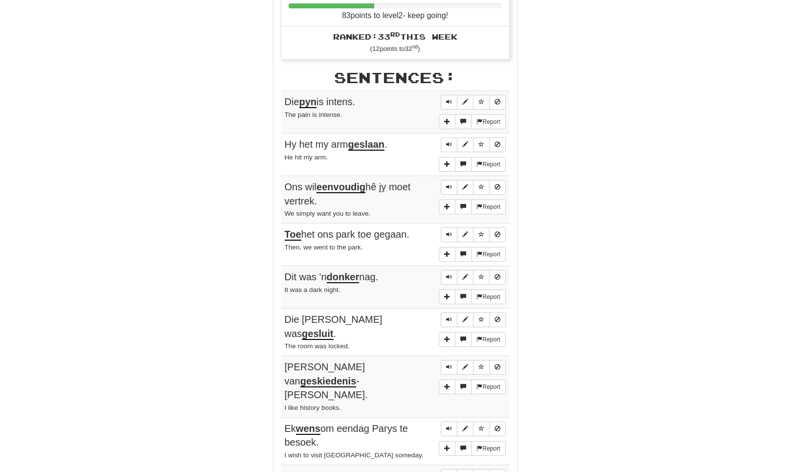
scroll to position [431, 0]
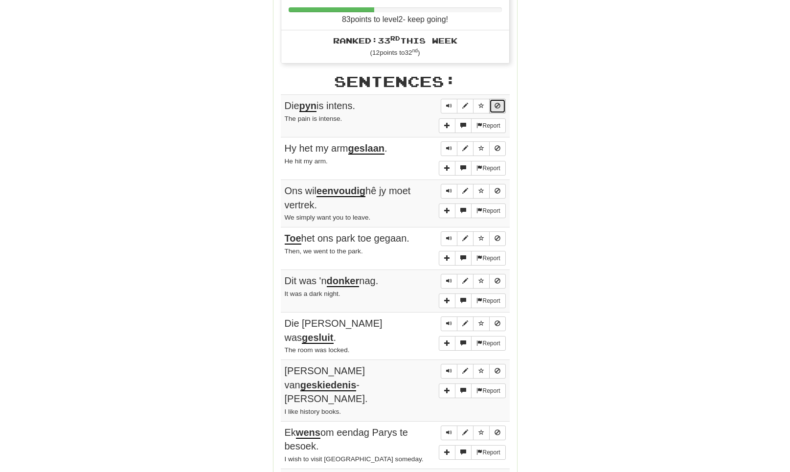
click at [498, 103] on span "Sentence controls" at bounding box center [497, 106] width 6 height 6
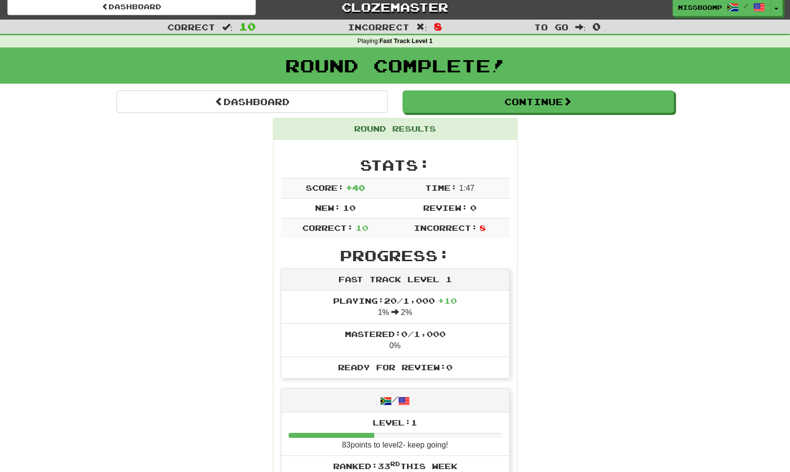
scroll to position [0, 0]
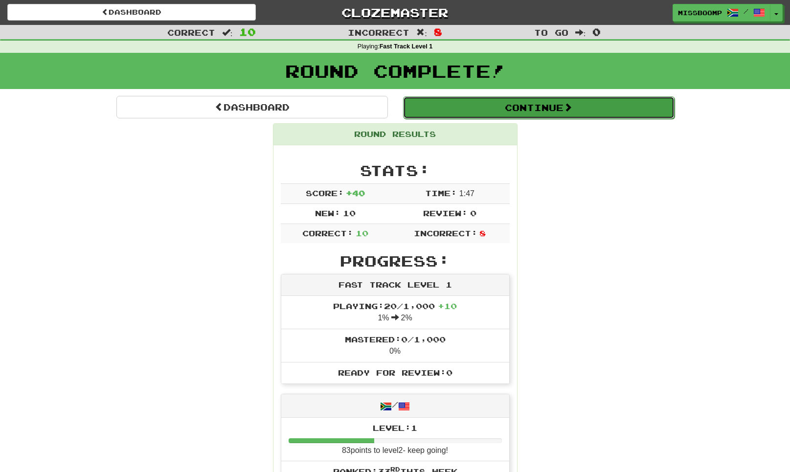
click at [514, 107] on button "Continue" at bounding box center [538, 107] width 271 height 22
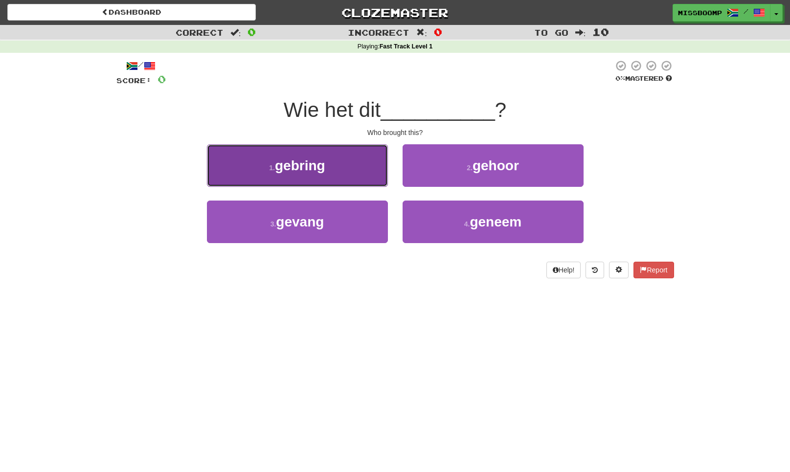
click at [370, 158] on button "1 . gebring" at bounding box center [297, 165] width 181 height 43
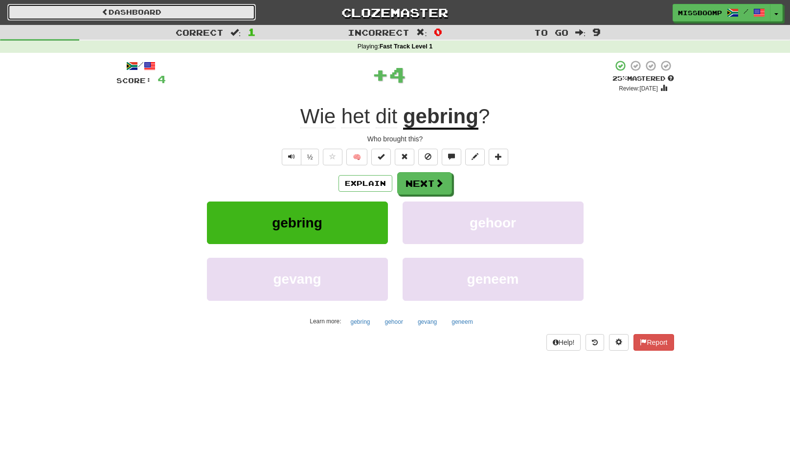
click at [226, 18] on link "Dashboard" at bounding box center [131, 12] width 248 height 17
